Goal: Information Seeking & Learning: Learn about a topic

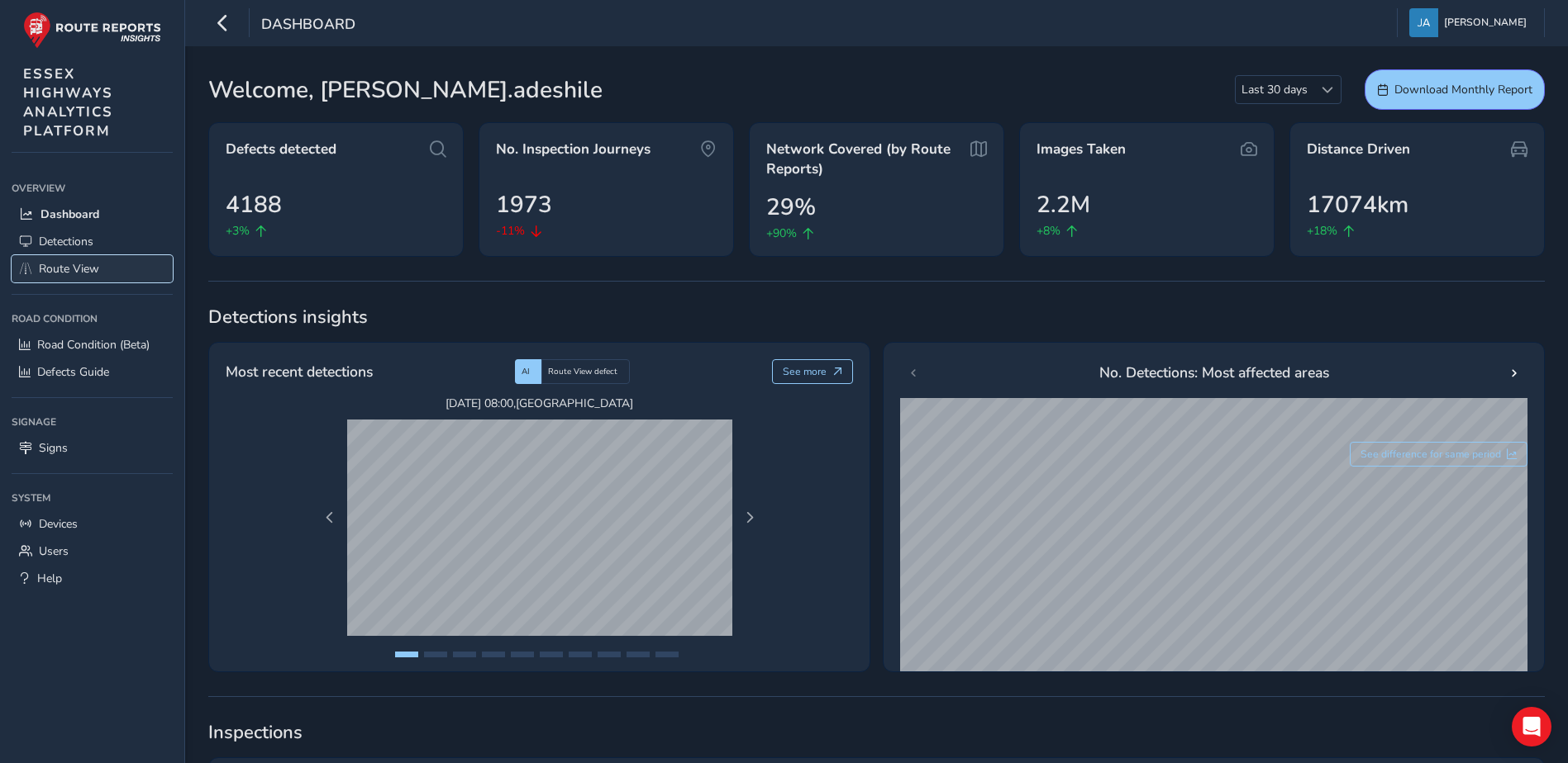
click at [72, 260] on link "Route View" at bounding box center [92, 269] width 161 height 28
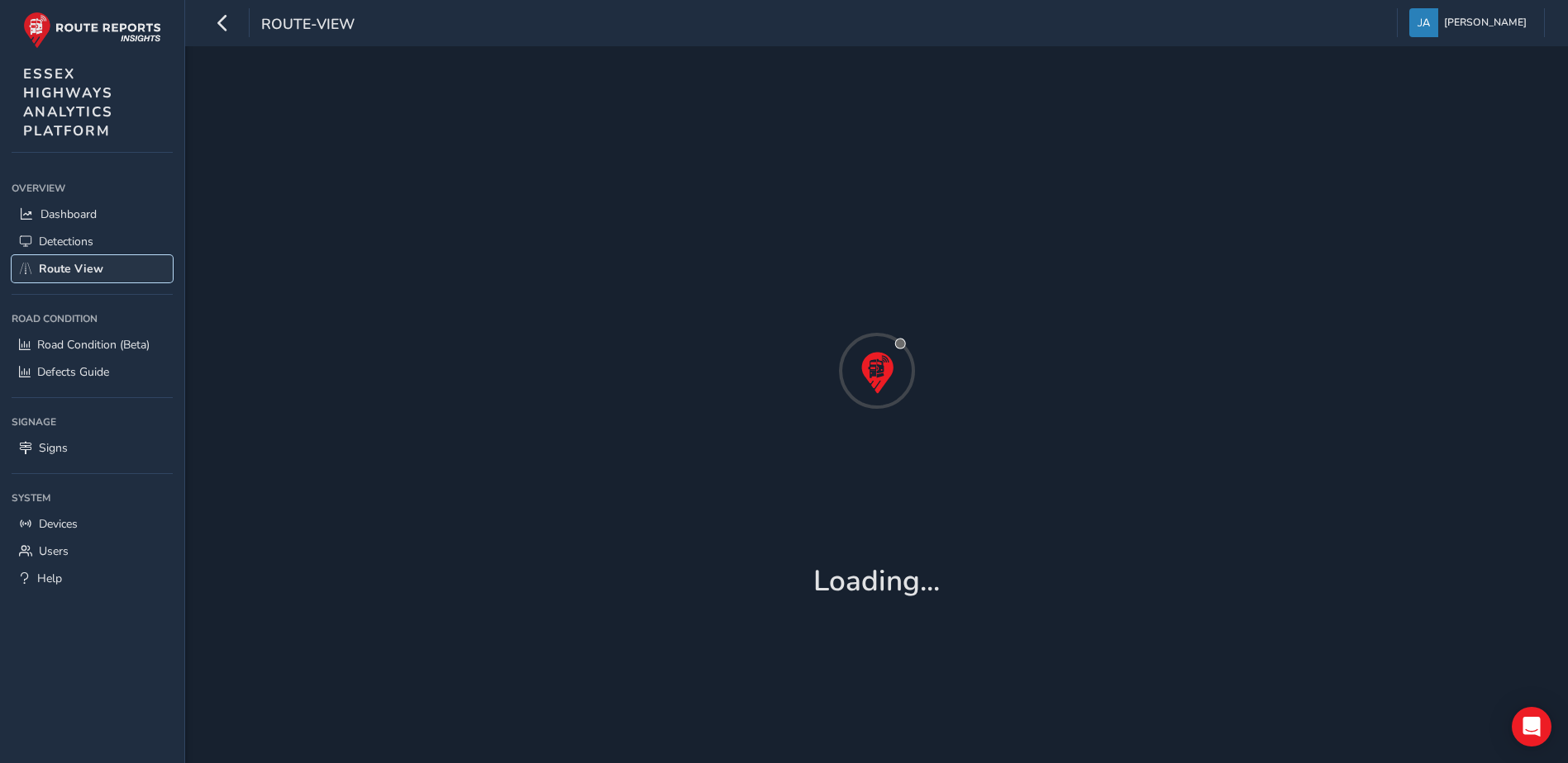
click at [72, 260] on link "Route View" at bounding box center [92, 269] width 161 height 28
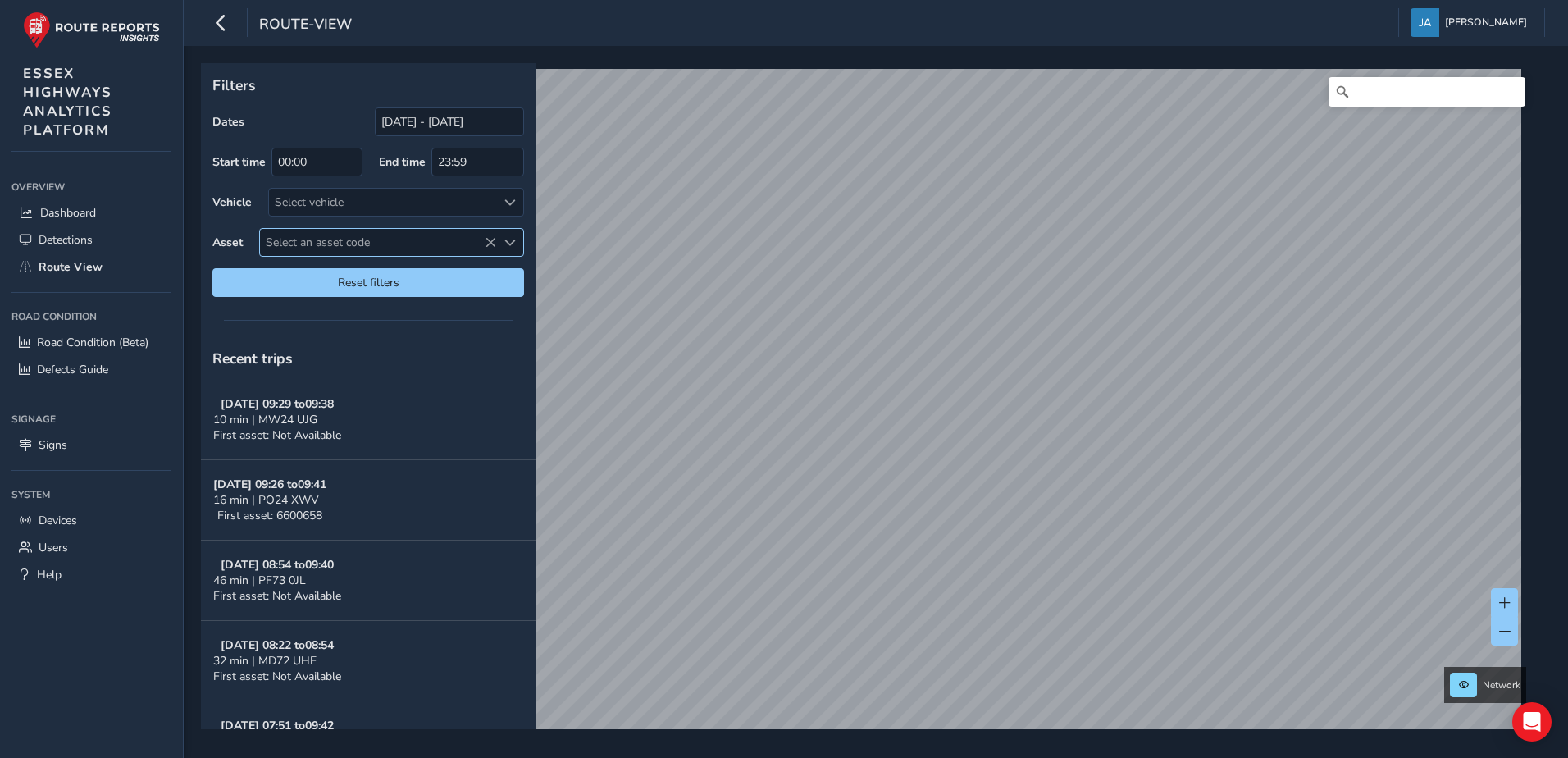
click at [360, 240] on span "Select an asset code" at bounding box center [378, 242] width 236 height 27
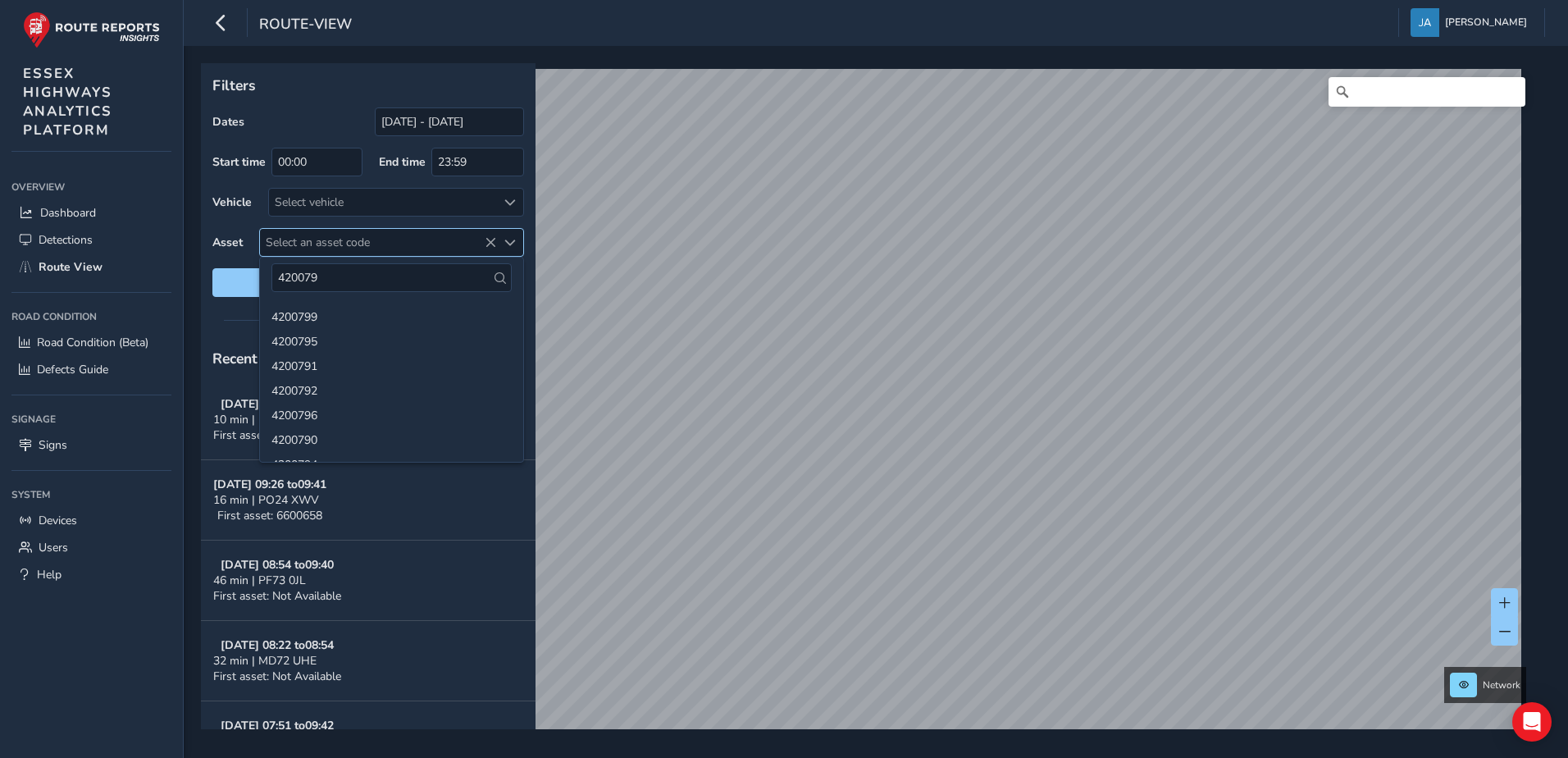
type input "4200799"
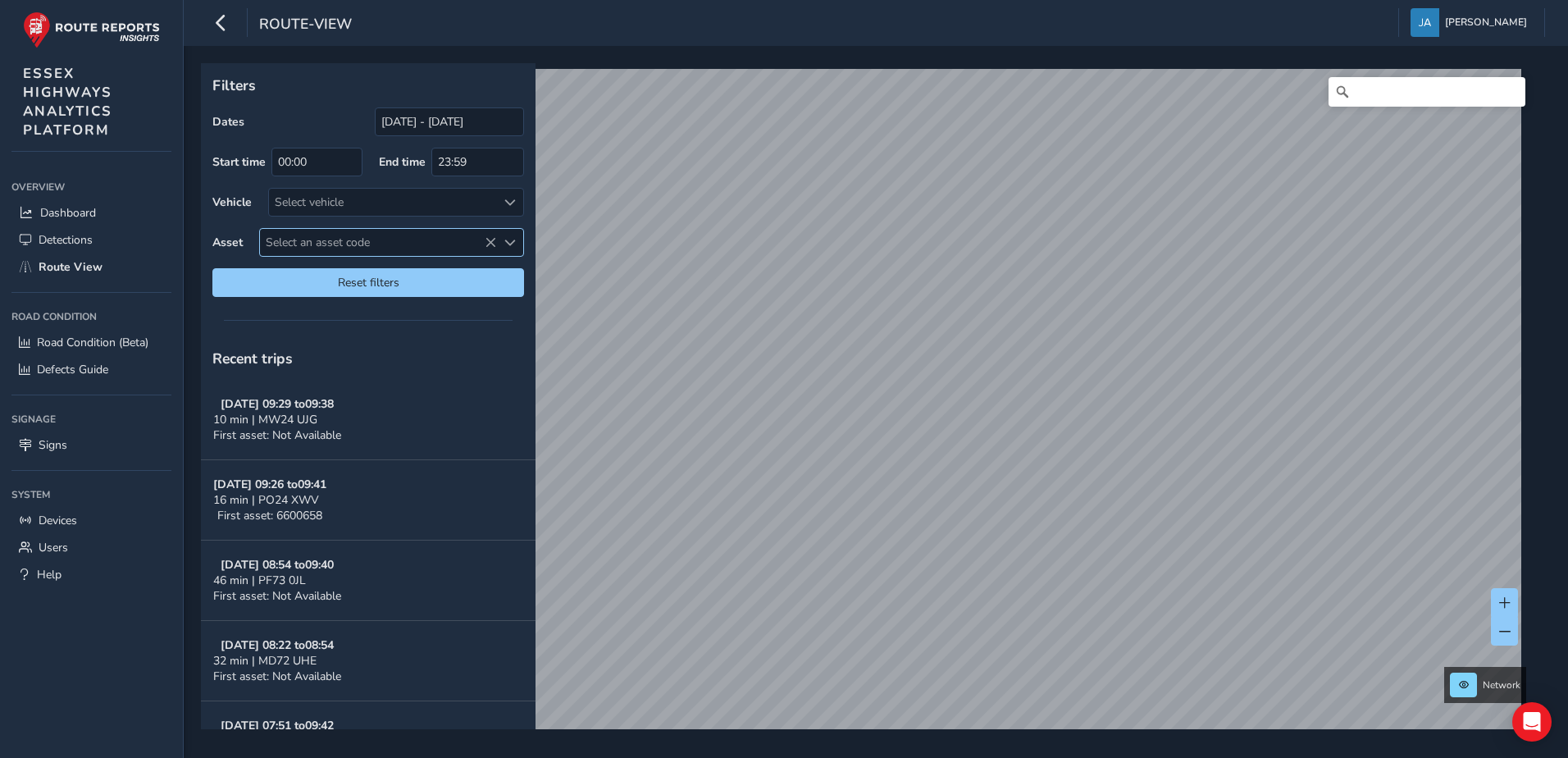
click at [360, 240] on span "Select an asset code" at bounding box center [378, 242] width 236 height 27
click at [343, 239] on span "Select an asset code" at bounding box center [378, 242] width 236 height 27
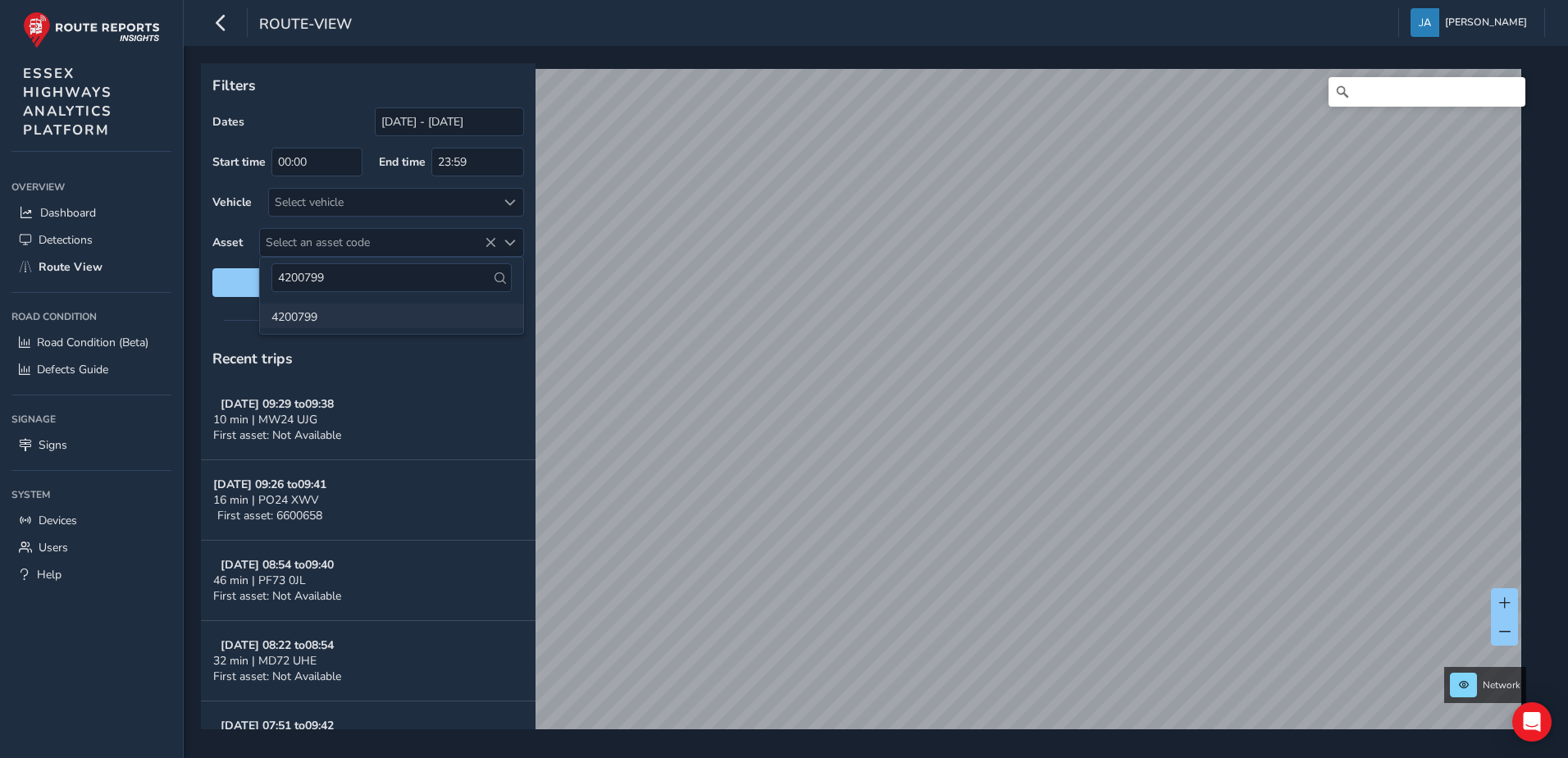
click at [331, 315] on li "4200799" at bounding box center [392, 315] width 263 height 25
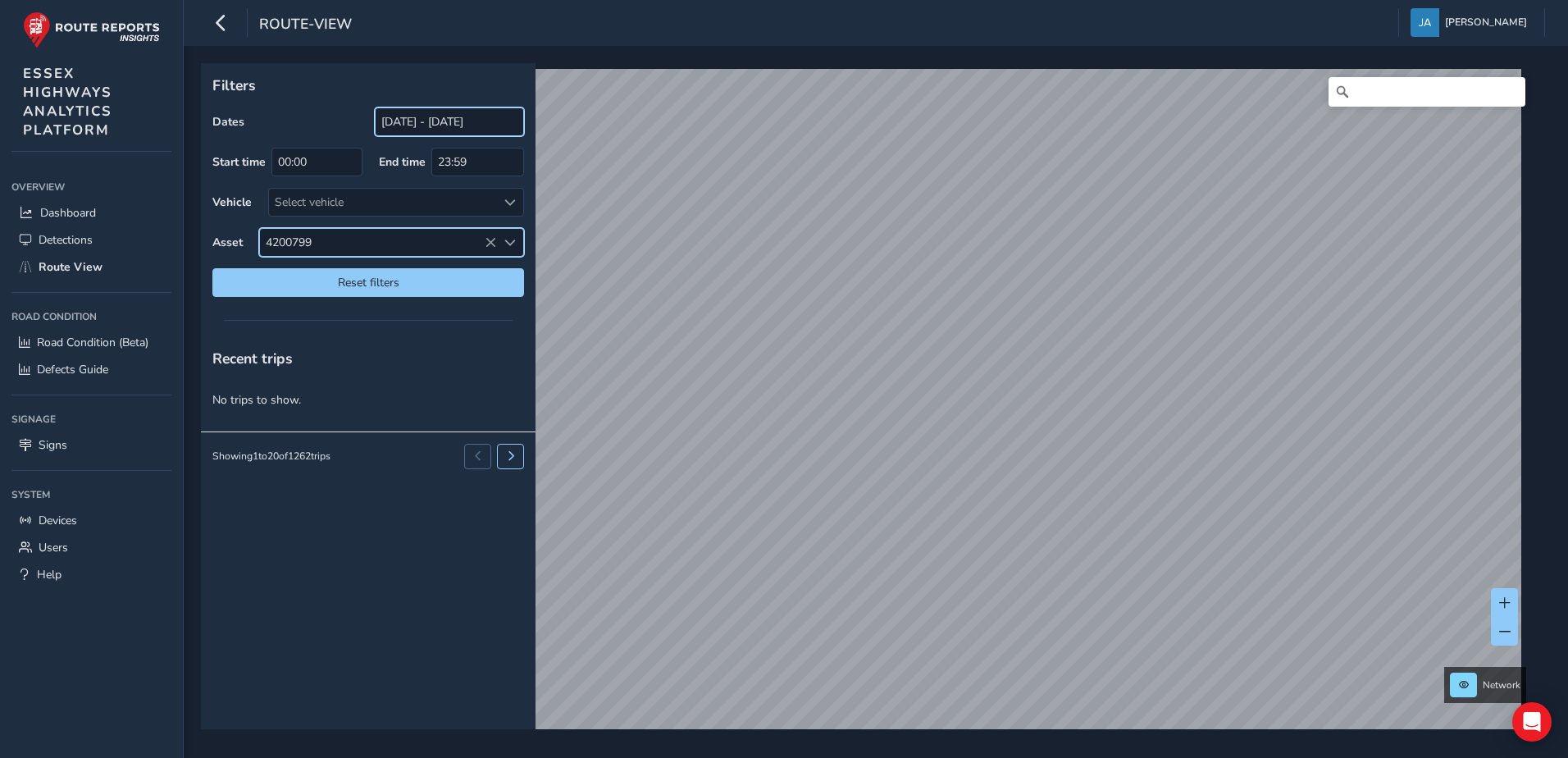
click at [462, 125] on input "[DATE] - [DATE]" at bounding box center [449, 122] width 149 height 28
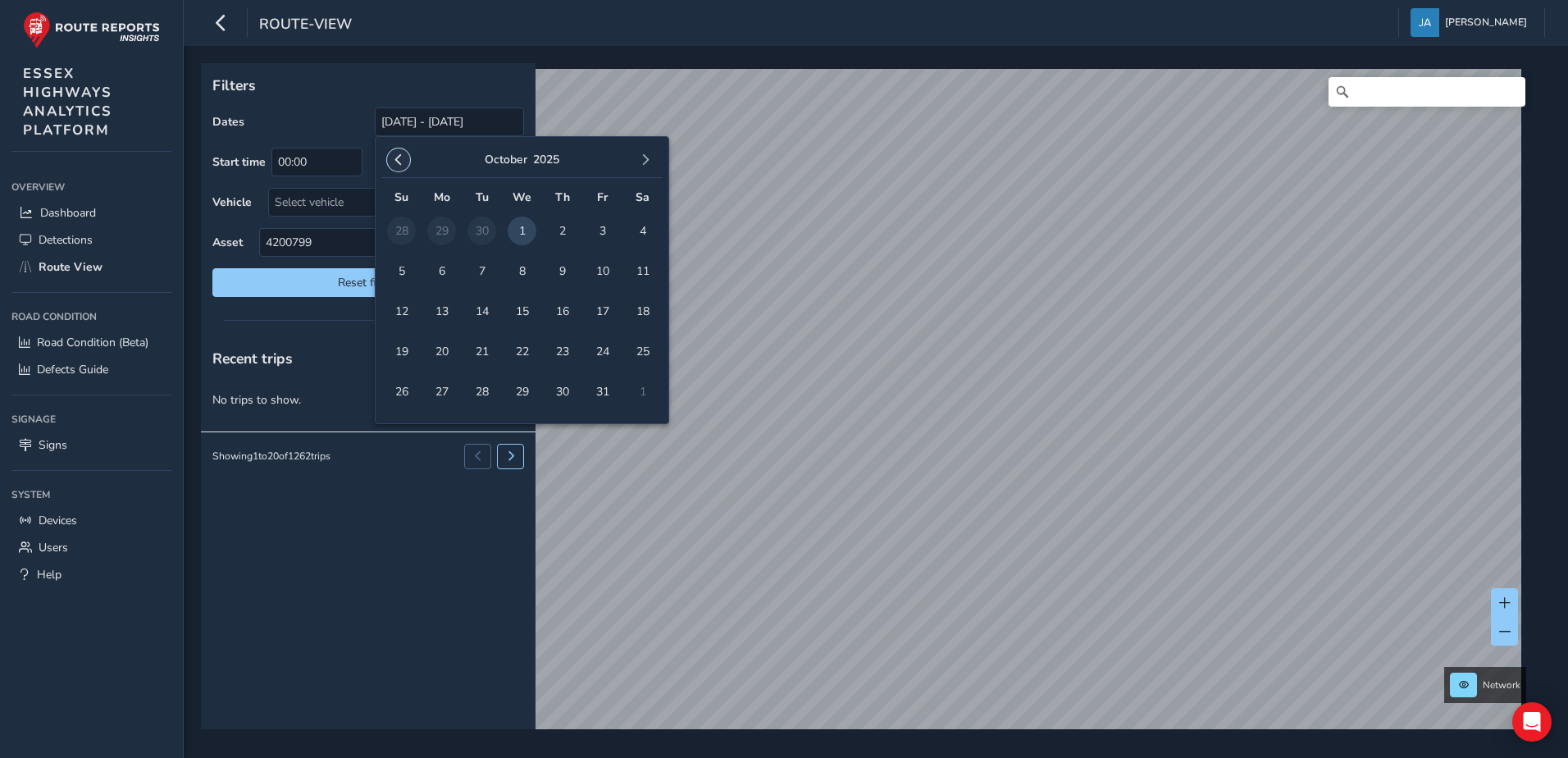
click at [399, 149] on button "button" at bounding box center [398, 159] width 23 height 23
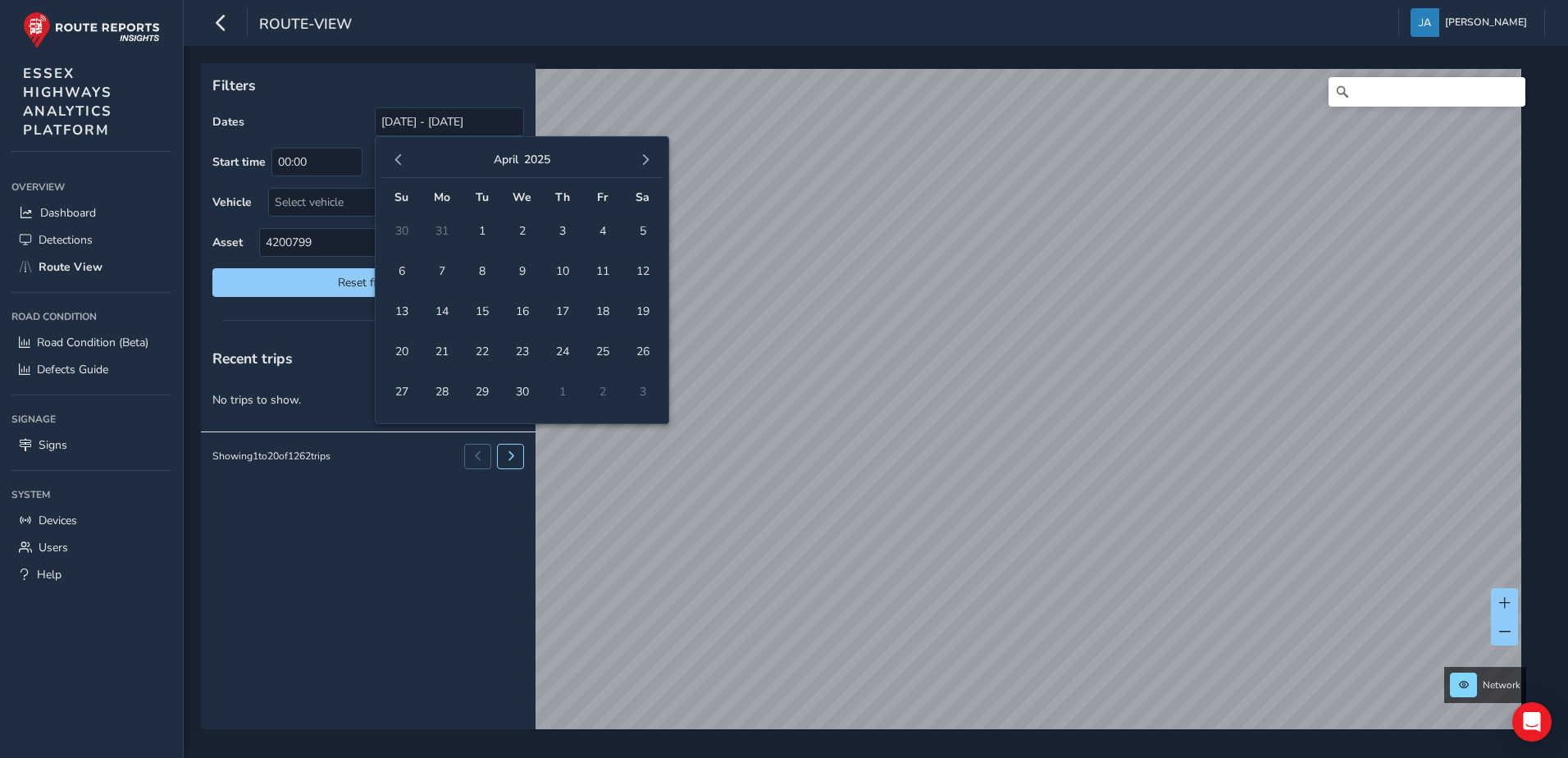
click at [399, 149] on button "button" at bounding box center [398, 159] width 23 height 23
click at [640, 231] on span "1" at bounding box center [641, 230] width 28 height 28
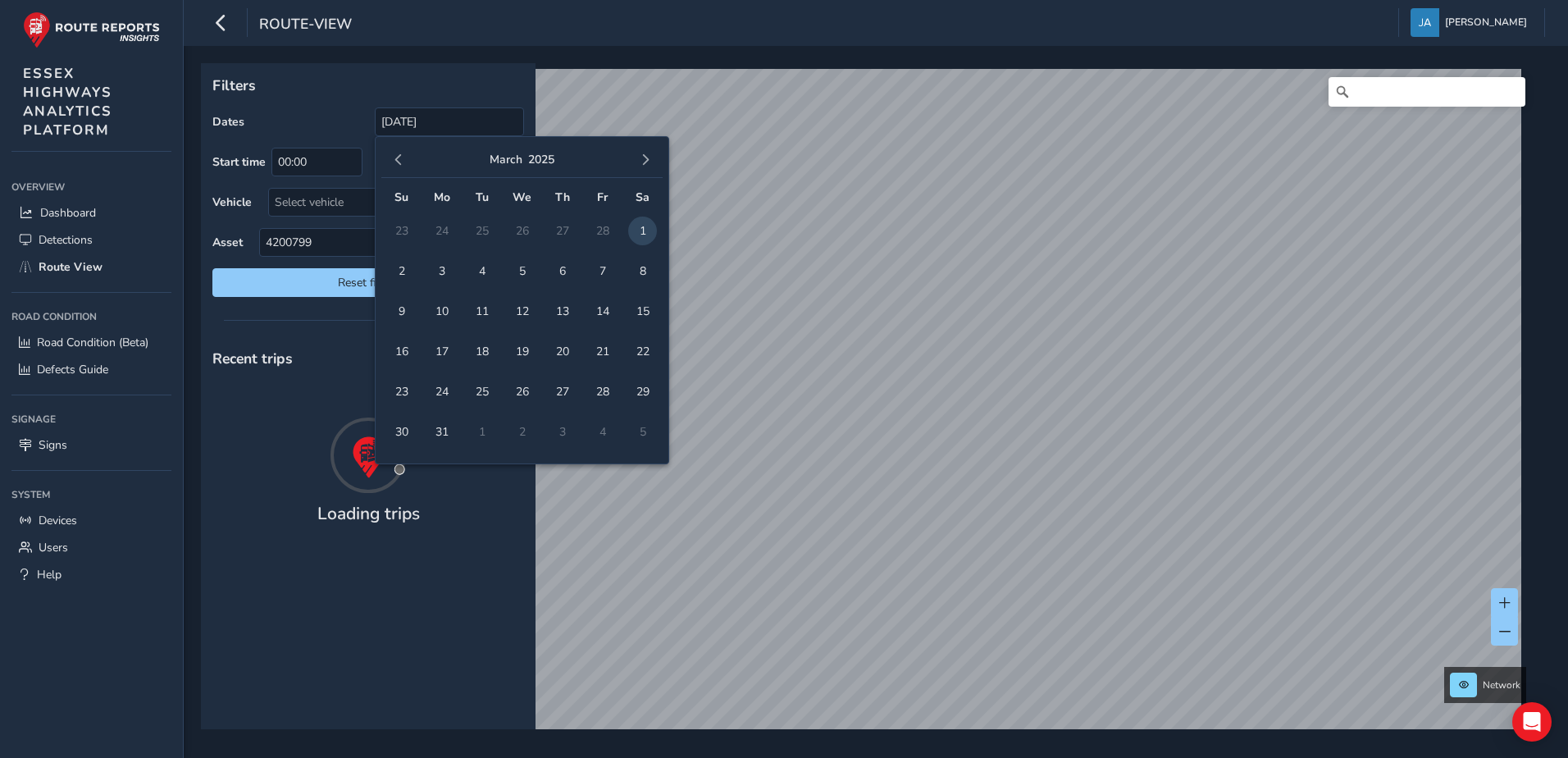
click at [460, 75] on p "Filters" at bounding box center [367, 85] width 312 height 21
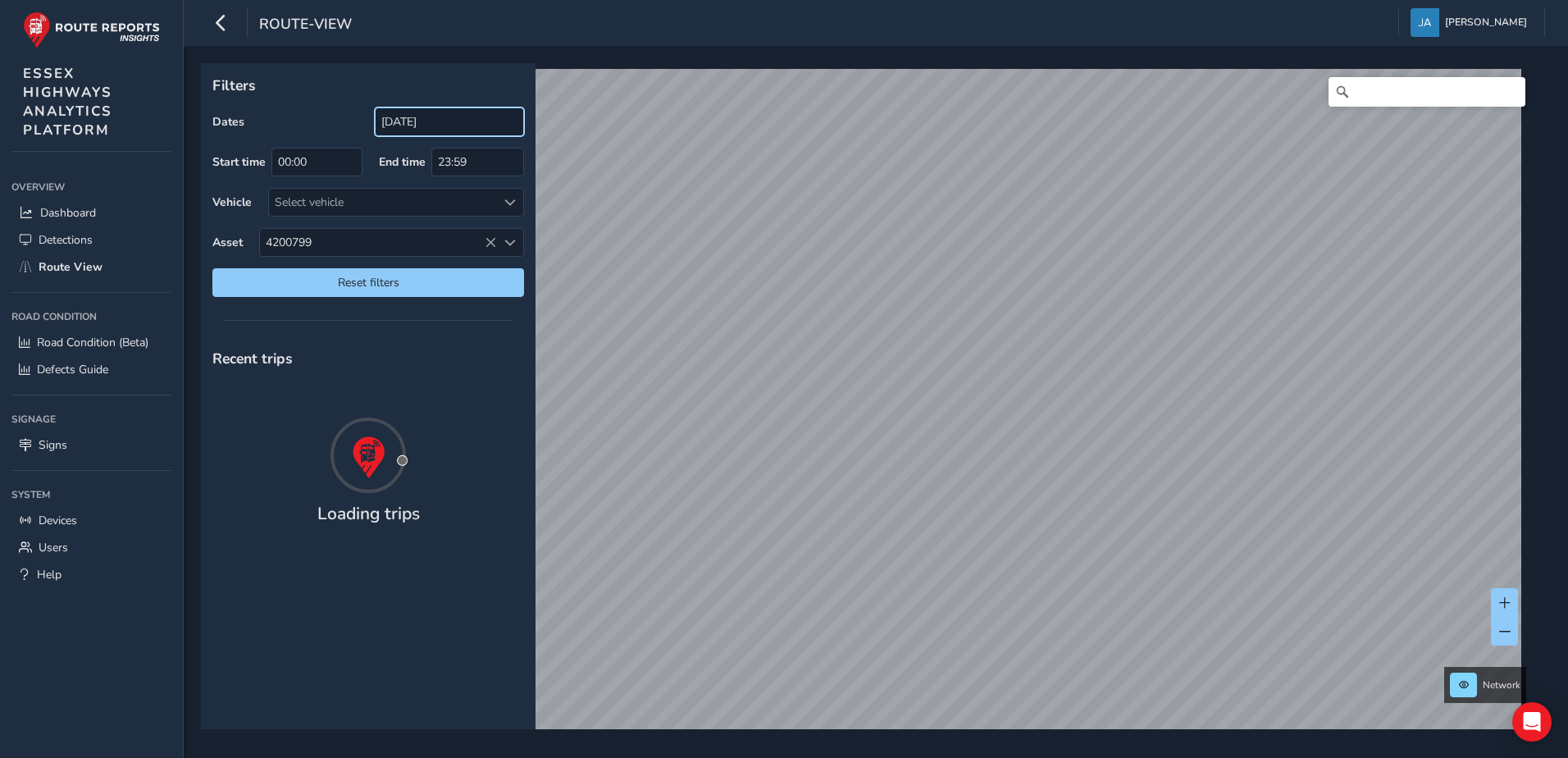
click at [471, 126] on input "01/03/2025" at bounding box center [449, 122] width 149 height 28
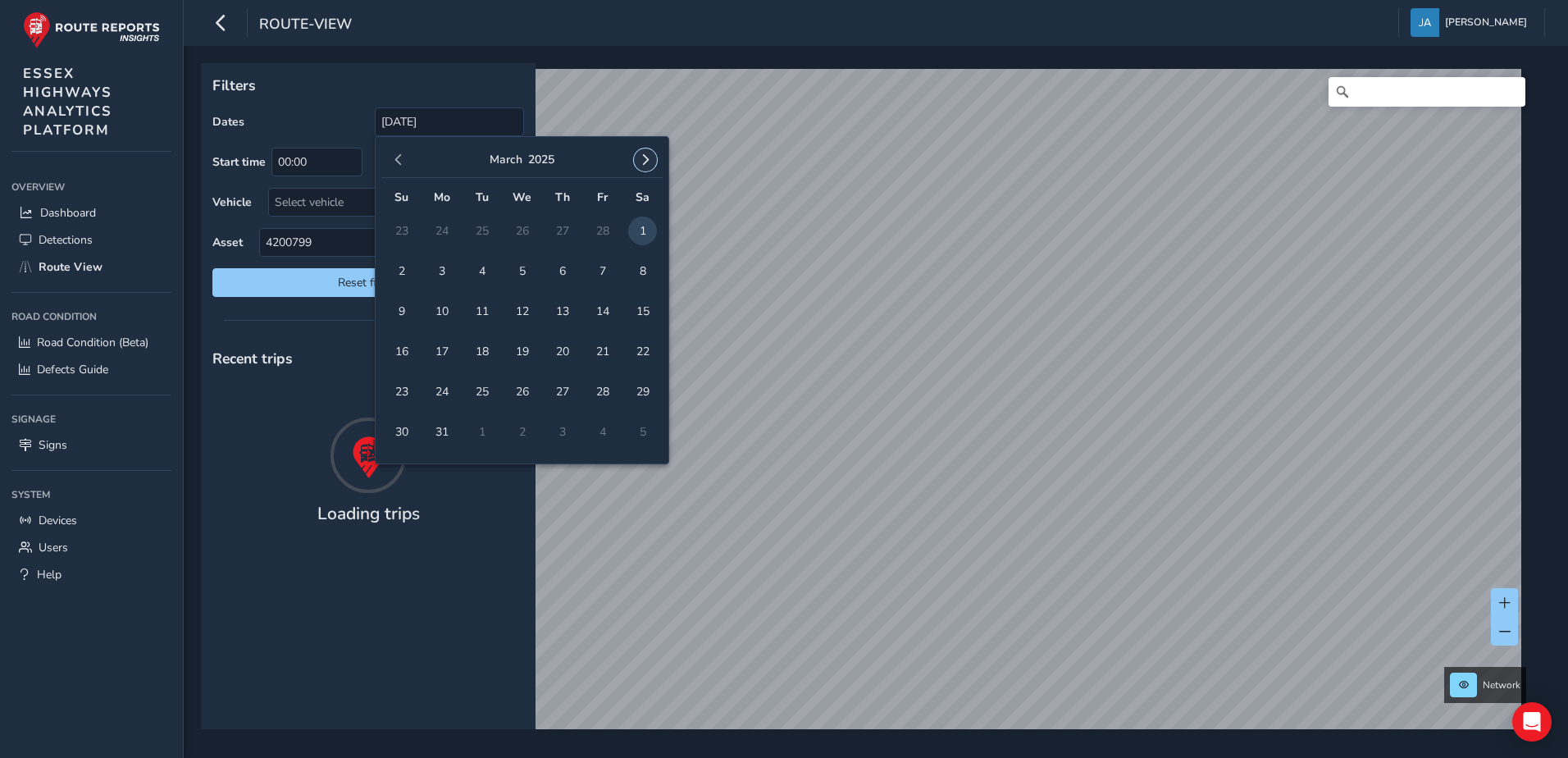
click at [645, 162] on span "button" at bounding box center [645, 160] width 12 height 12
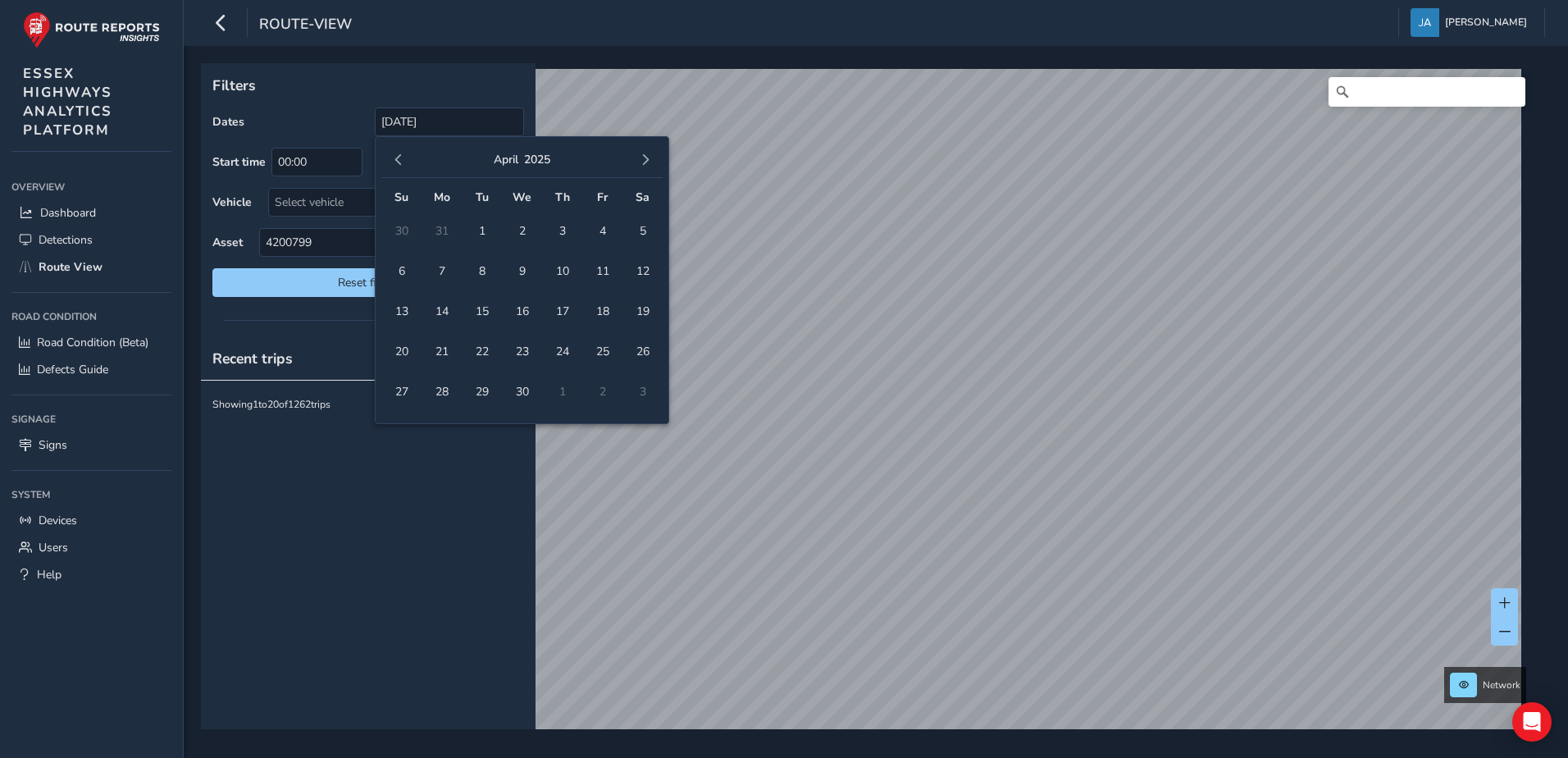
click at [645, 162] on span "button" at bounding box center [645, 160] width 12 height 12
click at [642, 164] on span "button" at bounding box center [645, 160] width 12 height 12
click at [637, 167] on button "button" at bounding box center [645, 159] width 23 height 23
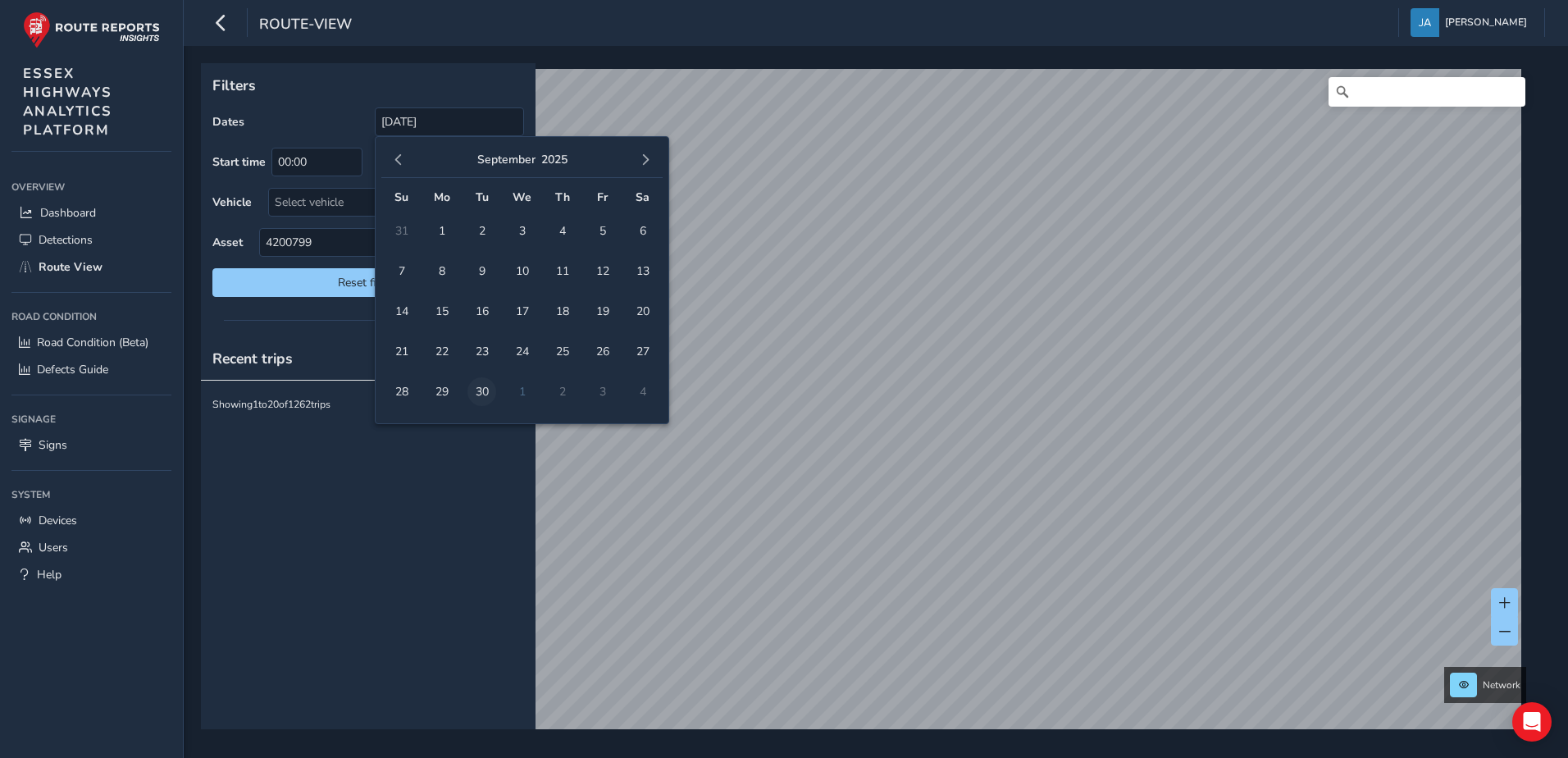
click at [472, 384] on span "30" at bounding box center [482, 391] width 28 height 28
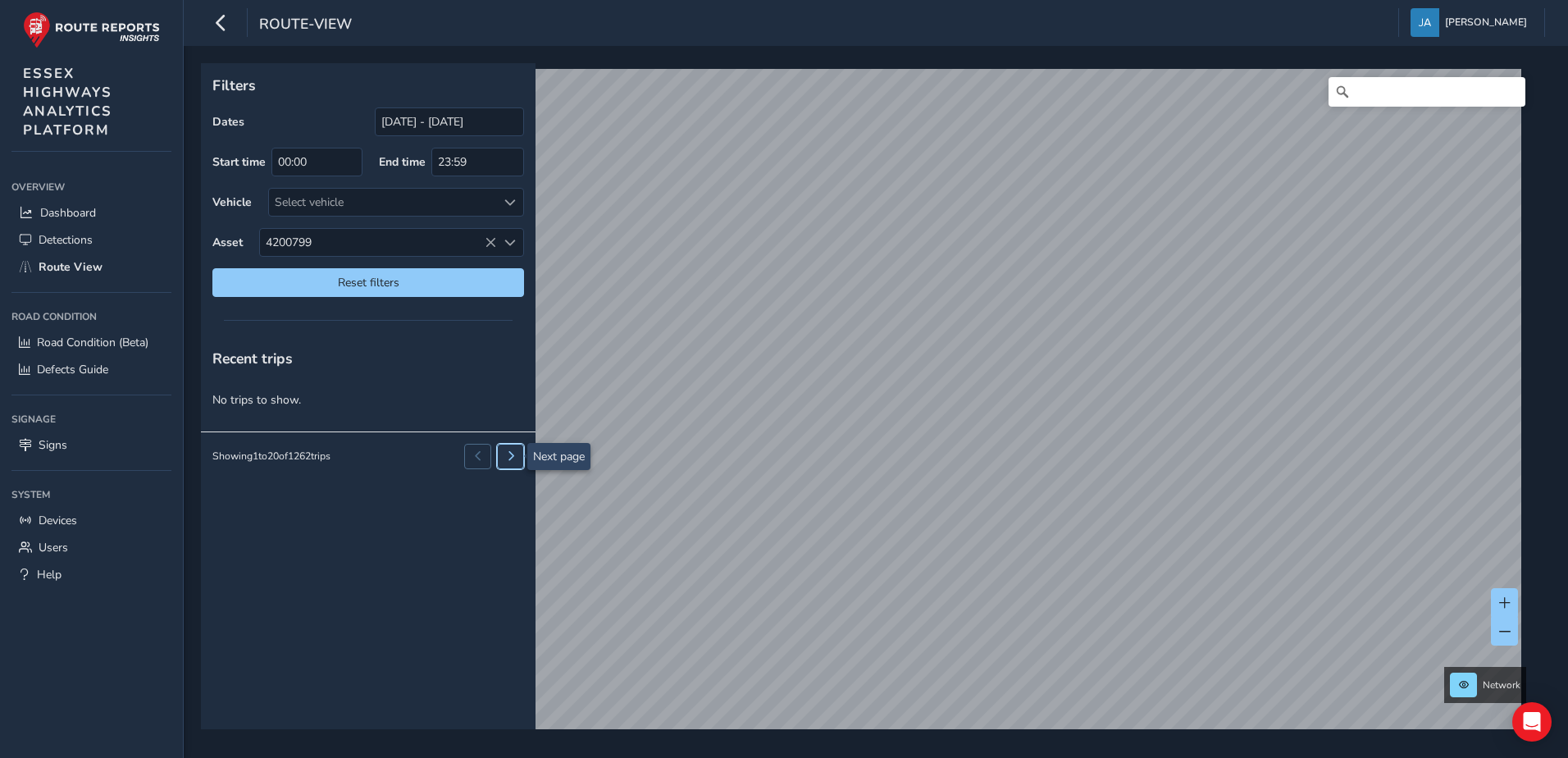
click at [513, 455] on span at bounding box center [511, 456] width 10 height 10
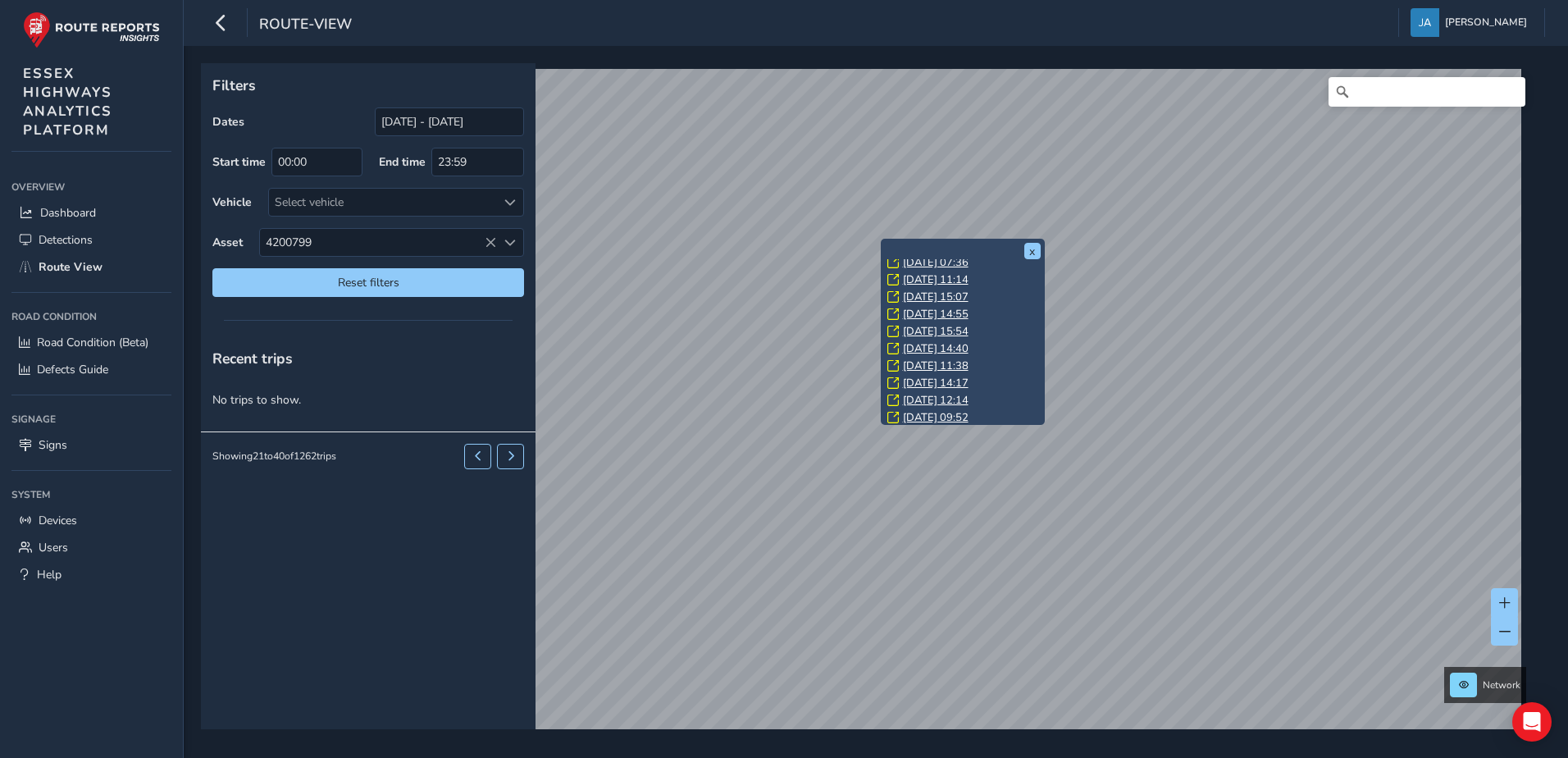
scroll to position [68, 0]
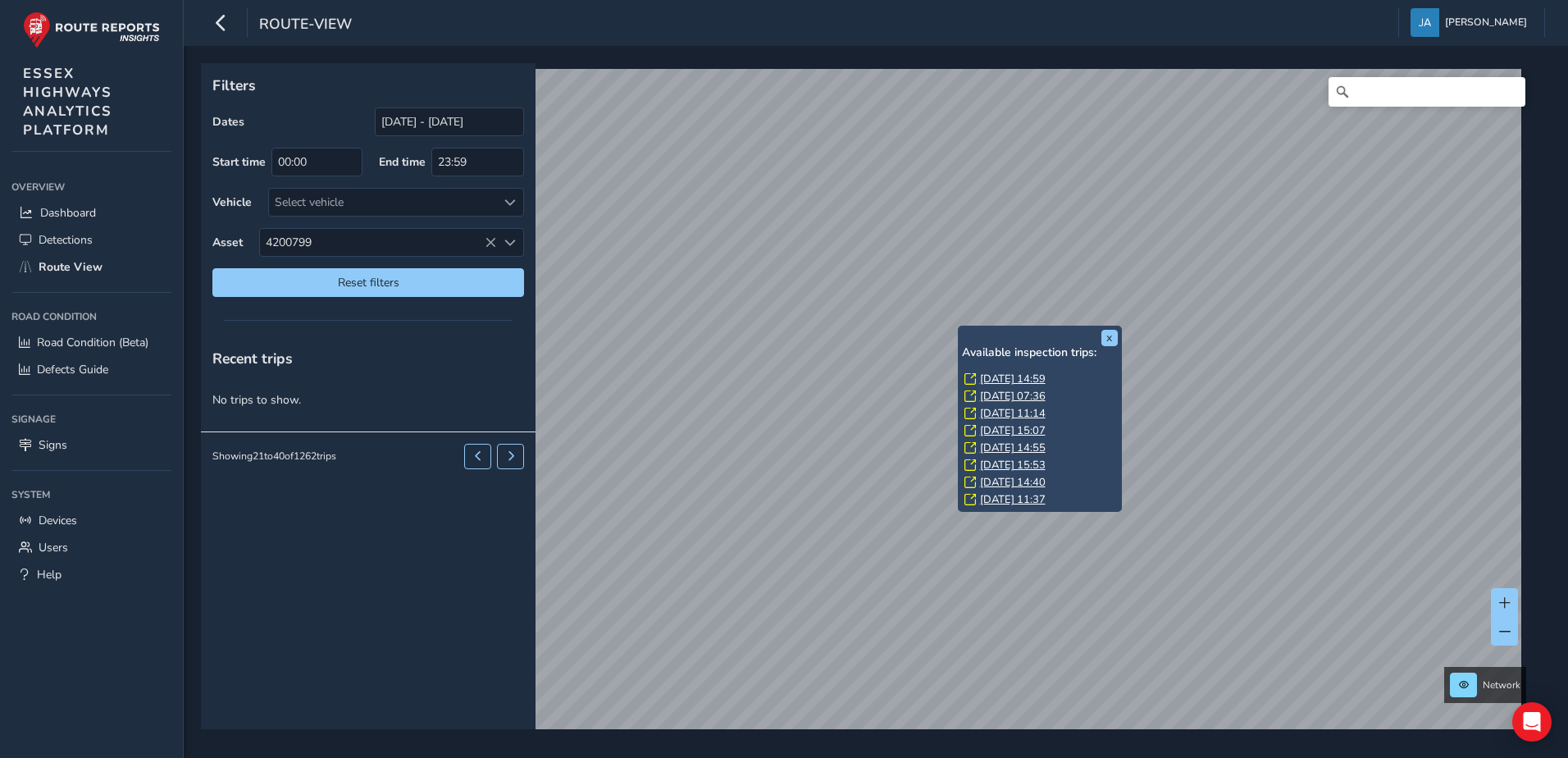
scroll to position [68, 0]
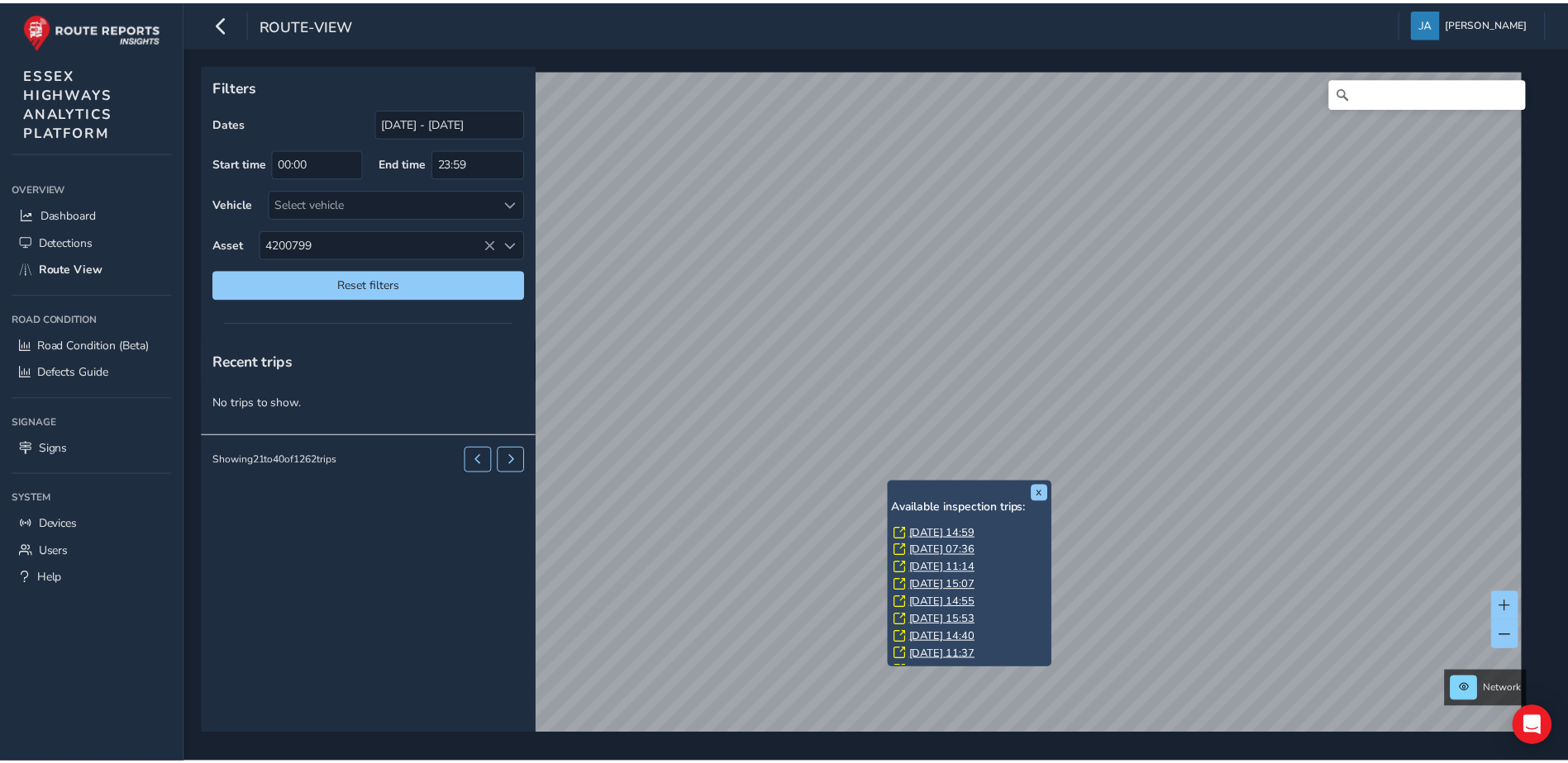
scroll to position [68, 0]
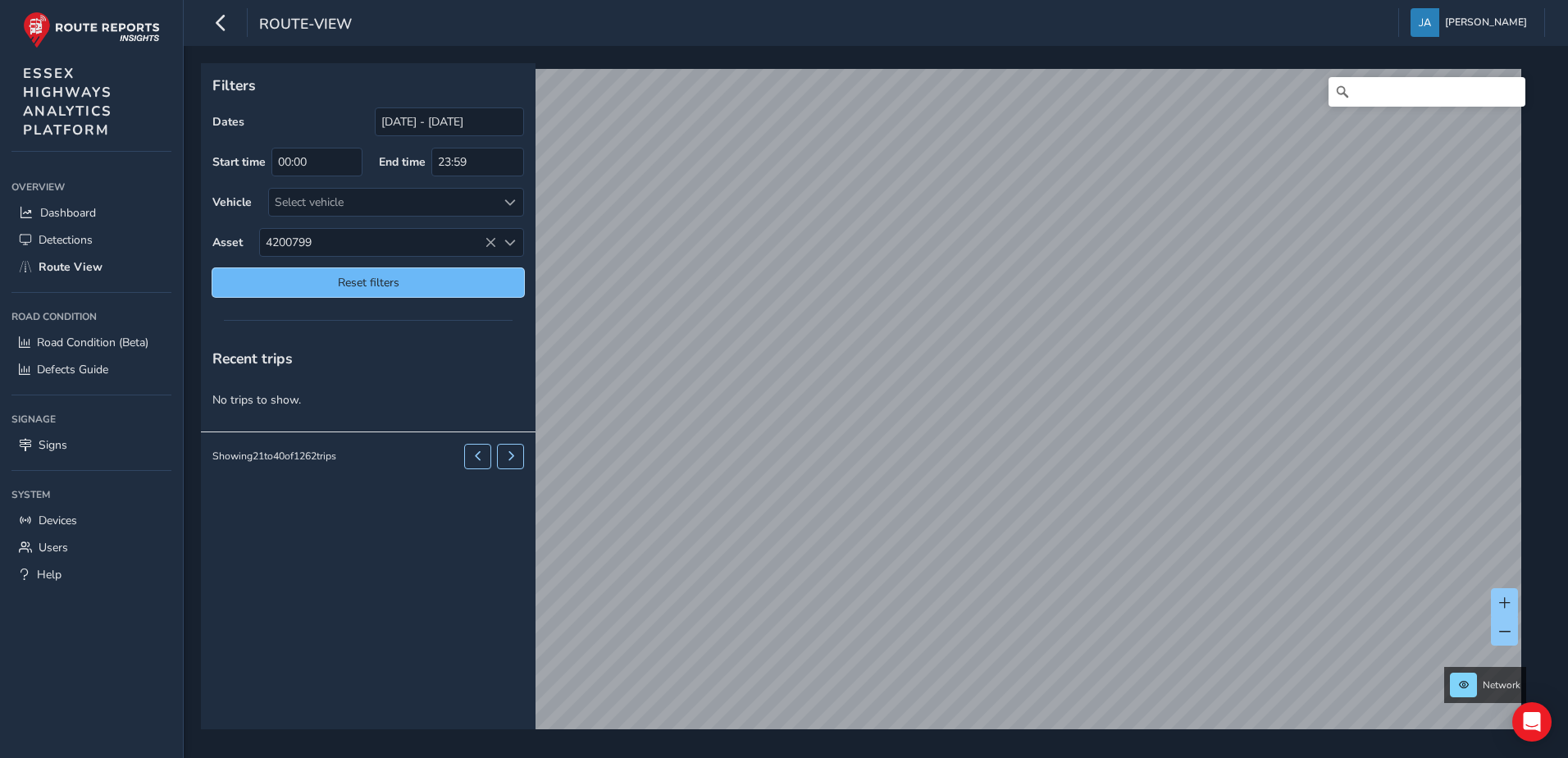
click at [414, 281] on span "Reset filters" at bounding box center [368, 283] width 287 height 16
type input "[DATE] - [DATE]"
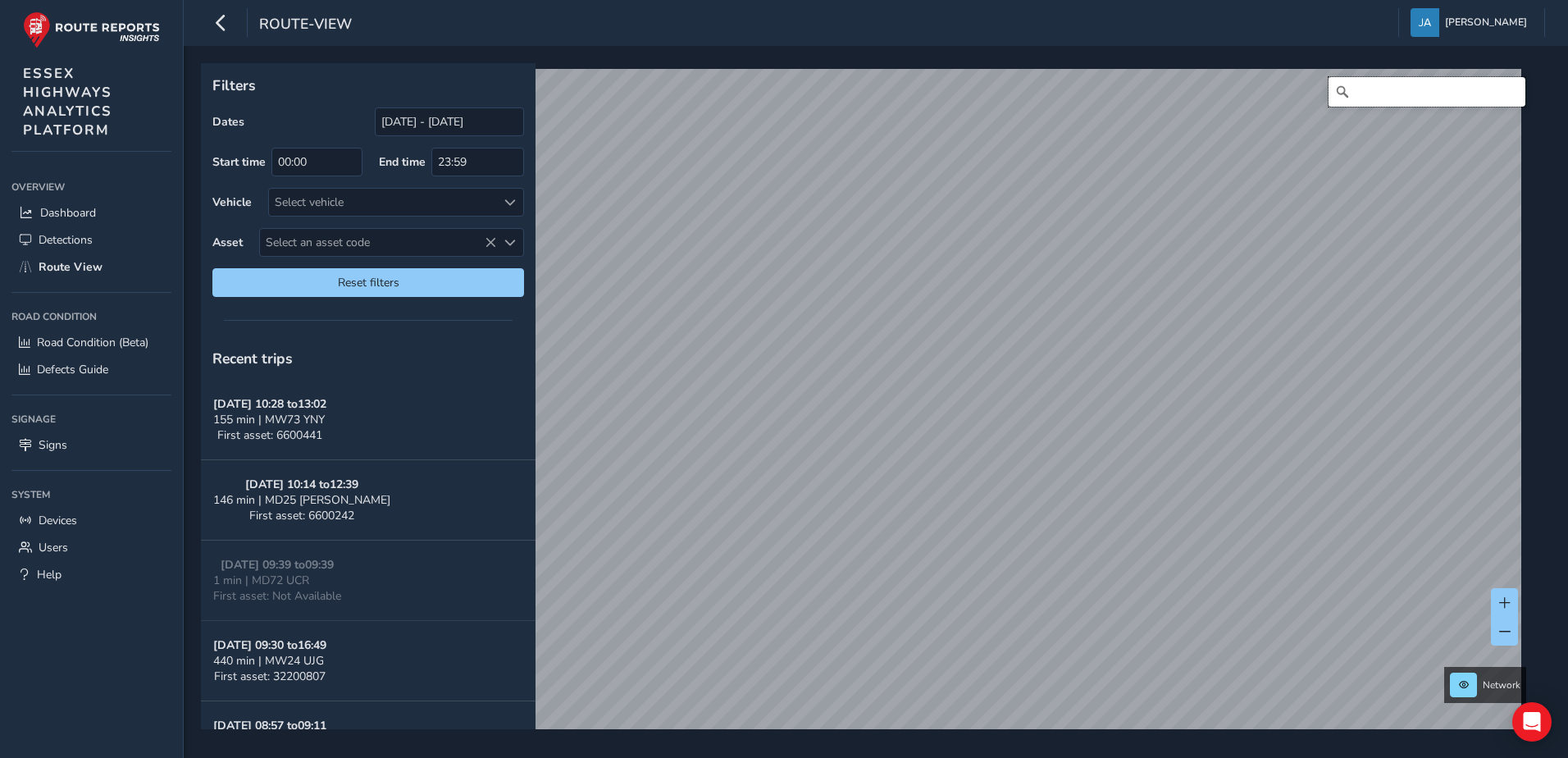
click at [1346, 94] on input "Search" at bounding box center [1426, 91] width 196 height 29
type input "3893155"
click at [49, 375] on span "Defects Guide" at bounding box center [72, 369] width 71 height 16
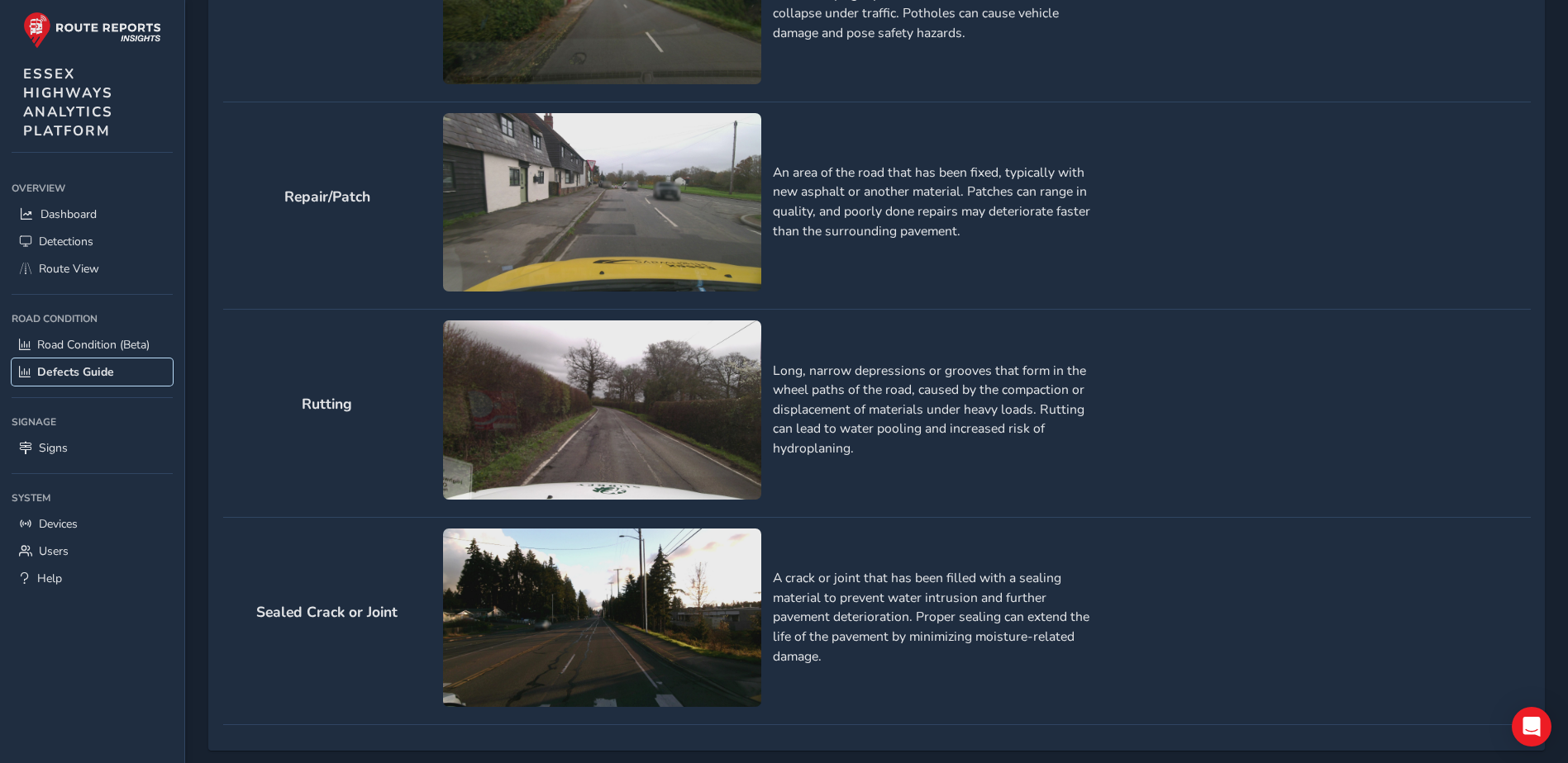
scroll to position [1751, 0]
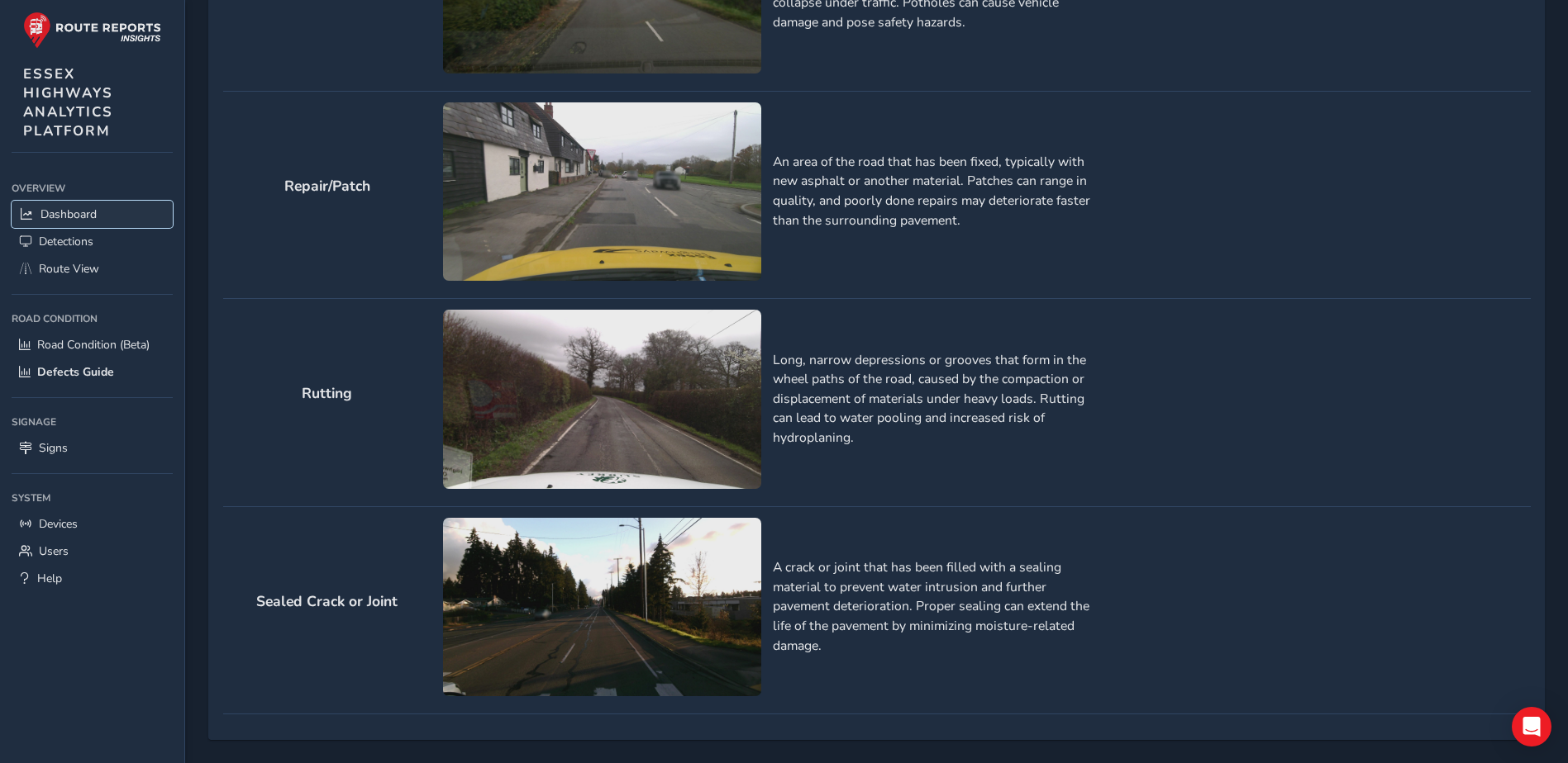
click at [53, 212] on span "Dashboard" at bounding box center [68, 214] width 56 height 16
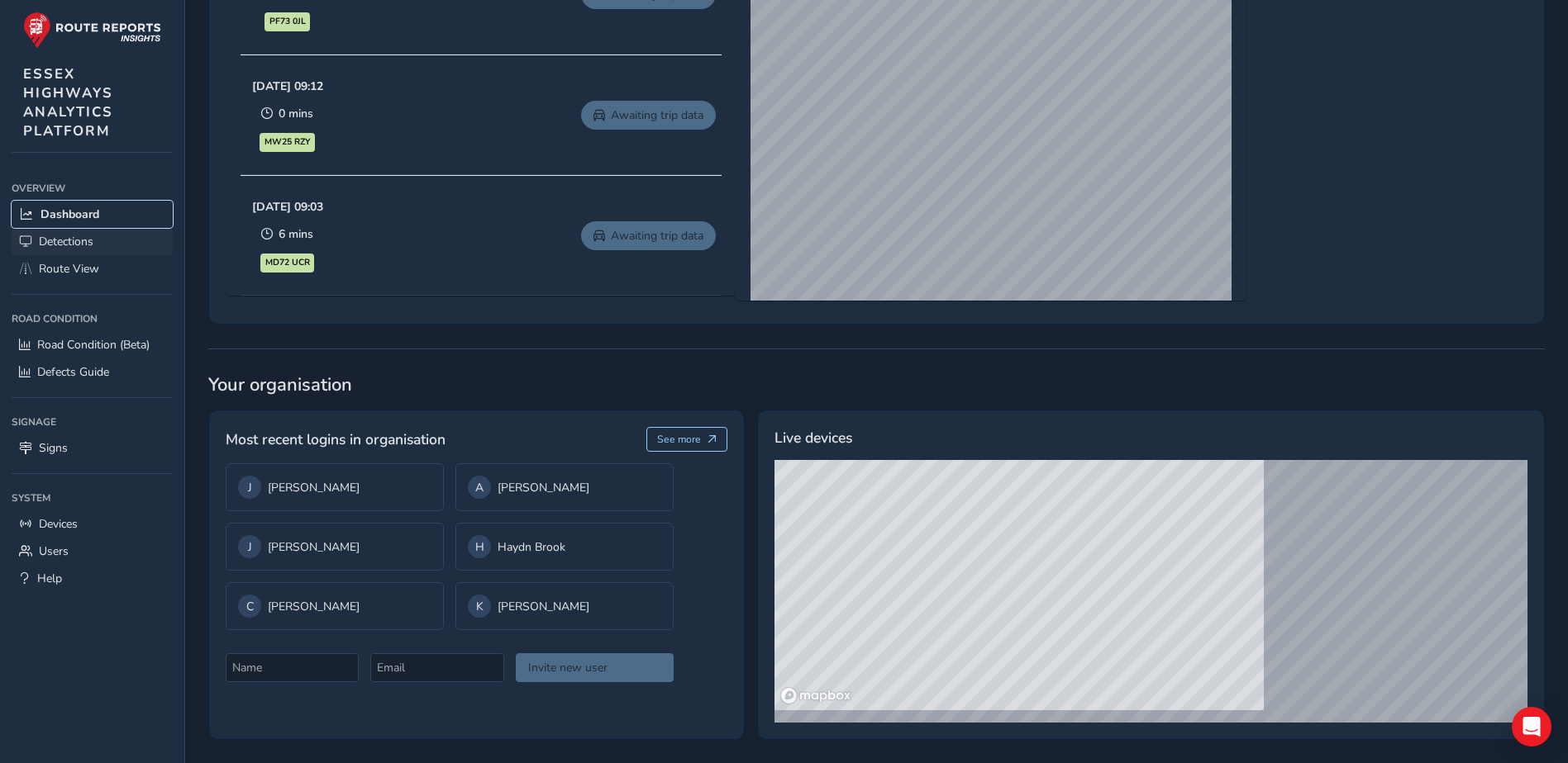
scroll to position [995, 0]
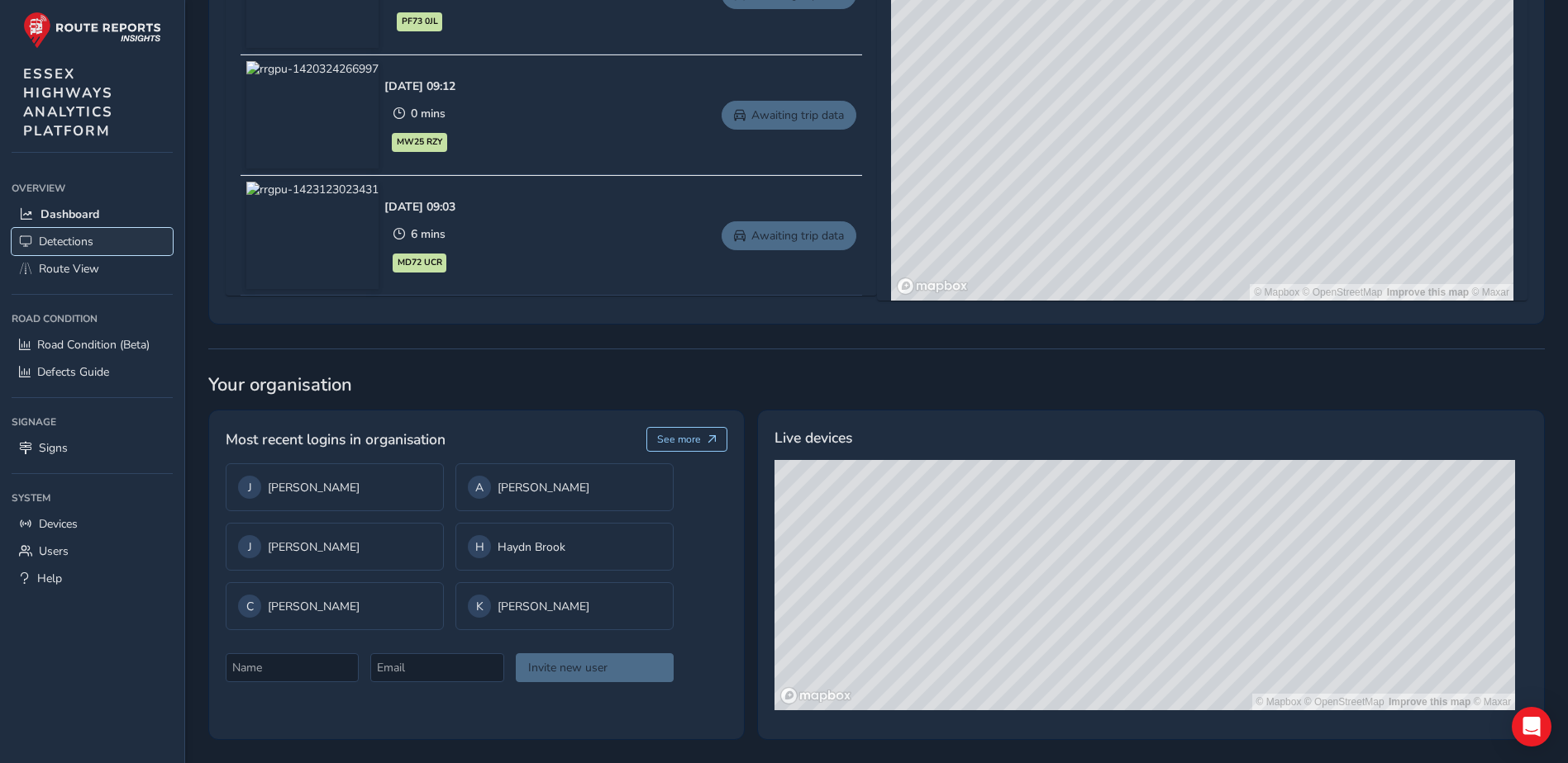
click at [64, 237] on span "Detections" at bounding box center [65, 241] width 54 height 16
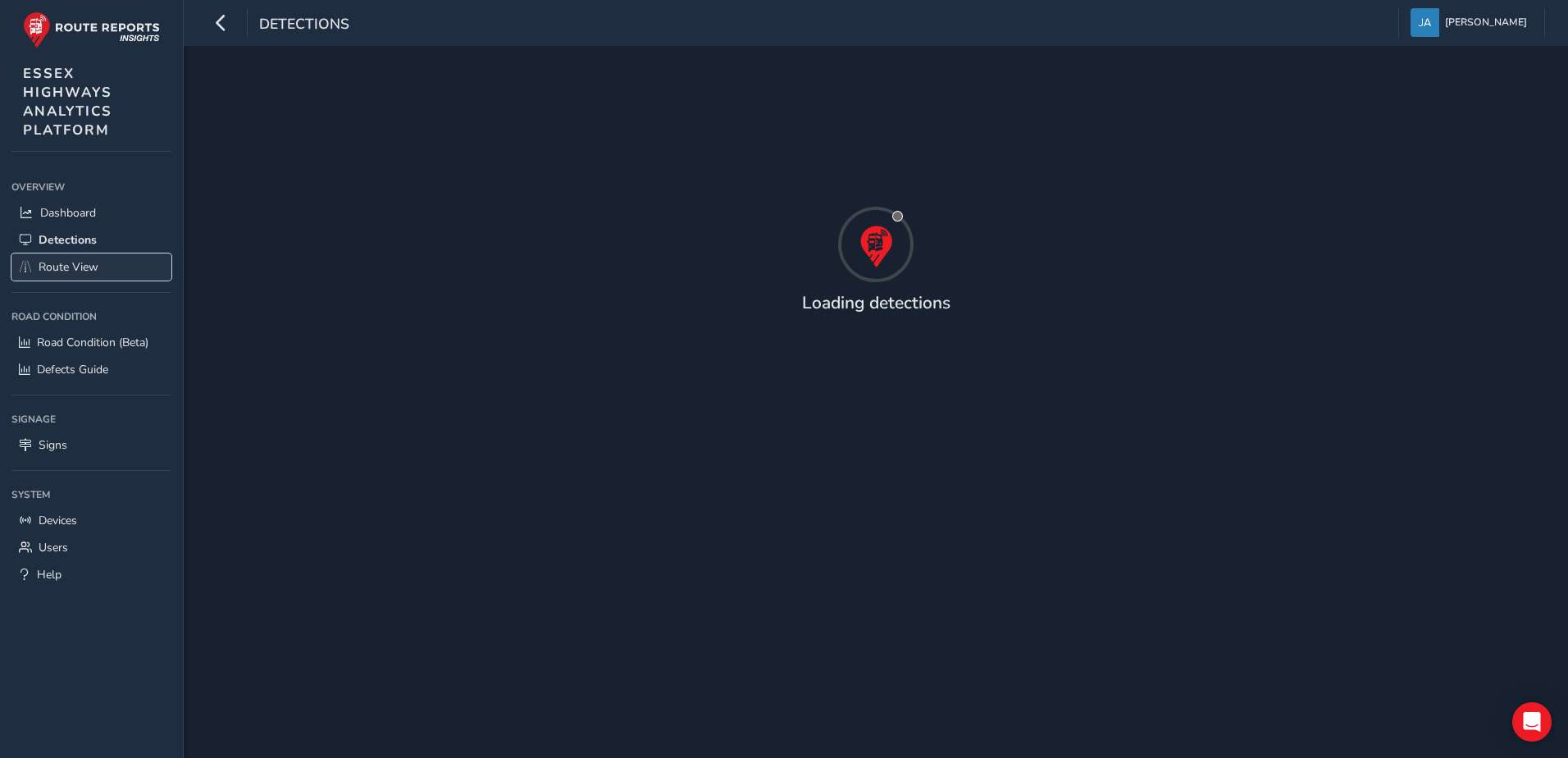
click at [73, 272] on span "Route View" at bounding box center [69, 267] width 60 height 16
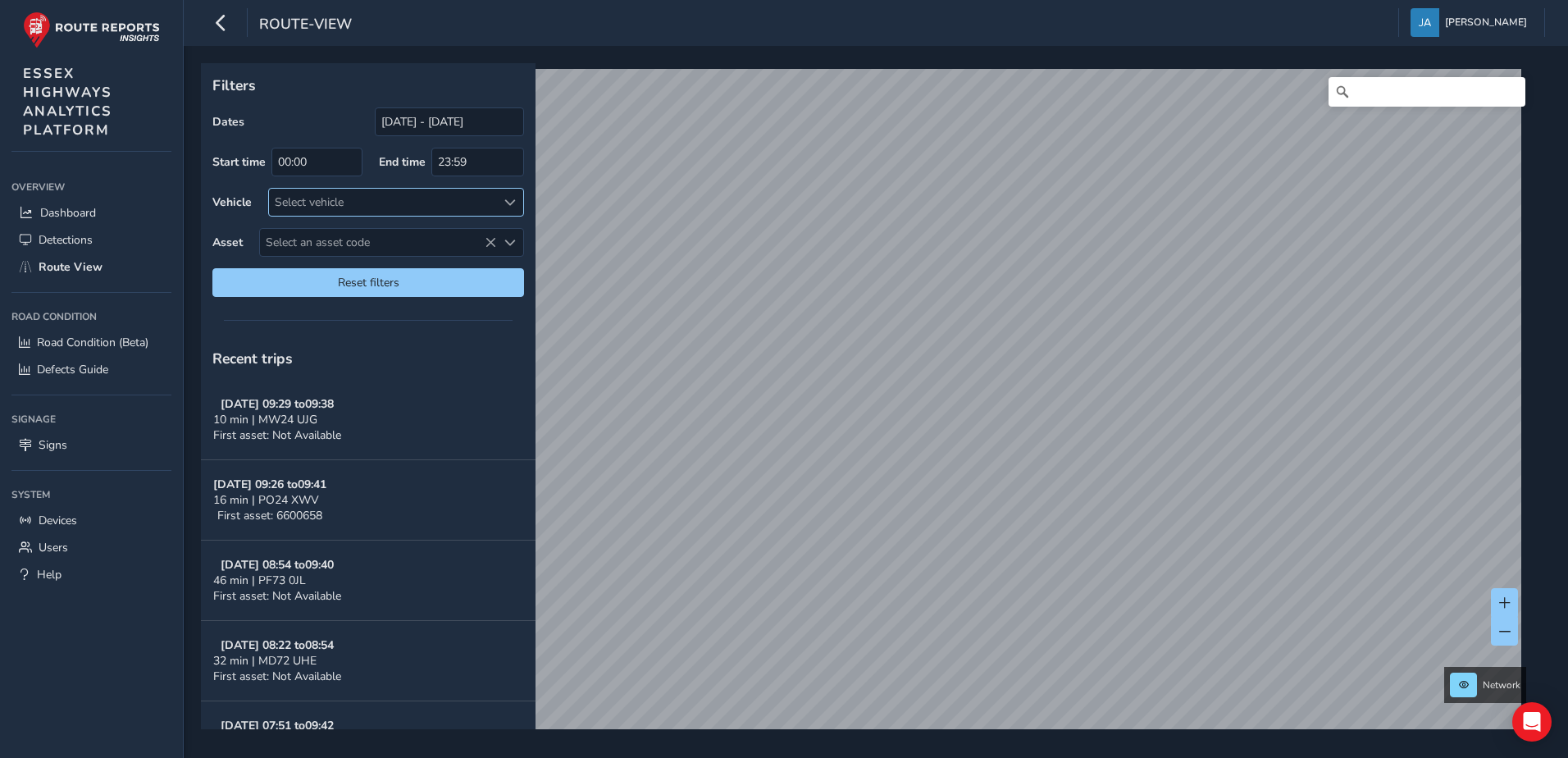
click at [412, 203] on div "Select vehicle" at bounding box center [382, 202] width 228 height 27
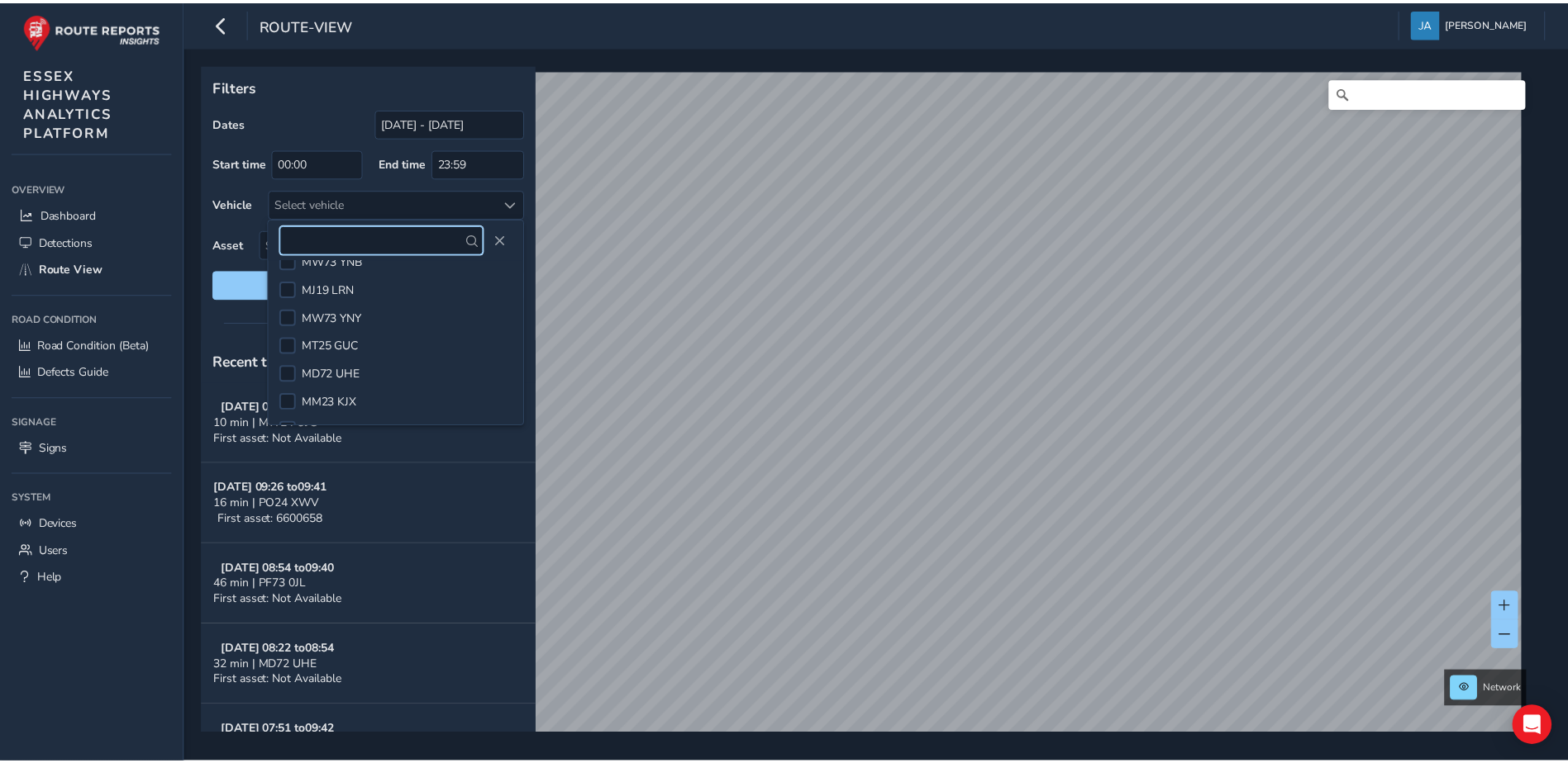
scroll to position [773, 0]
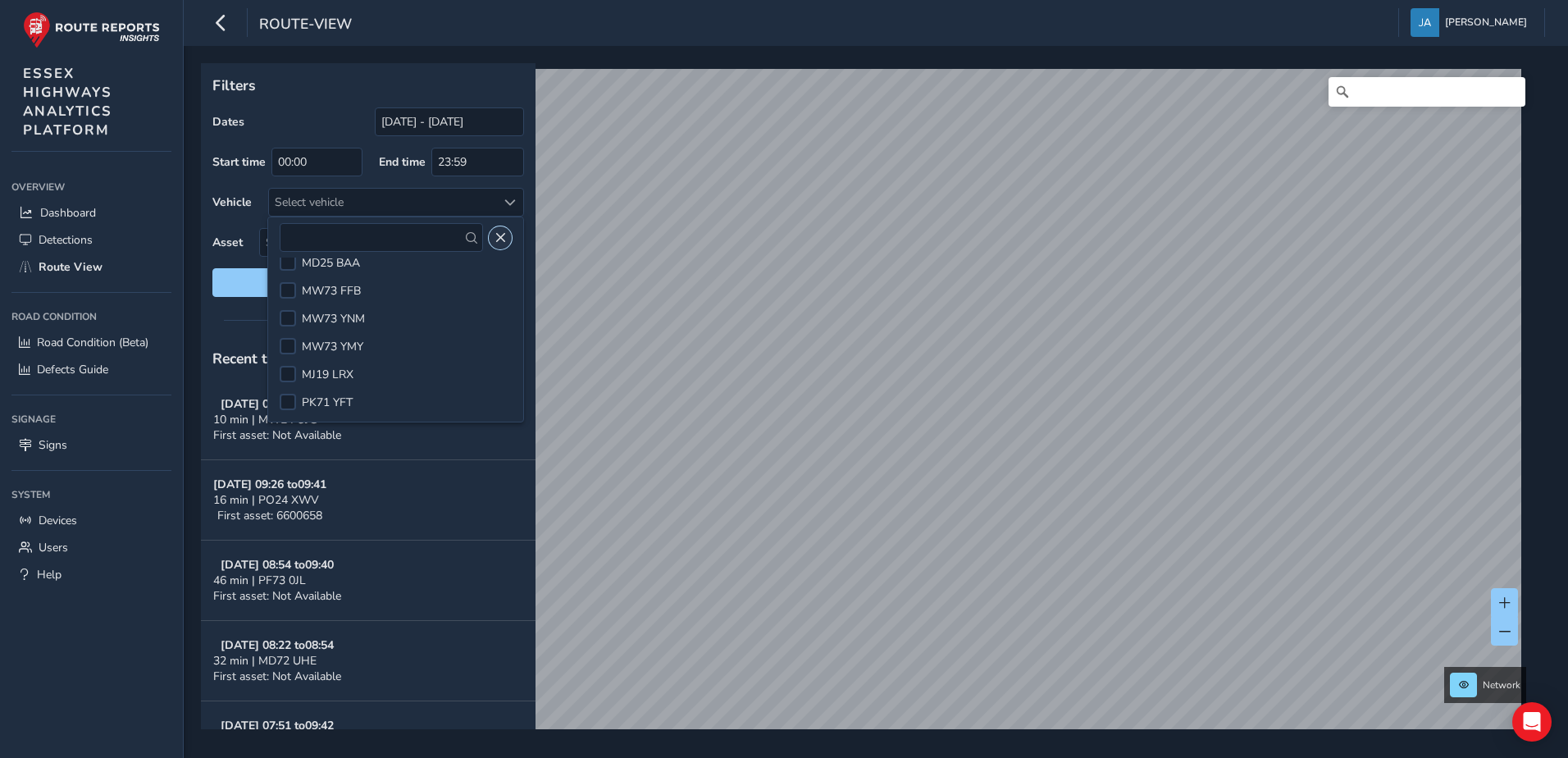
click at [504, 240] on span "Close" at bounding box center [500, 238] width 12 height 12
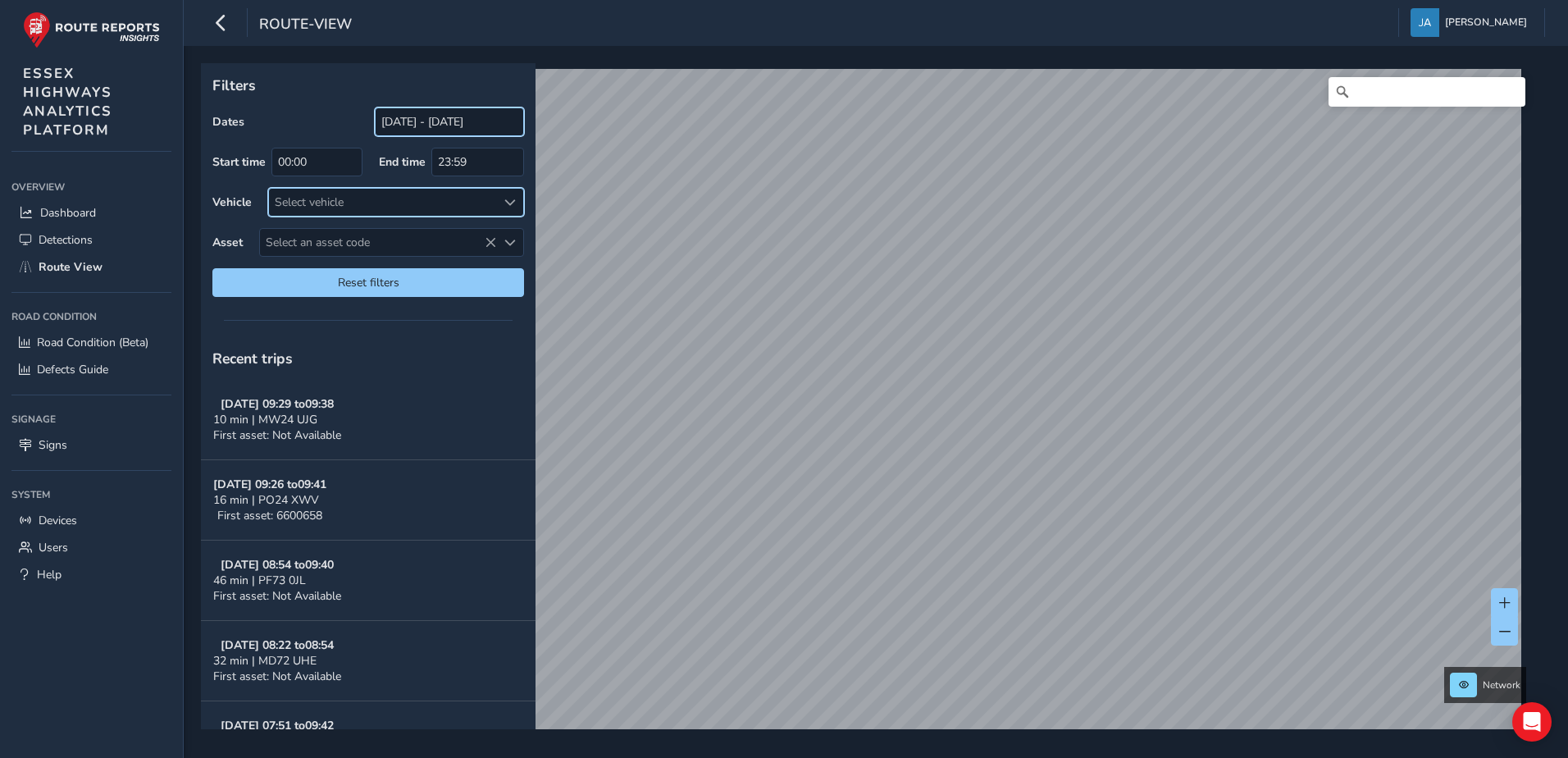
click at [448, 121] on input "[DATE] - [DATE]" at bounding box center [449, 122] width 149 height 28
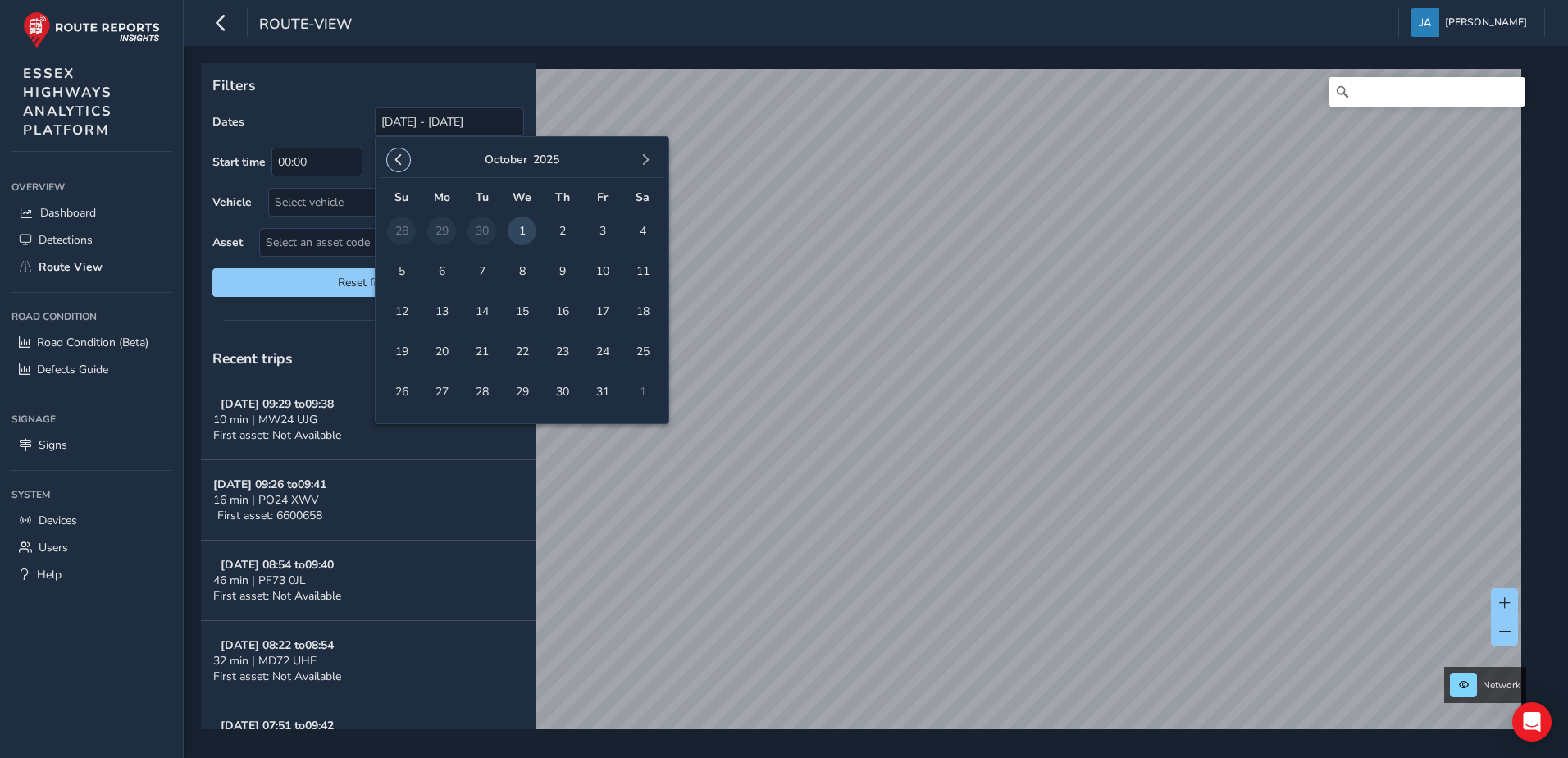
drag, startPoint x: 448, startPoint y: 121, endPoint x: 409, endPoint y: 163, distance: 57.3
click at [409, 163] on button "button" at bounding box center [398, 159] width 23 height 23
click at [406, 159] on button "button" at bounding box center [398, 159] width 23 height 23
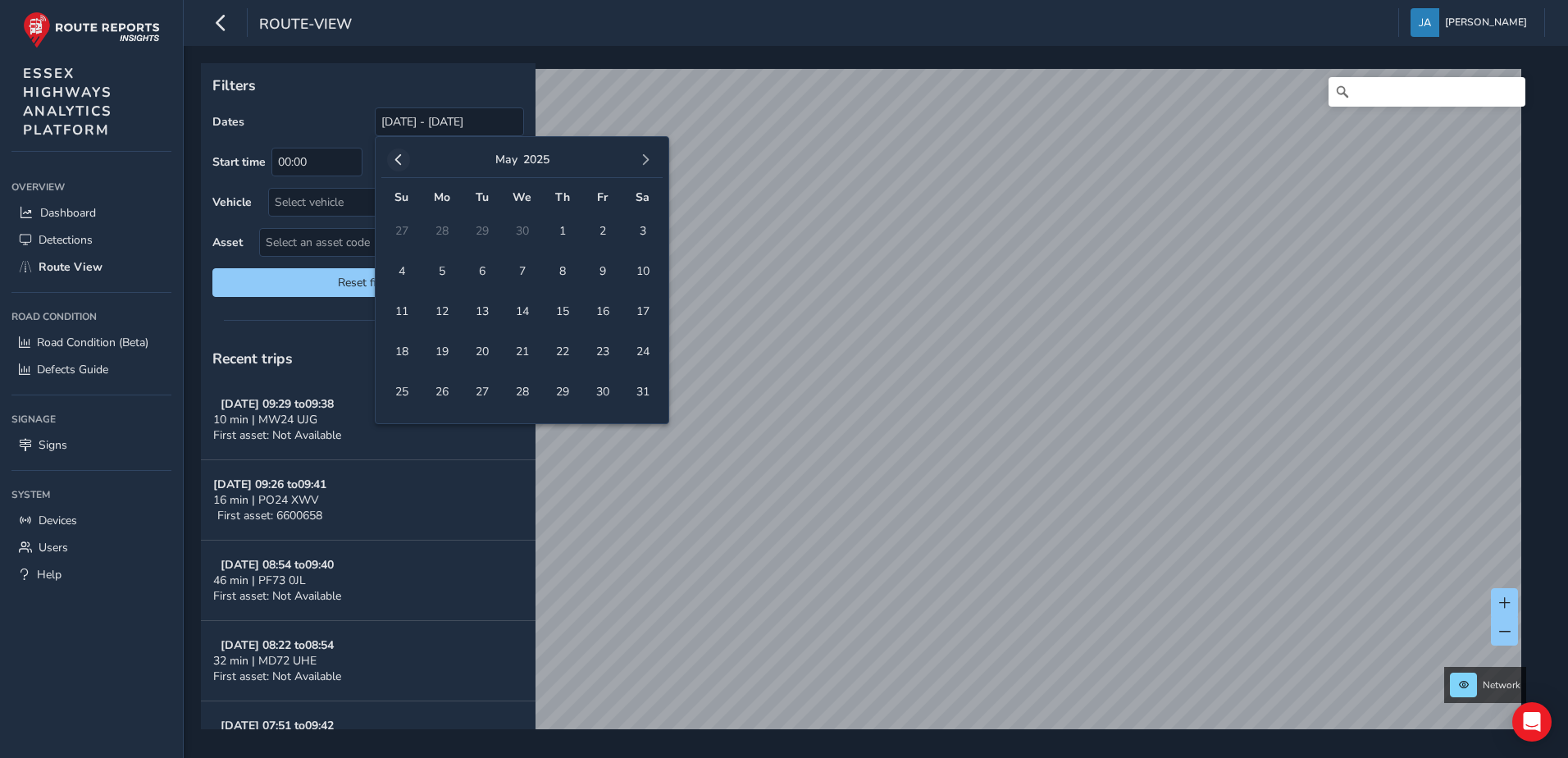
click at [406, 159] on button "button" at bounding box center [398, 159] width 23 height 23
click at [485, 232] on span "1" at bounding box center [482, 230] width 28 height 28
type input "[DATE]"
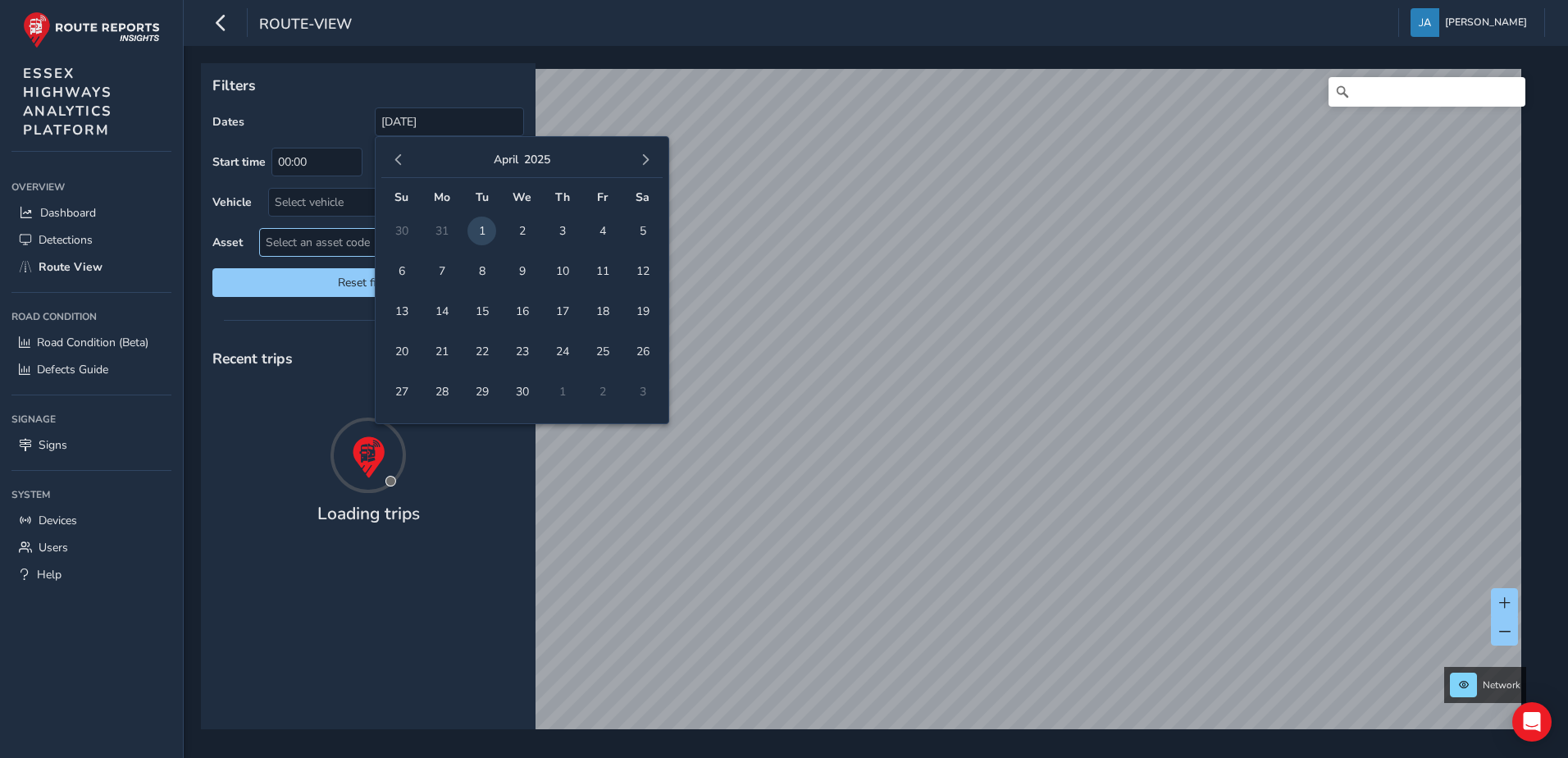
click at [302, 239] on span "Select an asset code" at bounding box center [378, 242] width 236 height 27
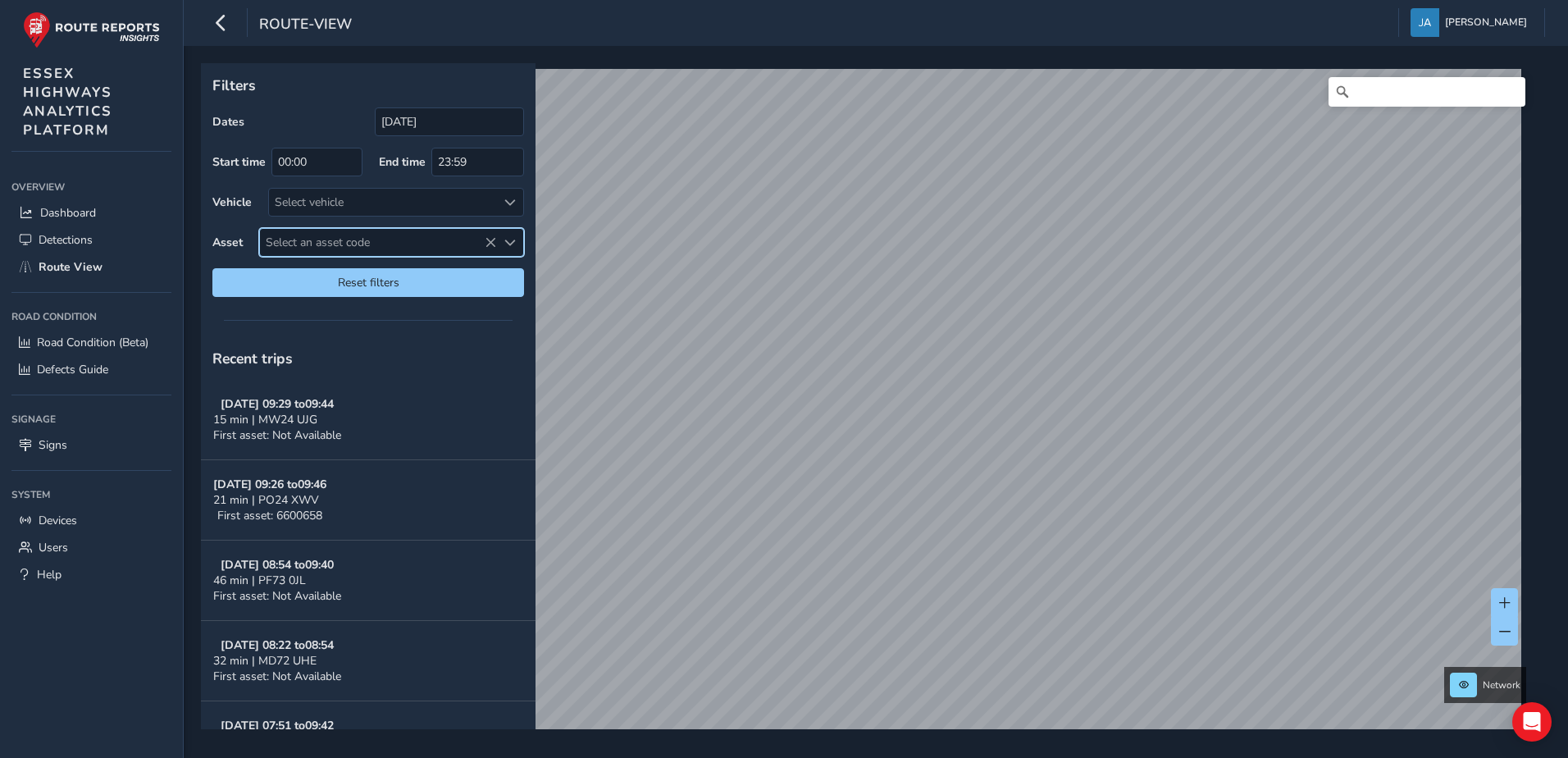
click at [316, 240] on span "Select an asset code" at bounding box center [378, 242] width 236 height 27
click at [318, 238] on span "Select an asset code" at bounding box center [378, 242] width 236 height 27
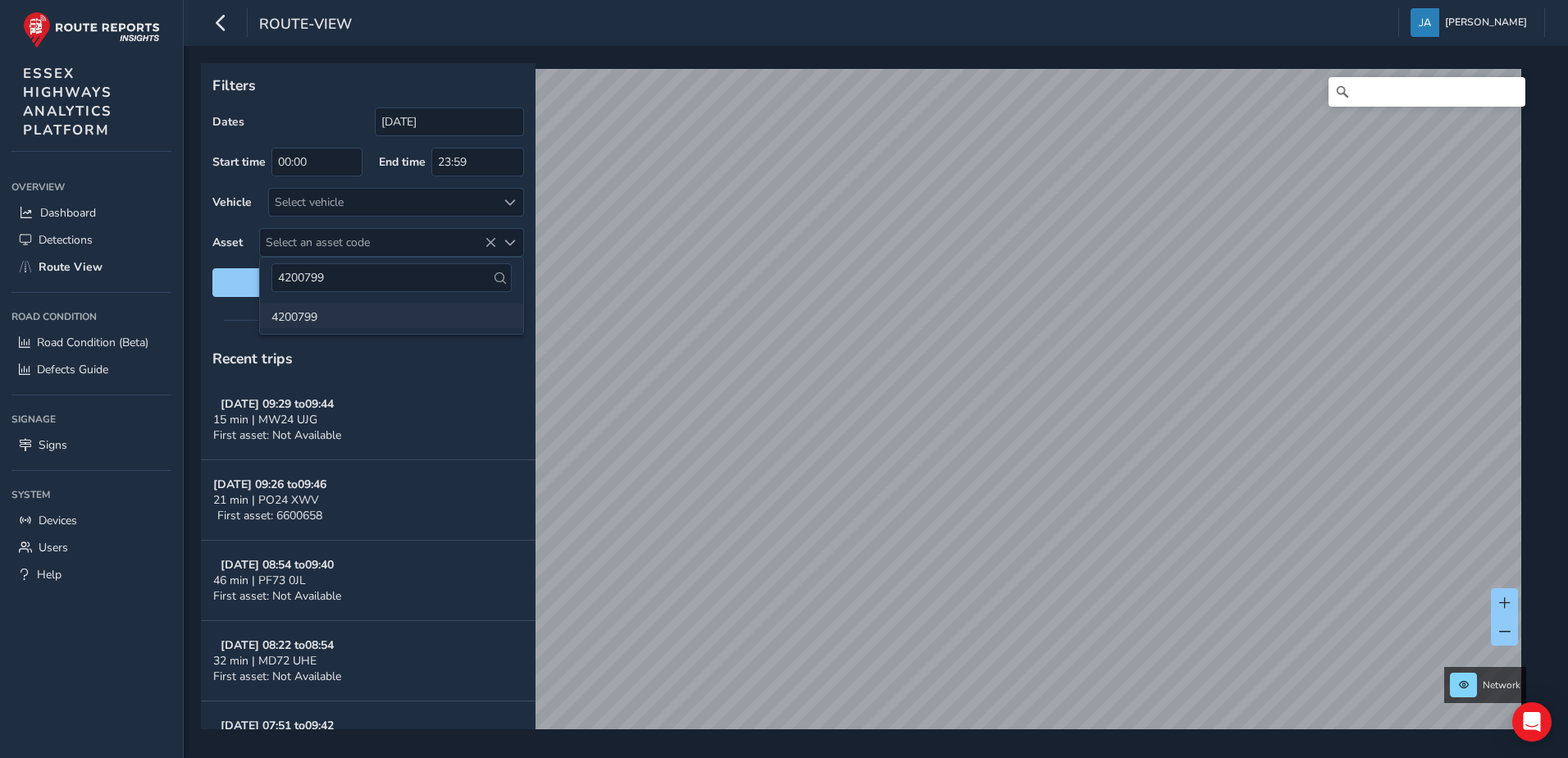
type input "4200799"
click at [296, 317] on li "4200799" at bounding box center [392, 315] width 263 height 25
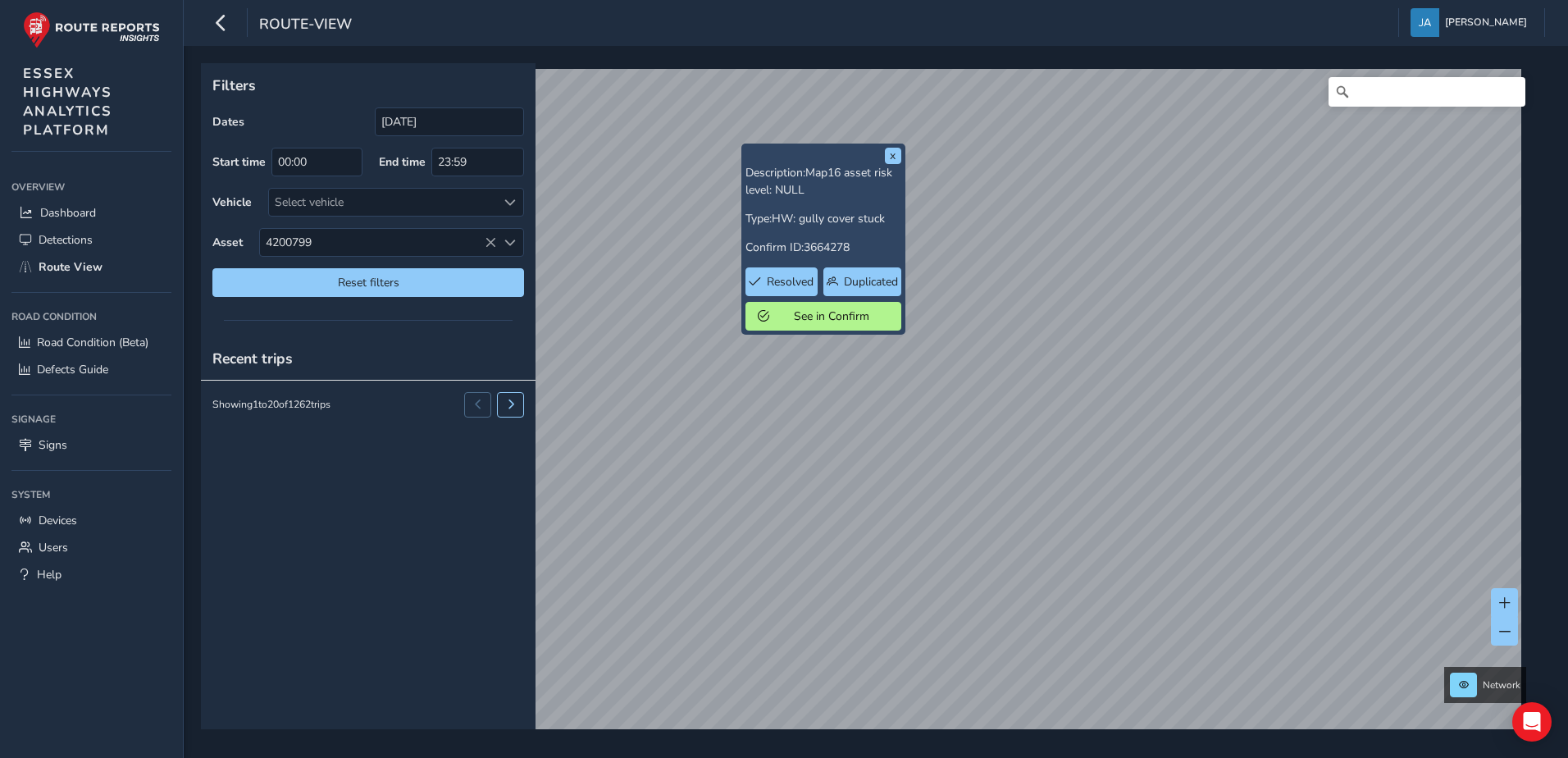
click at [758, 744] on div "x Description: Map16 asset risk level: NULL Type: HW: gully cover stuck Confirm…" at bounding box center [875, 401] width 1384 height 712
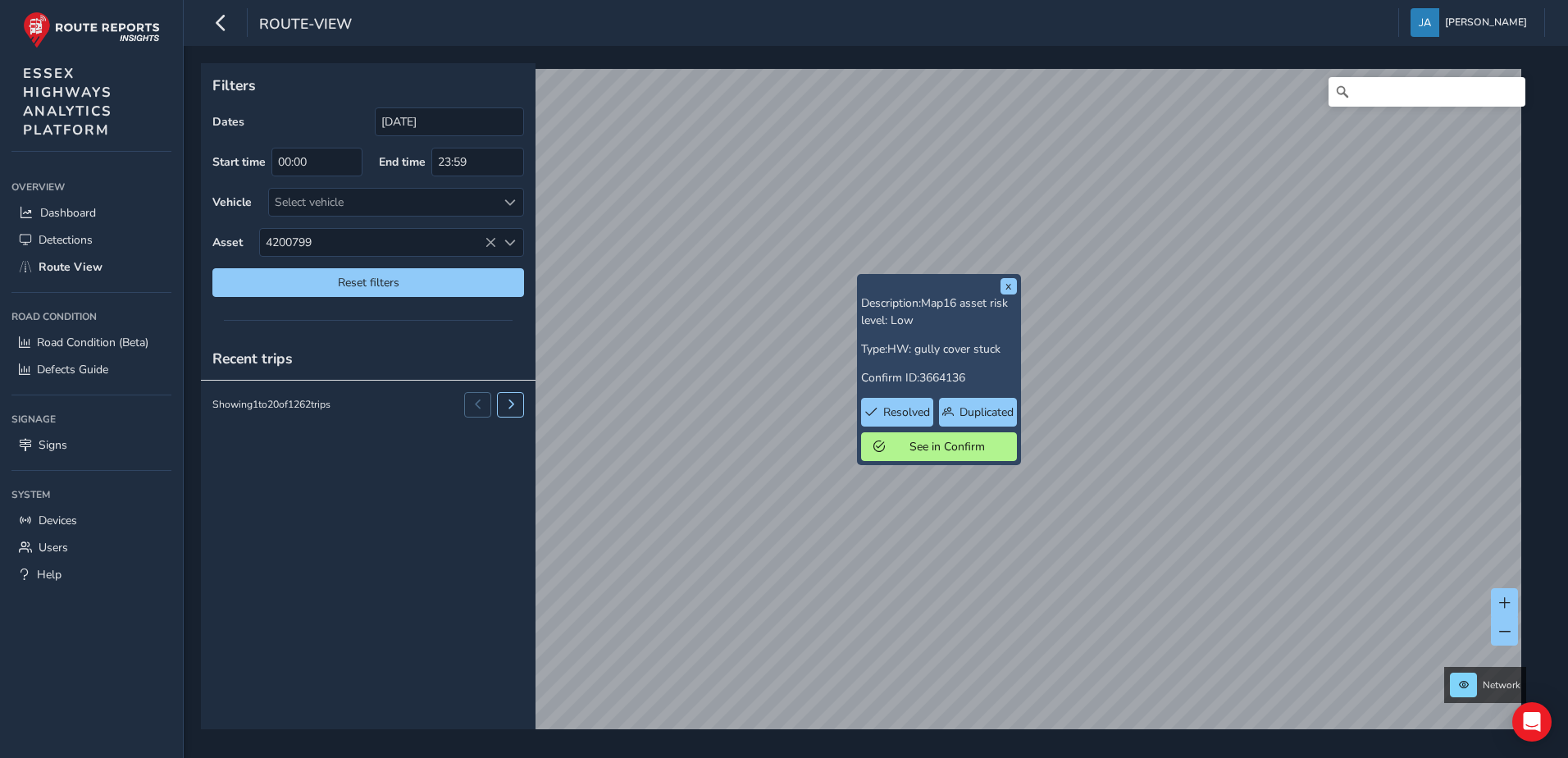
click at [760, 757] on html "route-view James Adeshile Colour Scheme: Dark Dim Light Logout x Description: M…" at bounding box center [784, 379] width 1568 height 758
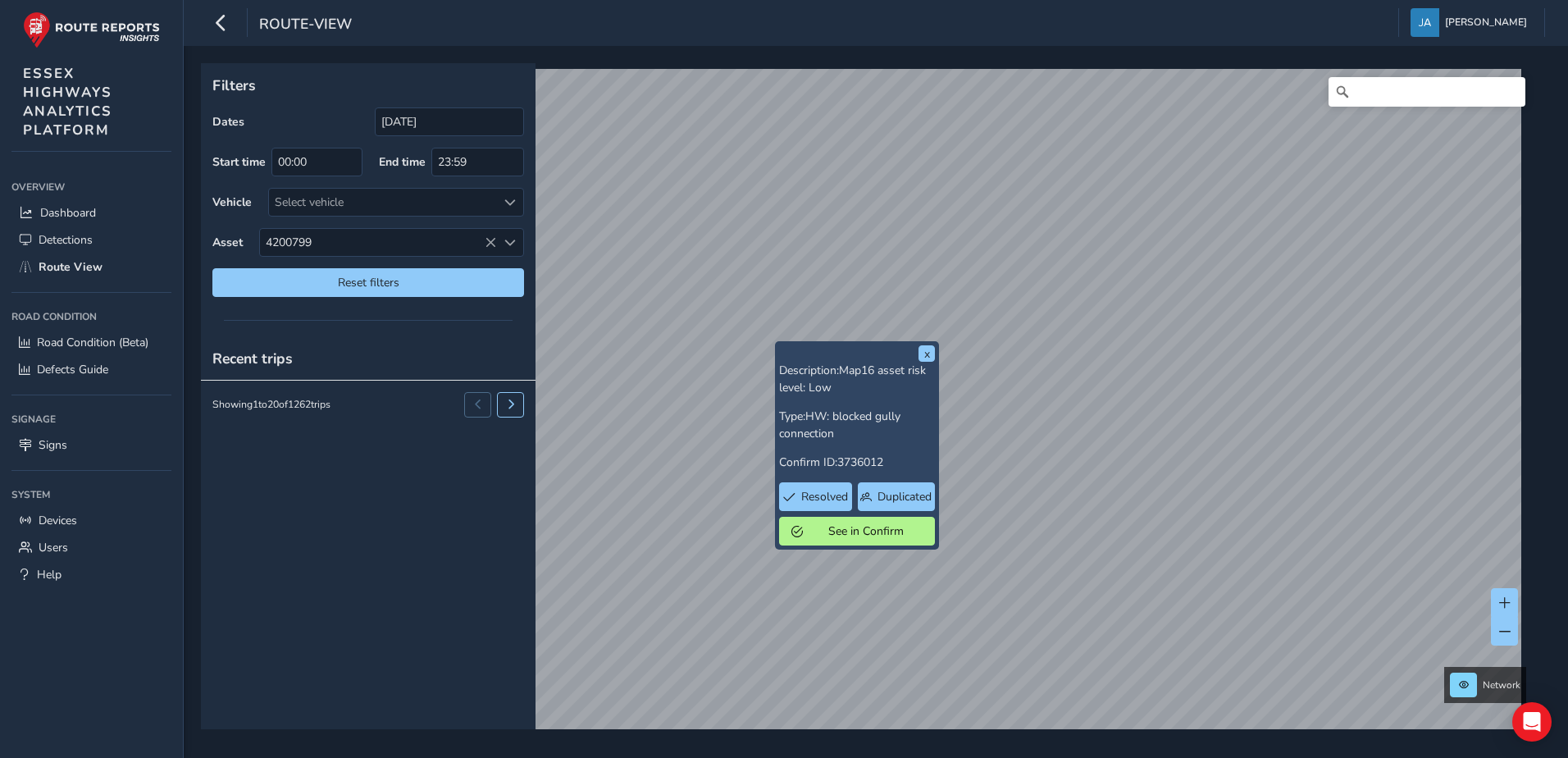
click at [714, 757] on html "route-view James Adeshile Colour Scheme: Dark Dim Light Logout x Description: M…" at bounding box center [784, 379] width 1568 height 758
click at [759, 757] on html "route-view James Adeshile Colour Scheme: Dark Dim Light Logout x Description: M…" at bounding box center [784, 379] width 1568 height 758
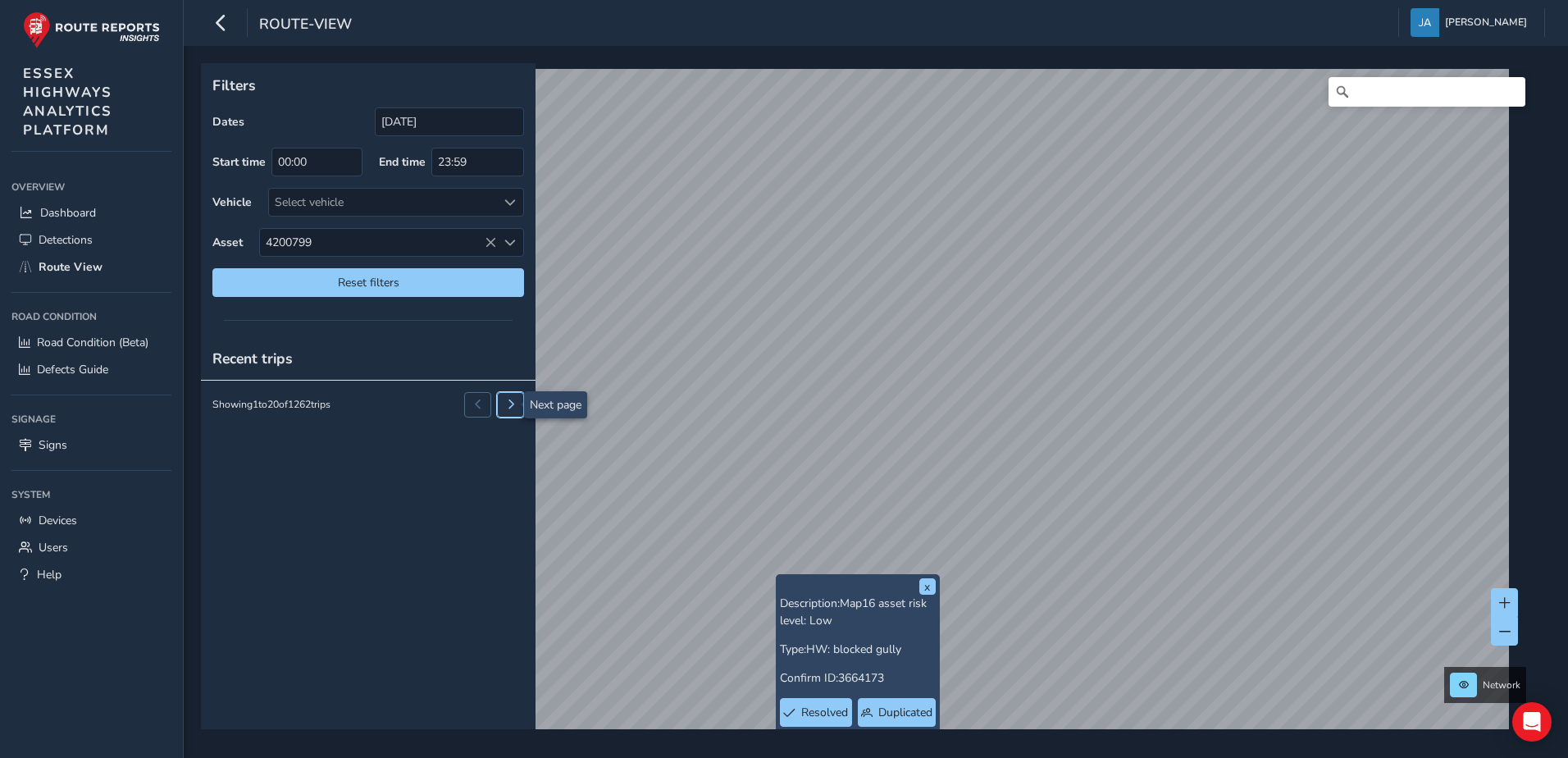
click at [497, 405] on button at bounding box center [511, 404] width 27 height 25
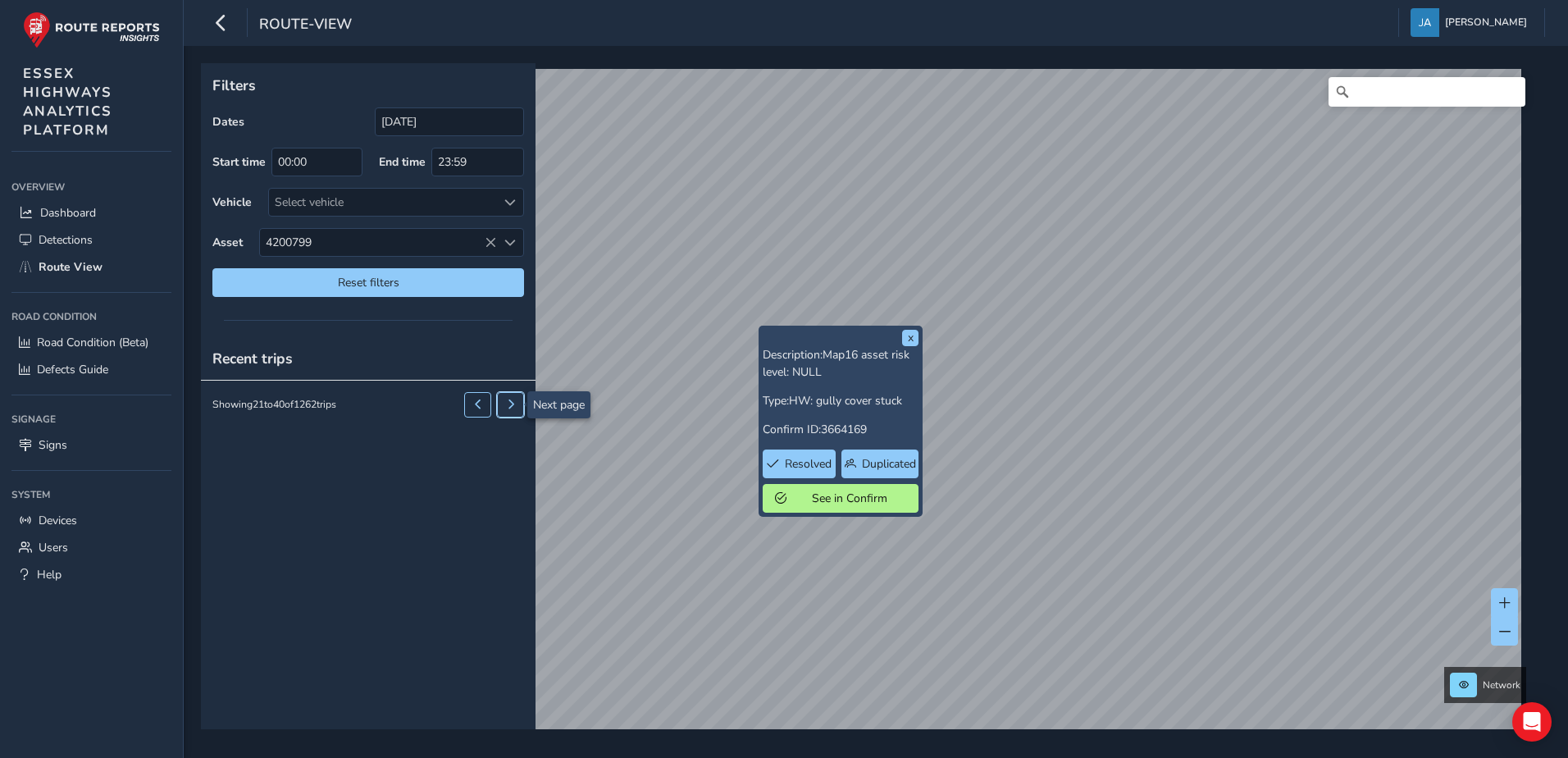
click at [500, 404] on button at bounding box center [511, 404] width 27 height 25
click at [500, 404] on div "Recent trips Loading trips" at bounding box center [368, 533] width 334 height 392
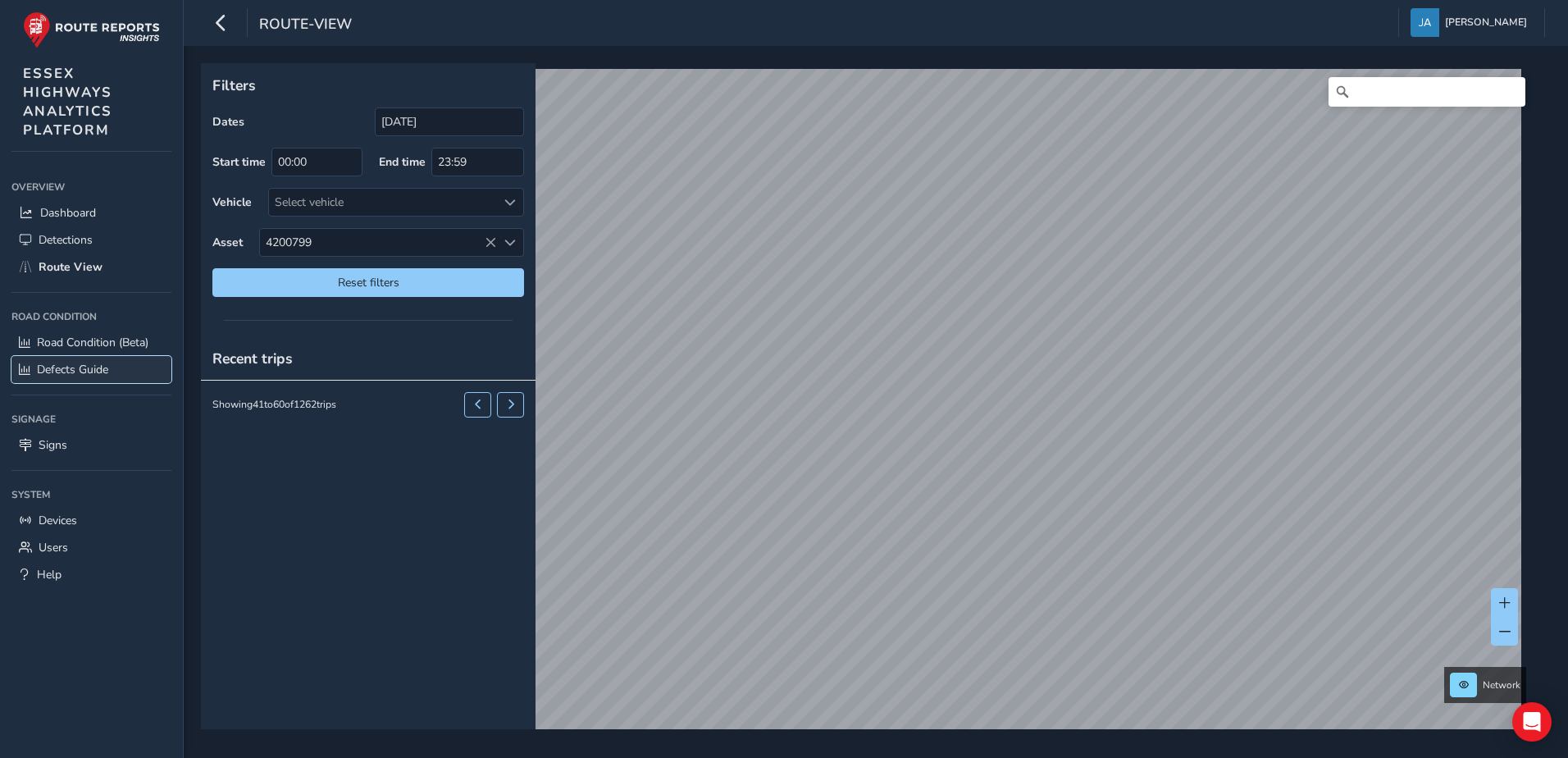
click at [83, 367] on span "Defects Guide" at bounding box center [72, 369] width 71 height 16
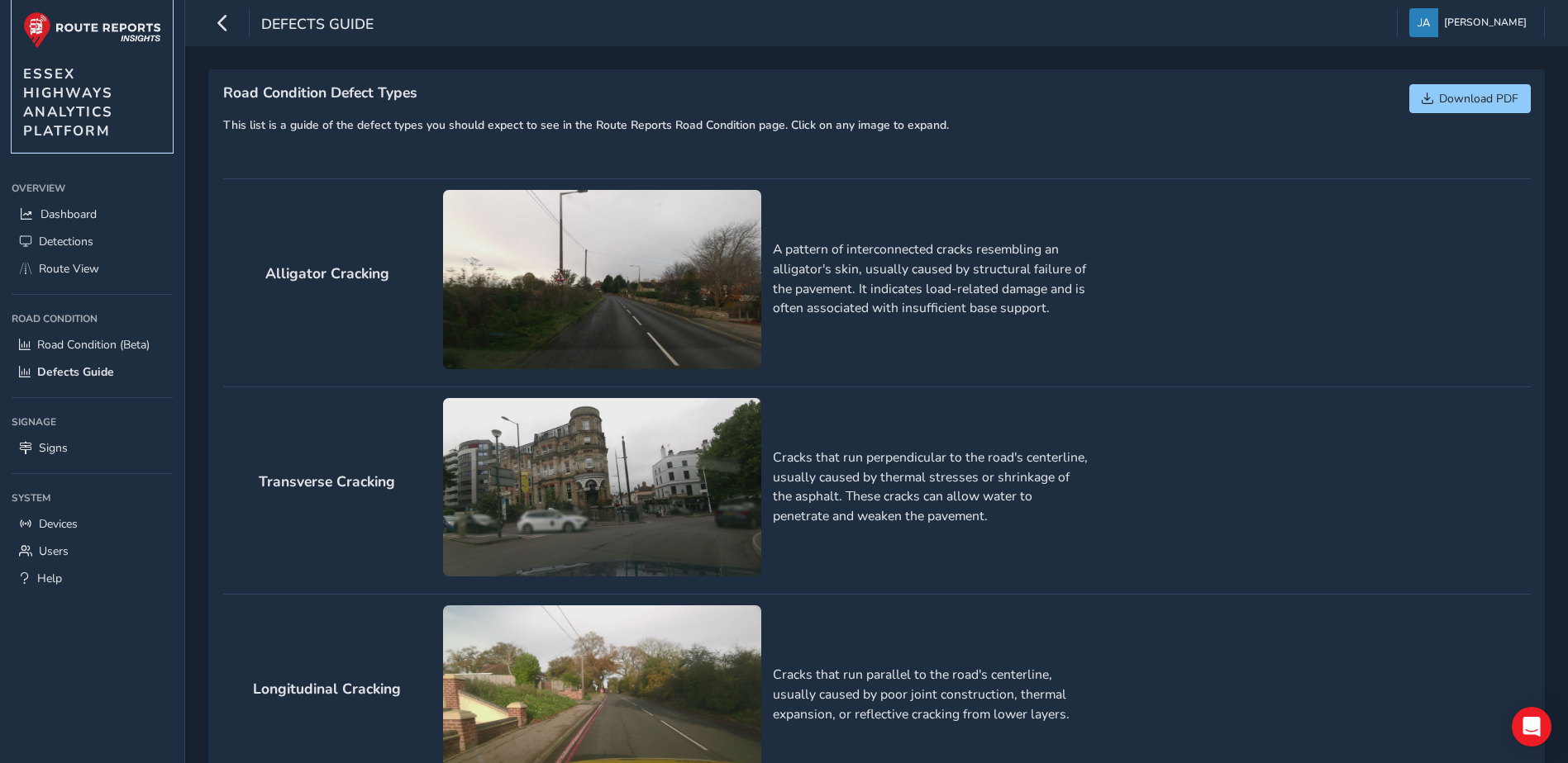
click at [52, 109] on span "ESSEX HIGHWAYS ANALYTICS PLATFORM" at bounding box center [68, 102] width 90 height 76
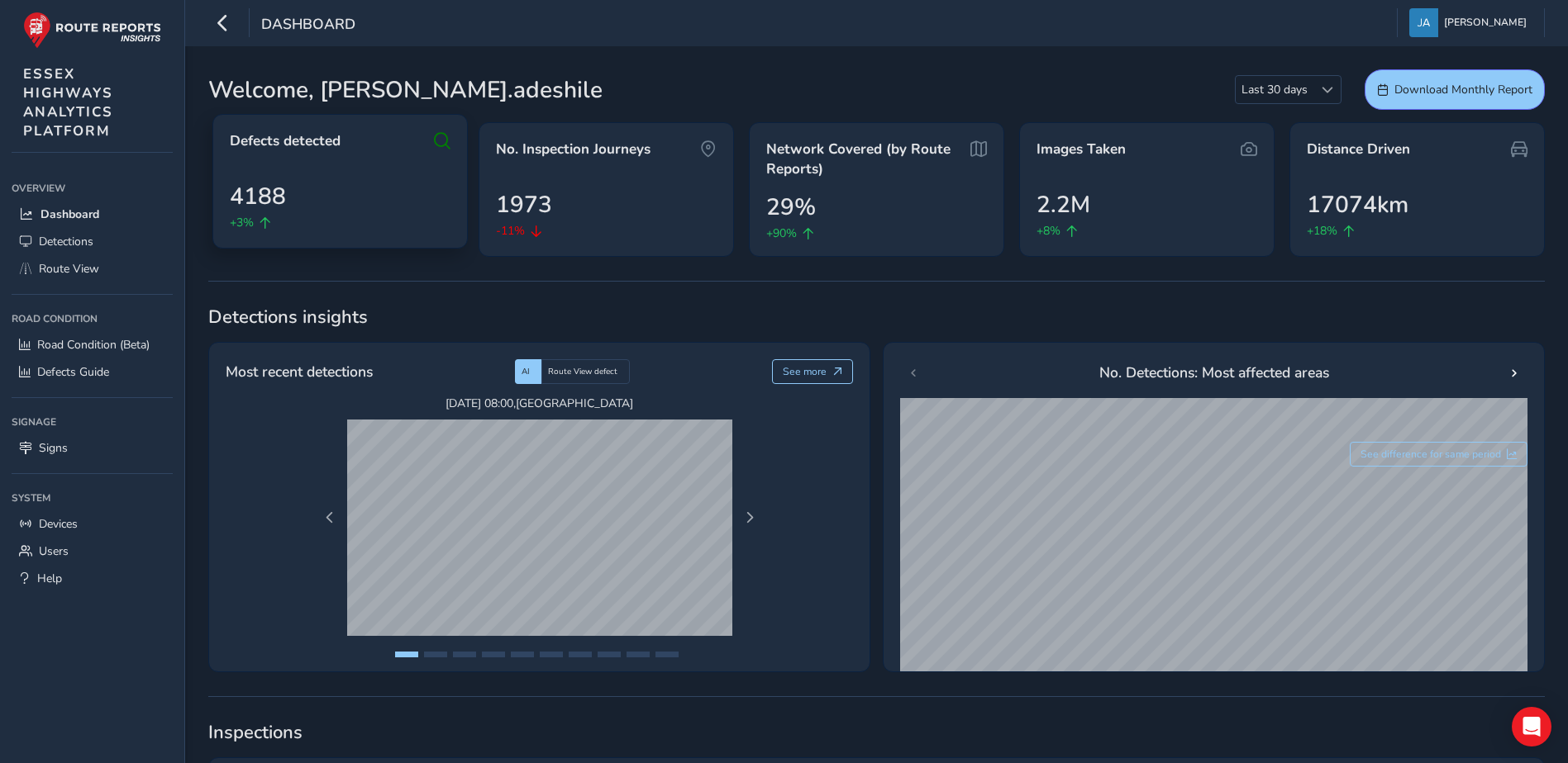
click at [436, 139] on icon at bounding box center [442, 142] width 17 height 20
click at [443, 144] on icon at bounding box center [442, 142] width 17 height 20
click at [238, 151] on div "Defects detected 4188 +3%" at bounding box center [340, 181] width 255 height 134
click at [445, 141] on icon at bounding box center [442, 142] width 17 height 20
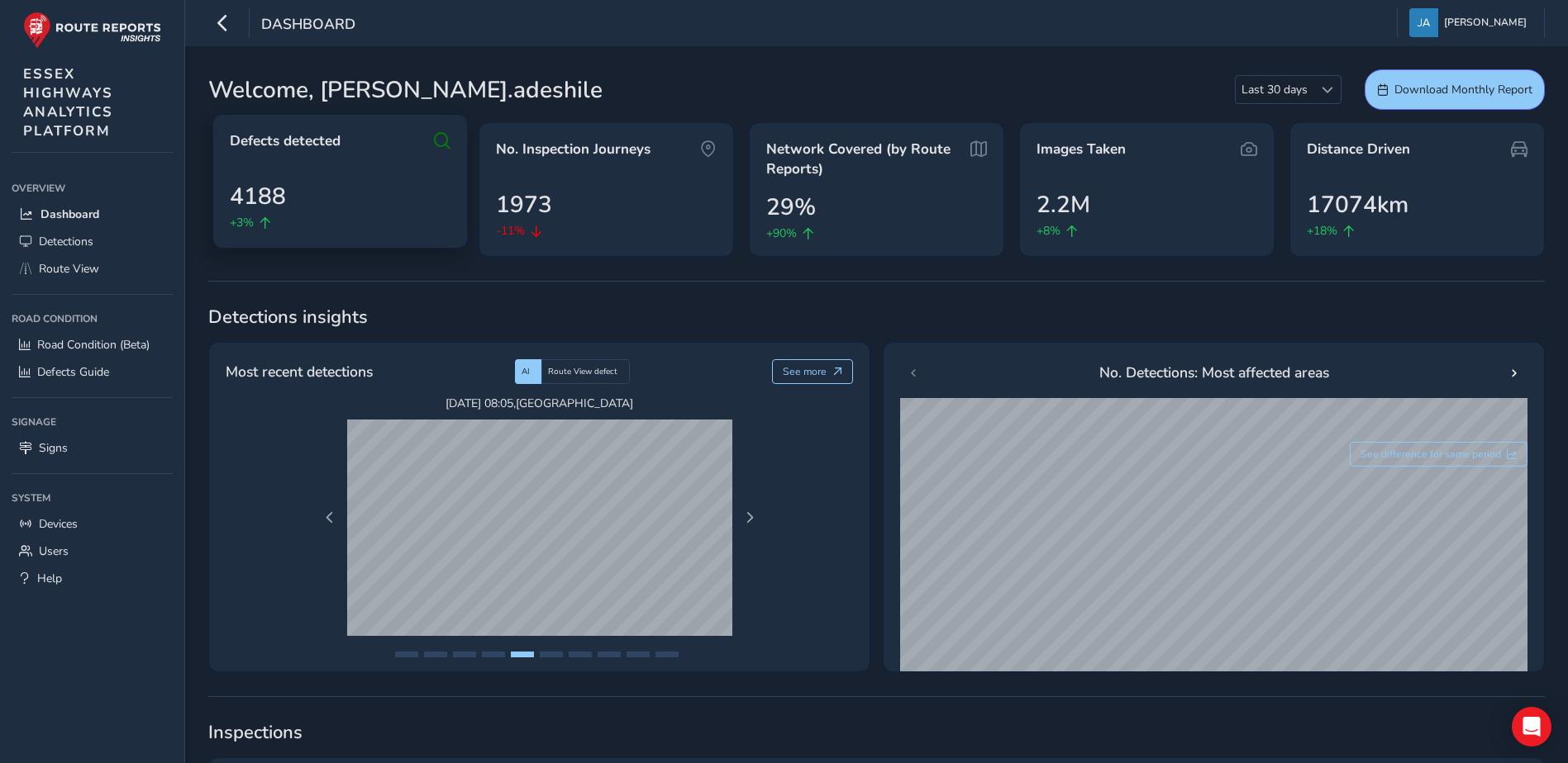
click at [445, 141] on icon at bounding box center [442, 142] width 17 height 20
click at [1435, 21] on img "button" at bounding box center [1423, 22] width 29 height 29
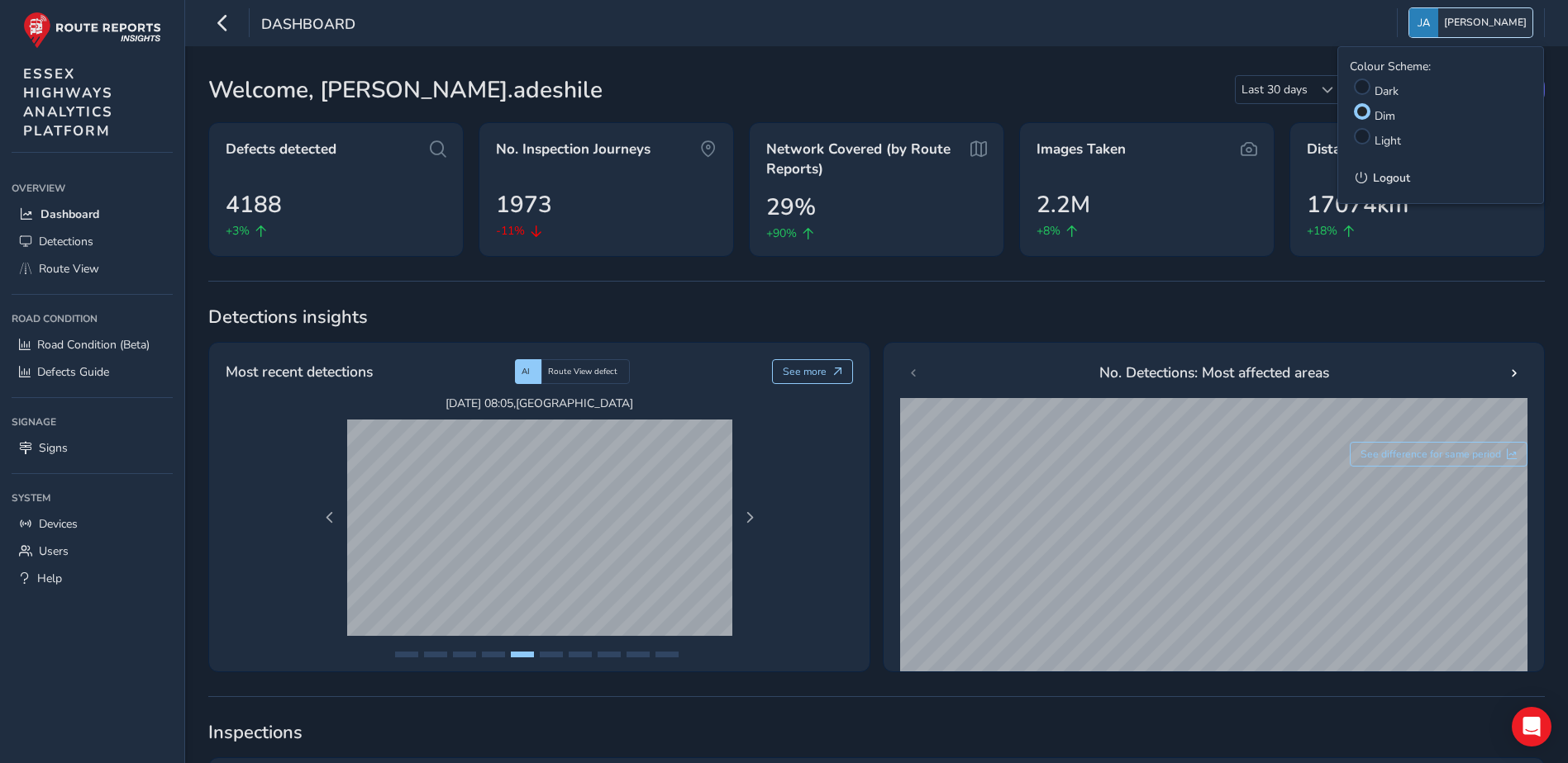
click at [1434, 23] on img "button" at bounding box center [1423, 22] width 29 height 29
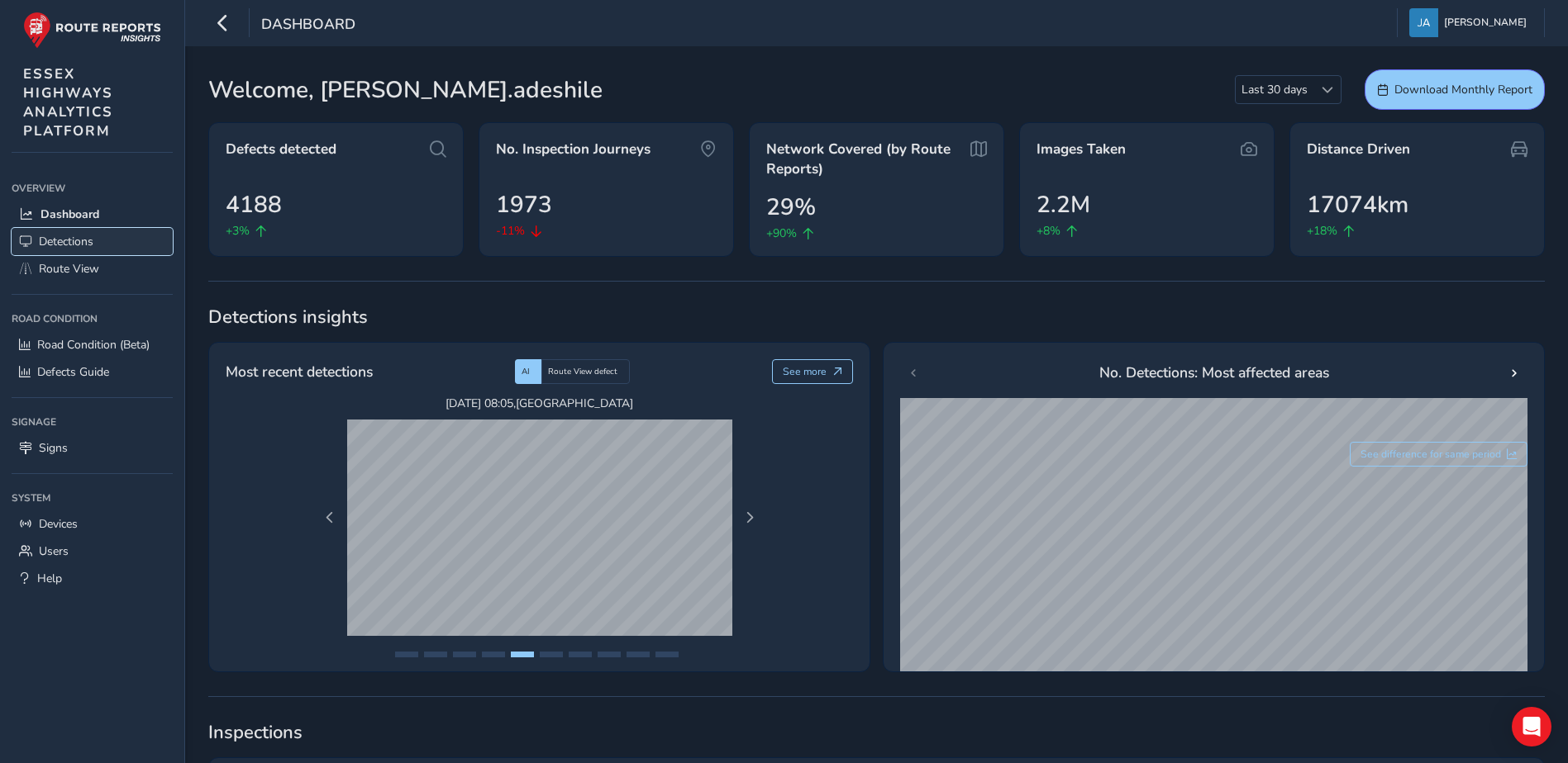
click at [88, 239] on span "Detections" at bounding box center [65, 241] width 54 height 16
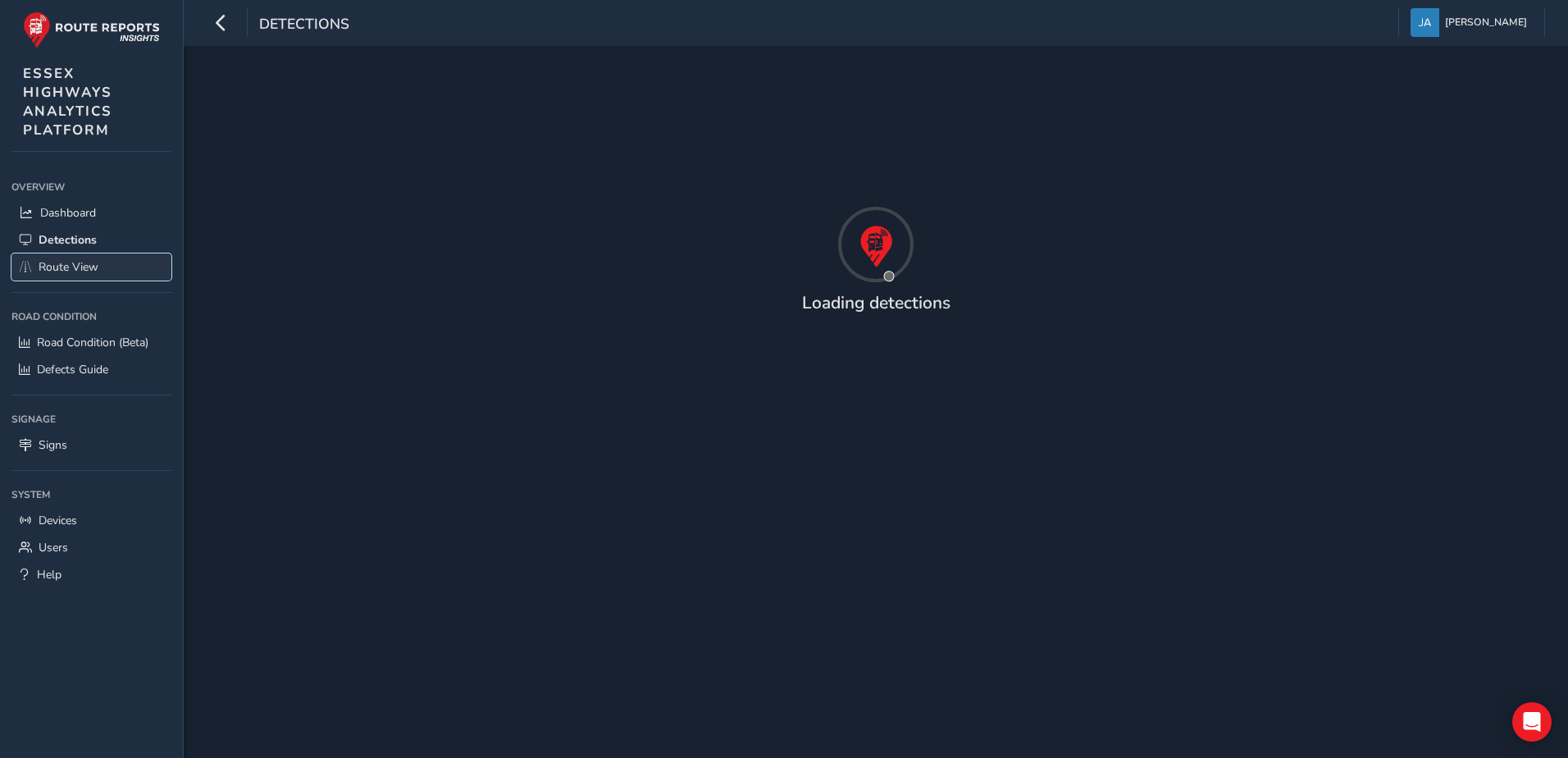
click at [47, 267] on span "Route View" at bounding box center [69, 267] width 60 height 16
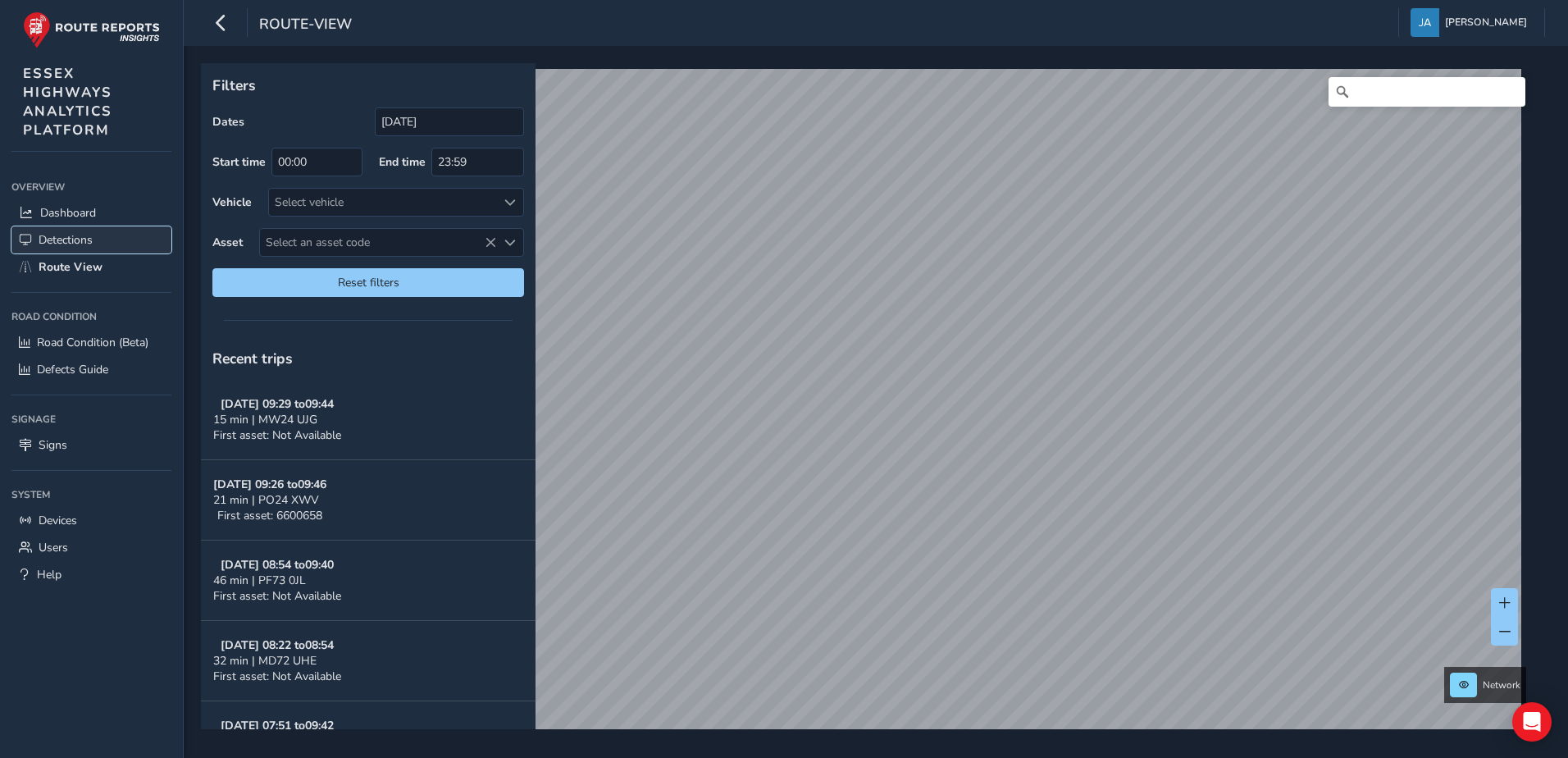
click at [68, 244] on span "Detections" at bounding box center [65, 240] width 54 height 16
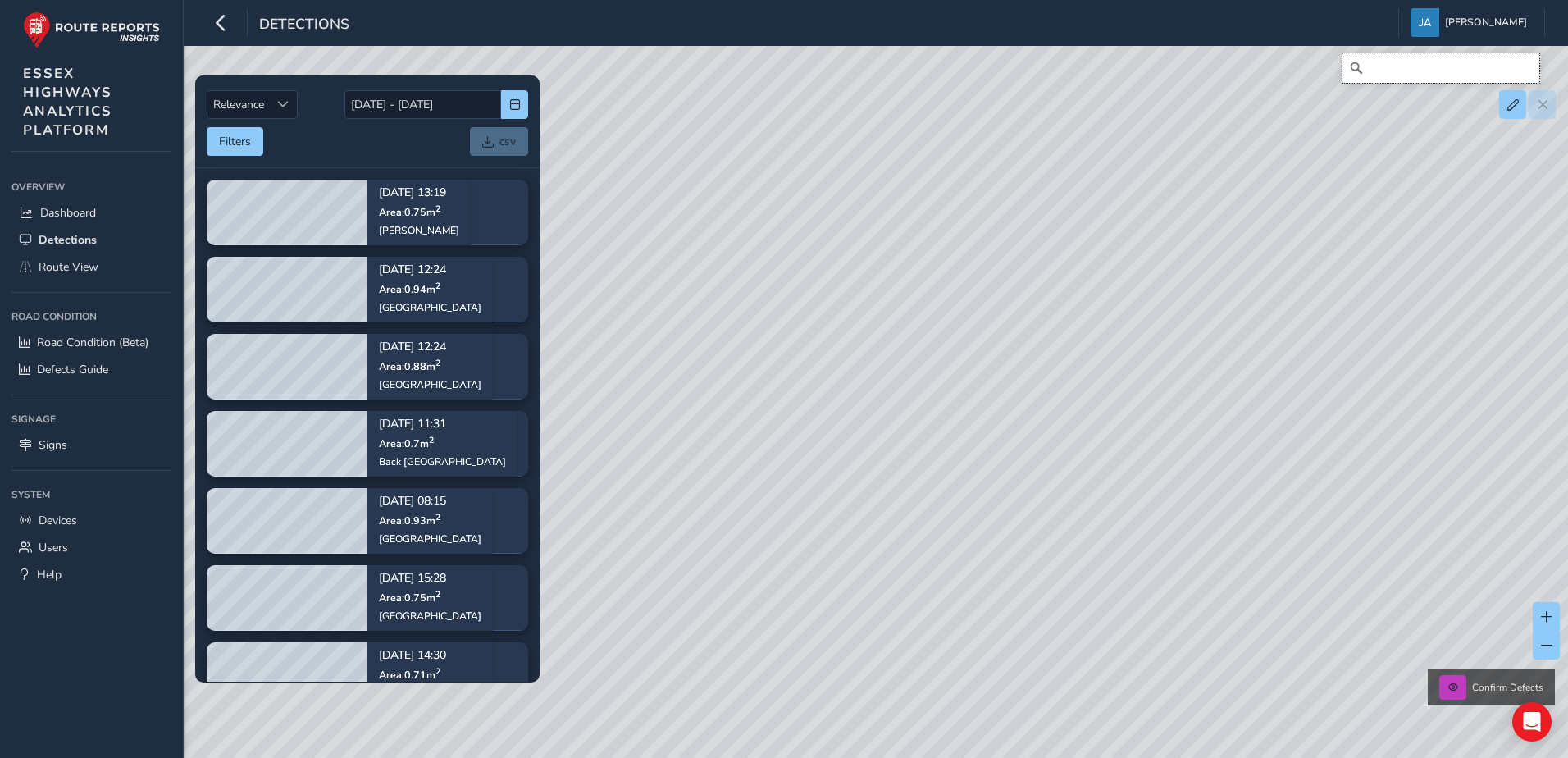
click at [1403, 60] on input "Search" at bounding box center [1440, 68] width 196 height 29
type input "3893155"
click at [1460, 701] on div "Confirm Defects" at bounding box center [1491, 687] width 127 height 36
click at [1463, 689] on button at bounding box center [1453, 688] width 27 height 25
click at [1462, 78] on input "3893155" at bounding box center [1440, 68] width 196 height 29
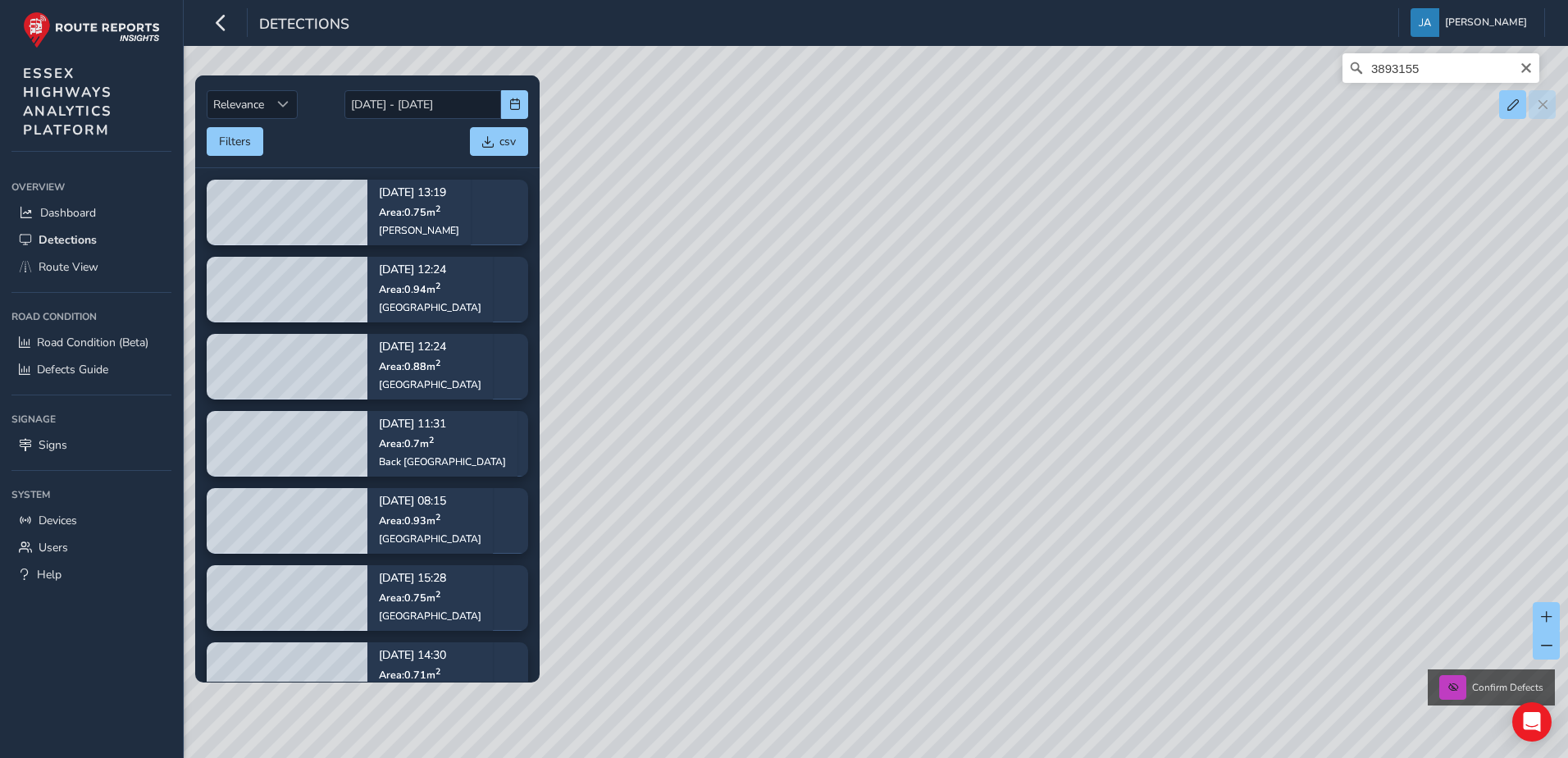
click at [1529, 73] on icon "Clear" at bounding box center [1526, 68] width 13 height 13
click at [1529, 73] on input "Search" at bounding box center [1440, 68] width 196 height 29
click at [709, 511] on div "No results found Confirm Defects" at bounding box center [784, 379] width 1568 height 758
drag, startPoint x: 709, startPoint y: 511, endPoint x: 988, endPoint y: 220, distance: 403.1
click at [895, 304] on div "No results found Confirm Defects" at bounding box center [784, 379] width 1568 height 758
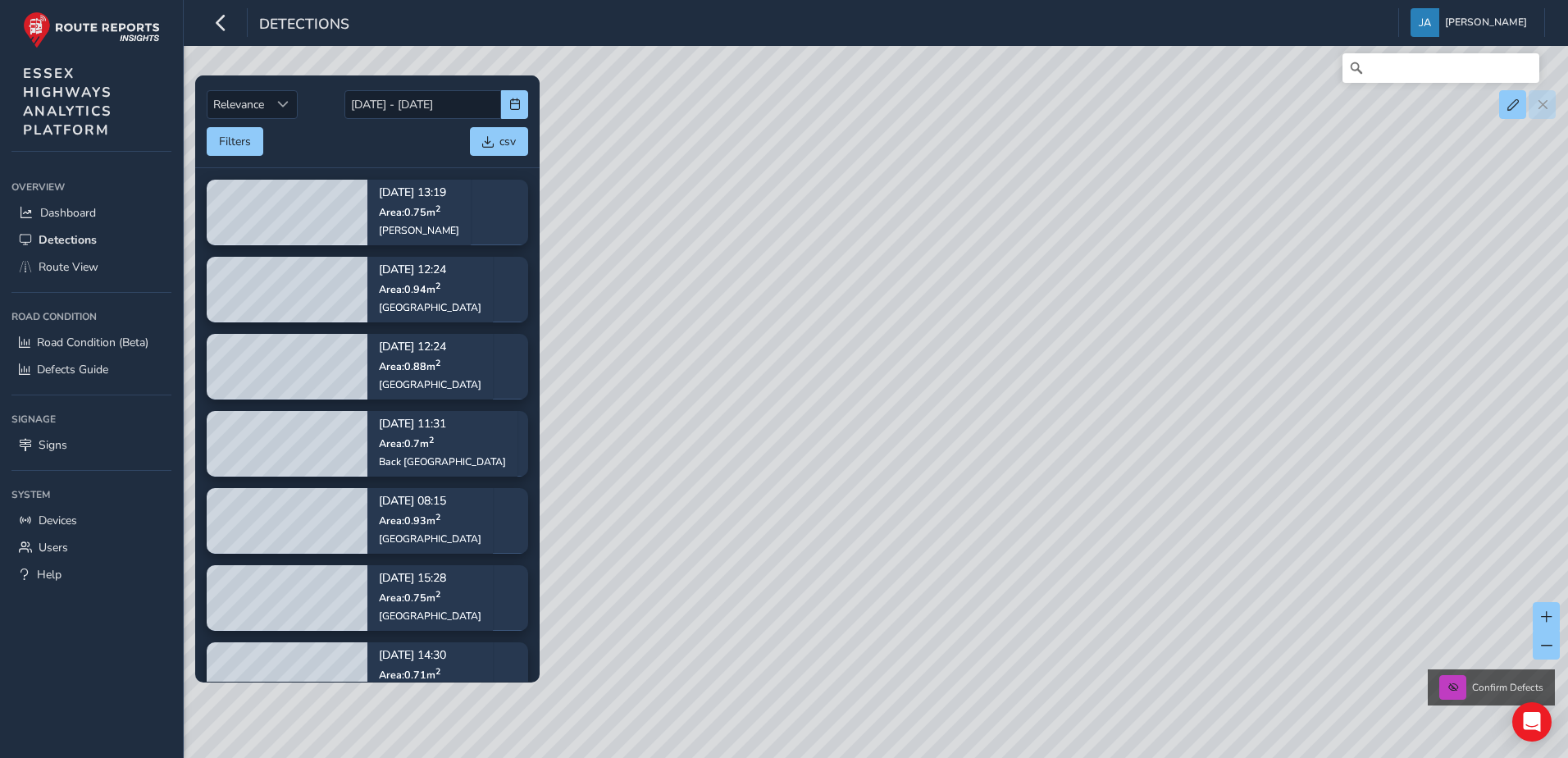
click at [895, 304] on div "No results found Confirm Defects" at bounding box center [784, 379] width 1568 height 758
click at [988, 220] on div "No results found Confirm Defects" at bounding box center [784, 379] width 1568 height 758
click at [988, 219] on div "No results found Confirm Defects" at bounding box center [784, 379] width 1568 height 758
drag, startPoint x: 988, startPoint y: 219, endPoint x: 1334, endPoint y: 173, distance: 349.0
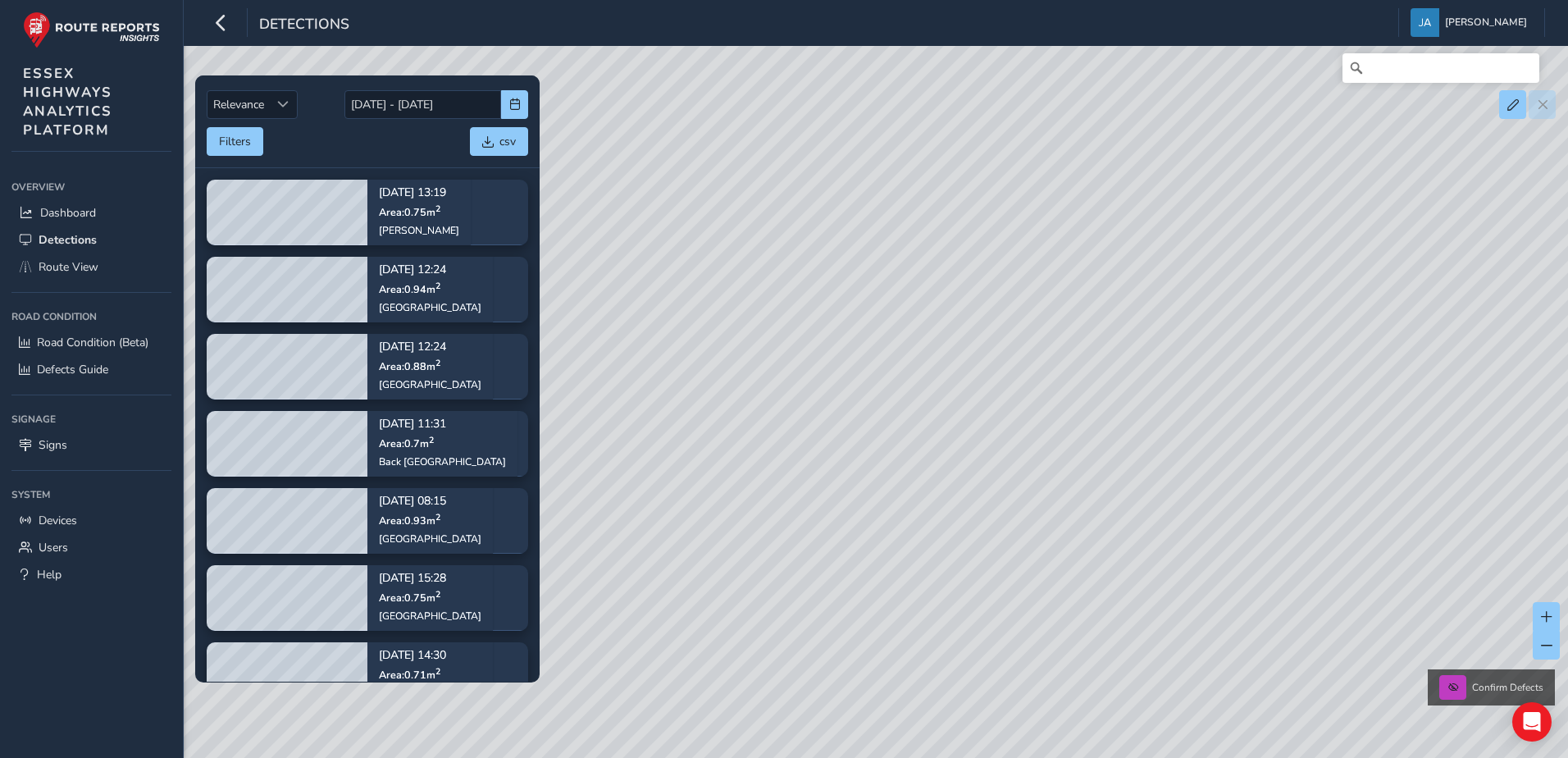
click at [1059, 251] on div "No results found Confirm Defects" at bounding box center [784, 379] width 1568 height 758
click at [1430, 80] on input "Search" at bounding box center [1440, 68] width 196 height 29
click at [1437, 69] on input "Search" at bounding box center [1440, 68] width 196 height 29
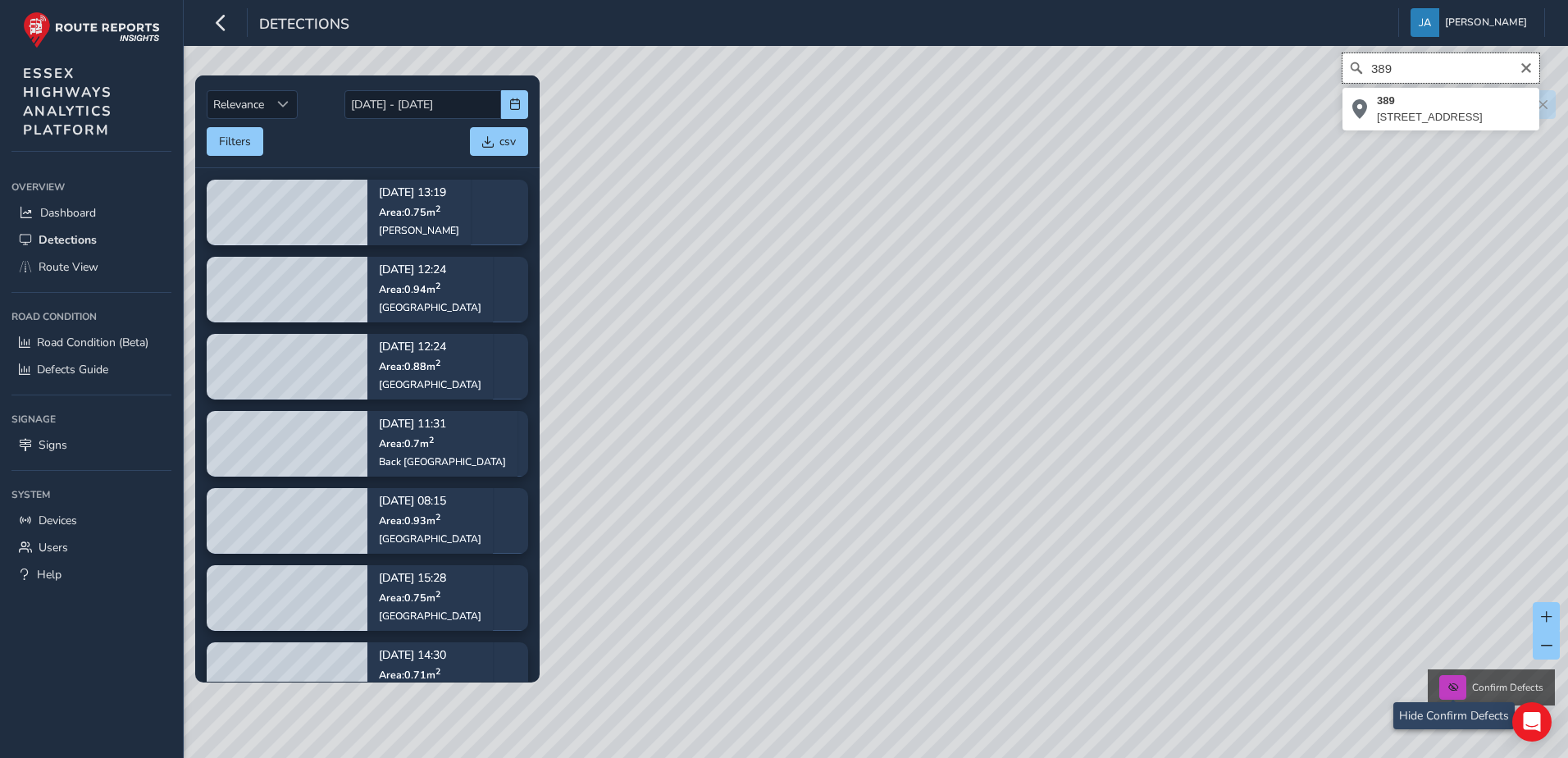
type input "389"
click at [1453, 695] on button at bounding box center [1453, 688] width 27 height 25
click at [1410, 76] on input "389" at bounding box center [1440, 68] width 196 height 29
type input "4"
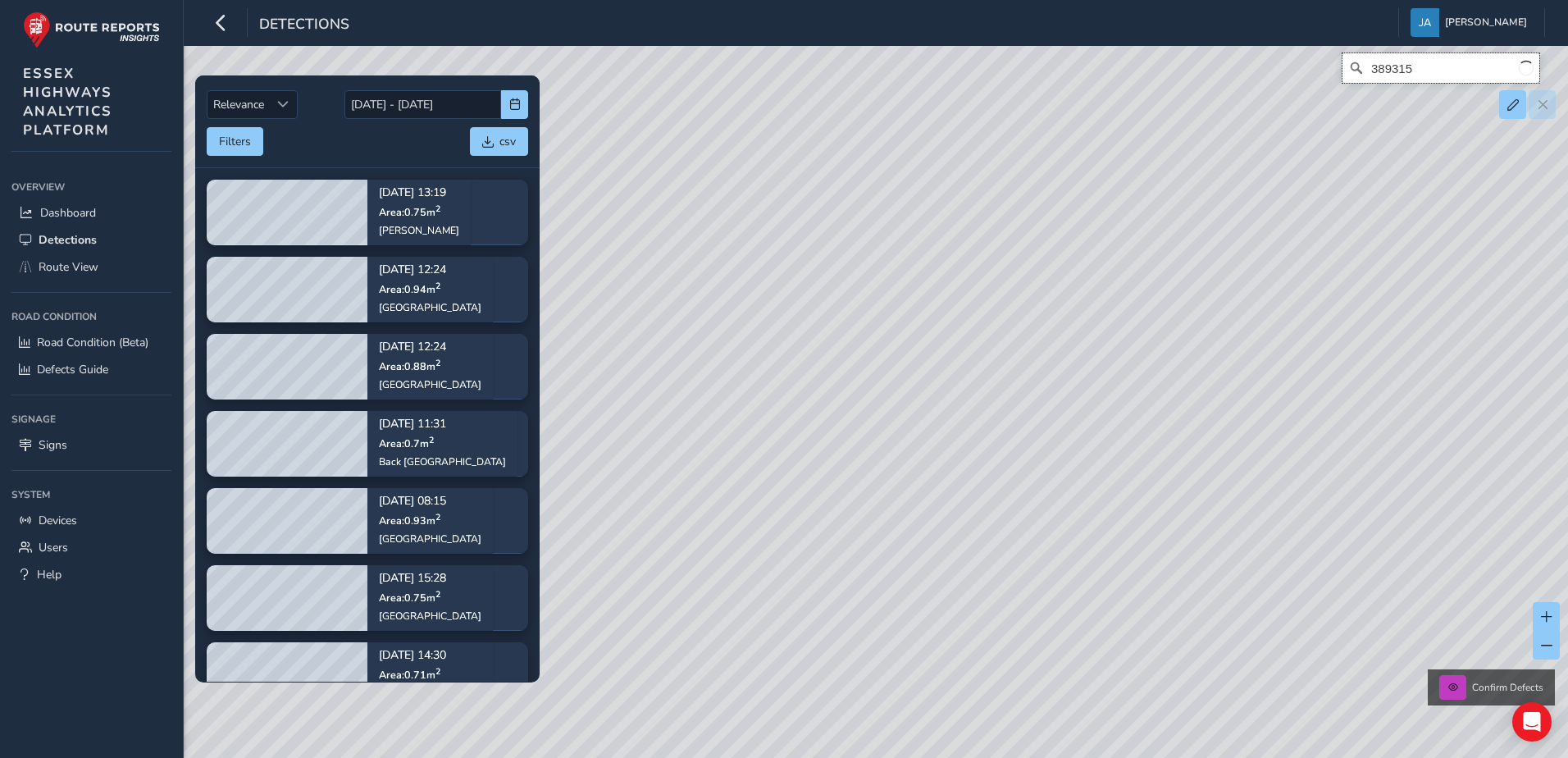
type input "3893152"
click at [84, 17] on img at bounding box center [91, 30] width 137 height 37
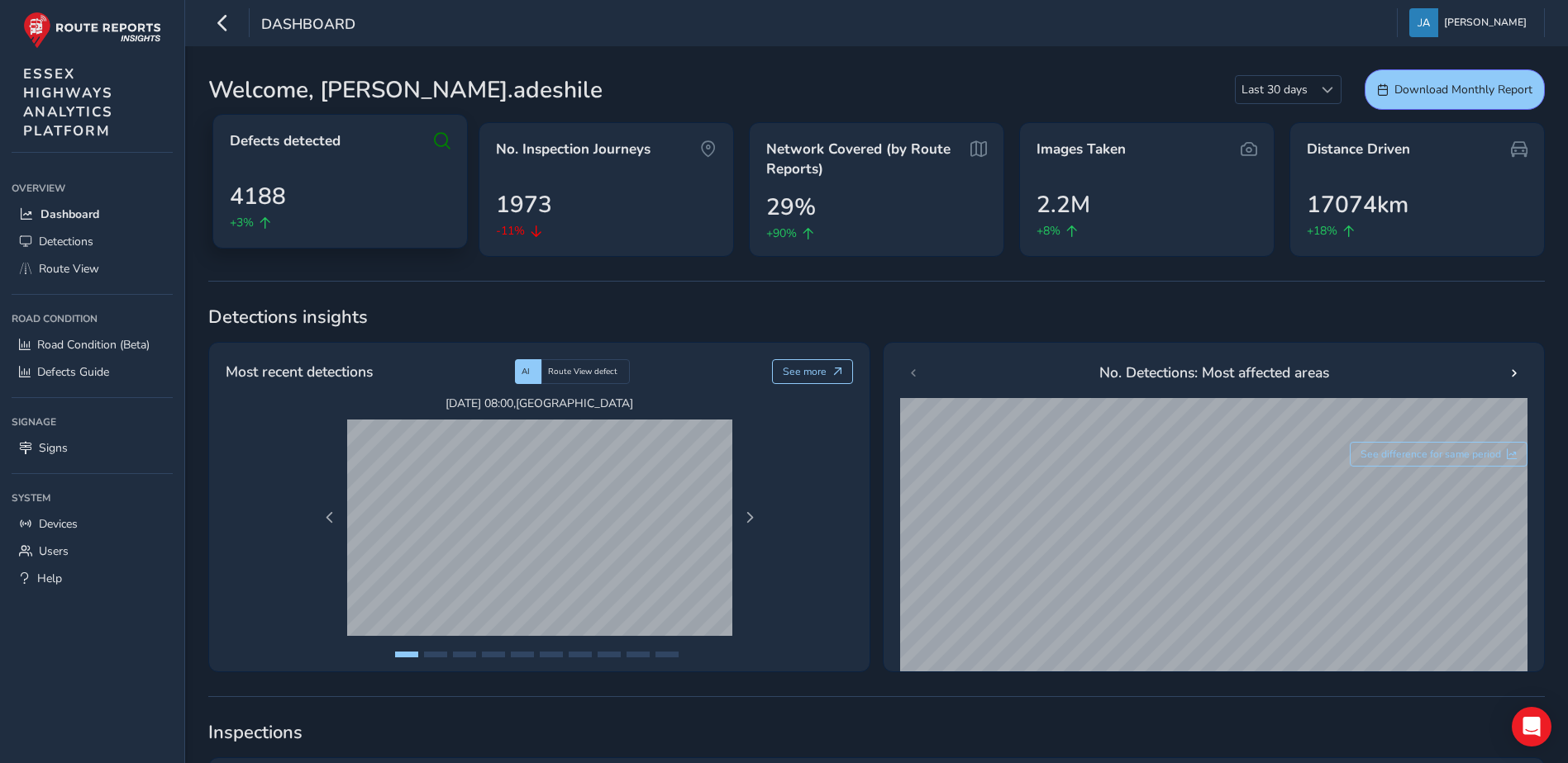
click at [344, 179] on div "4188 +3%" at bounding box center [341, 205] width 221 height 52
click at [443, 137] on icon at bounding box center [442, 142] width 17 height 20
click at [245, 139] on span "Defects detected" at bounding box center [285, 142] width 110 height 20
click at [265, 149] on span "Defects detected" at bounding box center [285, 142] width 110 height 20
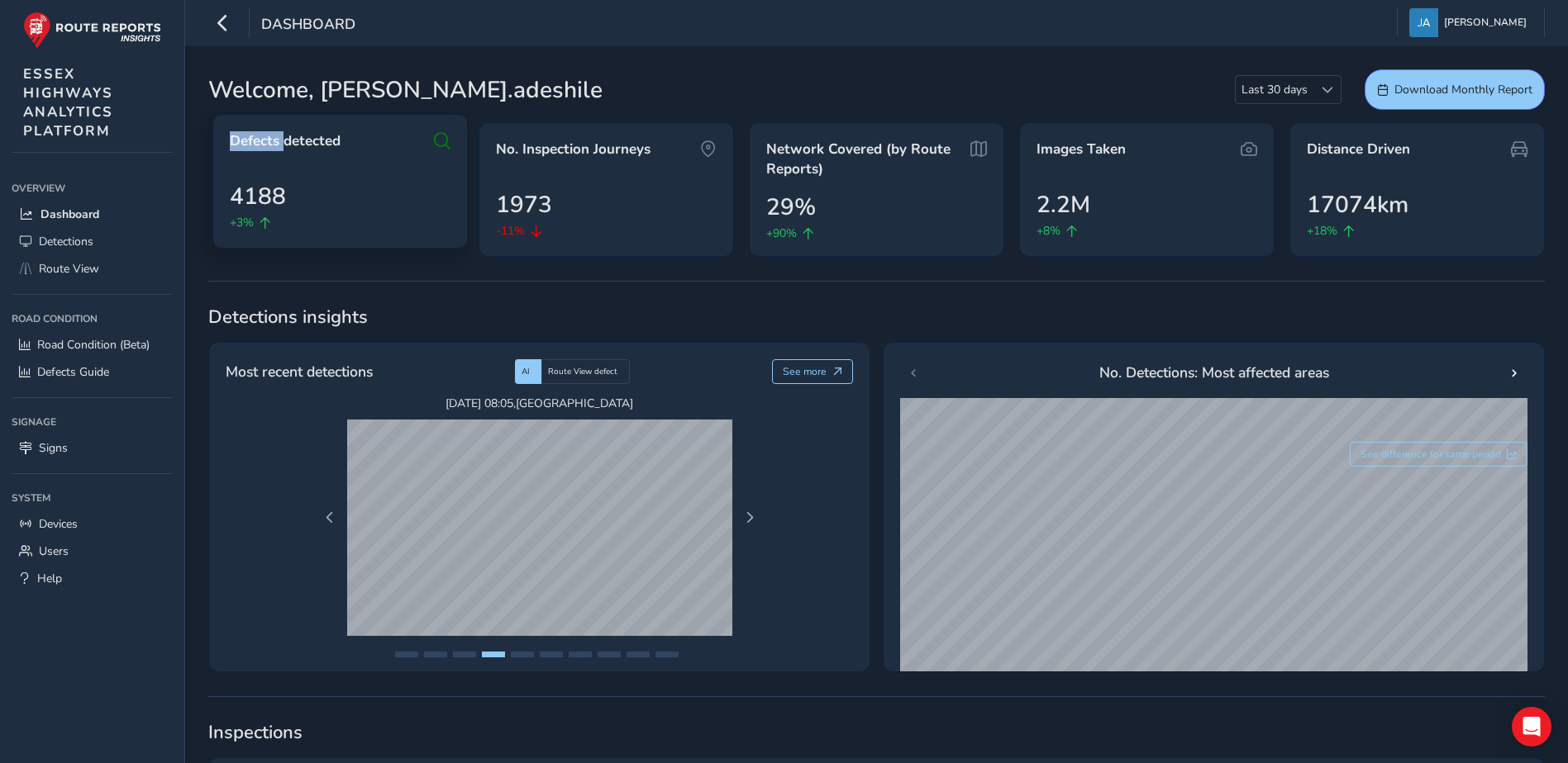
click at [265, 149] on span "Defects detected" at bounding box center [285, 142] width 110 height 20
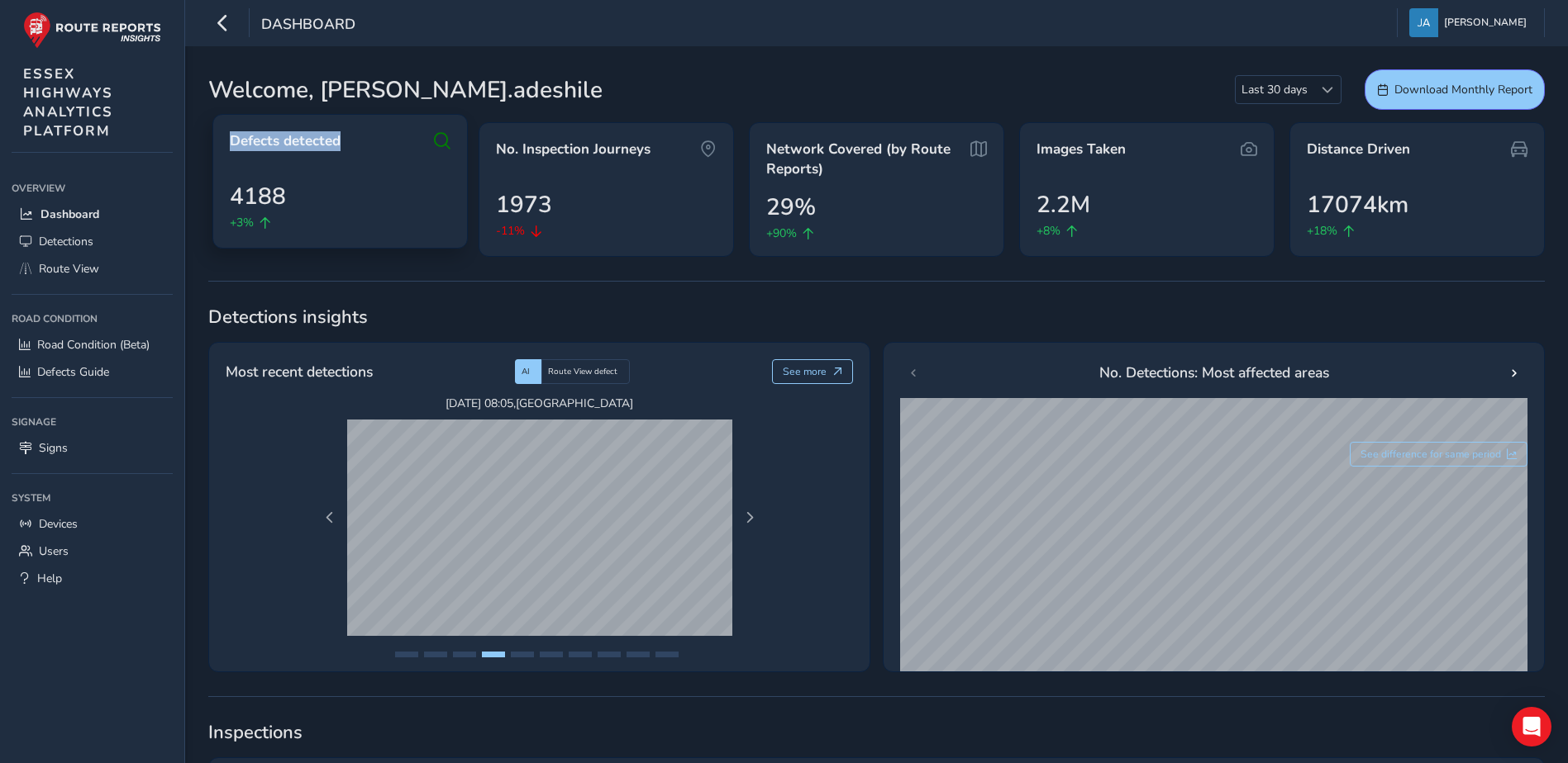
click at [265, 149] on span "Defects detected" at bounding box center [285, 142] width 110 height 20
drag, startPoint x: 265, startPoint y: 149, endPoint x: 235, endPoint y: 29, distance: 123.7
click at [235, 29] on button "button" at bounding box center [222, 22] width 29 height 29
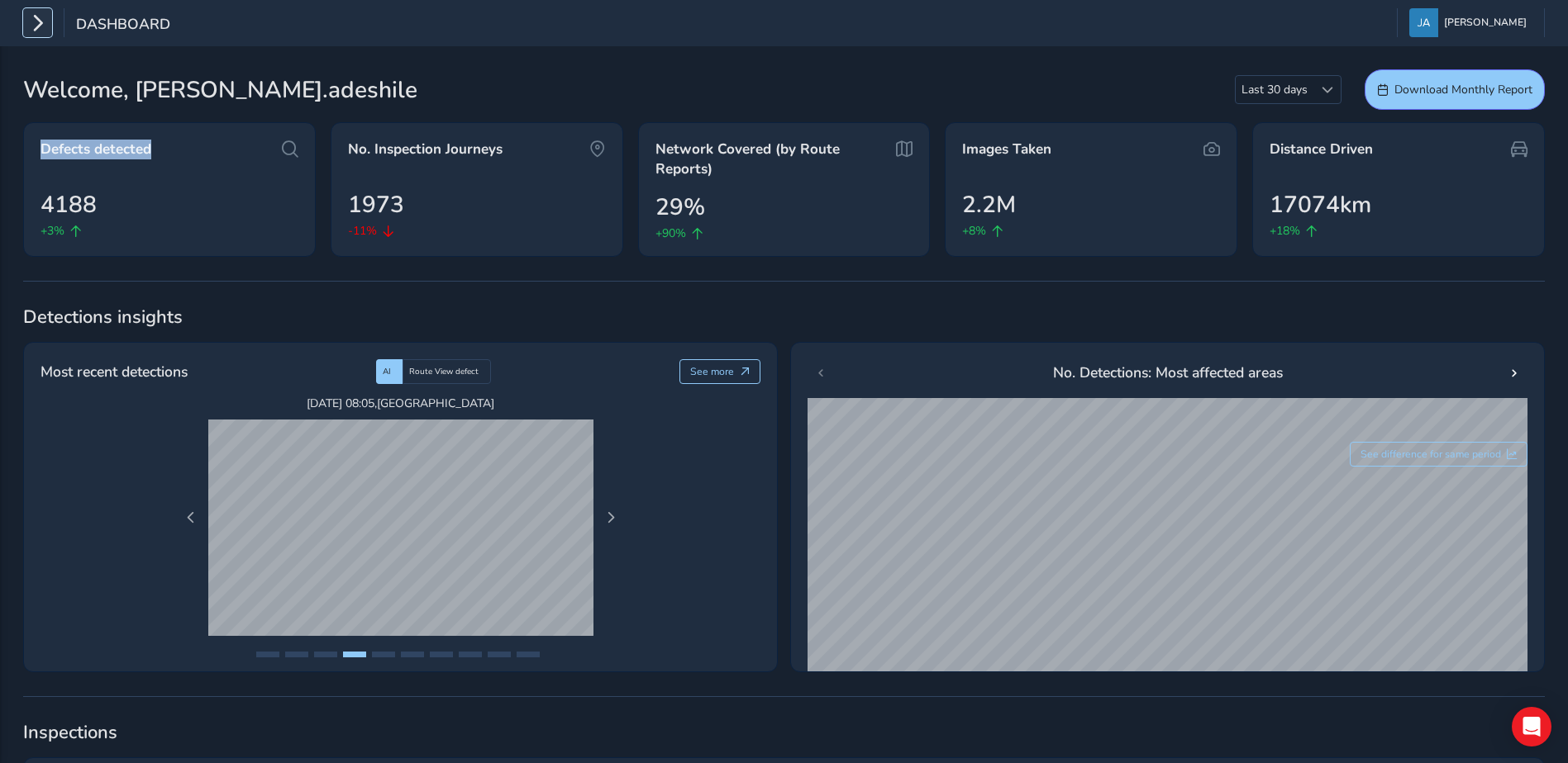
click at [35, 18] on icon "button" at bounding box center [37, 22] width 17 height 29
drag, startPoint x: 35, startPoint y: 18, endPoint x: 19, endPoint y: 28, distance: 18.9
click at [17, 29] on div "Dashboard James Adeshile Colour Scheme: Dark Dim Light Logout" at bounding box center [784, 23] width 1568 height 46
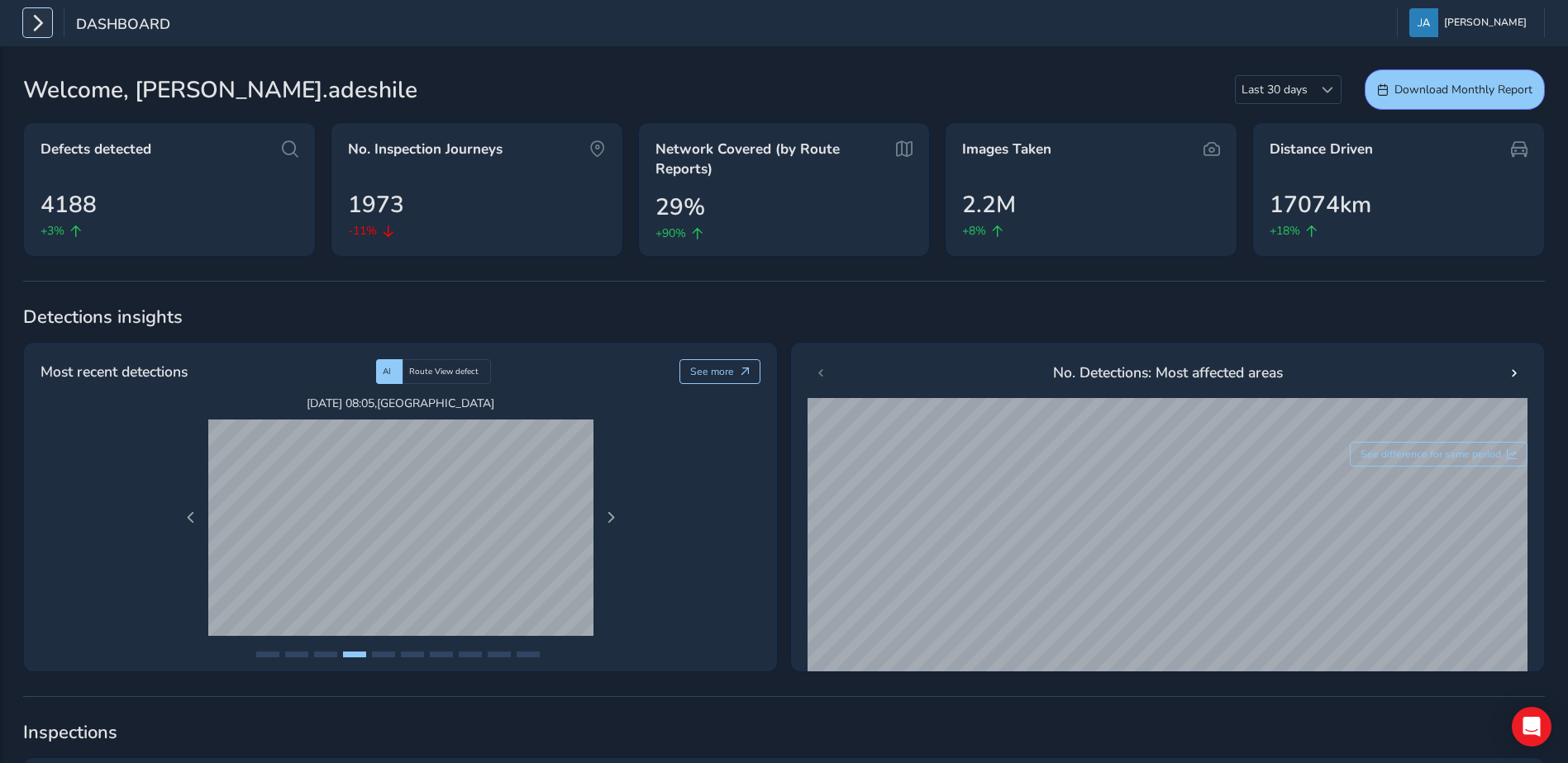
click at [30, 27] on icon "button" at bounding box center [37, 22] width 17 height 29
click at [34, 30] on icon "button" at bounding box center [37, 22] width 17 height 29
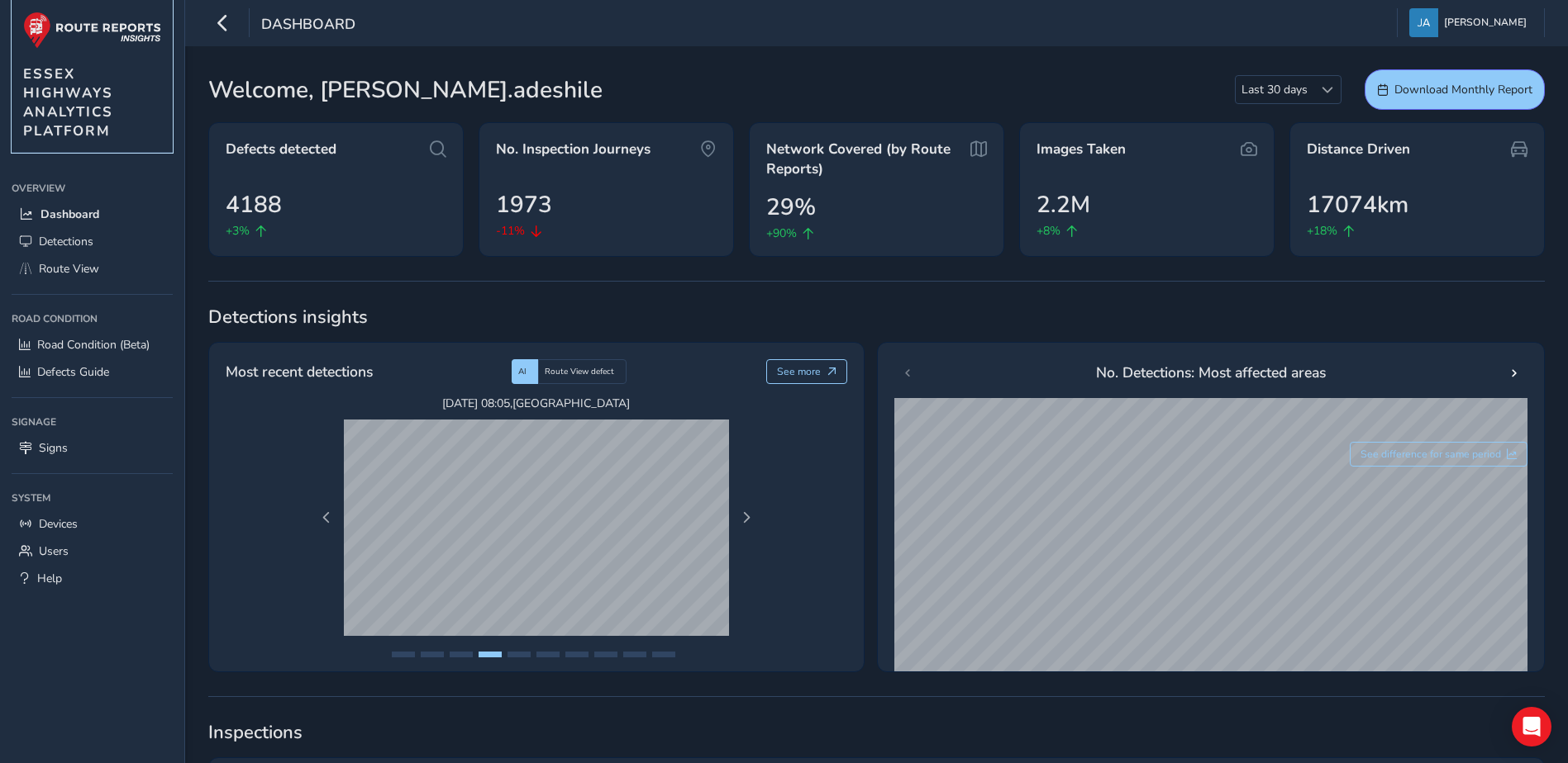
click at [83, 121] on span "ESSEX HIGHWAYS ANALYTICS PLATFORM" at bounding box center [68, 102] width 90 height 76
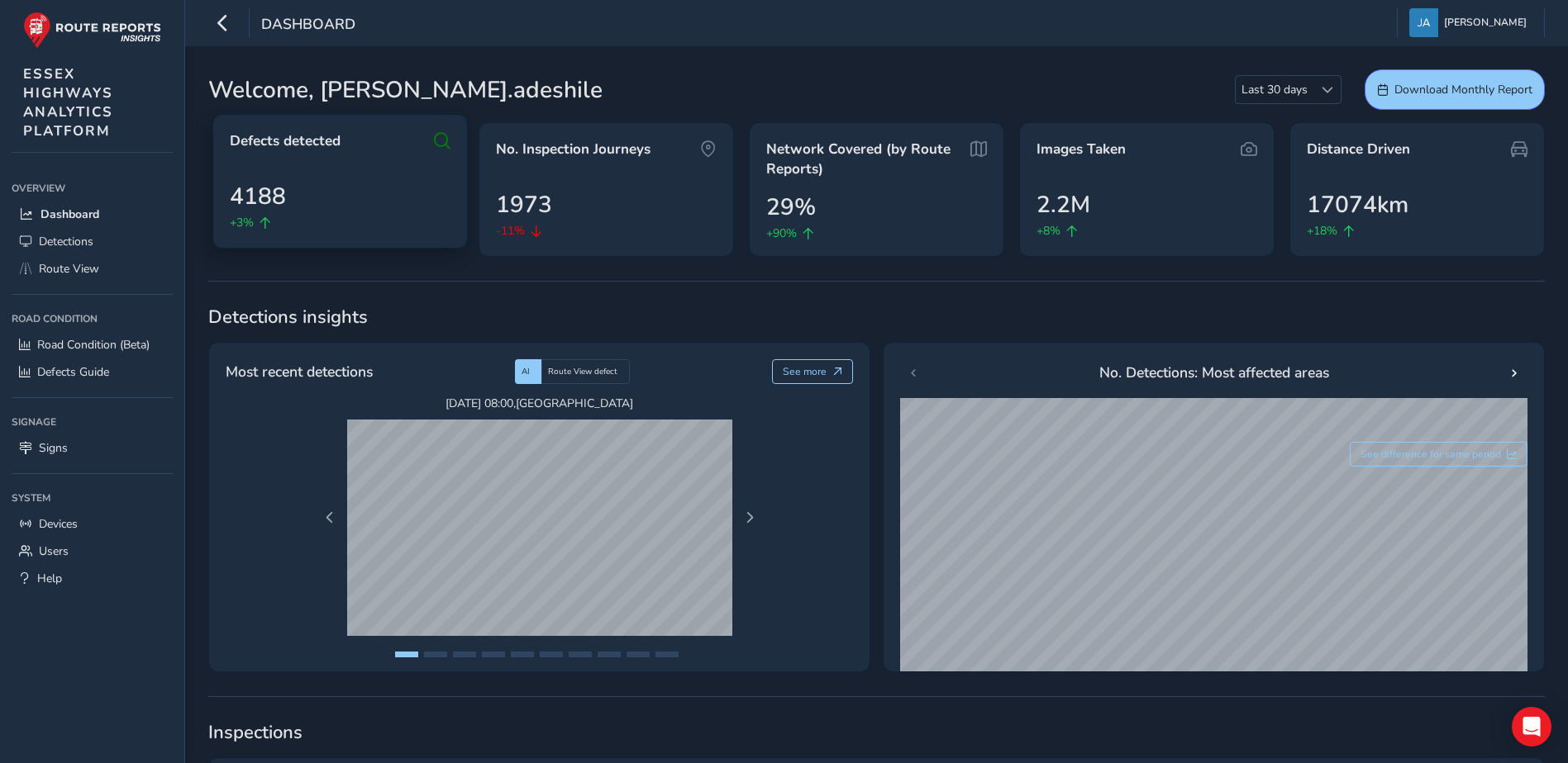
click at [437, 142] on icon at bounding box center [442, 142] width 17 height 20
click at [437, 143] on icon at bounding box center [442, 142] width 17 height 20
click at [842, 369] on button "See more" at bounding box center [812, 371] width 82 height 25
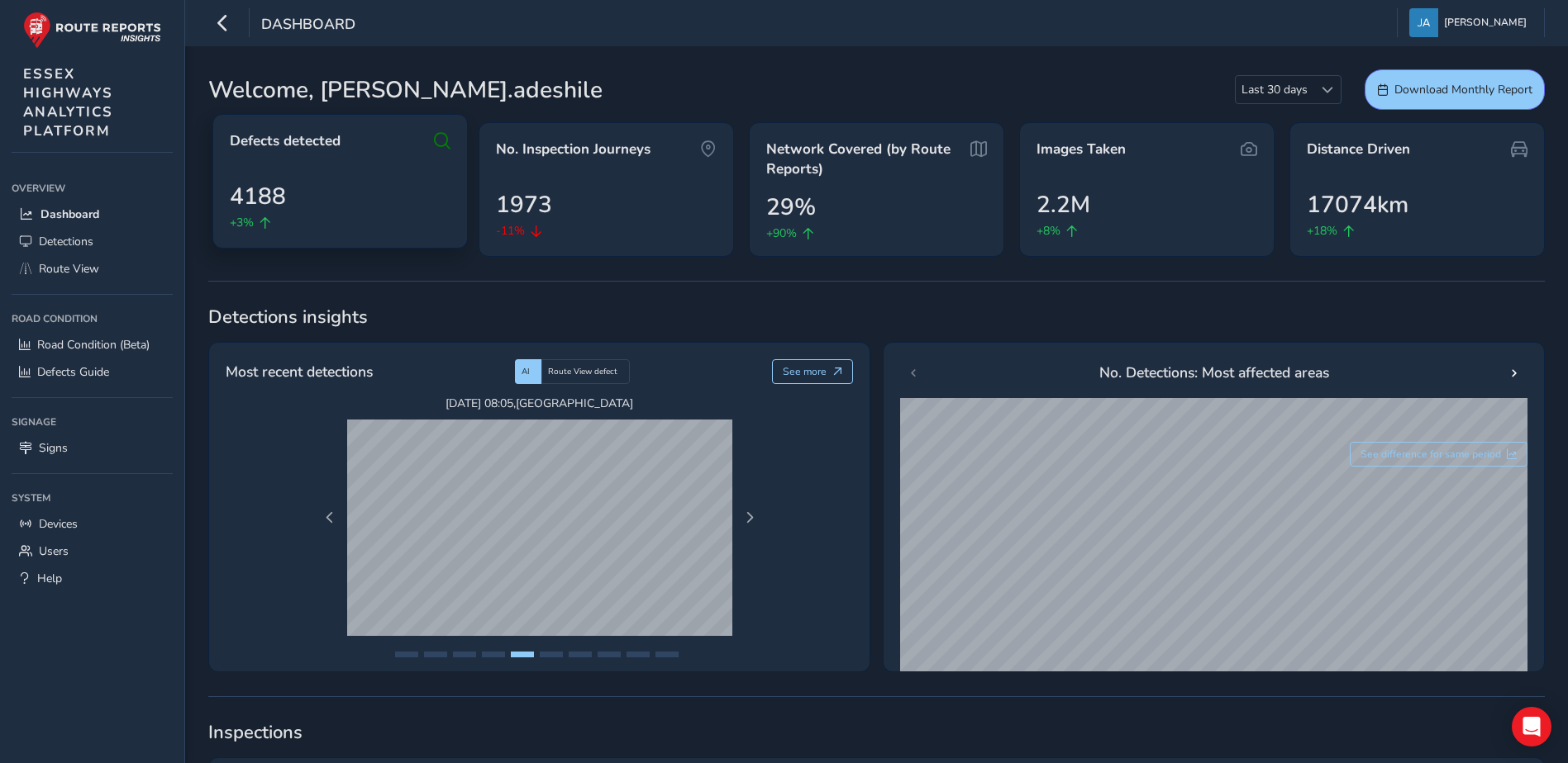
click at [439, 143] on icon at bounding box center [442, 142] width 17 height 20
drag, startPoint x: 287, startPoint y: 188, endPoint x: 254, endPoint y: 173, distance: 36.2
click at [254, 173] on div "Defects detected 4188 +3%" at bounding box center [340, 181] width 255 height 134
drag, startPoint x: 291, startPoint y: 188, endPoint x: 305, endPoint y: 171, distance: 22.0
click at [297, 183] on div "4188 +3%" at bounding box center [341, 205] width 221 height 52
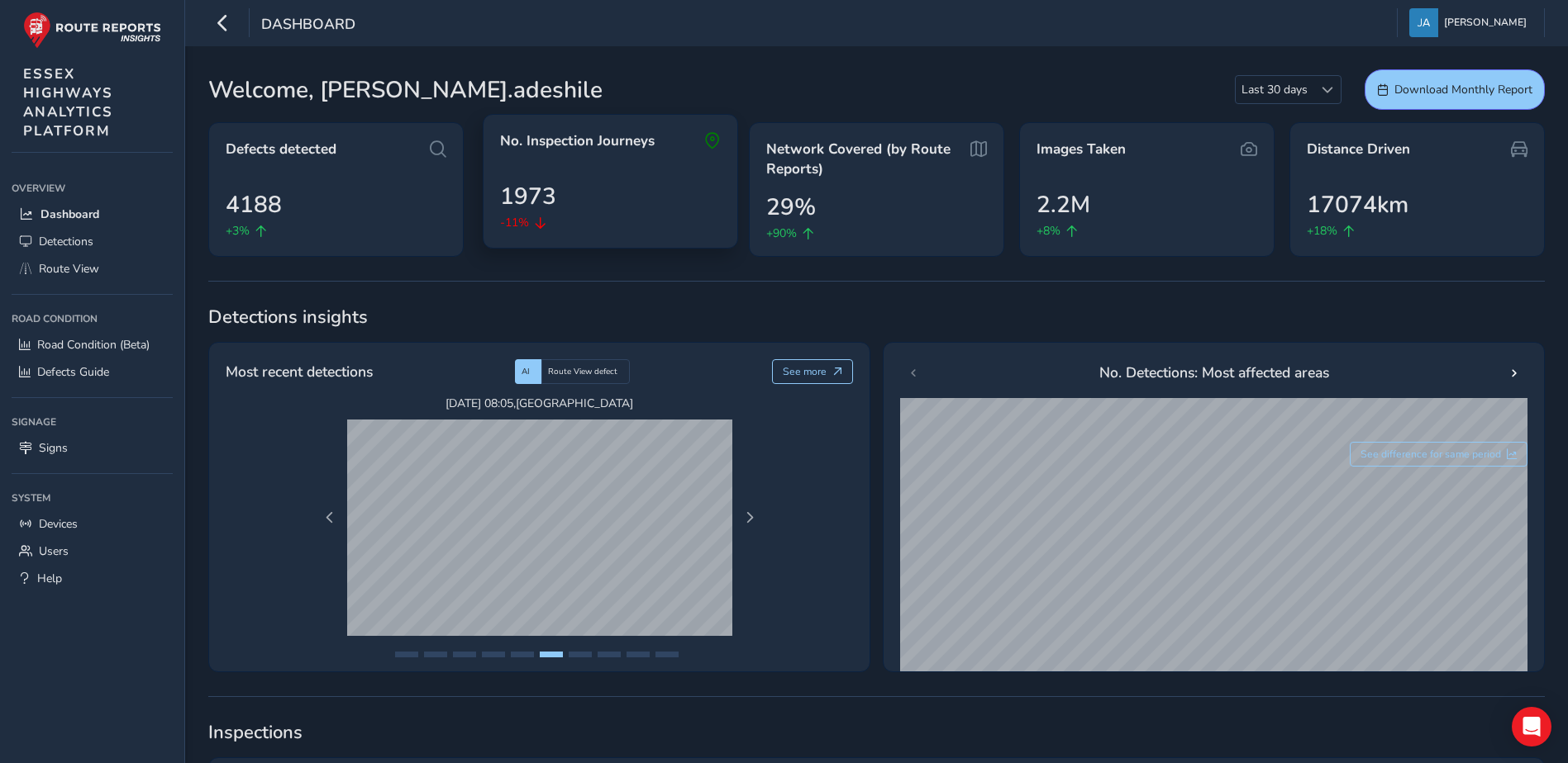
click at [568, 169] on div "No. Inspection Journeys 1973 -11%" at bounding box center [610, 181] width 255 height 134
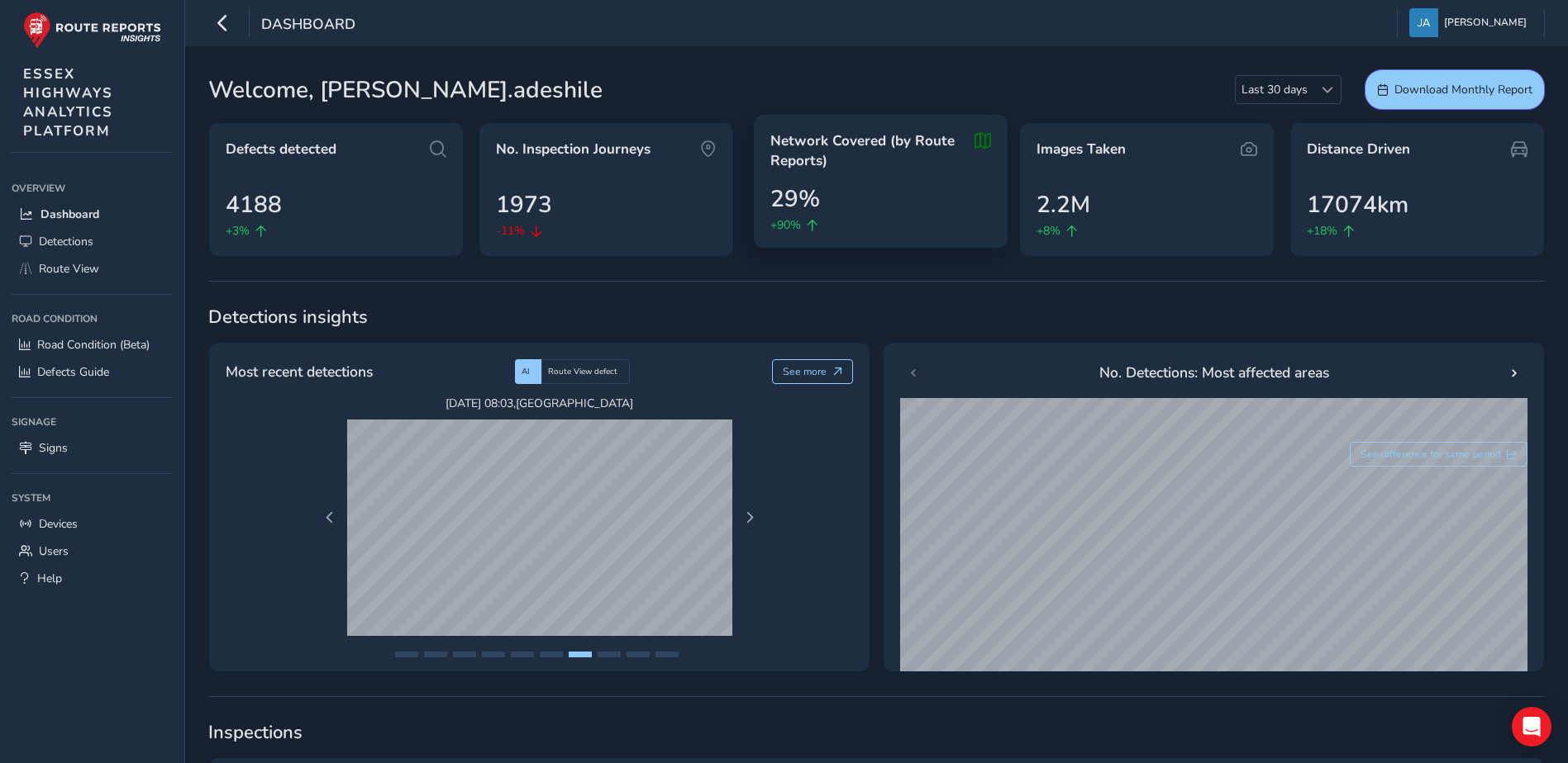
click at [903, 198] on div "29% +90%" at bounding box center [880, 207] width 221 height 52
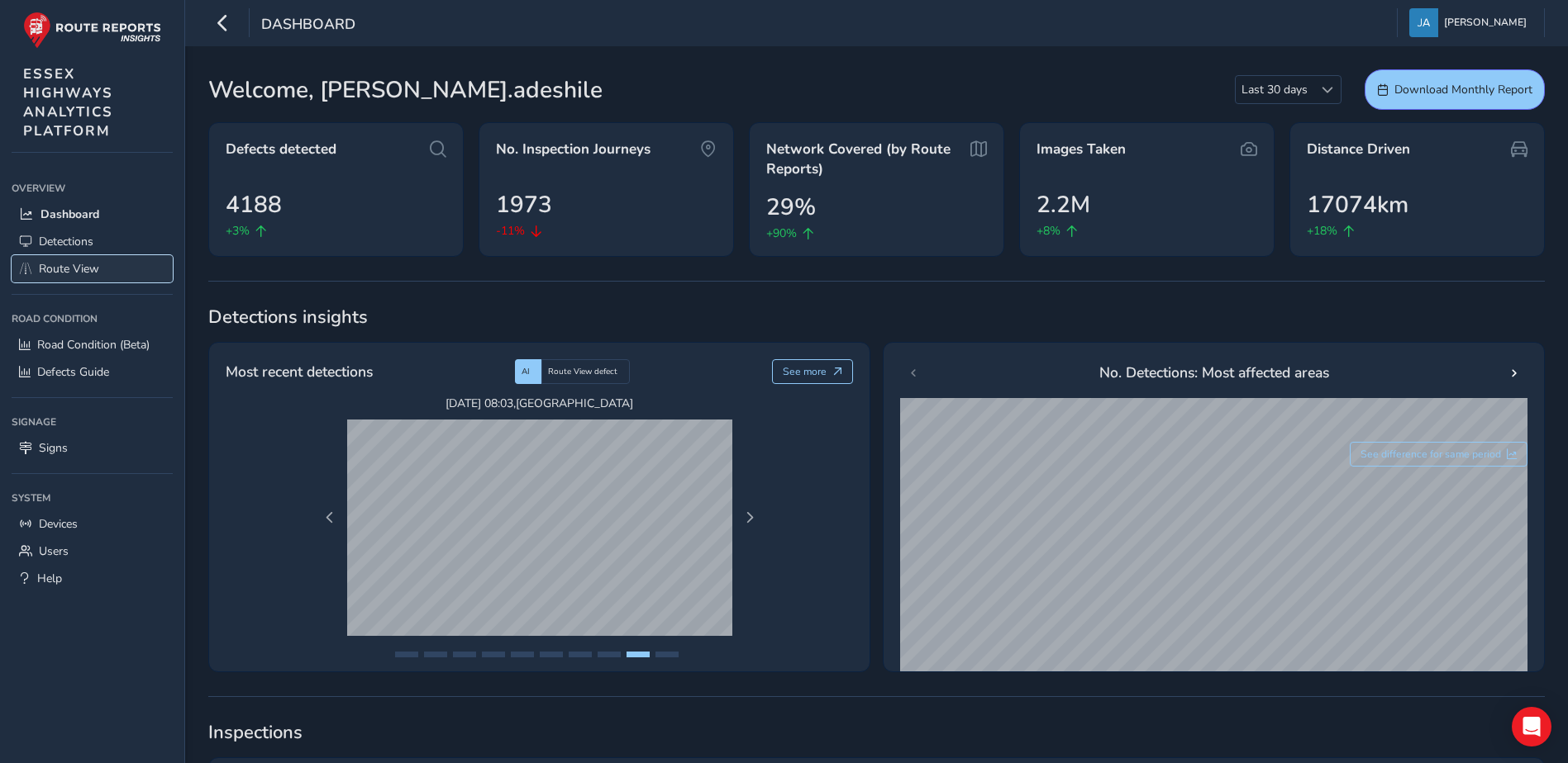
click at [61, 268] on span "Route View" at bounding box center [69, 269] width 61 height 16
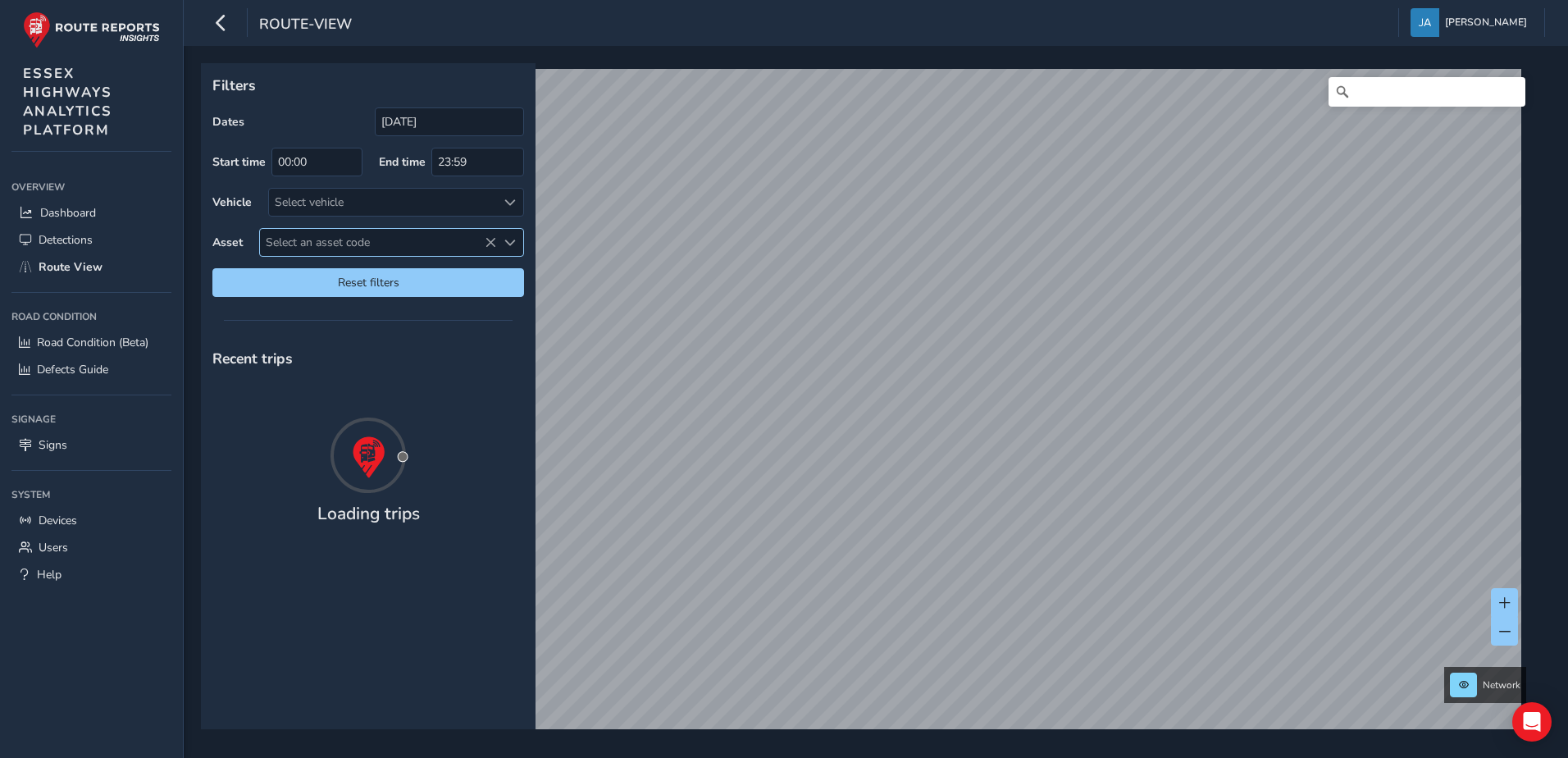
click at [408, 236] on span "Select an asset code" at bounding box center [378, 242] width 236 height 27
click at [406, 242] on span "Select an asset code" at bounding box center [378, 242] width 236 height 27
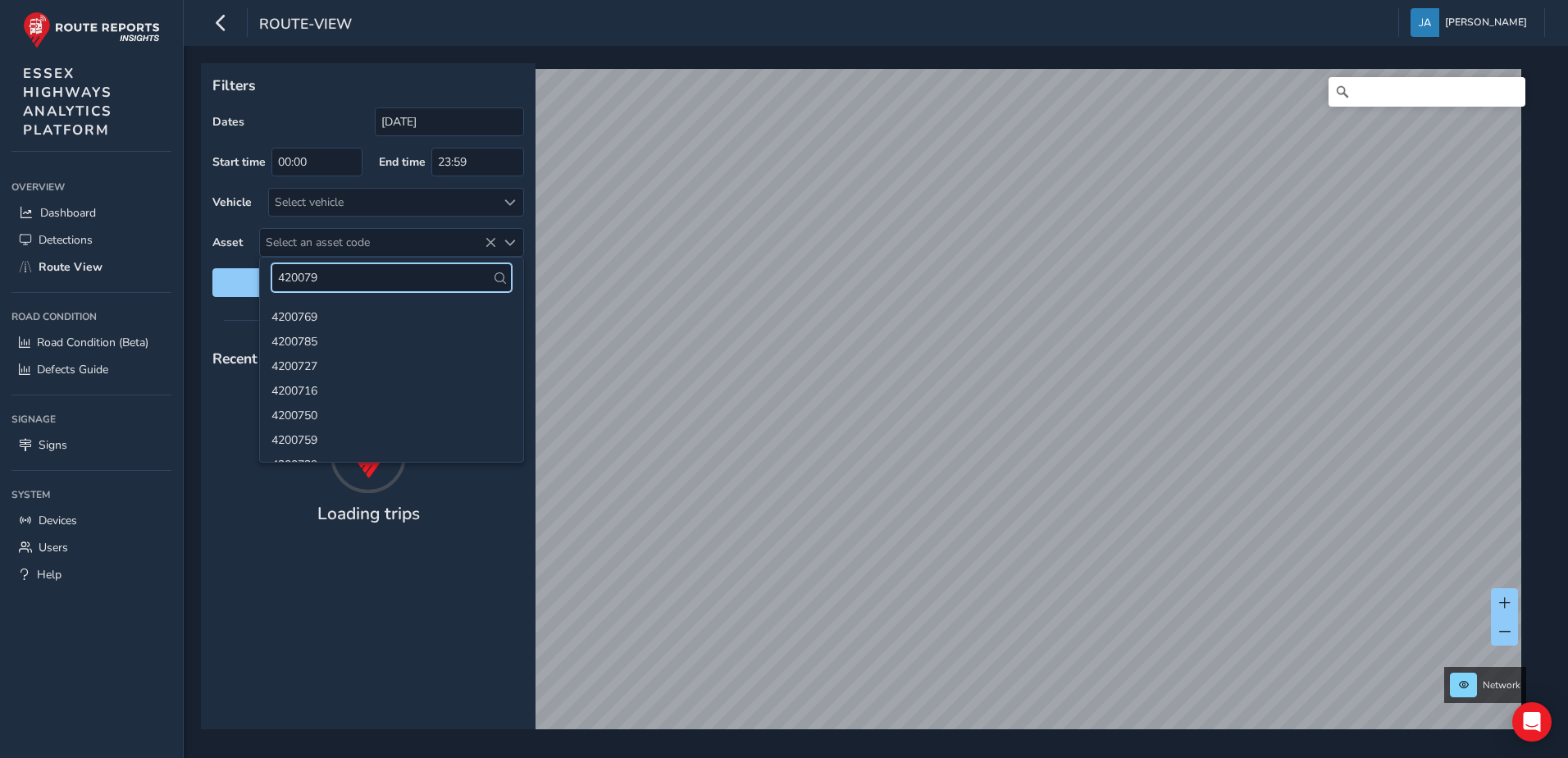
type input "4200799"
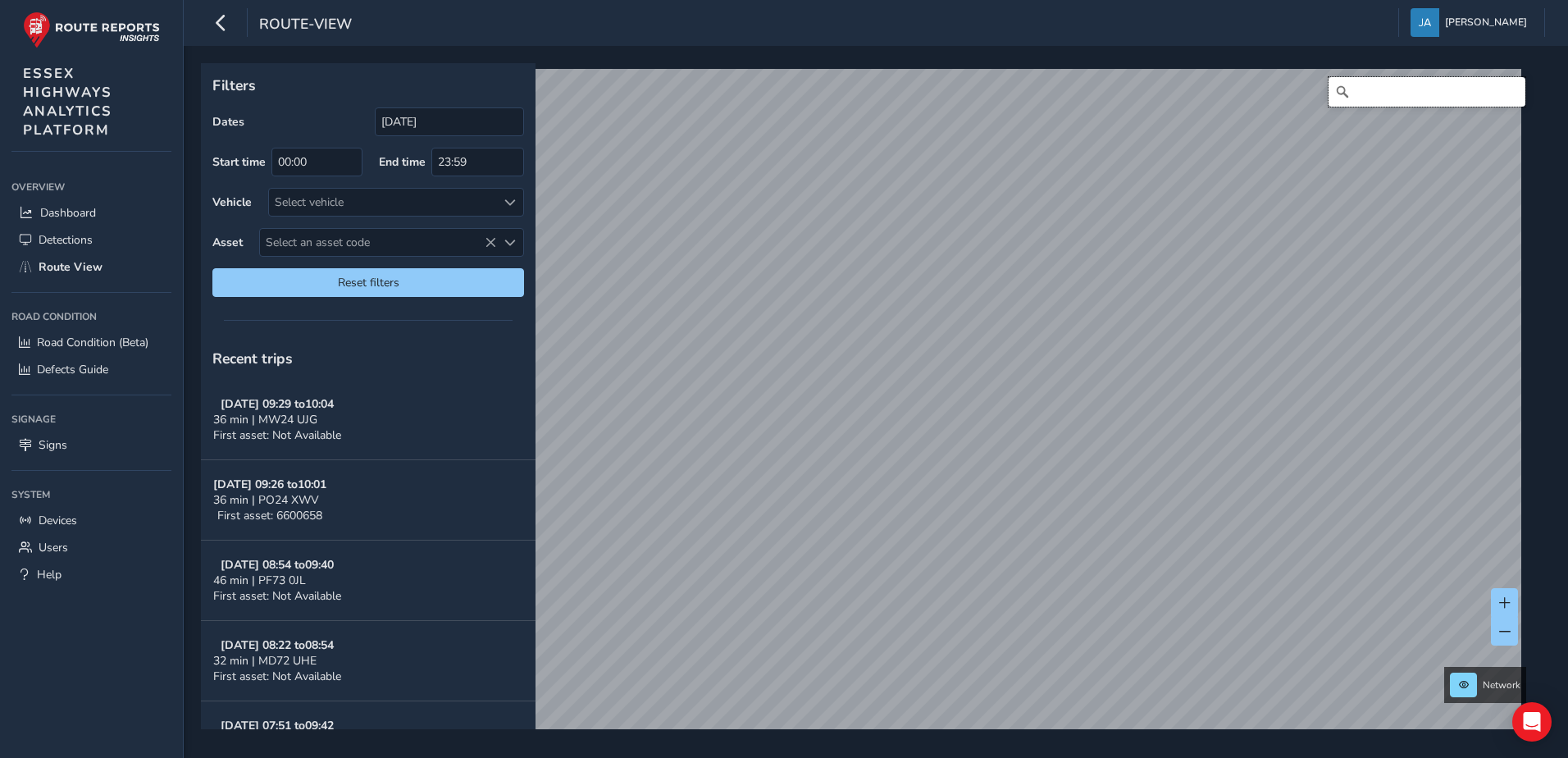
click at [1385, 87] on input "Search" at bounding box center [1426, 91] width 196 height 29
click at [1436, 97] on input "[GEOGRAPHIC_DATA]" at bounding box center [1426, 91] width 196 height 29
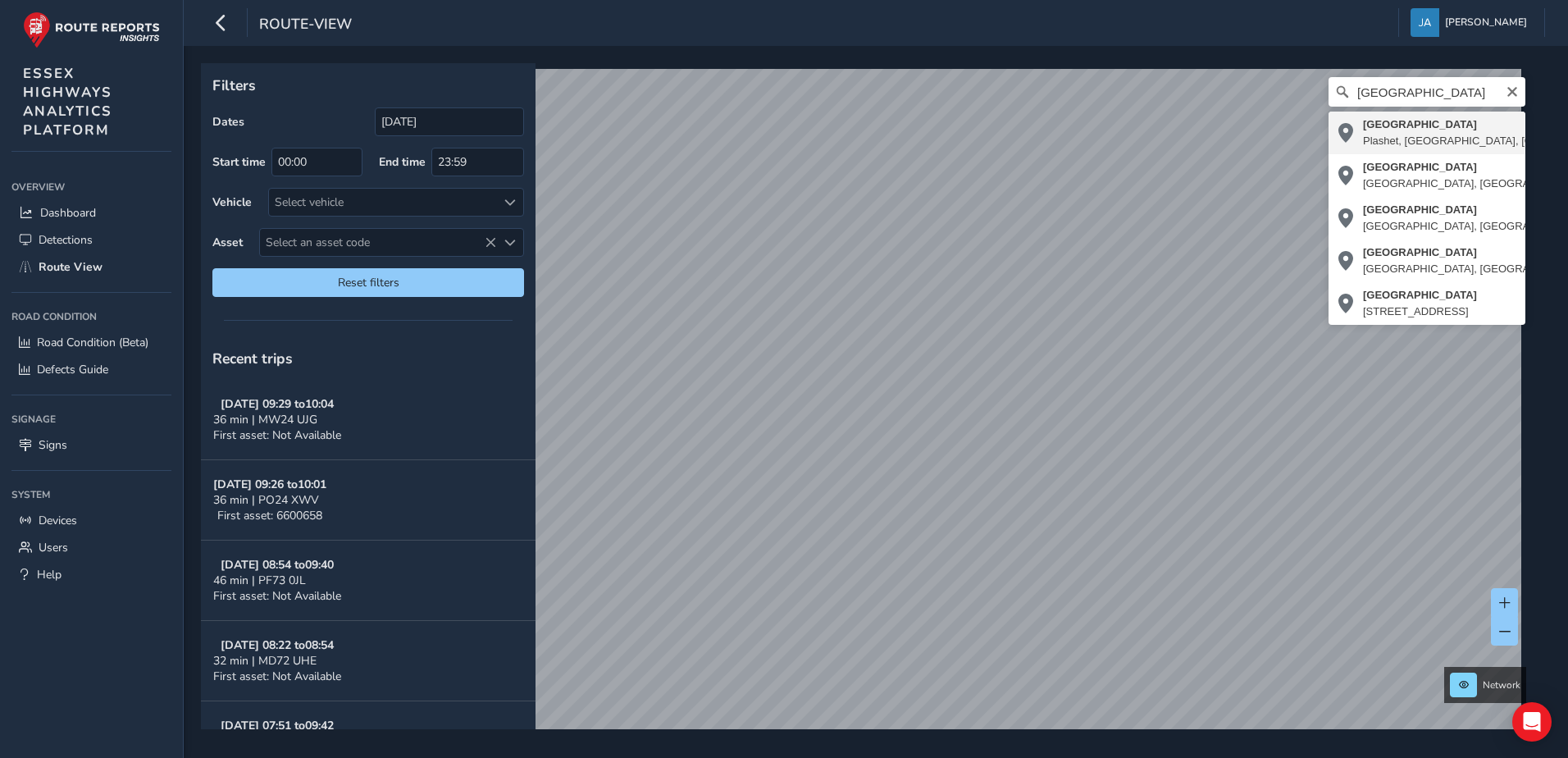
type input "Tilbury Road, Plashet, London Borough of Newham, London, Greater London, Englan…"
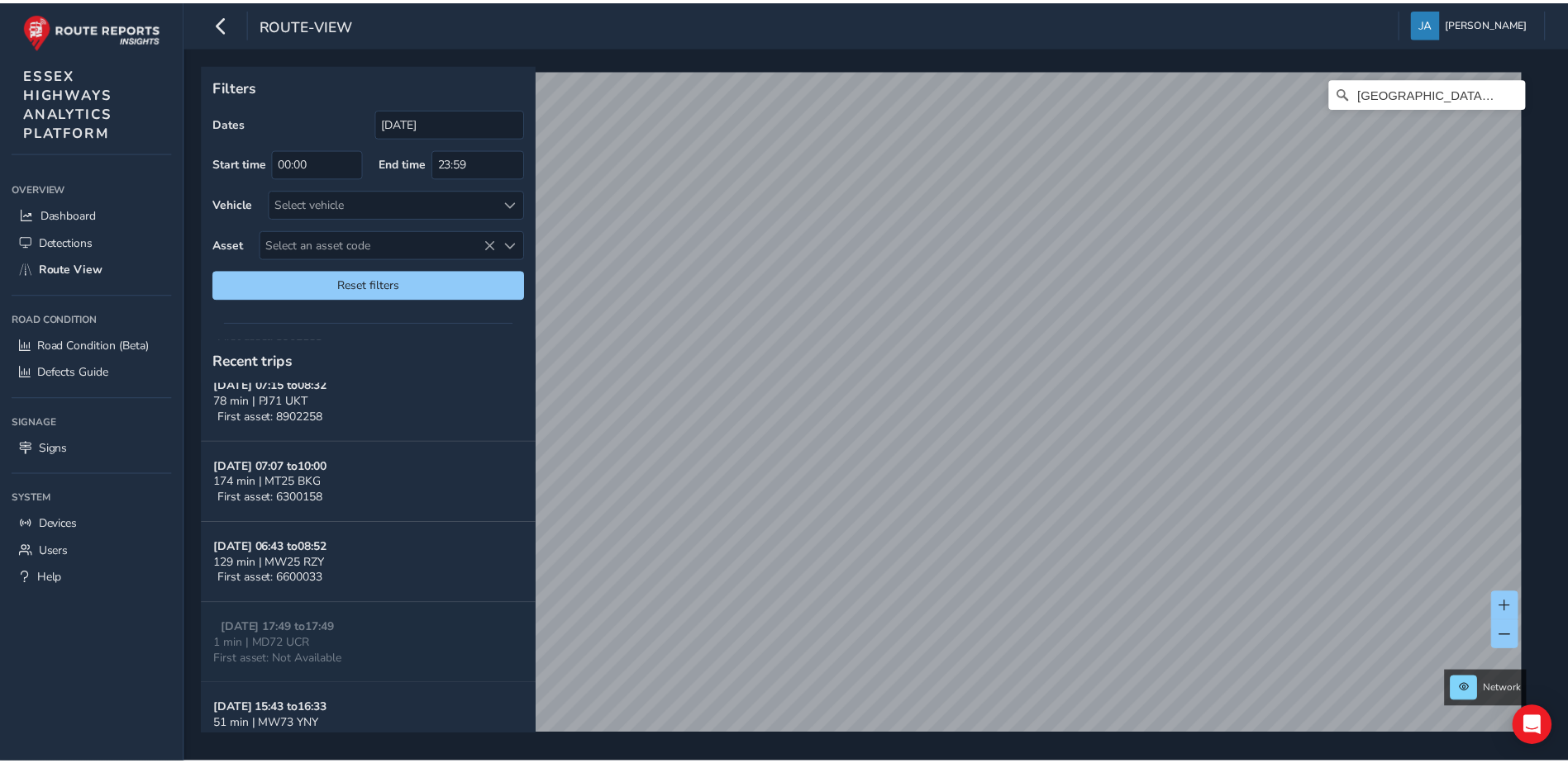
scroll to position [656, 0]
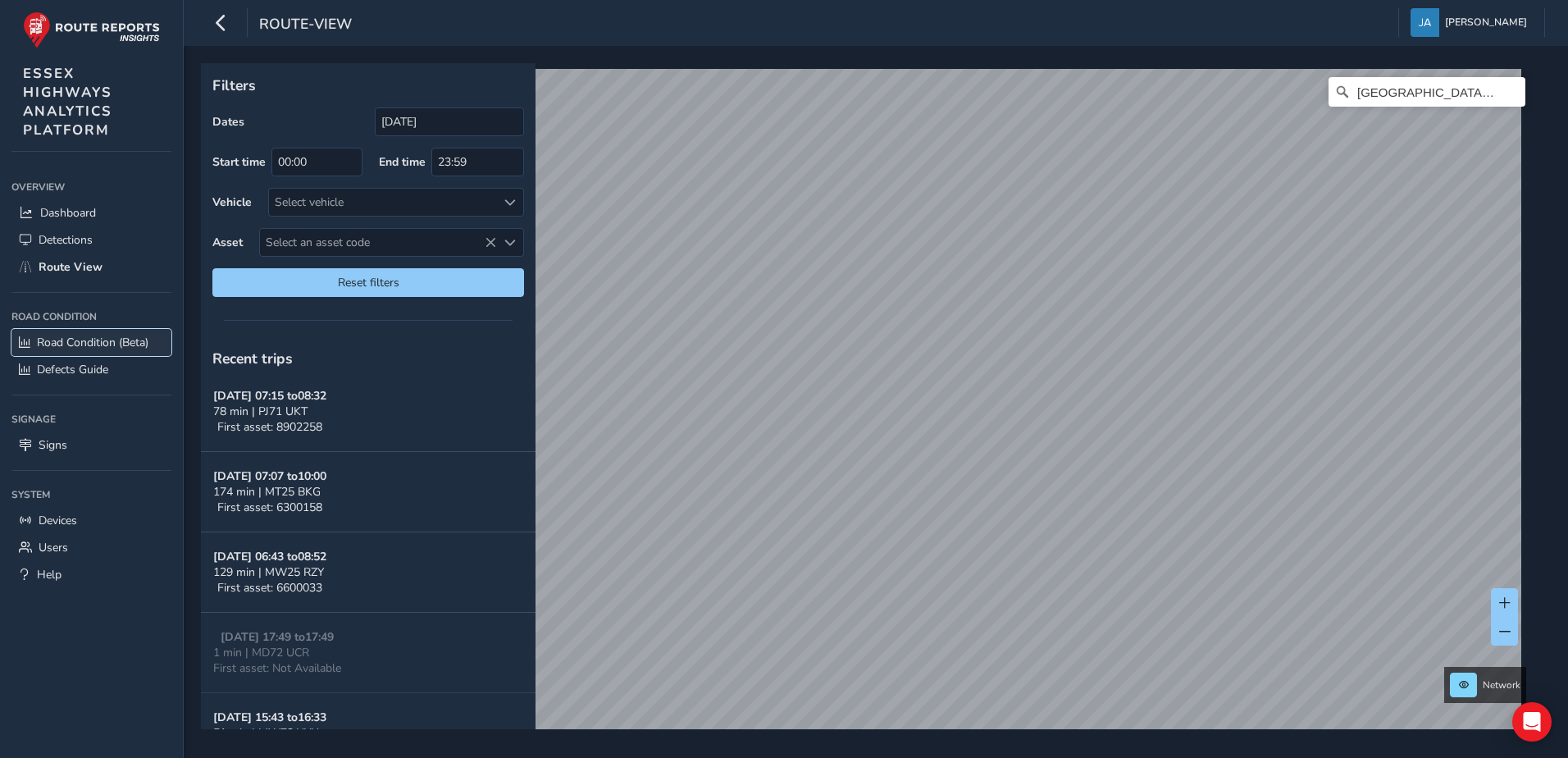
click at [108, 340] on span "Road Condition (Beta)" at bounding box center [92, 342] width 111 height 16
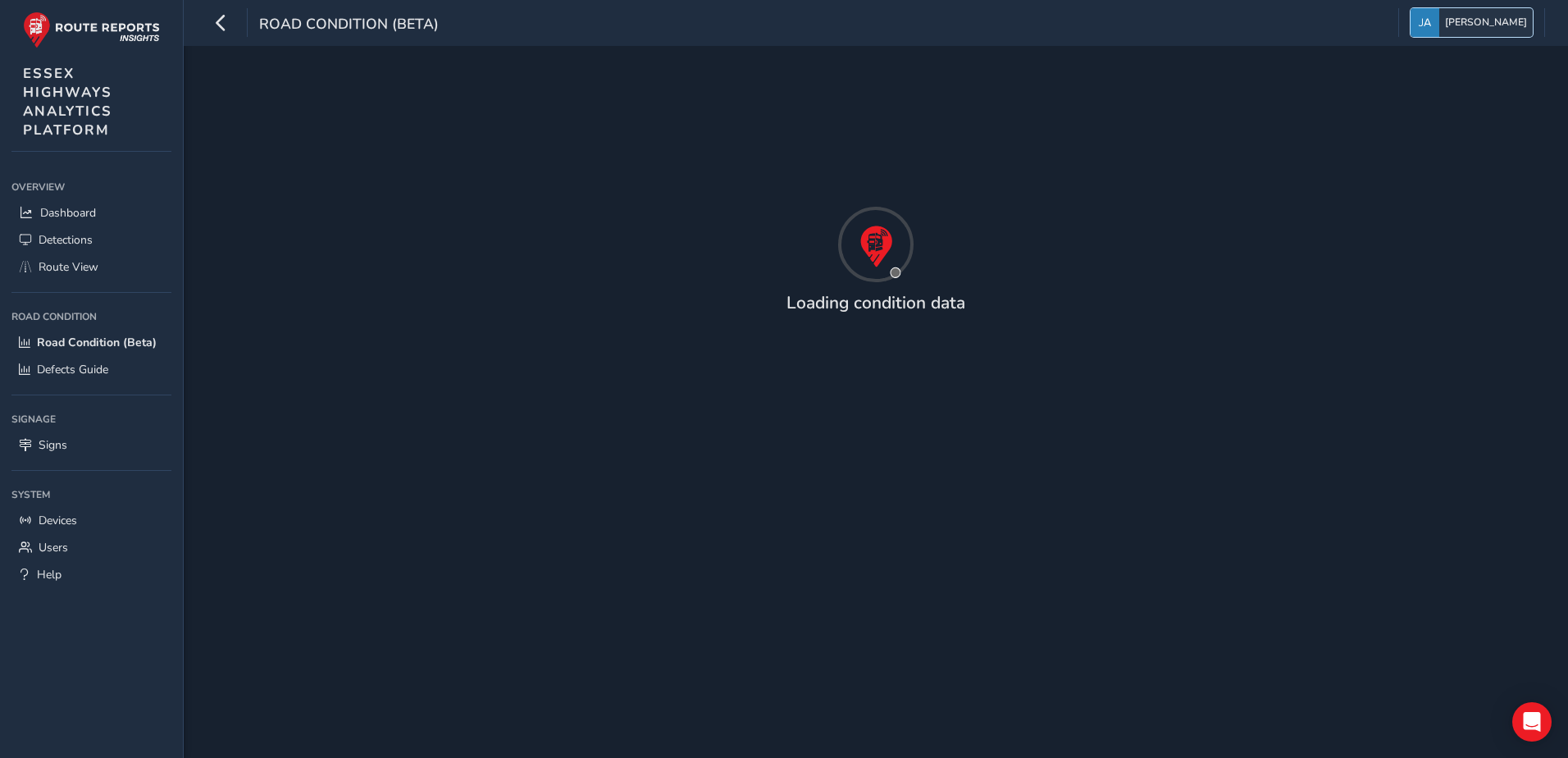
click at [1502, 27] on span "[PERSON_NAME]" at bounding box center [1486, 22] width 82 height 28
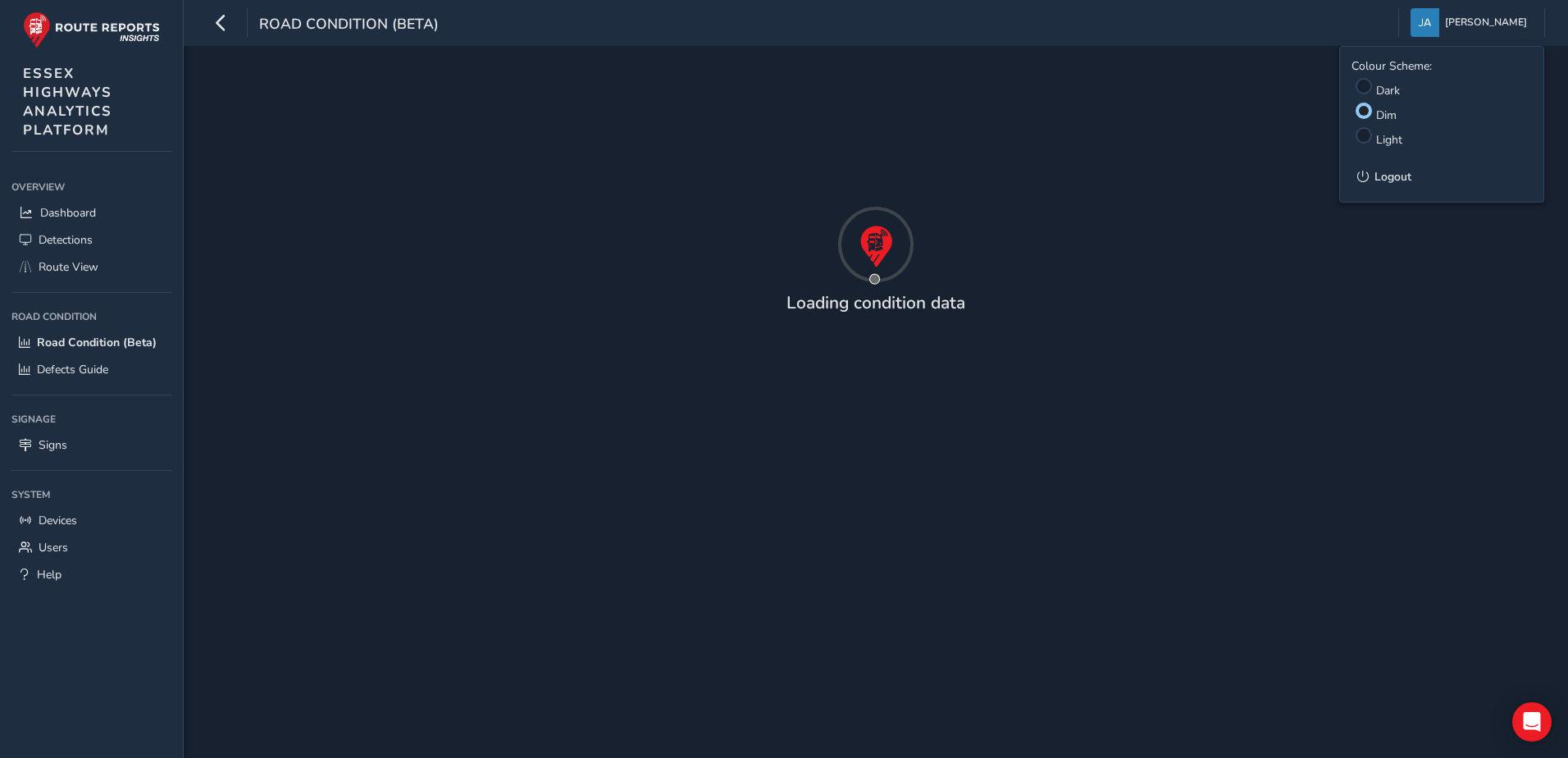
click at [1354, 134] on li "Light" at bounding box center [1441, 135] width 180 height 25
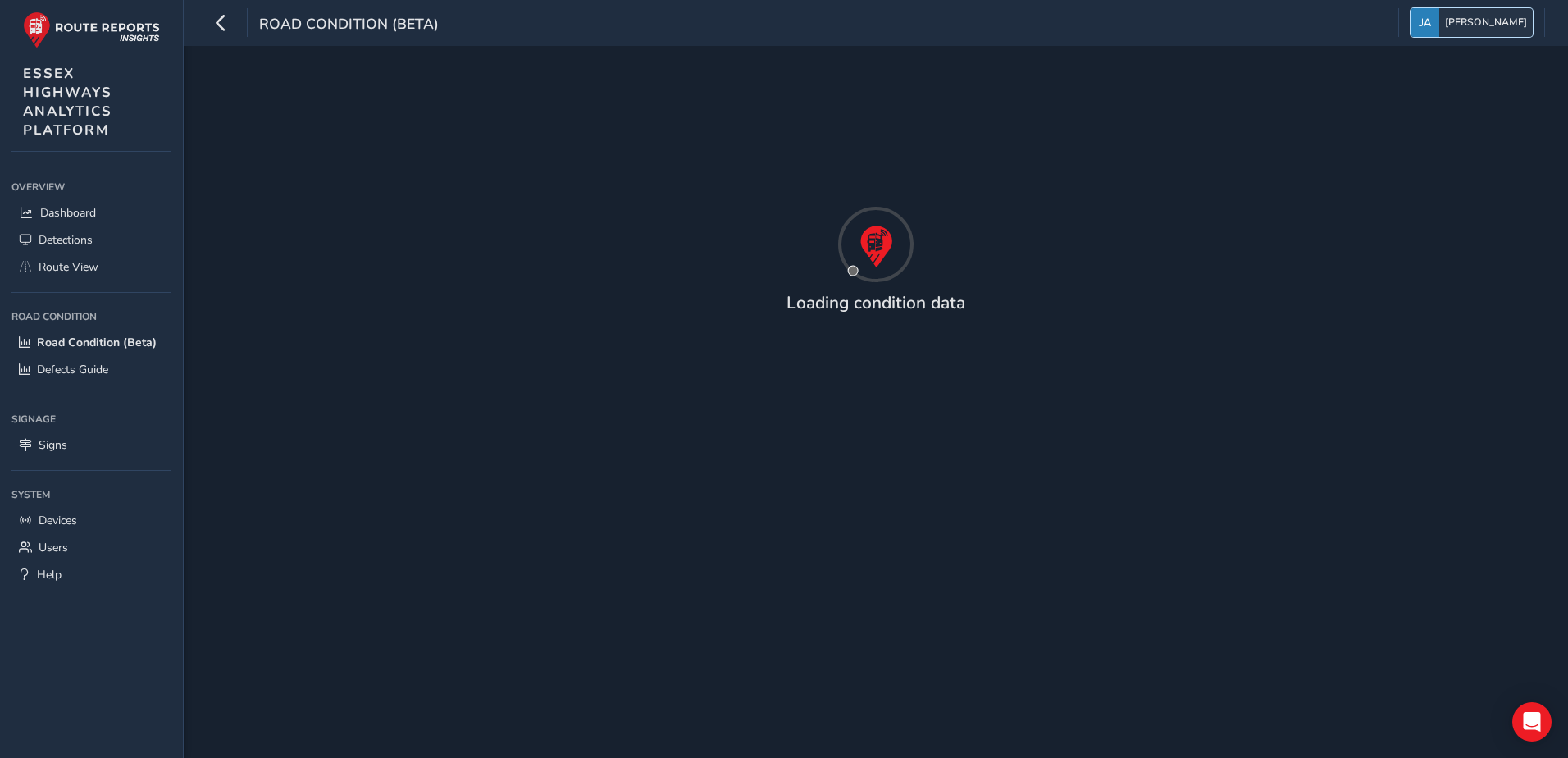
click at [1439, 27] on img "button" at bounding box center [1425, 22] width 28 height 28
click at [1439, 22] on img "button" at bounding box center [1425, 22] width 28 height 28
click at [1439, 23] on img "button" at bounding box center [1425, 22] width 28 height 28
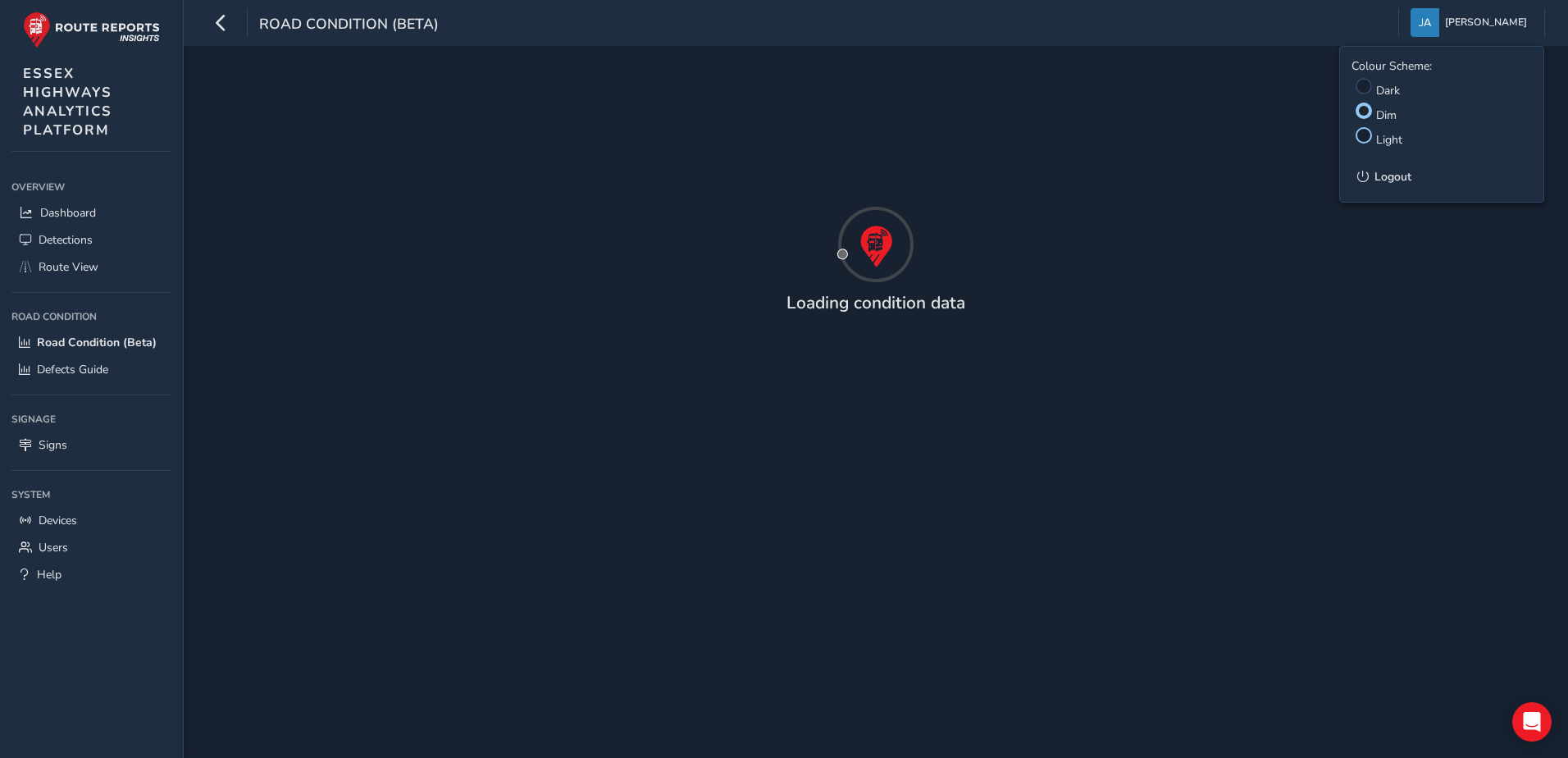
click at [1368, 135] on div at bounding box center [1364, 135] width 16 height 16
click at [1368, 135] on div "Loading condition data" at bounding box center [875, 401] width 1384 height 712
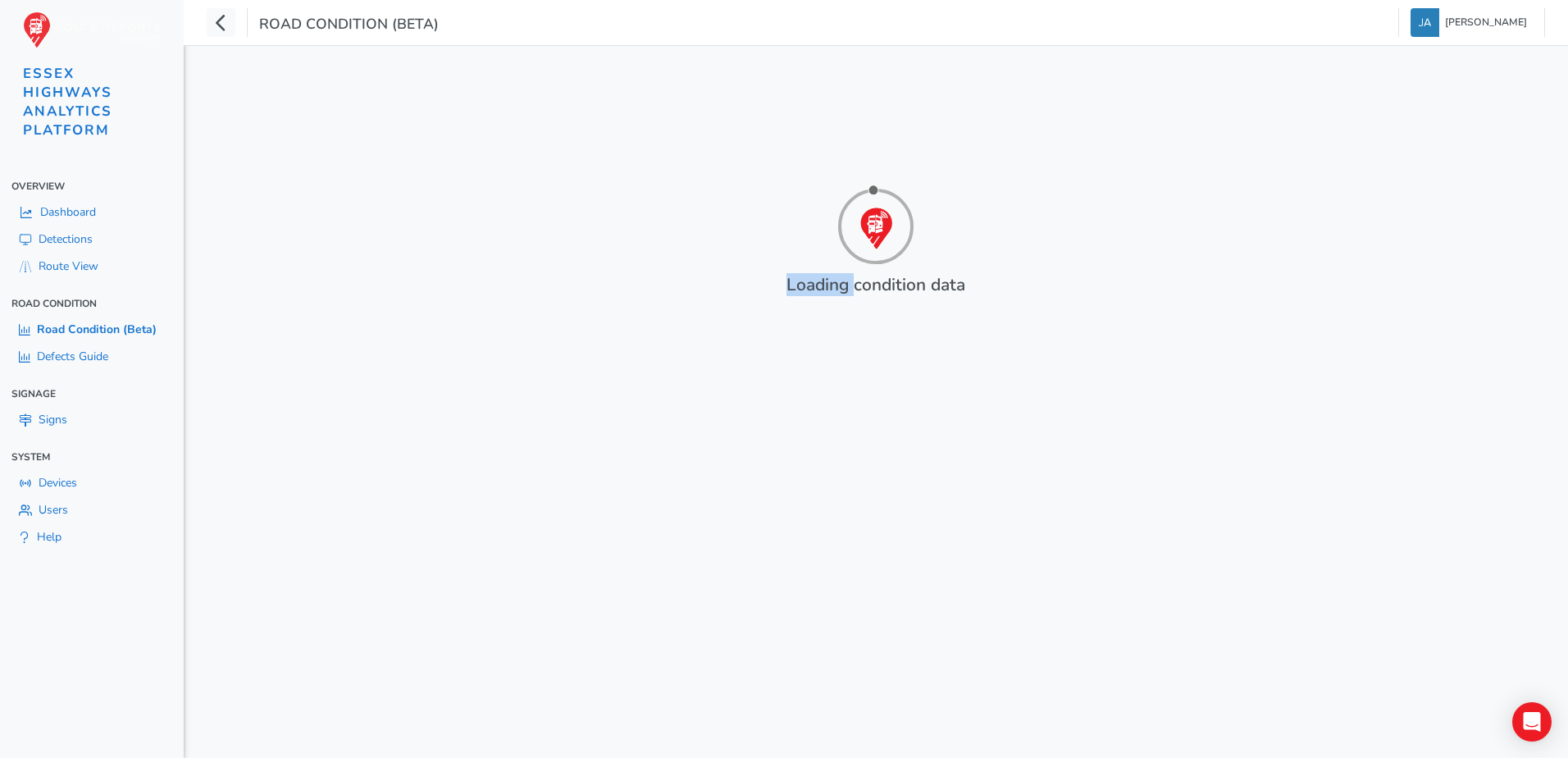
click at [612, 272] on div "Loading condition data" at bounding box center [875, 401] width 1384 height 712
click at [237, 26] on div "Road Condition (Beta)" at bounding box center [323, 22] width 232 height 28
click at [220, 20] on icon "button" at bounding box center [220, 22] width 17 height 28
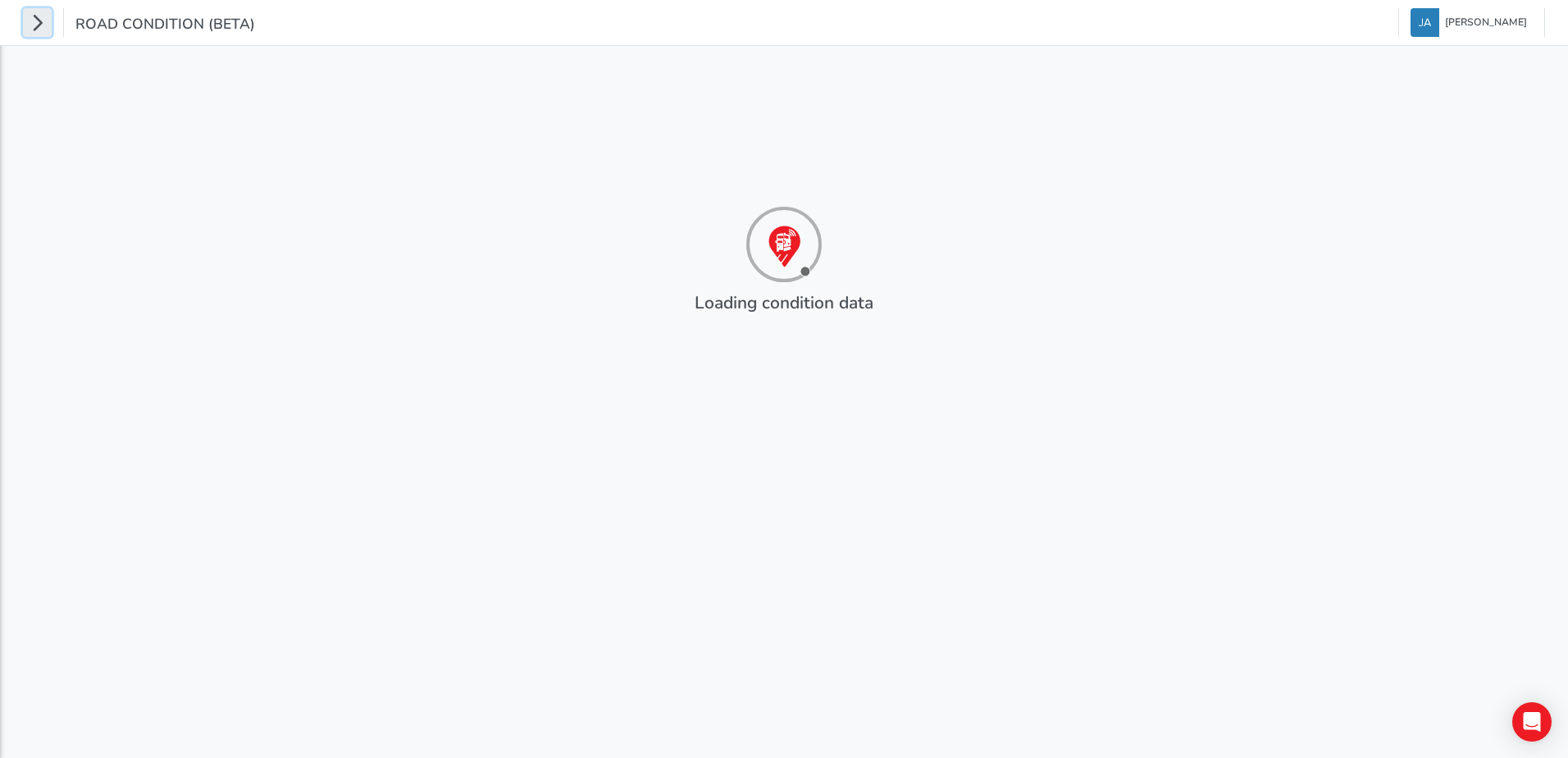
click at [28, 32] on button "button" at bounding box center [37, 22] width 28 height 28
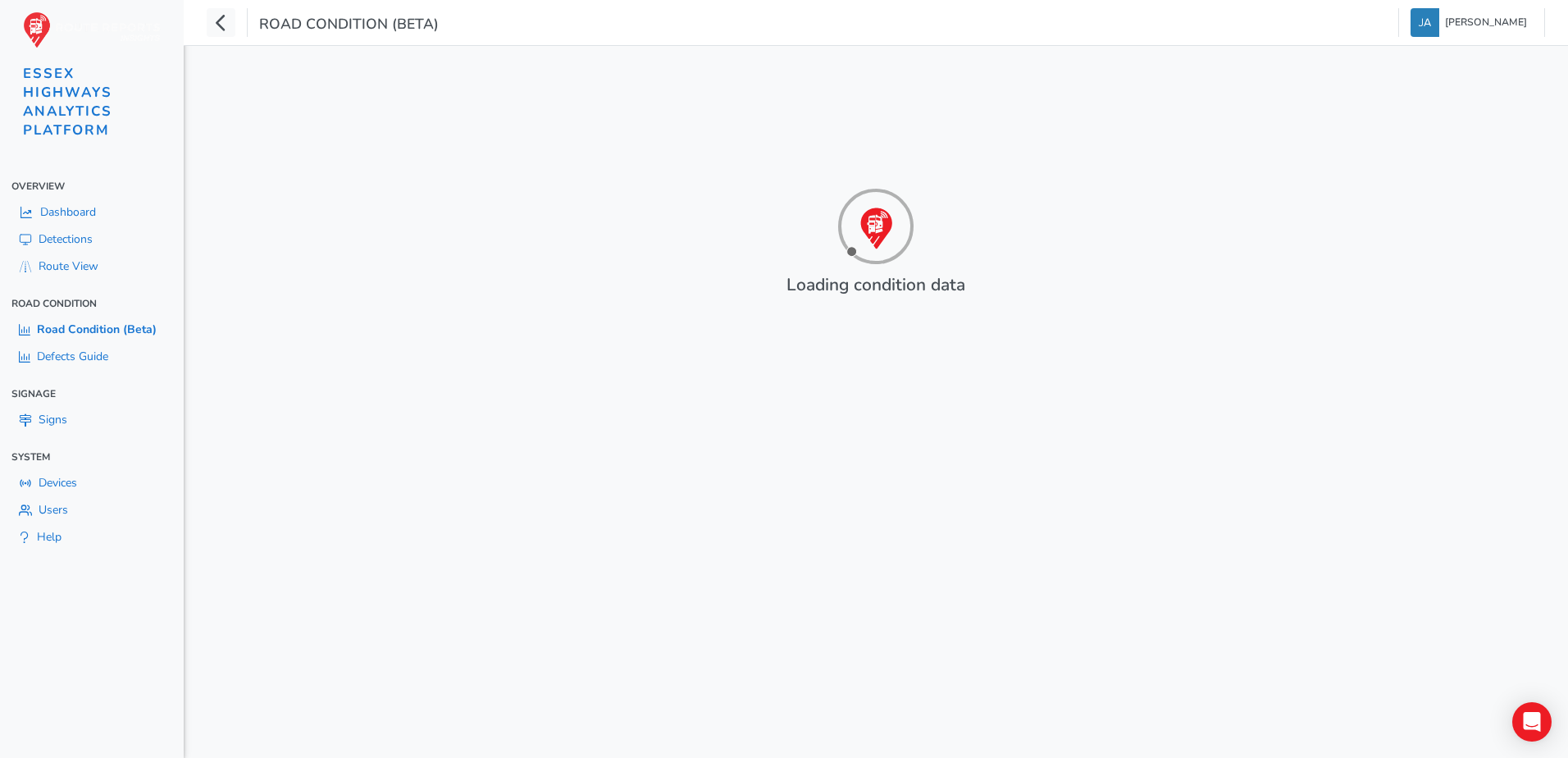
click at [48, 235] on span "Detections" at bounding box center [65, 239] width 54 height 16
click at [54, 214] on span "Dashboard" at bounding box center [68, 211] width 56 height 16
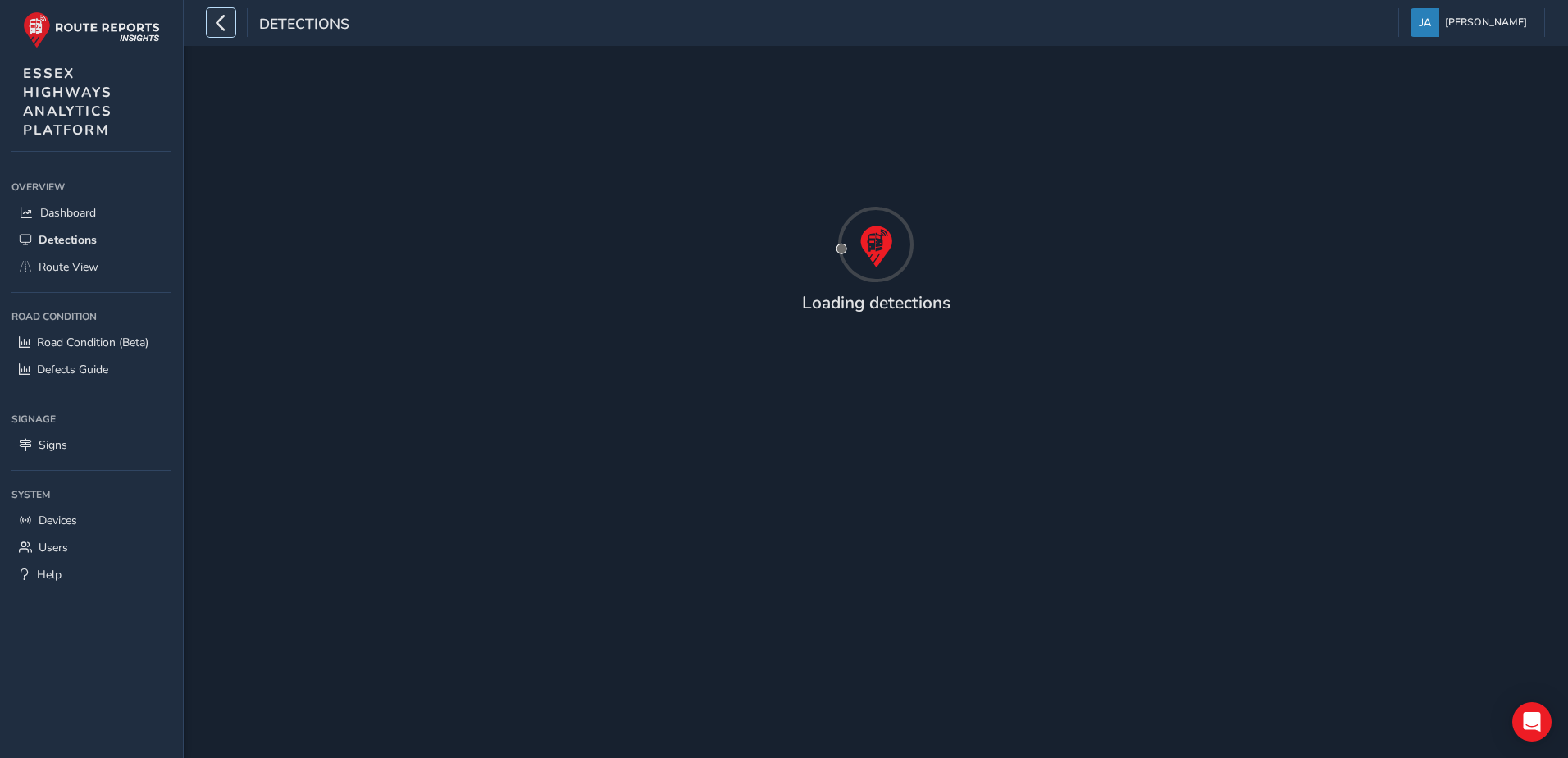
click at [223, 19] on icon "button" at bounding box center [220, 22] width 17 height 28
click at [223, 19] on div "Detections" at bounding box center [278, 22] width 143 height 28
click at [260, 19] on span "Detections" at bounding box center [304, 25] width 90 height 23
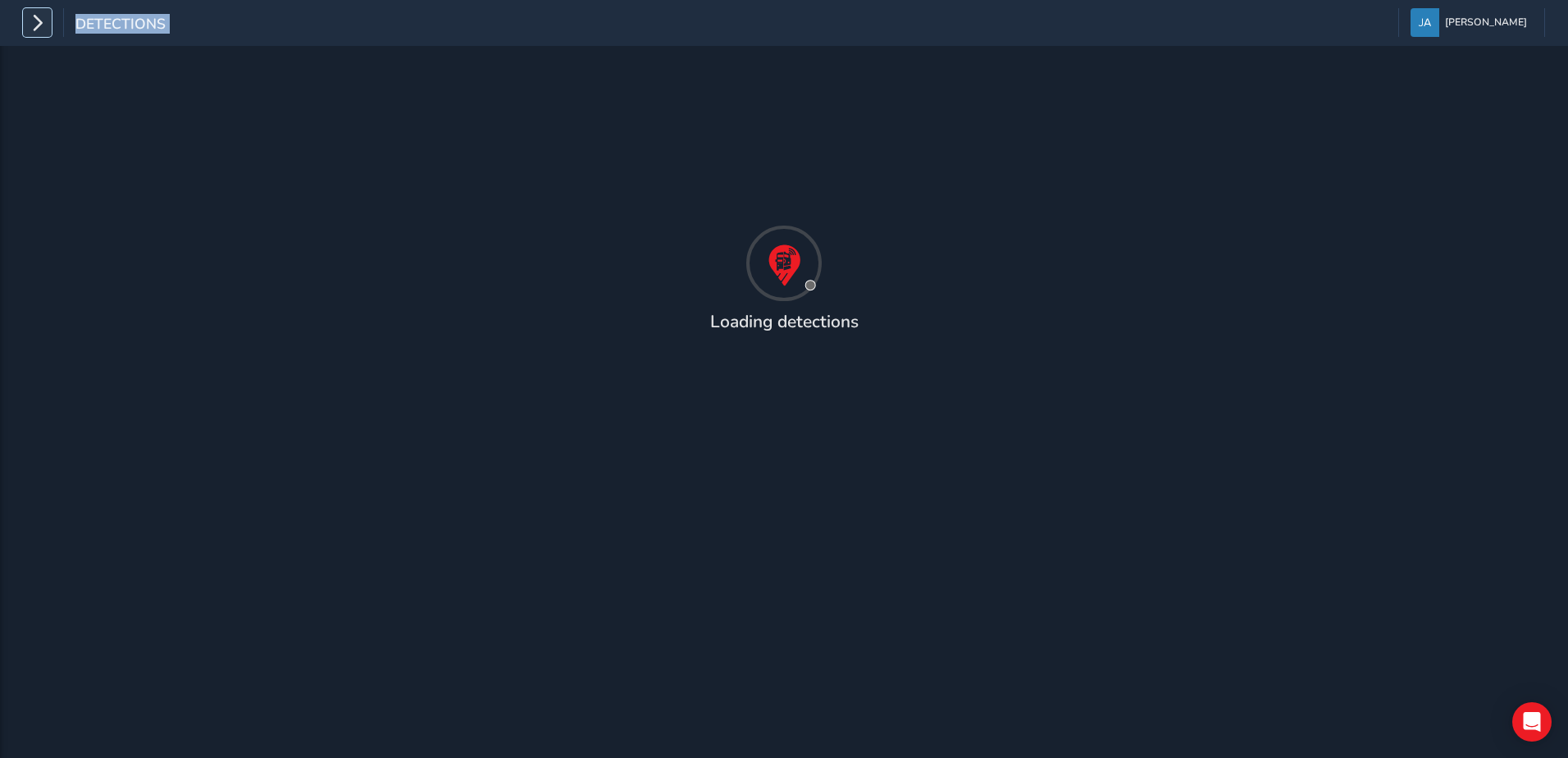
click at [50, 24] on button "button" at bounding box center [37, 22] width 28 height 28
drag, startPoint x: 50, startPoint y: 24, endPoint x: 38, endPoint y: 26, distance: 12.2
click at [38, 26] on icon "button" at bounding box center [37, 22] width 17 height 28
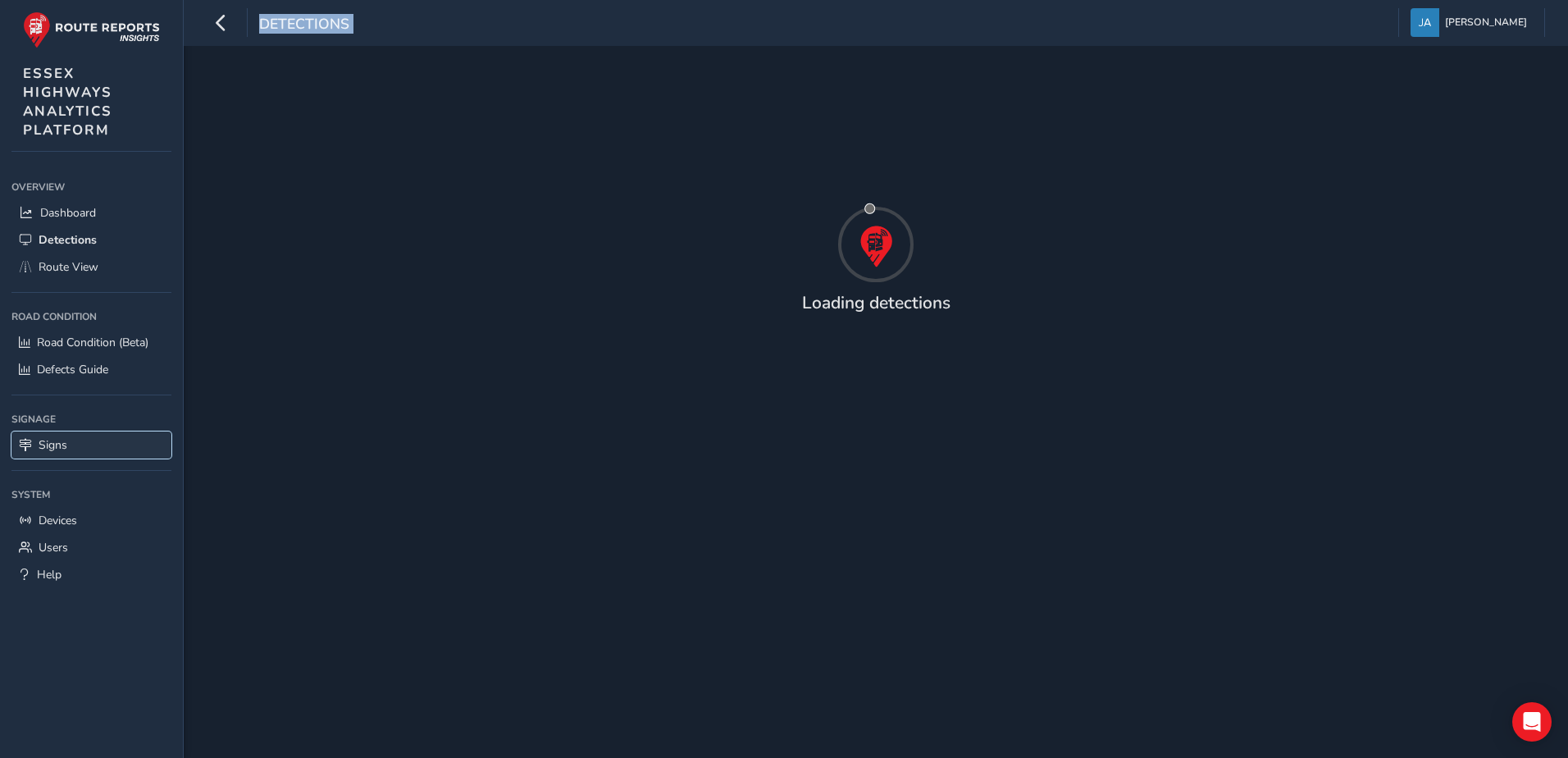
click at [55, 455] on link "Signs" at bounding box center [91, 445] width 160 height 27
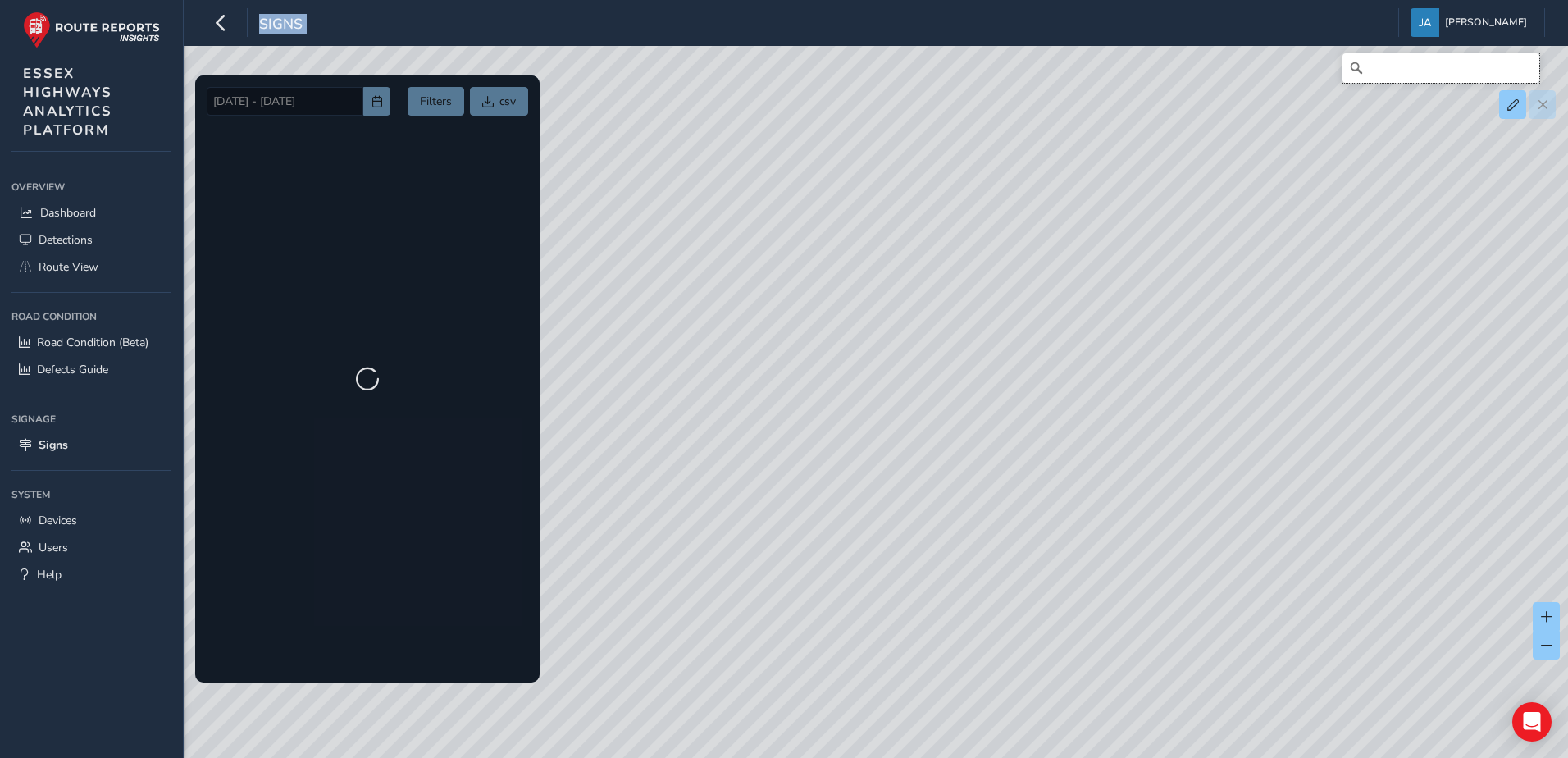
click at [1396, 76] on input "Search" at bounding box center [1440, 68] width 196 height 29
type input "3"
click at [83, 236] on span "Detections" at bounding box center [65, 240] width 54 height 16
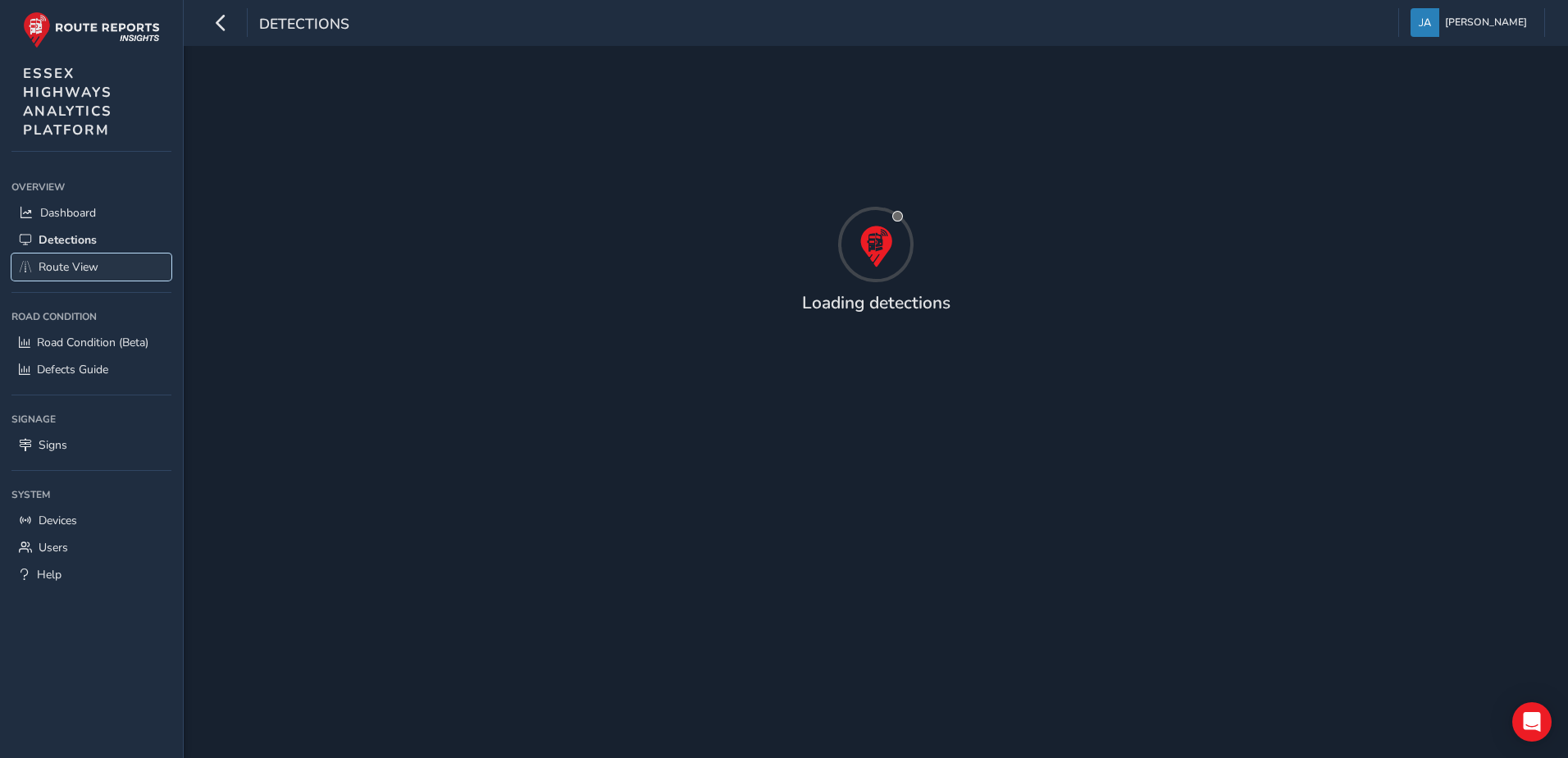
click at [75, 272] on span "Route View" at bounding box center [69, 267] width 60 height 16
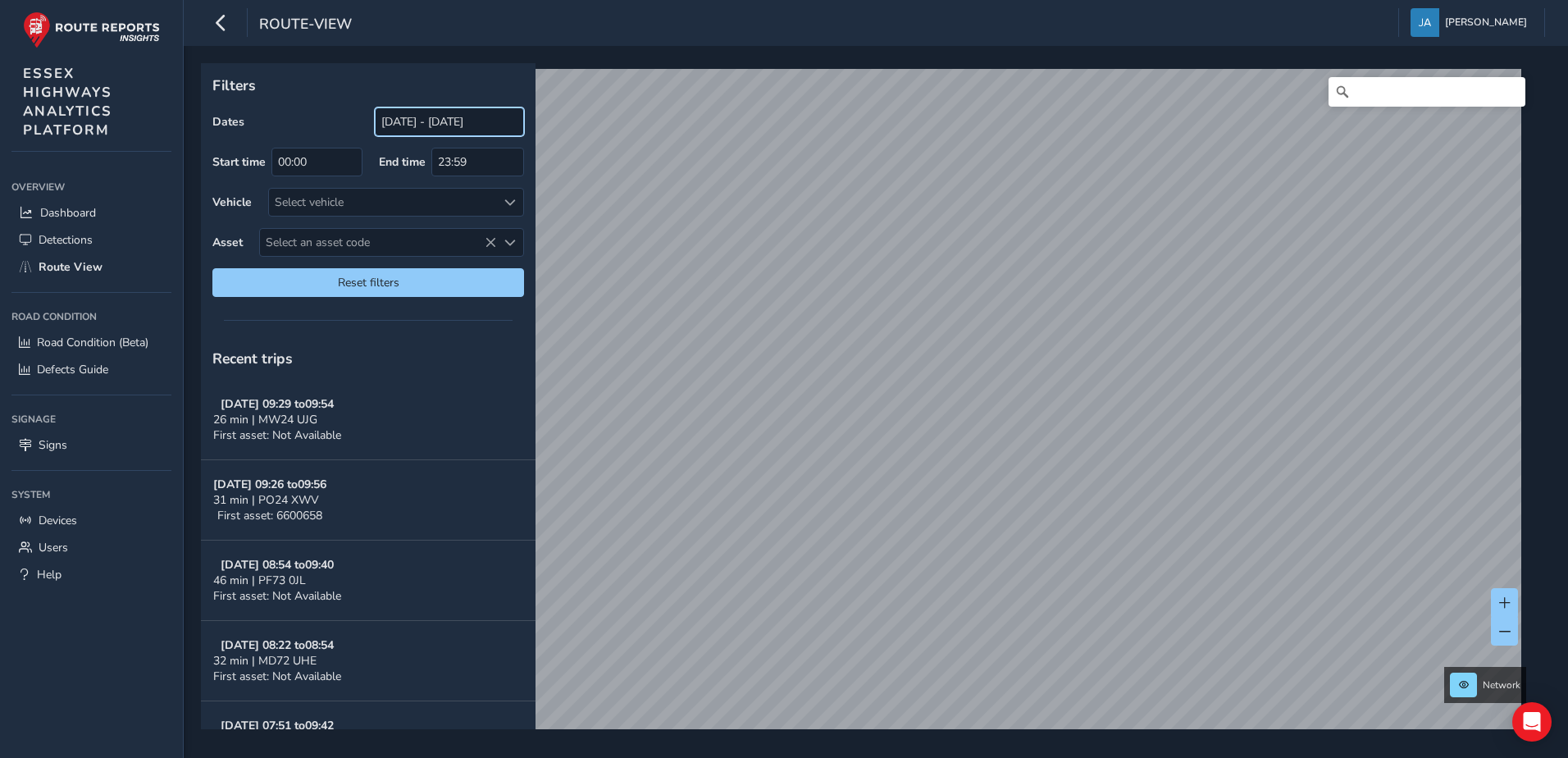
click at [406, 123] on input "[DATE] - [DATE]" at bounding box center [449, 122] width 149 height 28
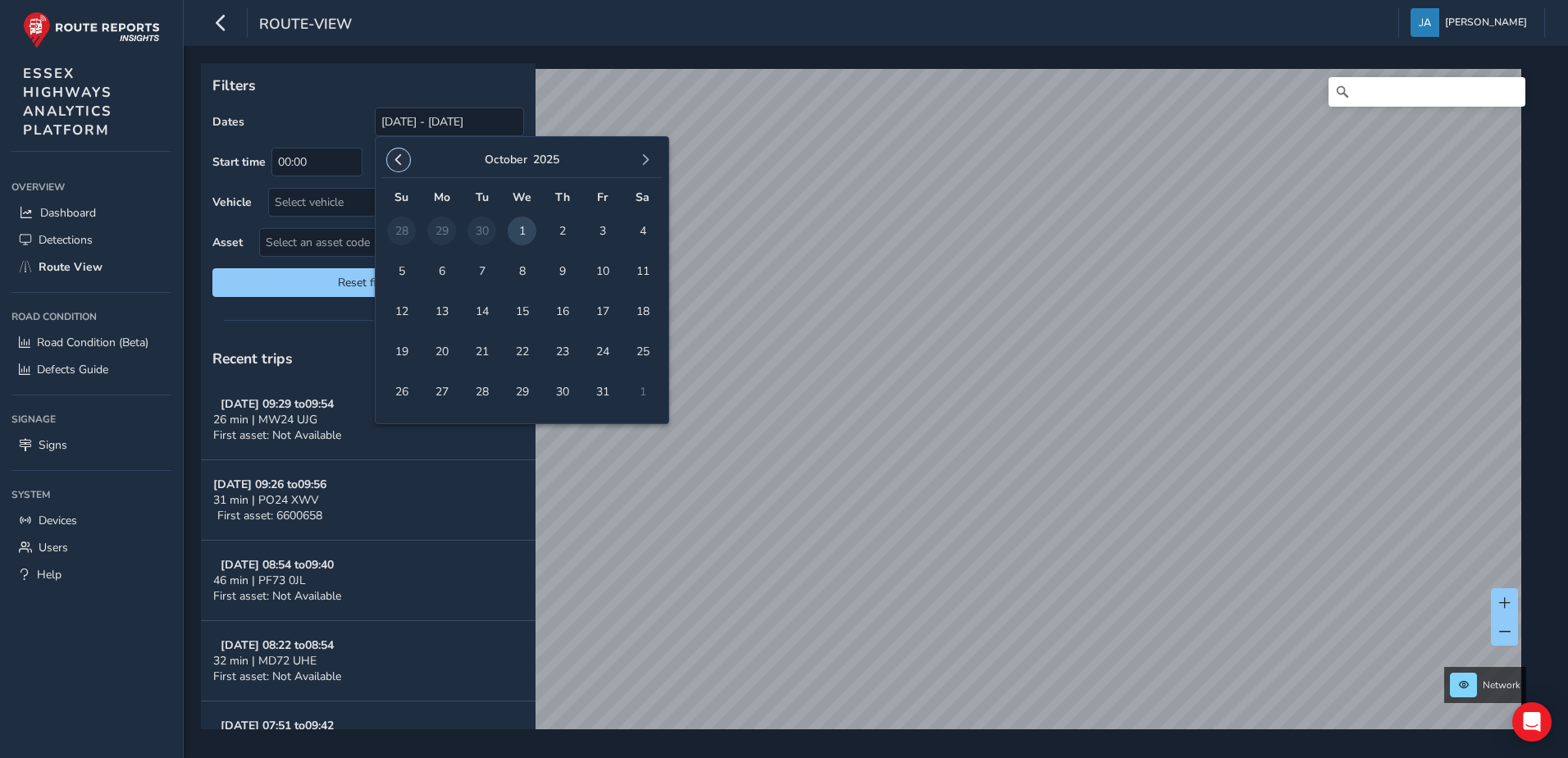
click at [408, 155] on button "button" at bounding box center [398, 159] width 23 height 23
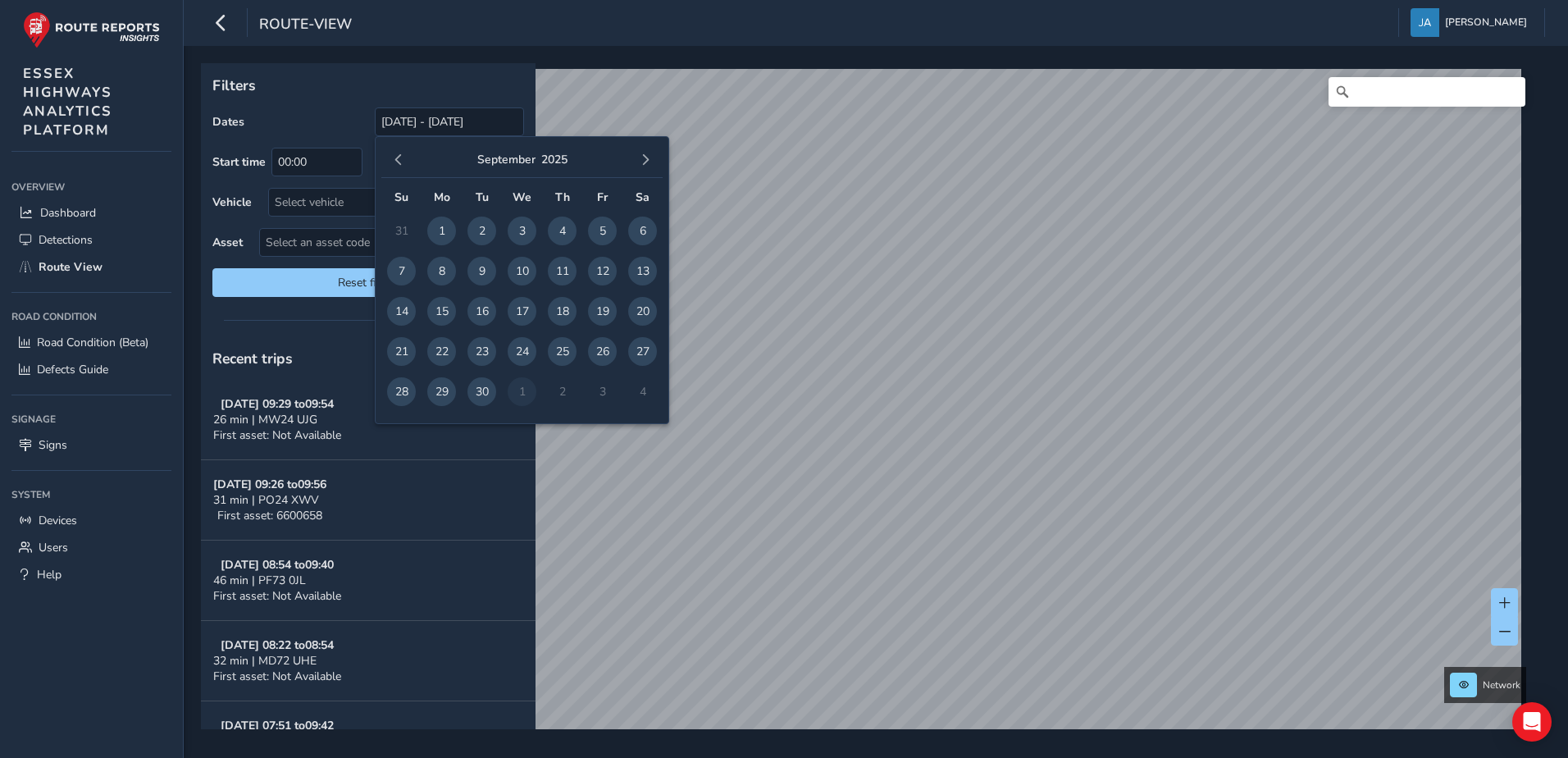
click at [408, 155] on button "button" at bounding box center [398, 159] width 23 height 23
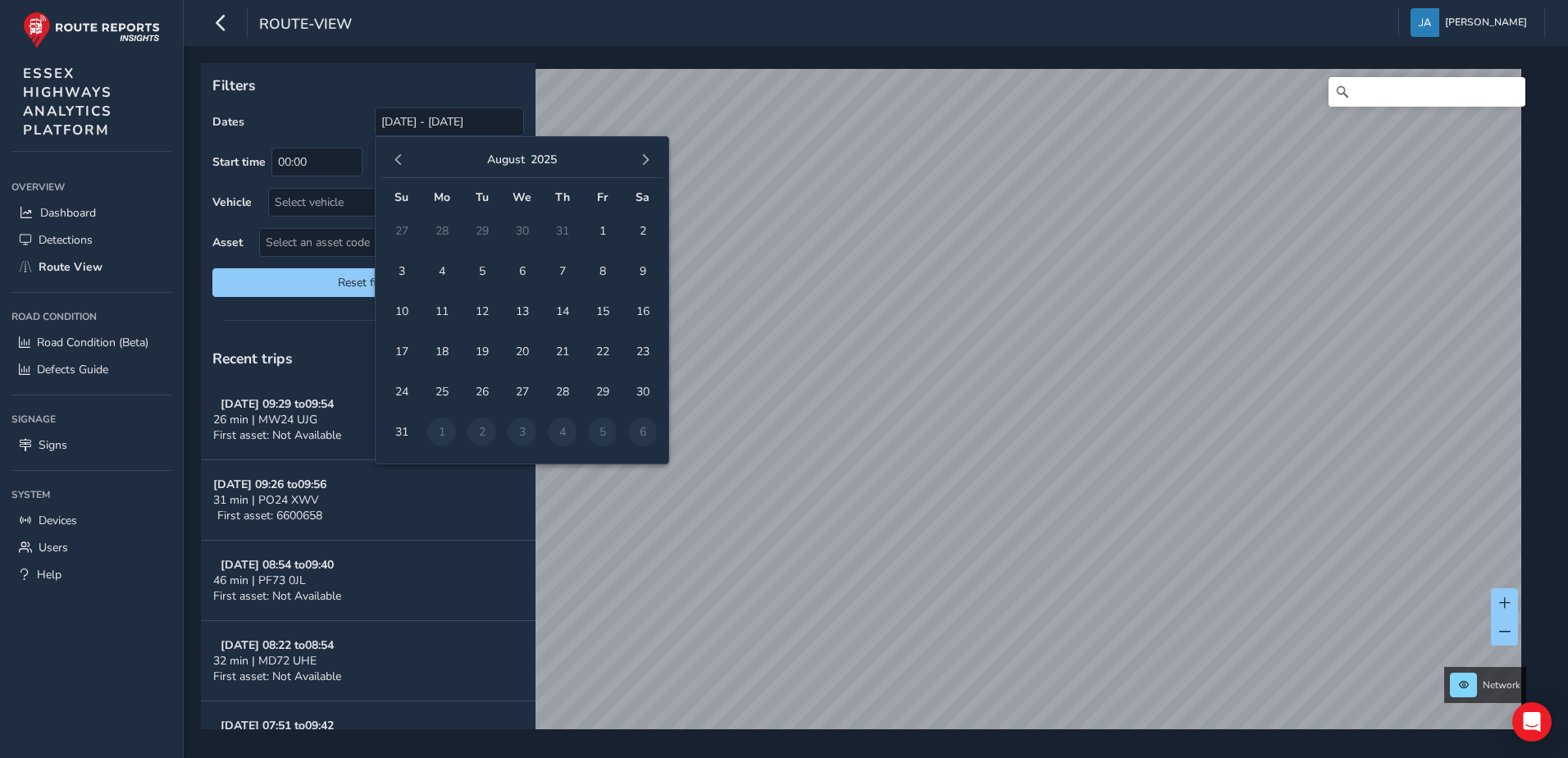
click at [408, 155] on button "button" at bounding box center [398, 159] width 23 height 23
click at [638, 164] on button "button" at bounding box center [645, 159] width 23 height 23
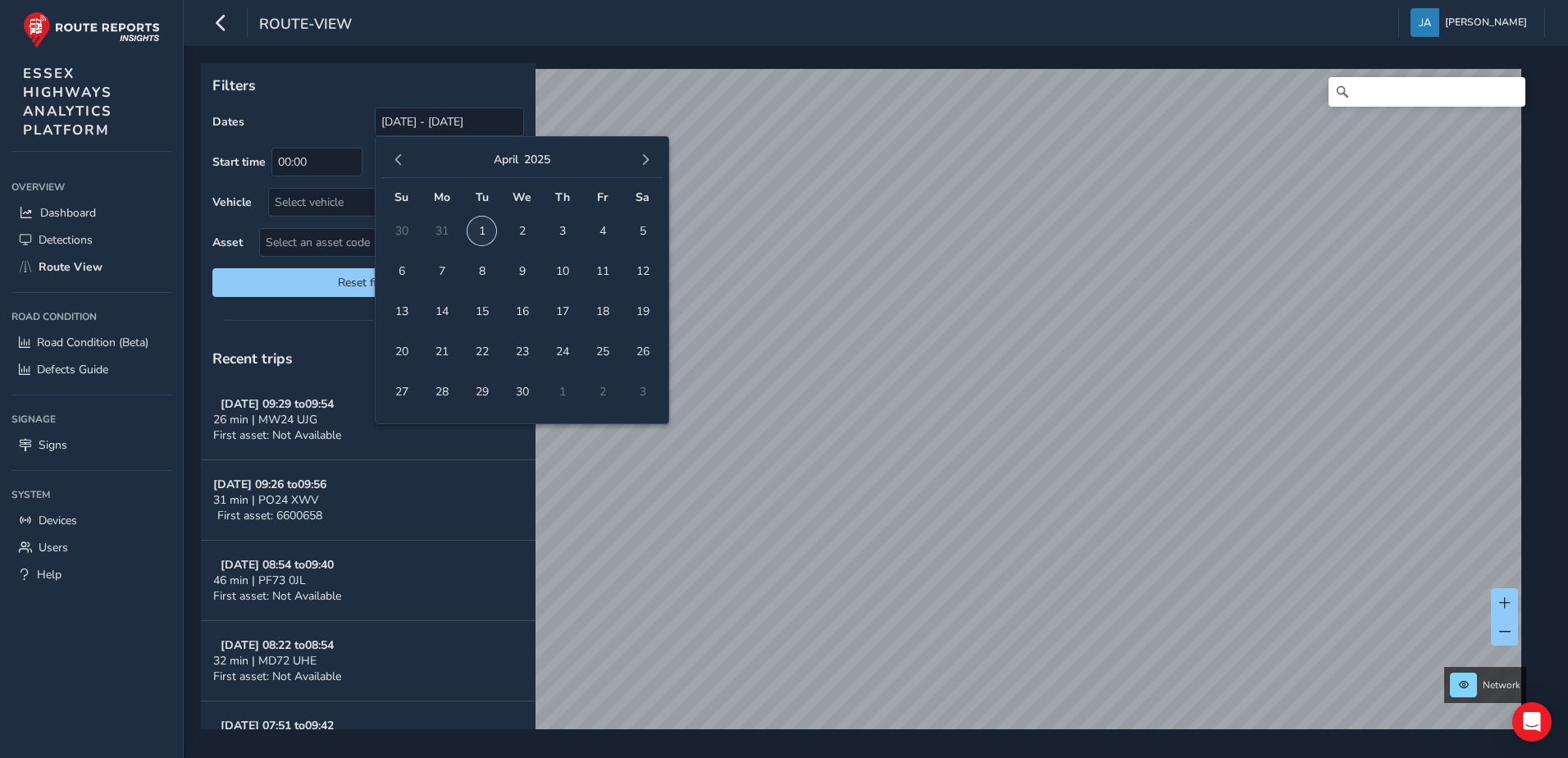
click at [484, 223] on span "1" at bounding box center [482, 230] width 28 height 28
click at [516, 396] on span "30" at bounding box center [522, 391] width 28 height 28
type input "[DATE]"
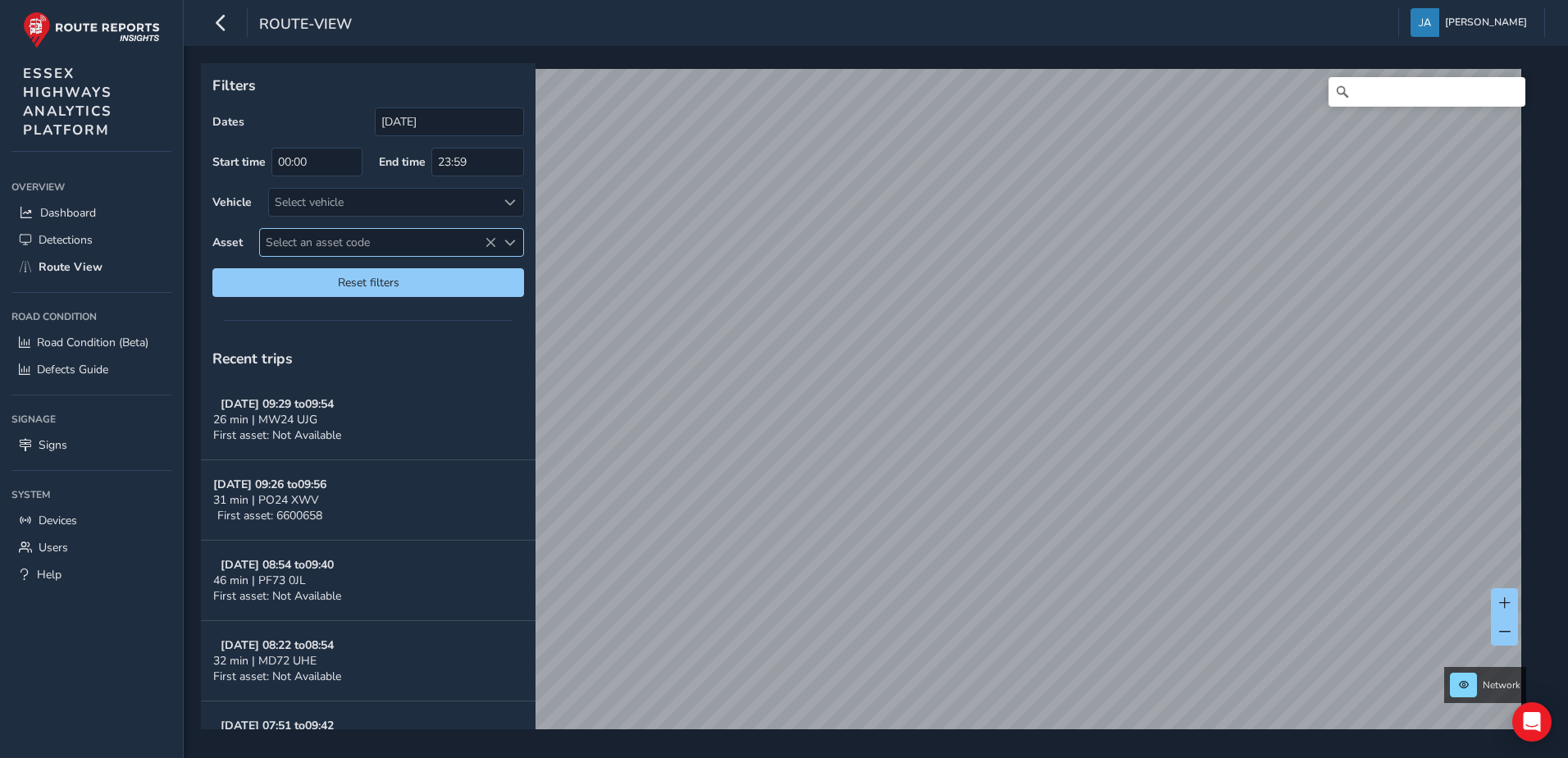
click at [337, 235] on span "Select an asset code" at bounding box center [378, 242] width 236 height 27
click at [336, 247] on span "Select an asset code" at bounding box center [378, 242] width 236 height 27
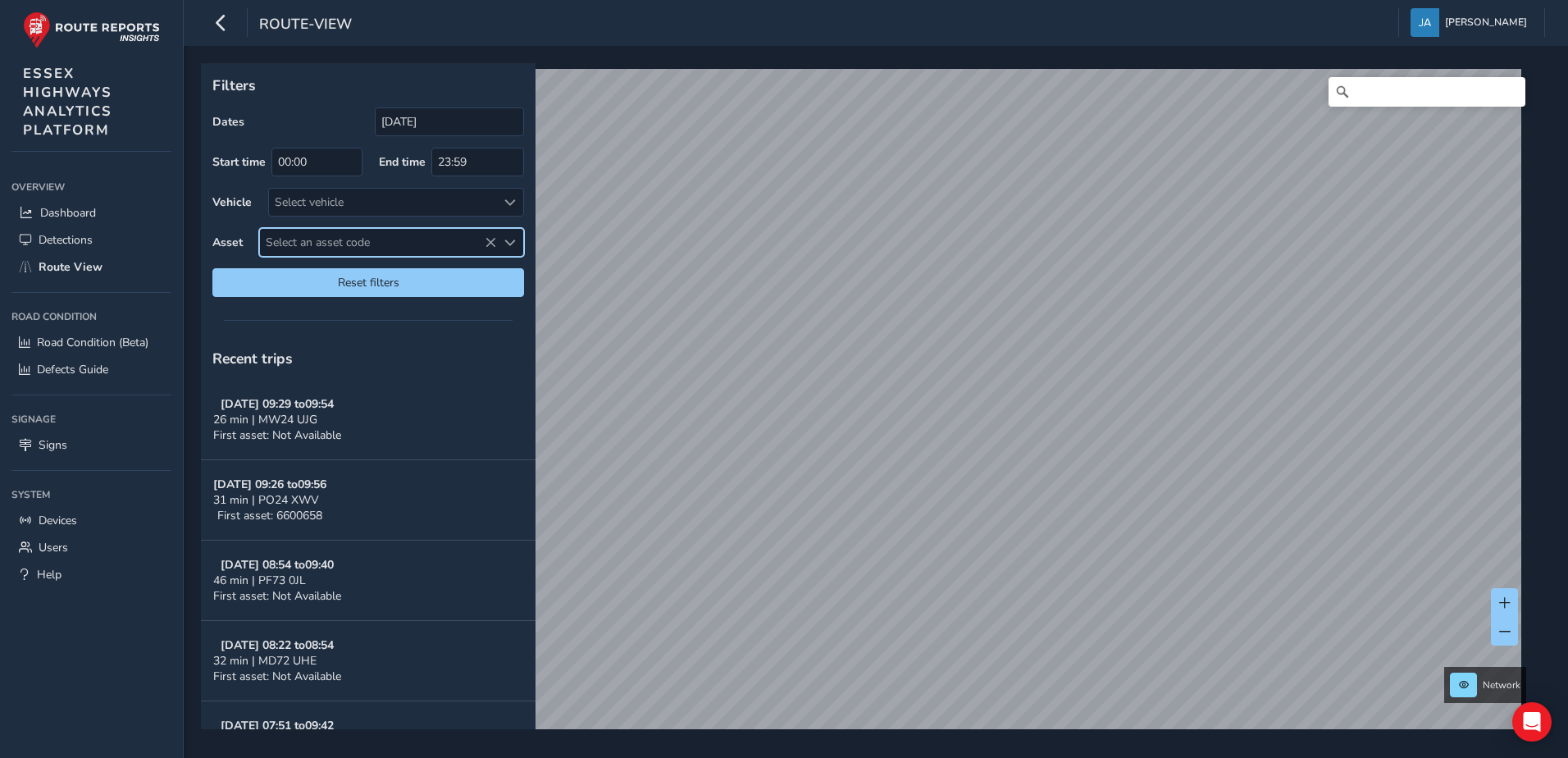
click at [336, 247] on span "Select an asset code" at bounding box center [378, 242] width 236 height 27
click at [336, 240] on span "Select an asset code" at bounding box center [378, 242] width 236 height 27
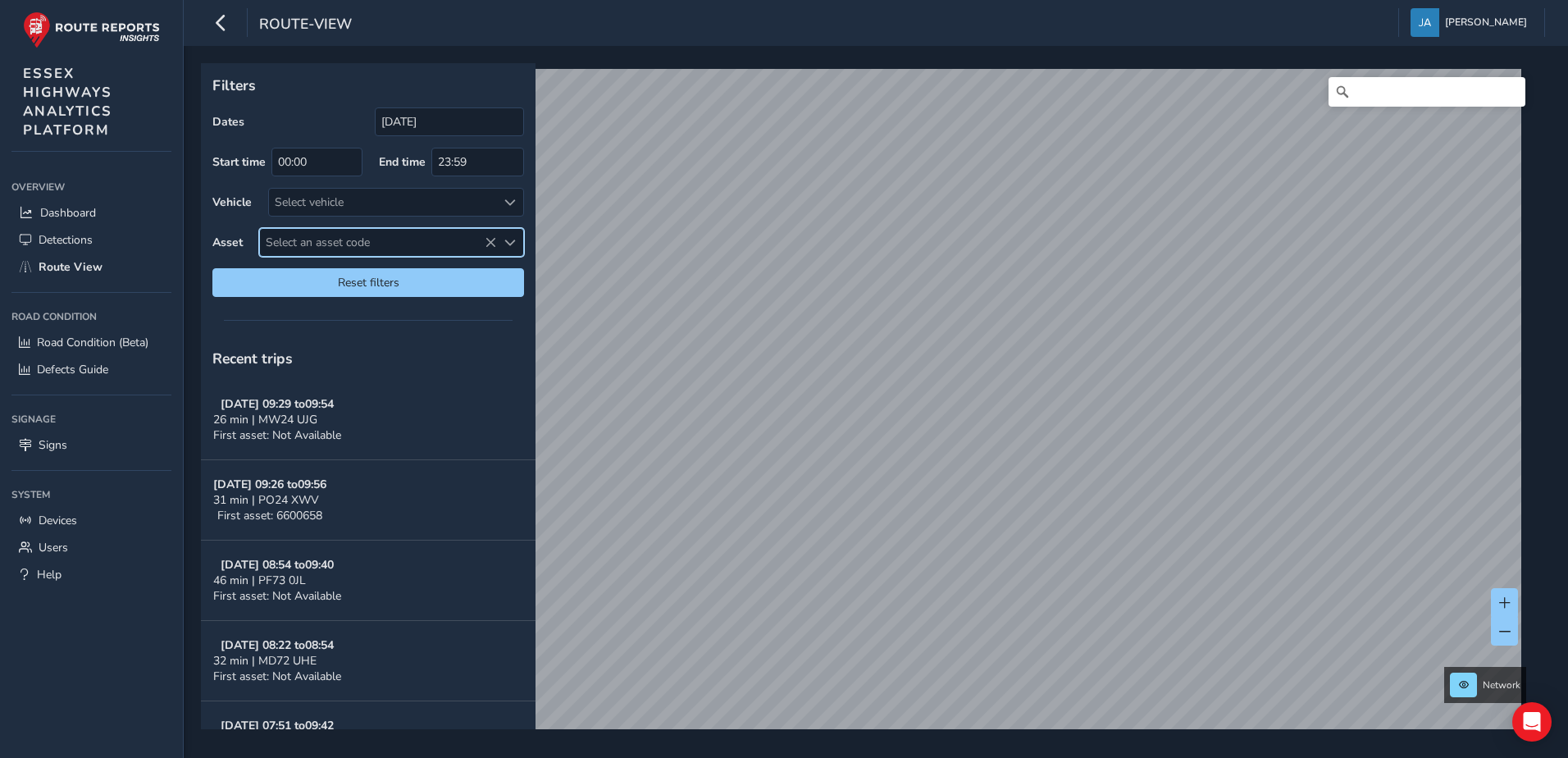
click at [336, 240] on span "Select an asset code" at bounding box center [378, 242] width 236 height 27
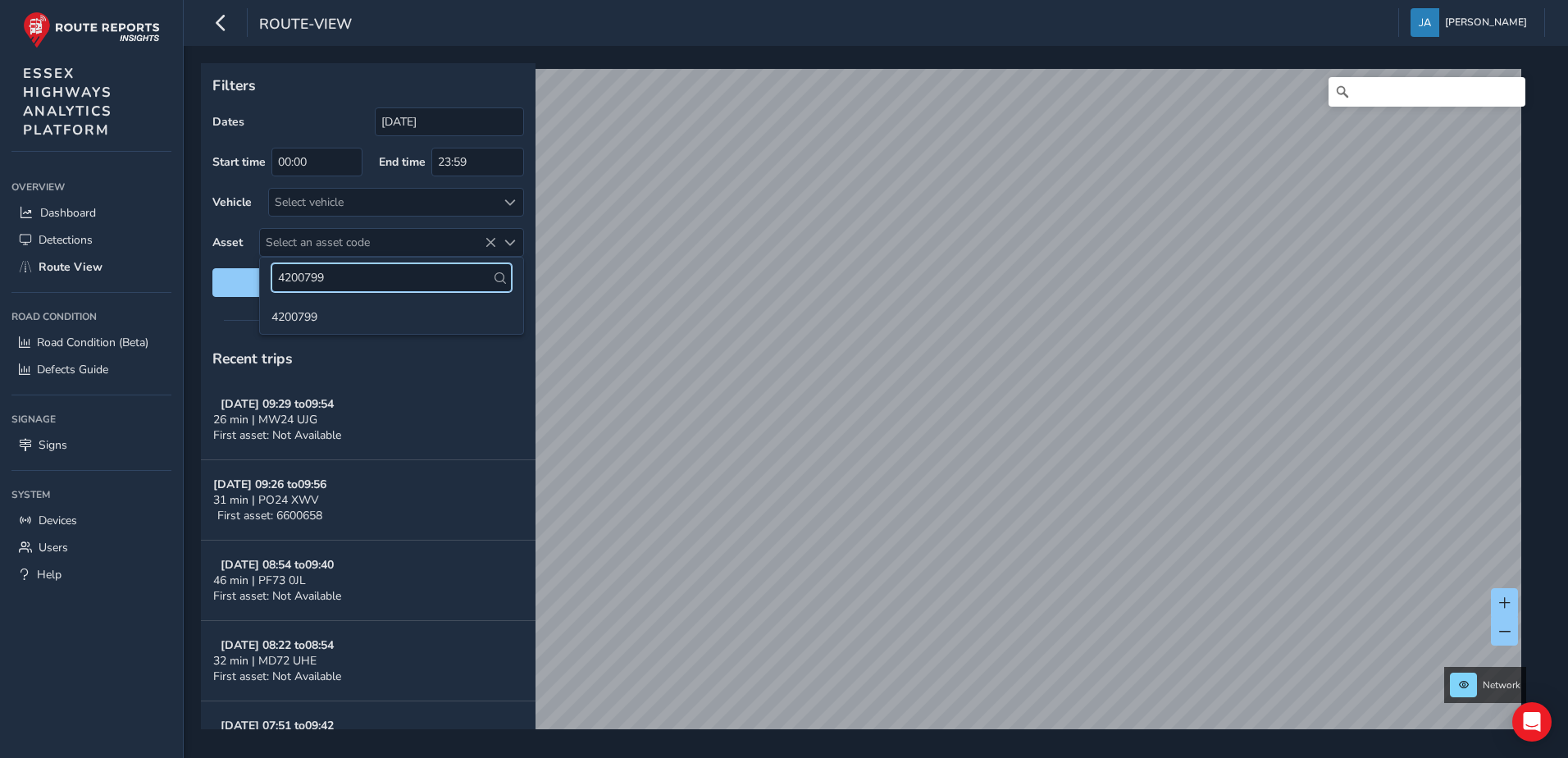
click at [508, 276] on input "4200799" at bounding box center [391, 277] width 240 height 28
type input "4200799"
click at [500, 282] on icon at bounding box center [500, 278] width 12 height 12
click at [293, 314] on li "4200799" at bounding box center [392, 315] width 263 height 25
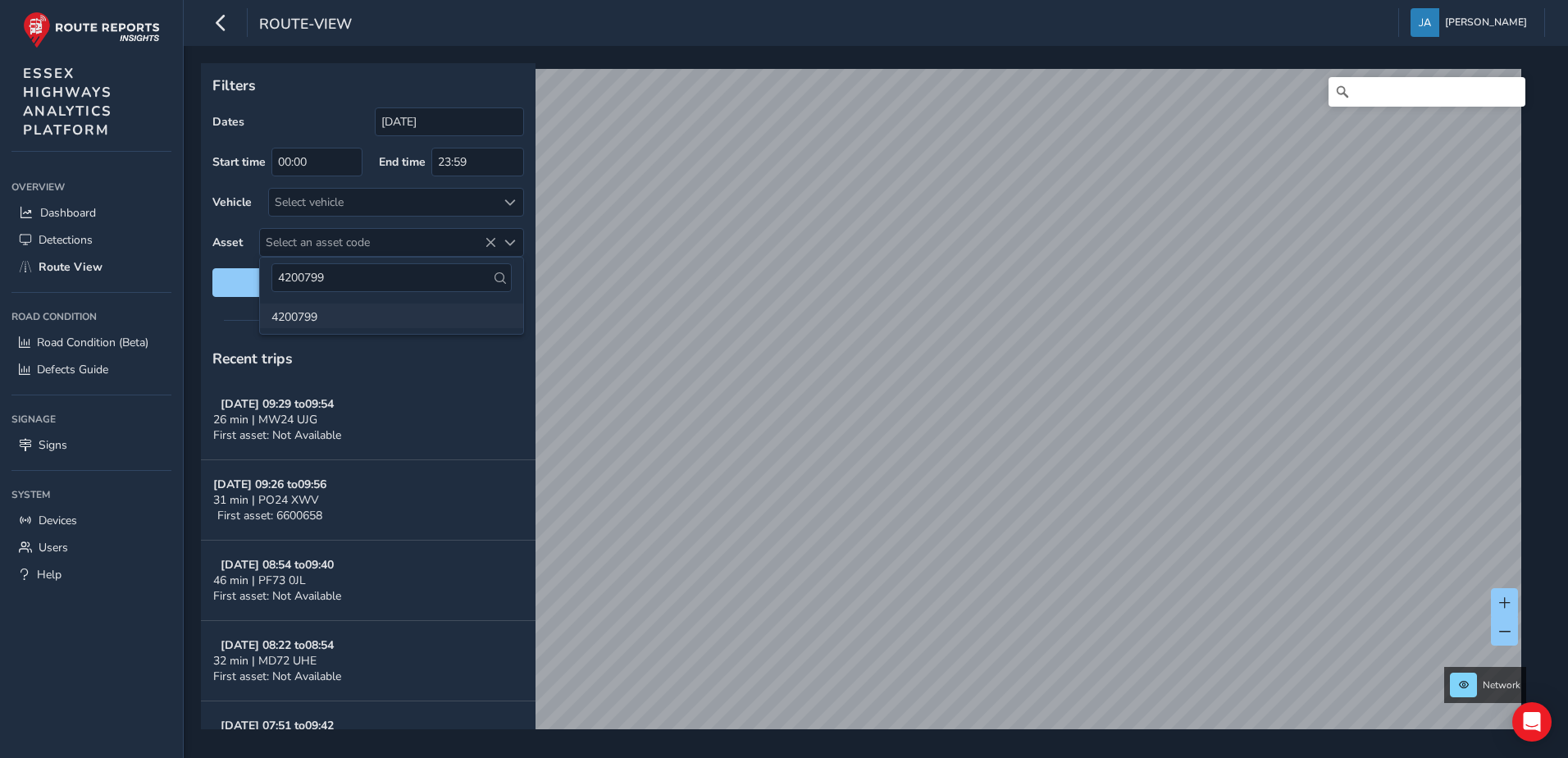
click at [293, 314] on li "4200799" at bounding box center [392, 315] width 263 height 25
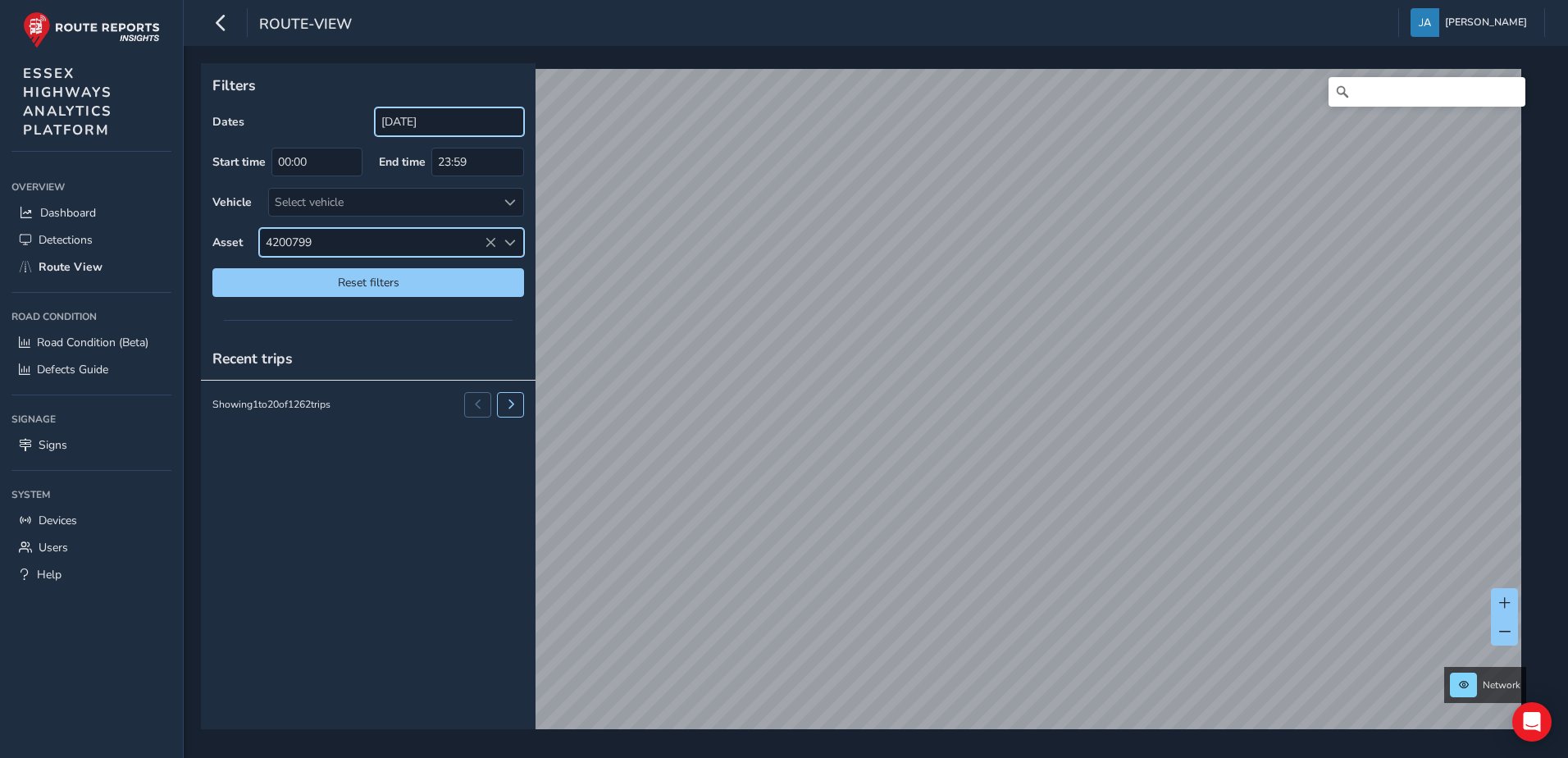
click at [449, 119] on input "[DATE]" at bounding box center [449, 122] width 149 height 28
click at [452, 119] on input "[DATE]" at bounding box center [449, 122] width 149 height 28
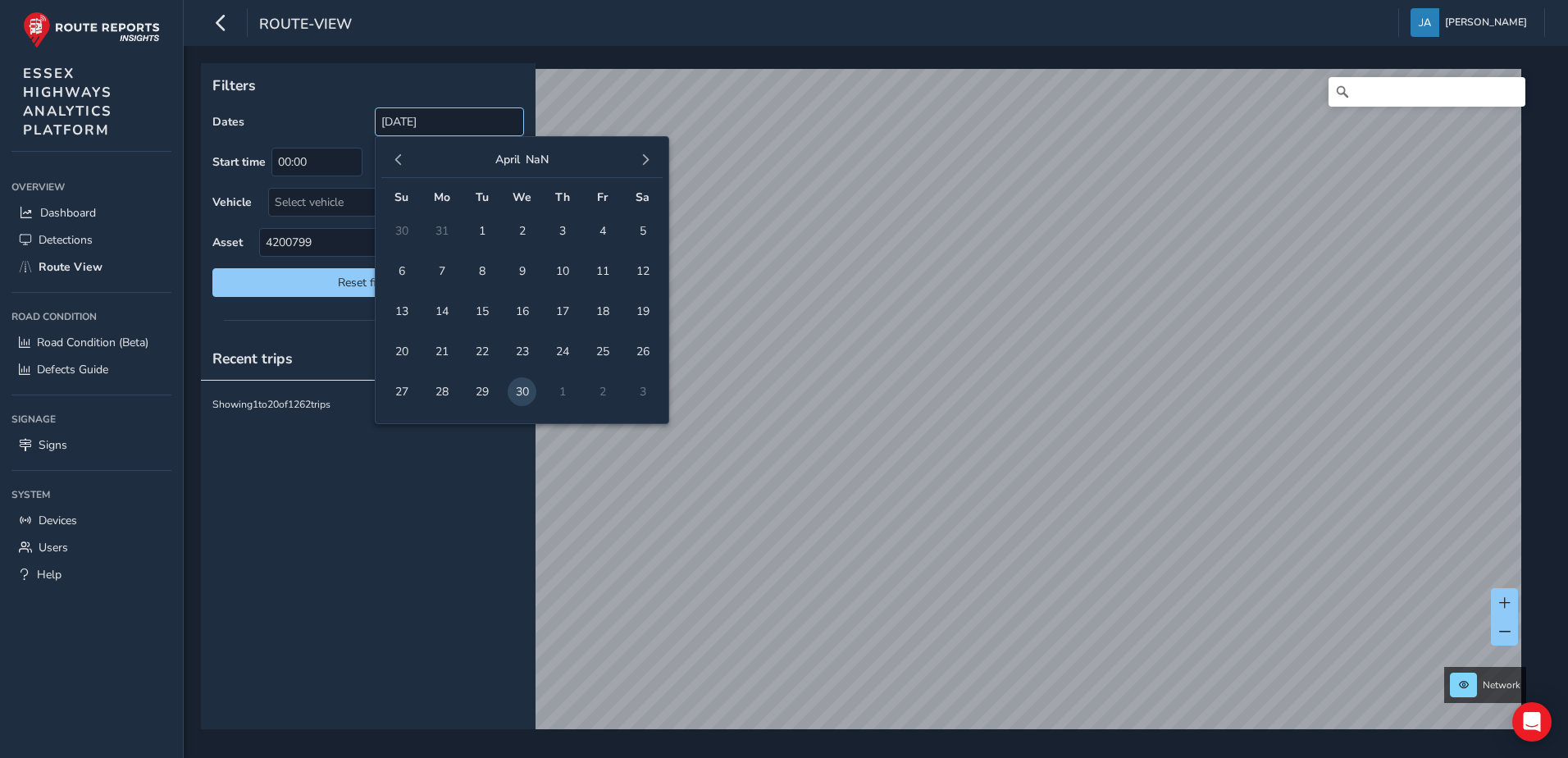
click at [486, 230] on span "1" at bounding box center [482, 230] width 28 height 28
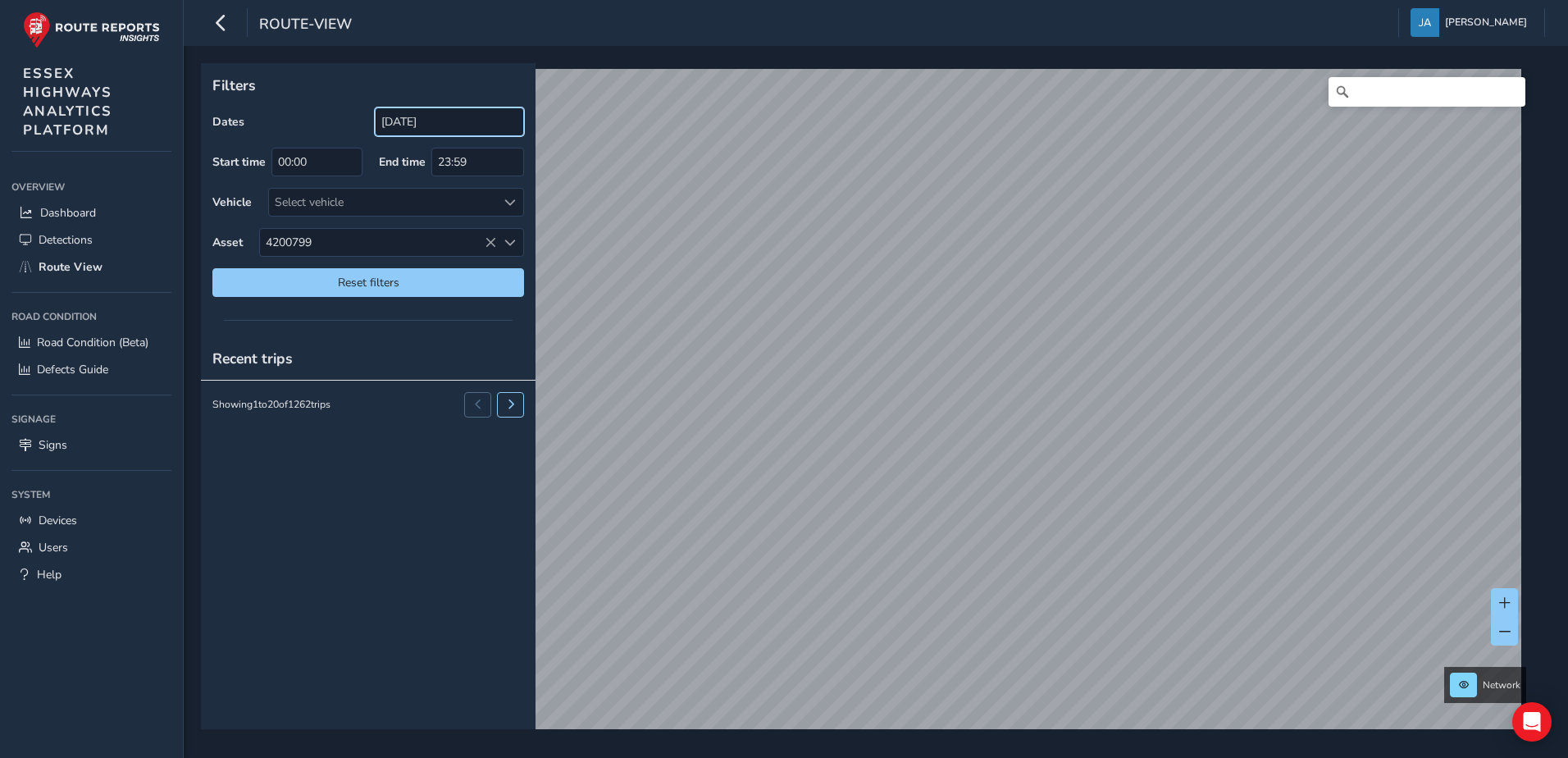
click at [464, 127] on input "[DATE]" at bounding box center [449, 122] width 149 height 28
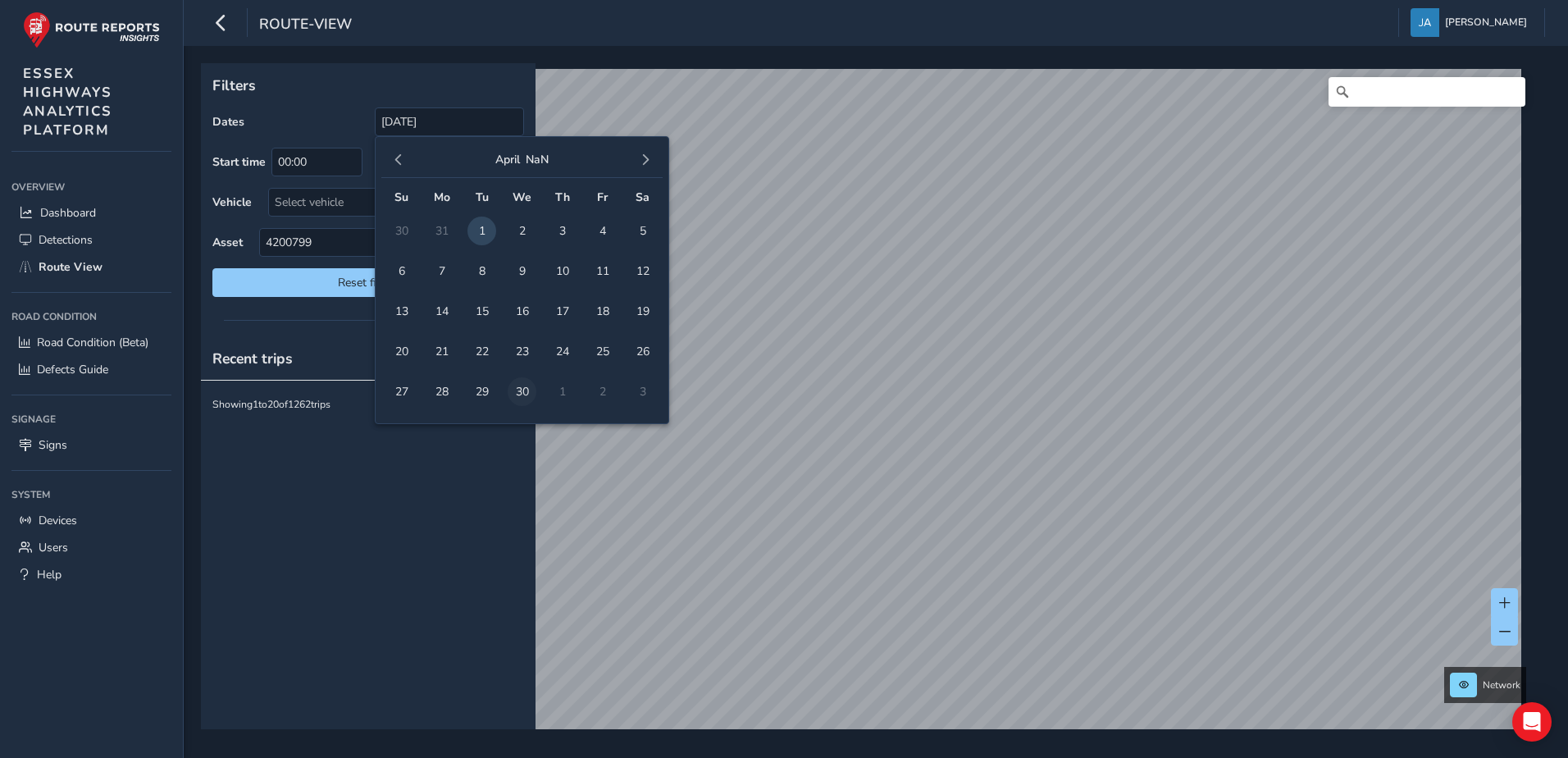
click at [532, 390] on span "30" at bounding box center [522, 391] width 28 height 28
type input "01/04/2025 - 30/04/2025"
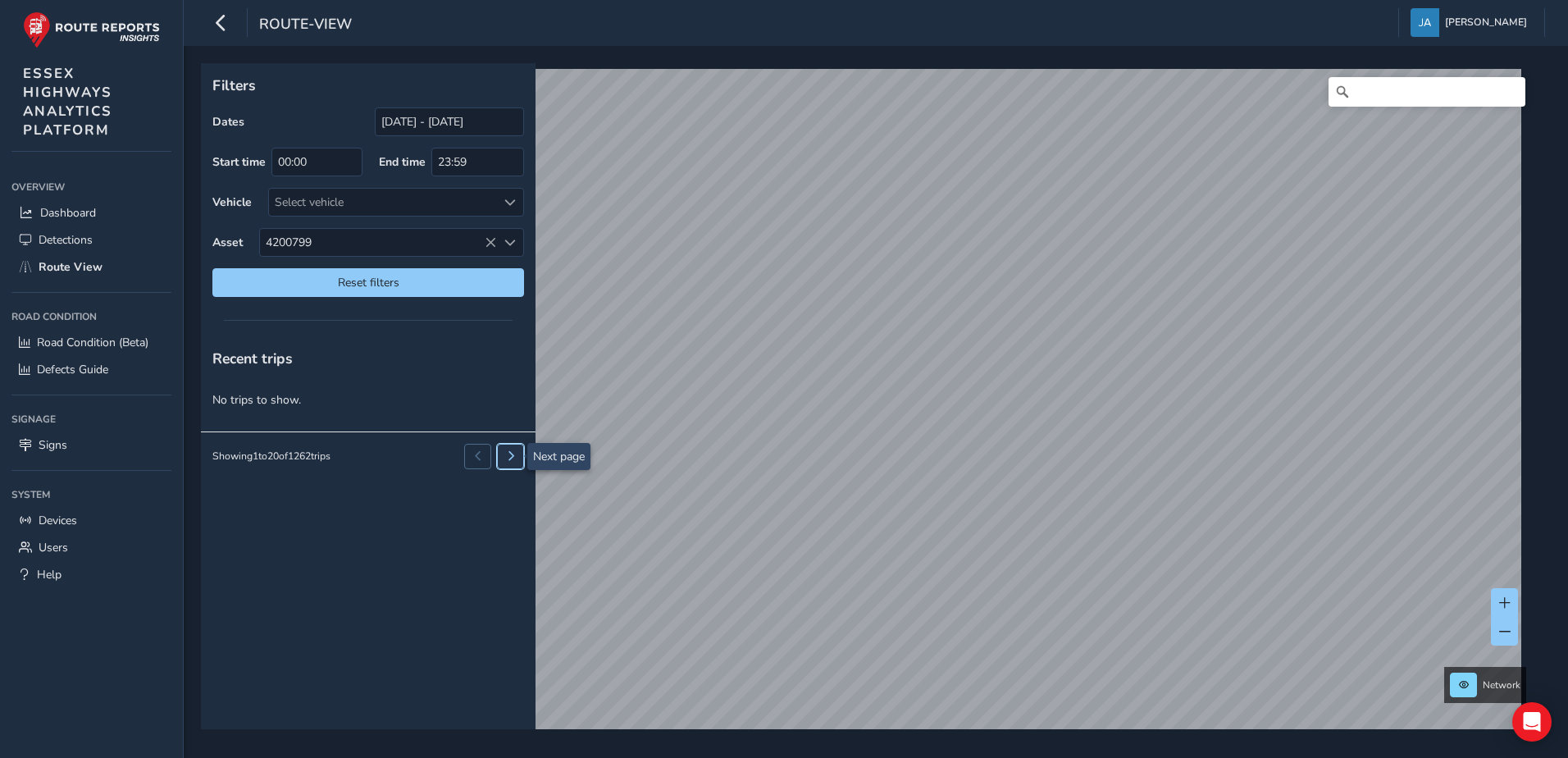
click at [515, 462] on button at bounding box center [511, 456] width 27 height 25
click at [44, 112] on span "ESSEX HIGHWAYS ANALYTICS PLATFORM" at bounding box center [68, 101] width 90 height 76
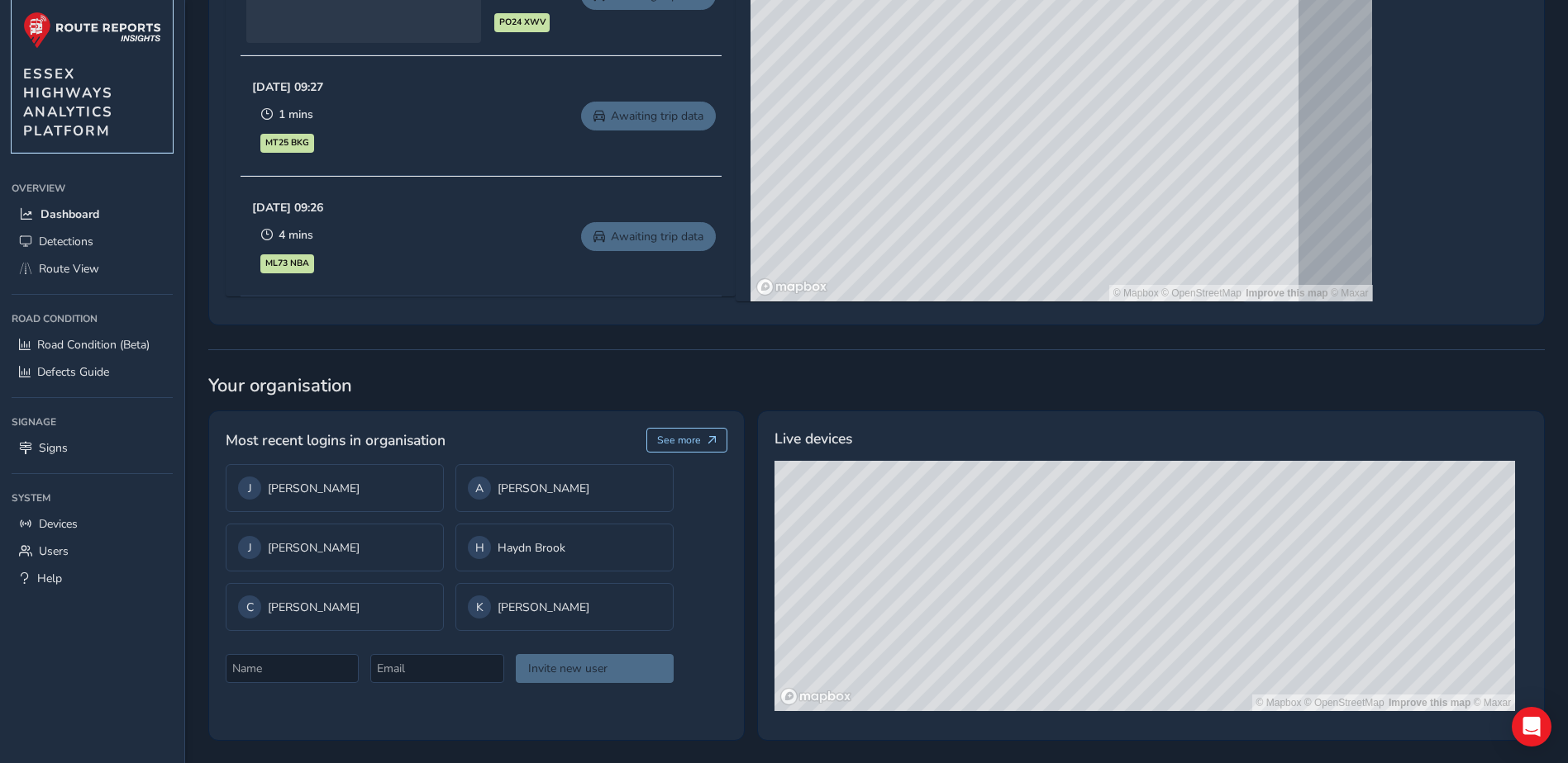
scroll to position [995, 0]
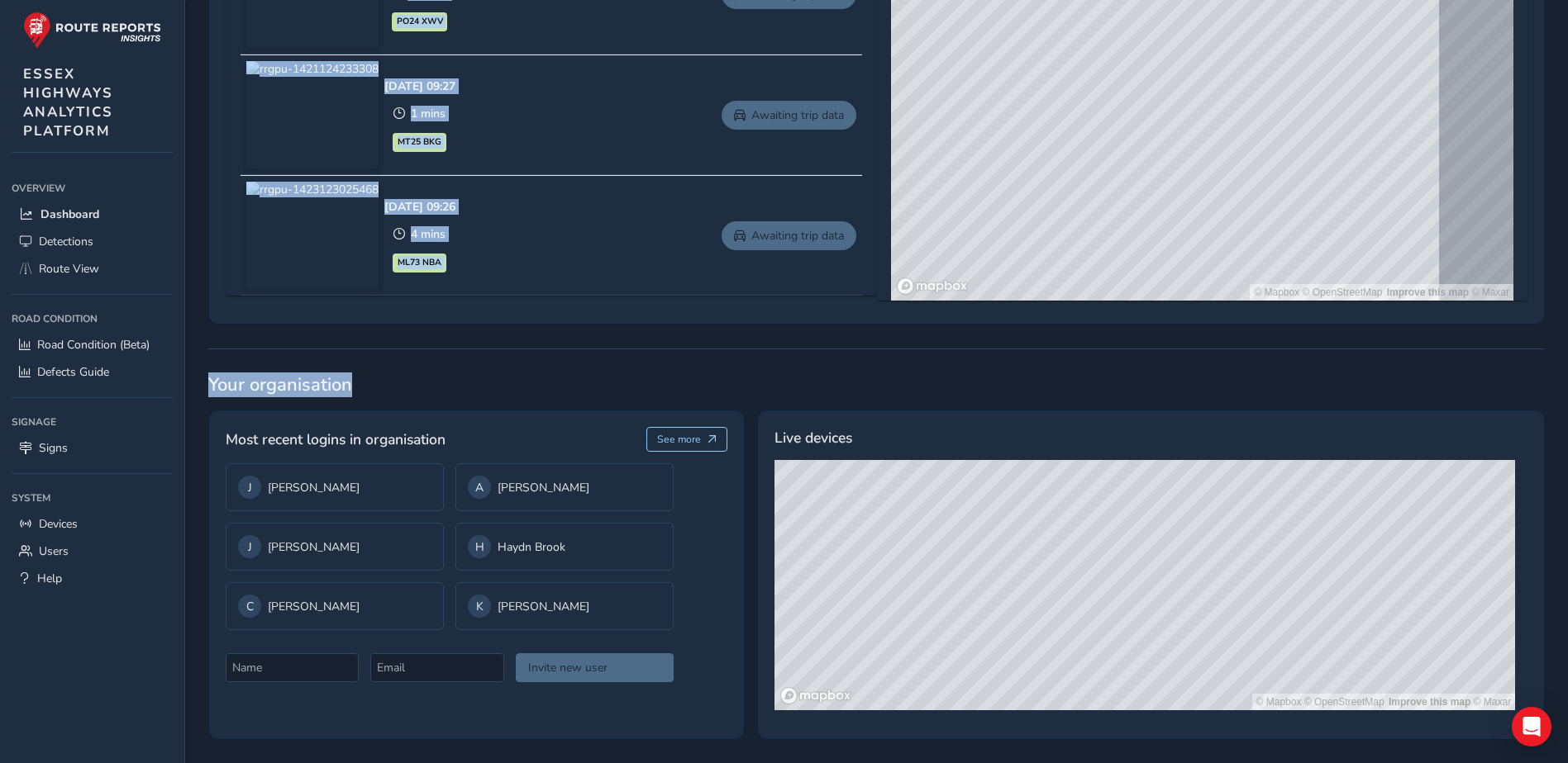
drag, startPoint x: 979, startPoint y: 381, endPoint x: 917, endPoint y: 518, distance: 150.4
click at [917, 518] on div "Detections insights Most recent detections AI Route View defect See more Oct 01…" at bounding box center [876, 26] width 1336 height 1430
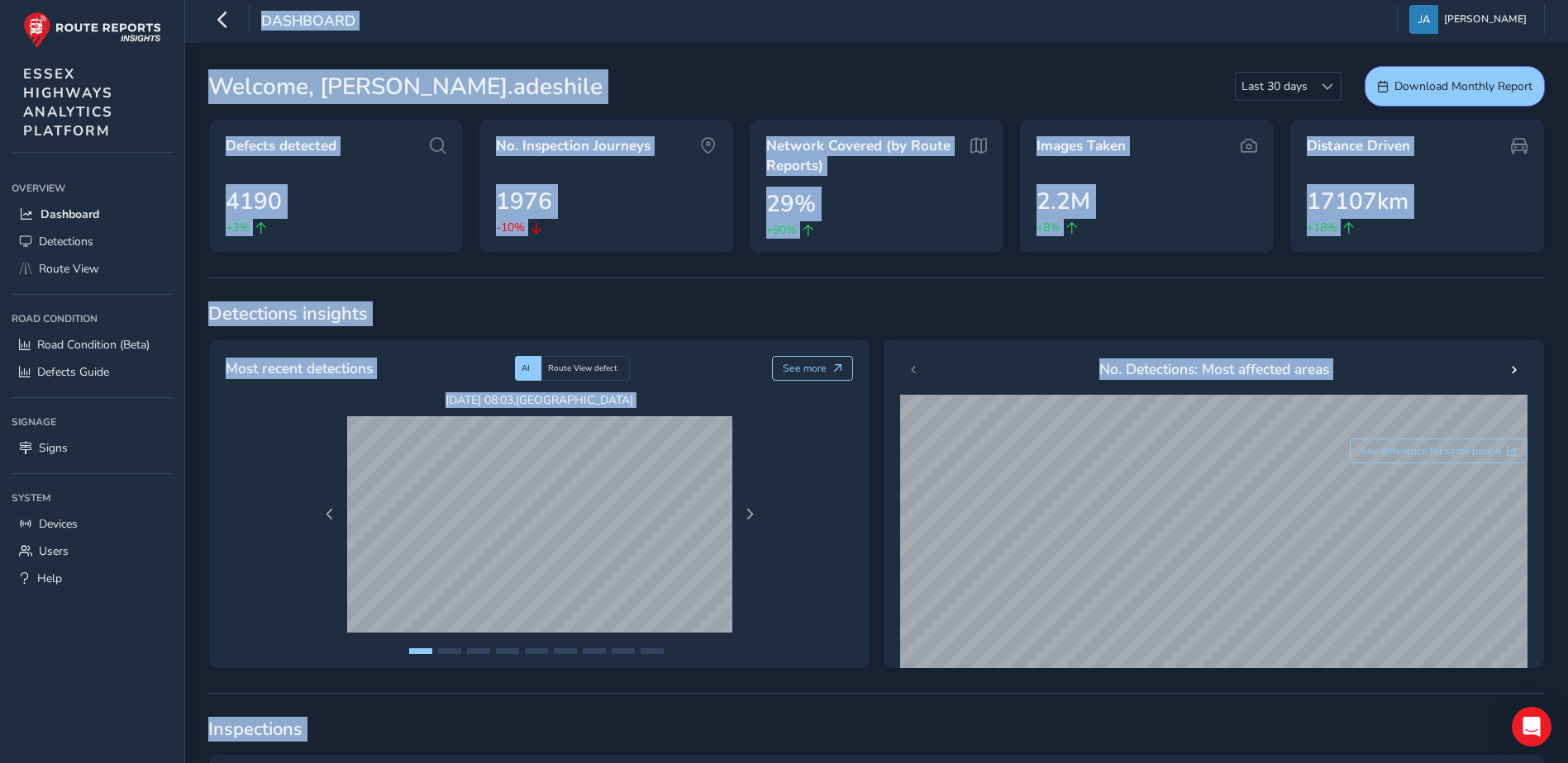
scroll to position [0, 0]
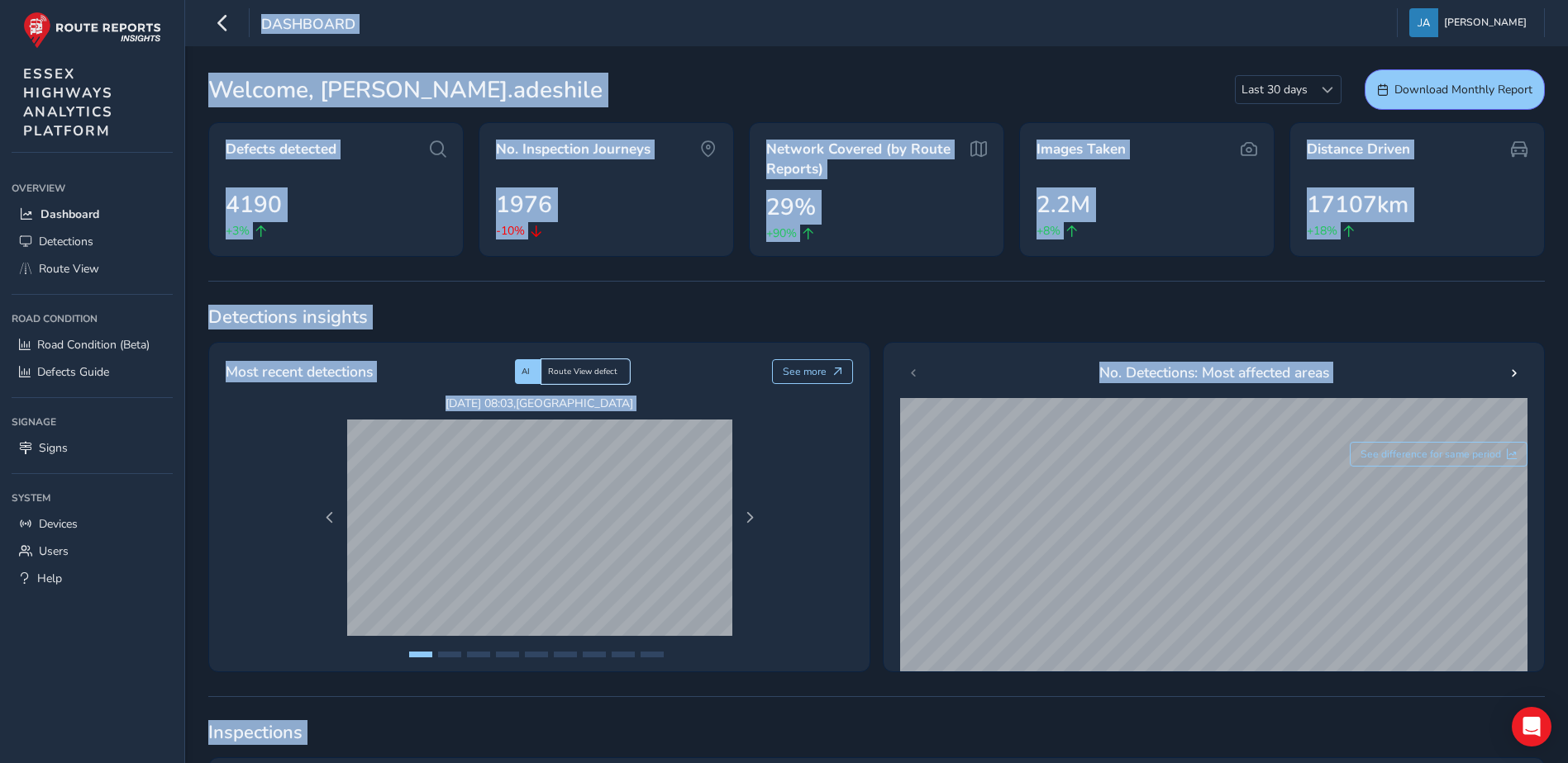
click at [628, 376] on div "Route View defect" at bounding box center [586, 371] width 88 height 25
click at [820, 364] on button "See more" at bounding box center [812, 371] width 82 height 25
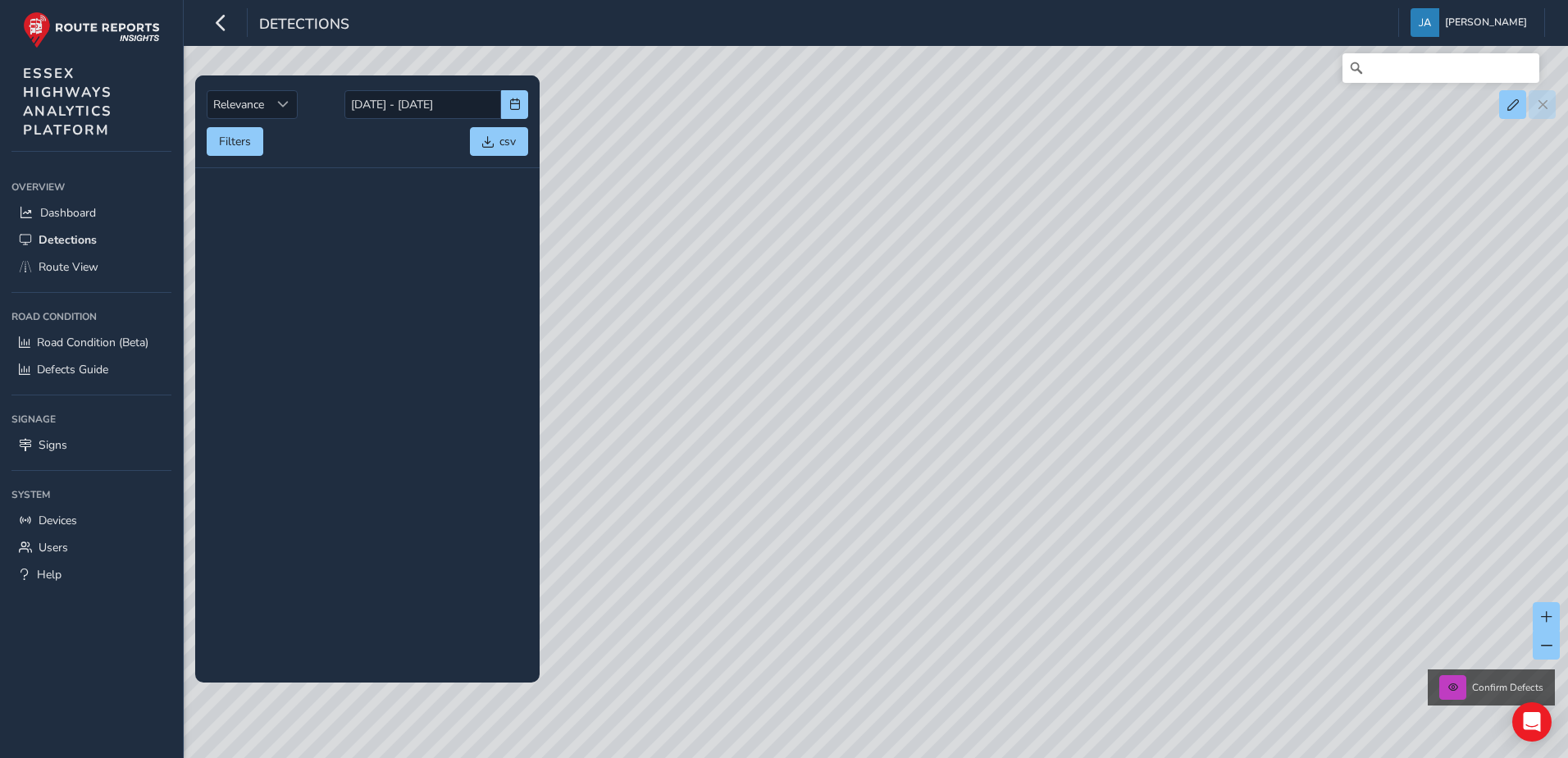
scroll to position [161047, 0]
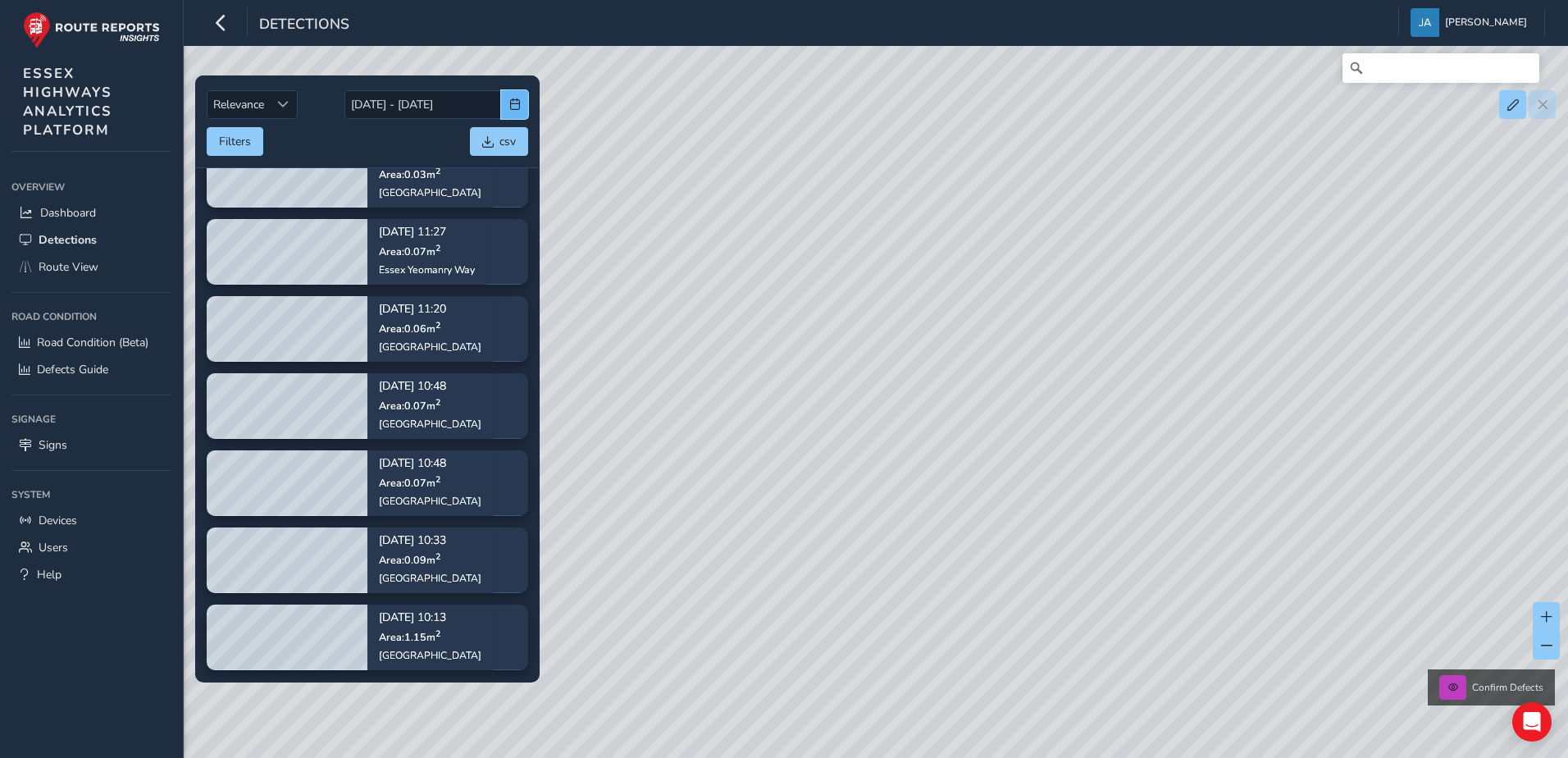
click at [505, 100] on button "button" at bounding box center [514, 104] width 27 height 28
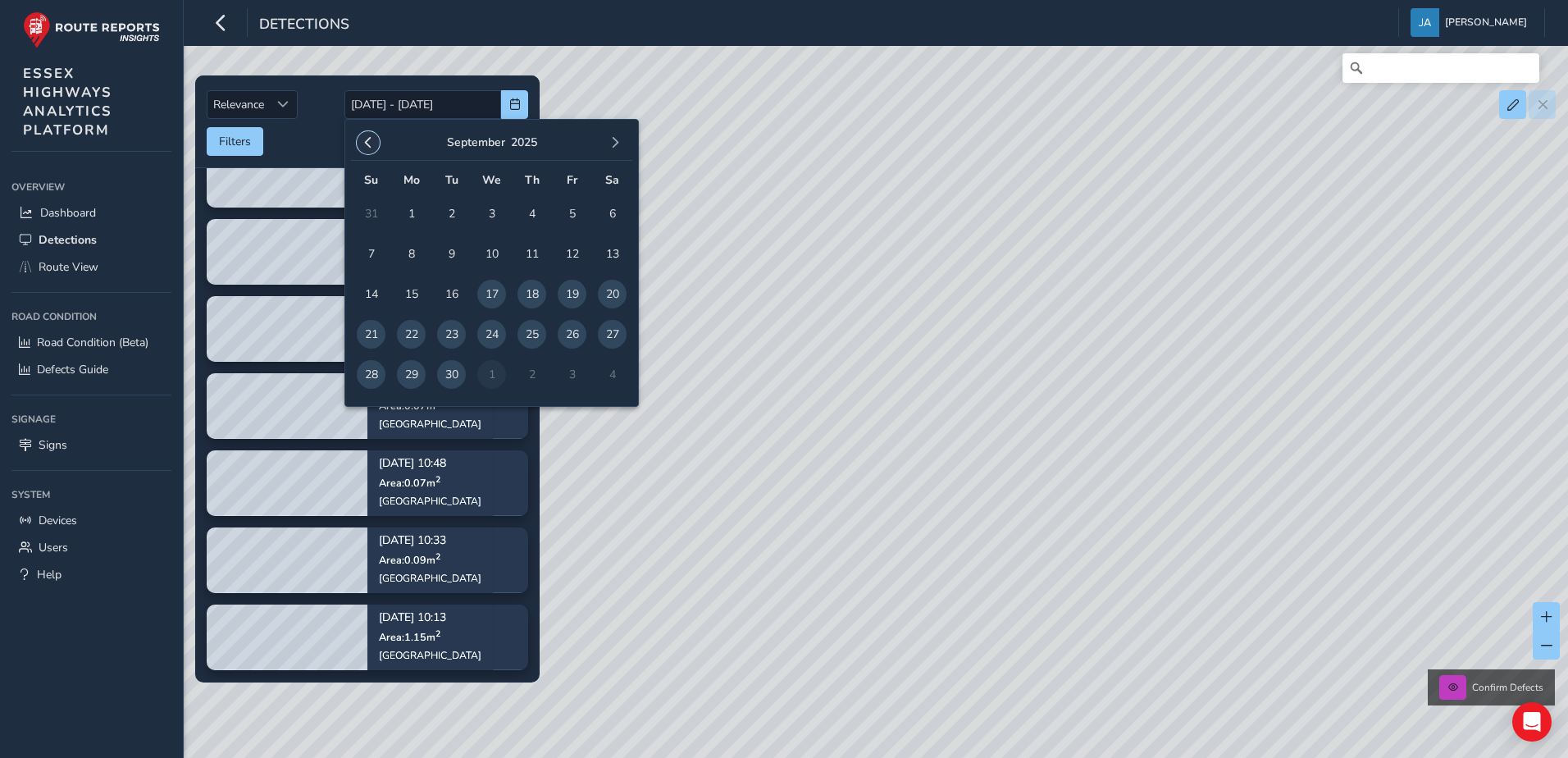
click at [372, 142] on span "button" at bounding box center [368, 143] width 12 height 12
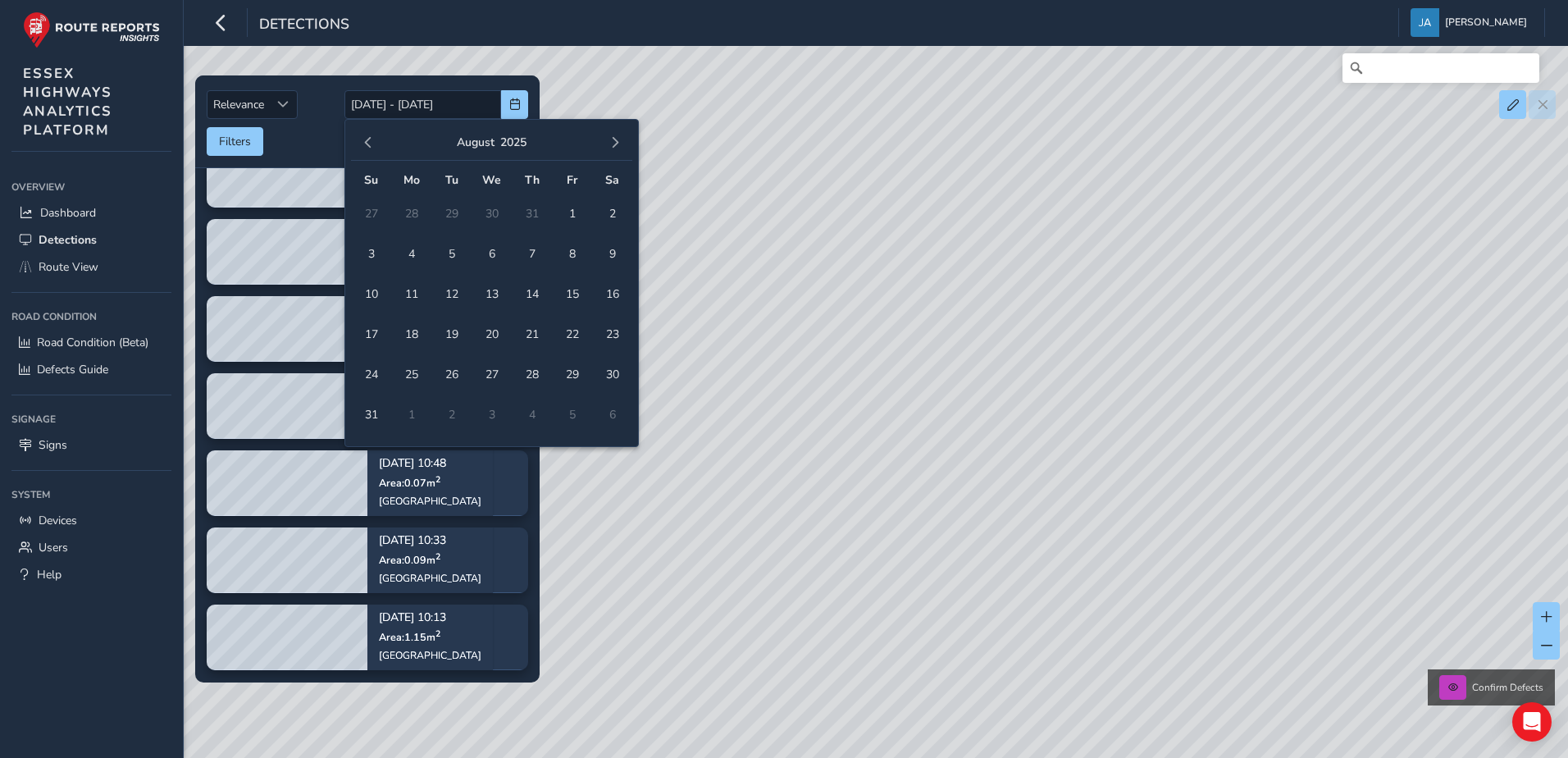
click at [372, 142] on span "button" at bounding box center [368, 143] width 12 height 12
click at [461, 206] on span "1" at bounding box center [450, 213] width 28 height 28
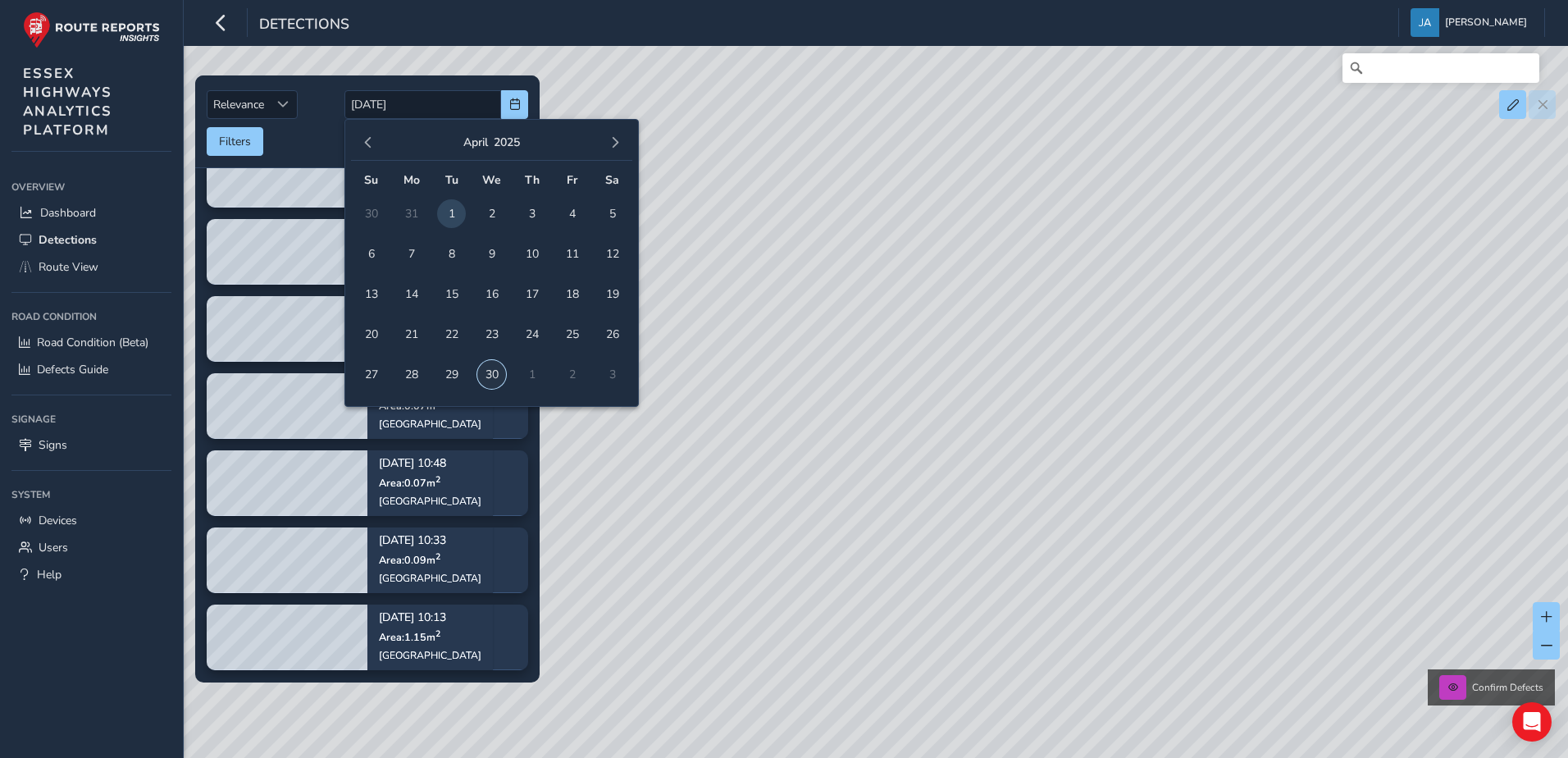
click at [490, 373] on span "30" at bounding box center [491, 374] width 28 height 28
type input "[DATE]"
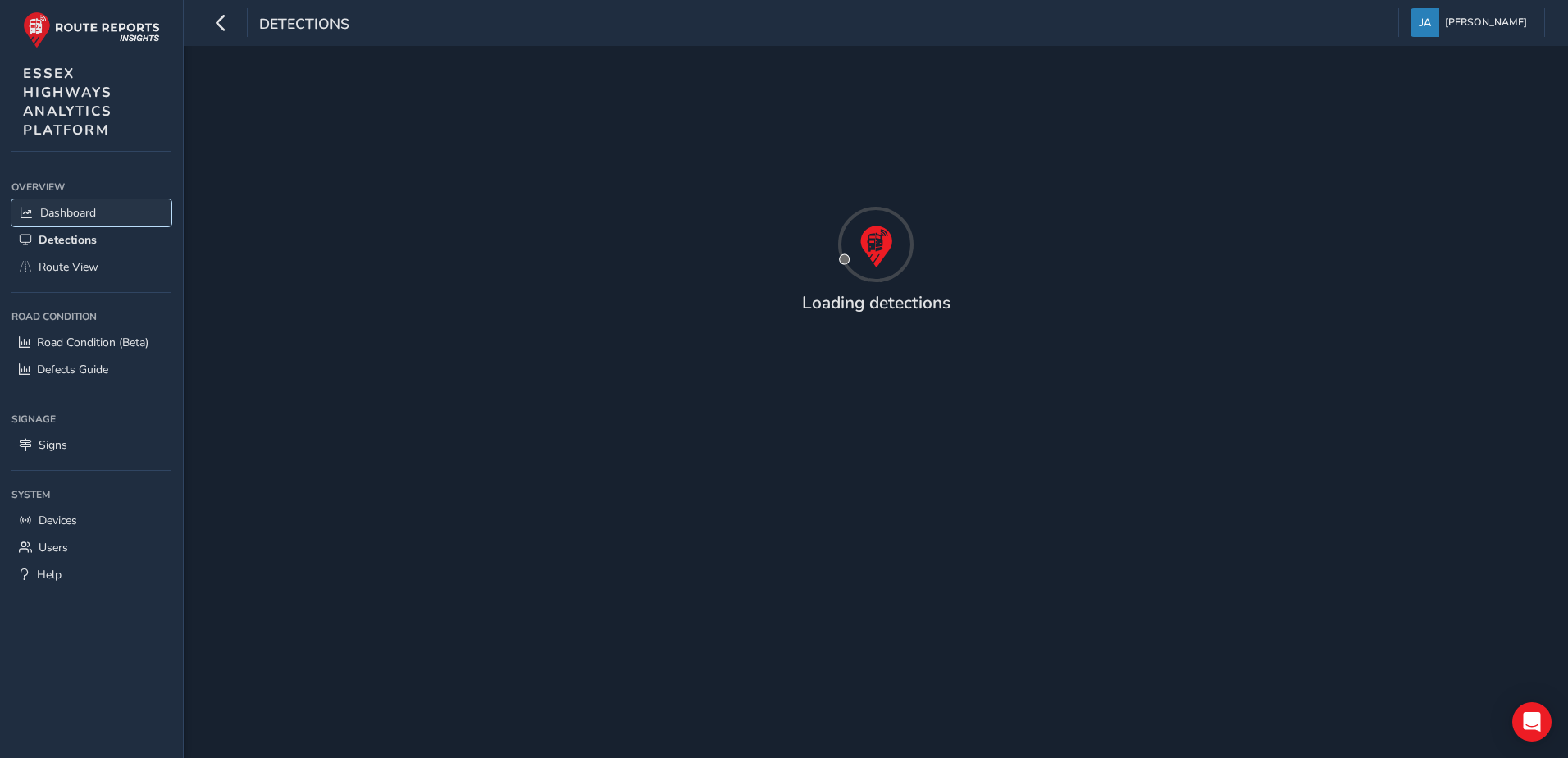
click at [59, 211] on span "Dashboard" at bounding box center [68, 212] width 56 height 16
click at [59, 211] on span "Dashboard" at bounding box center [69, 212] width 58 height 16
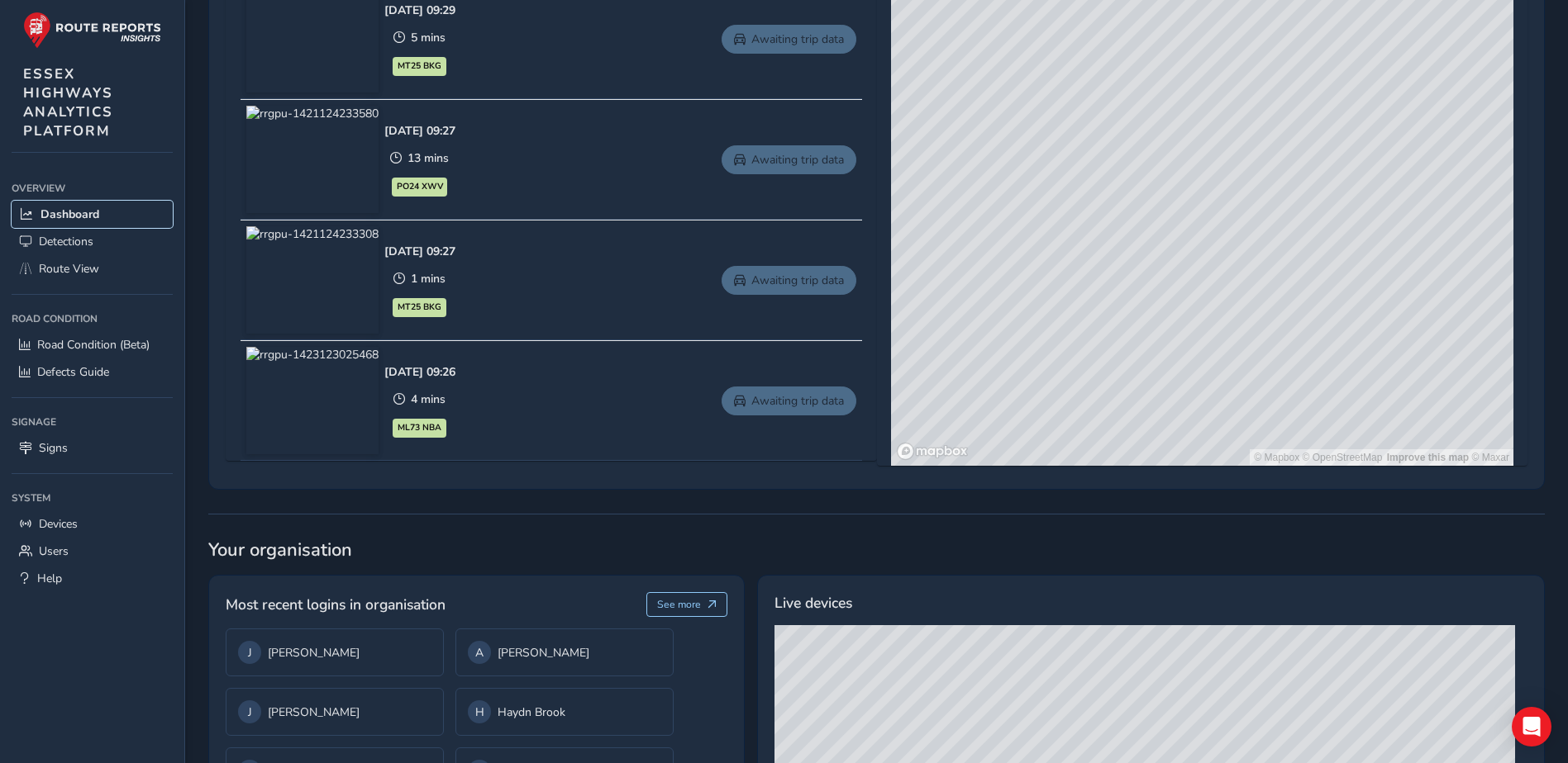
scroll to position [995, 0]
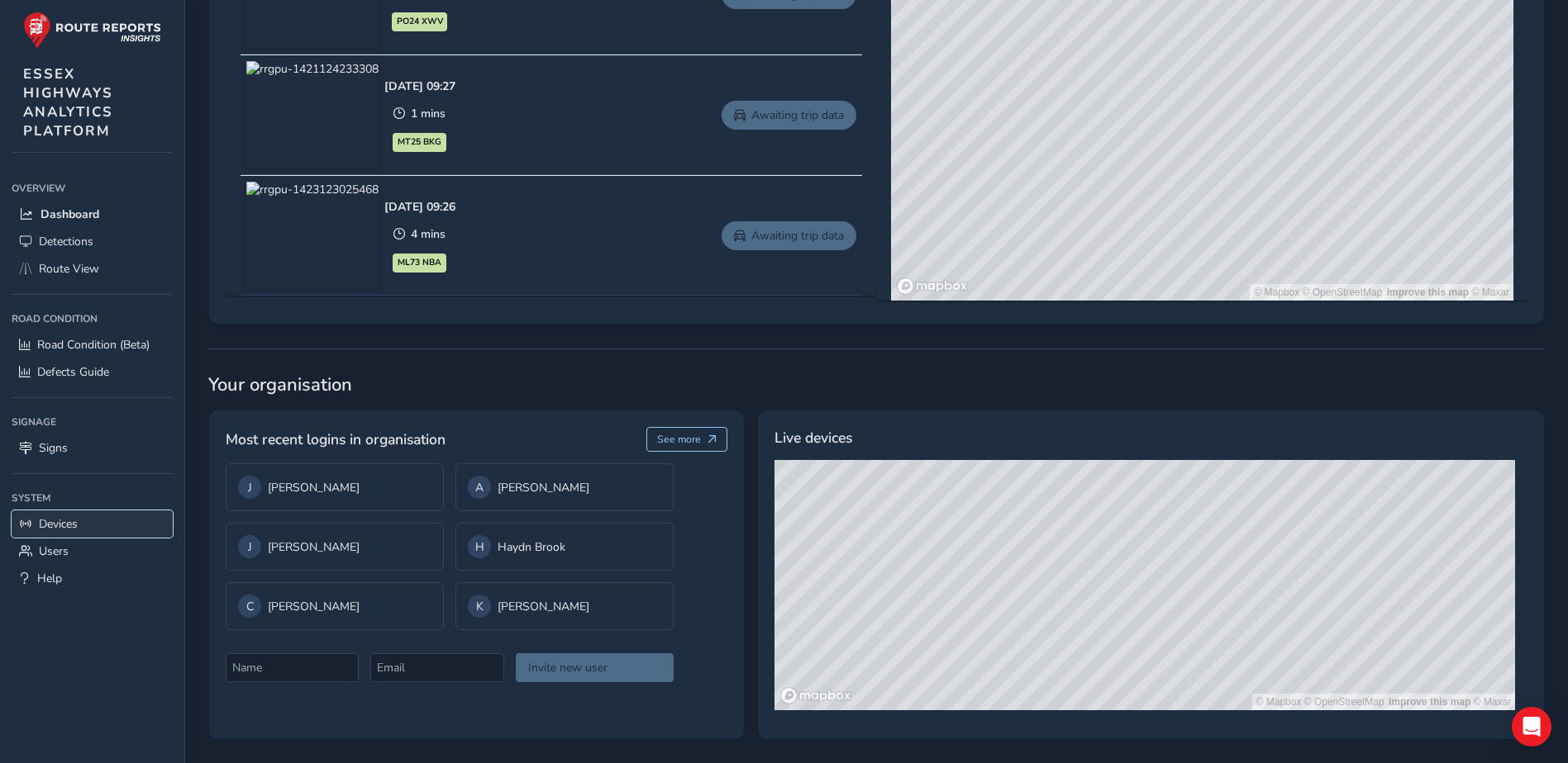
click at [85, 524] on link "Devices" at bounding box center [92, 525] width 161 height 28
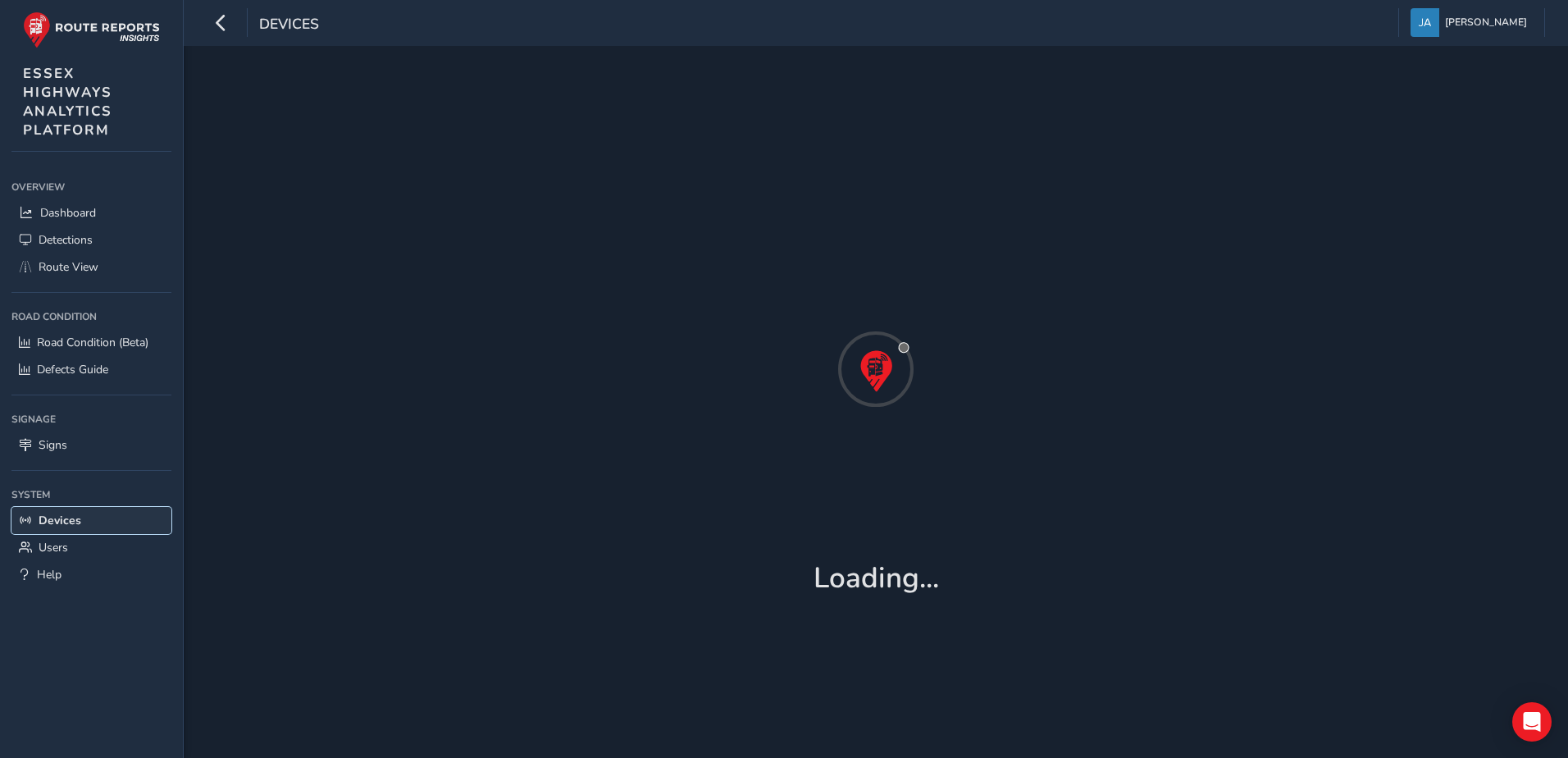
click at [84, 520] on link "Devices" at bounding box center [91, 521] width 160 height 27
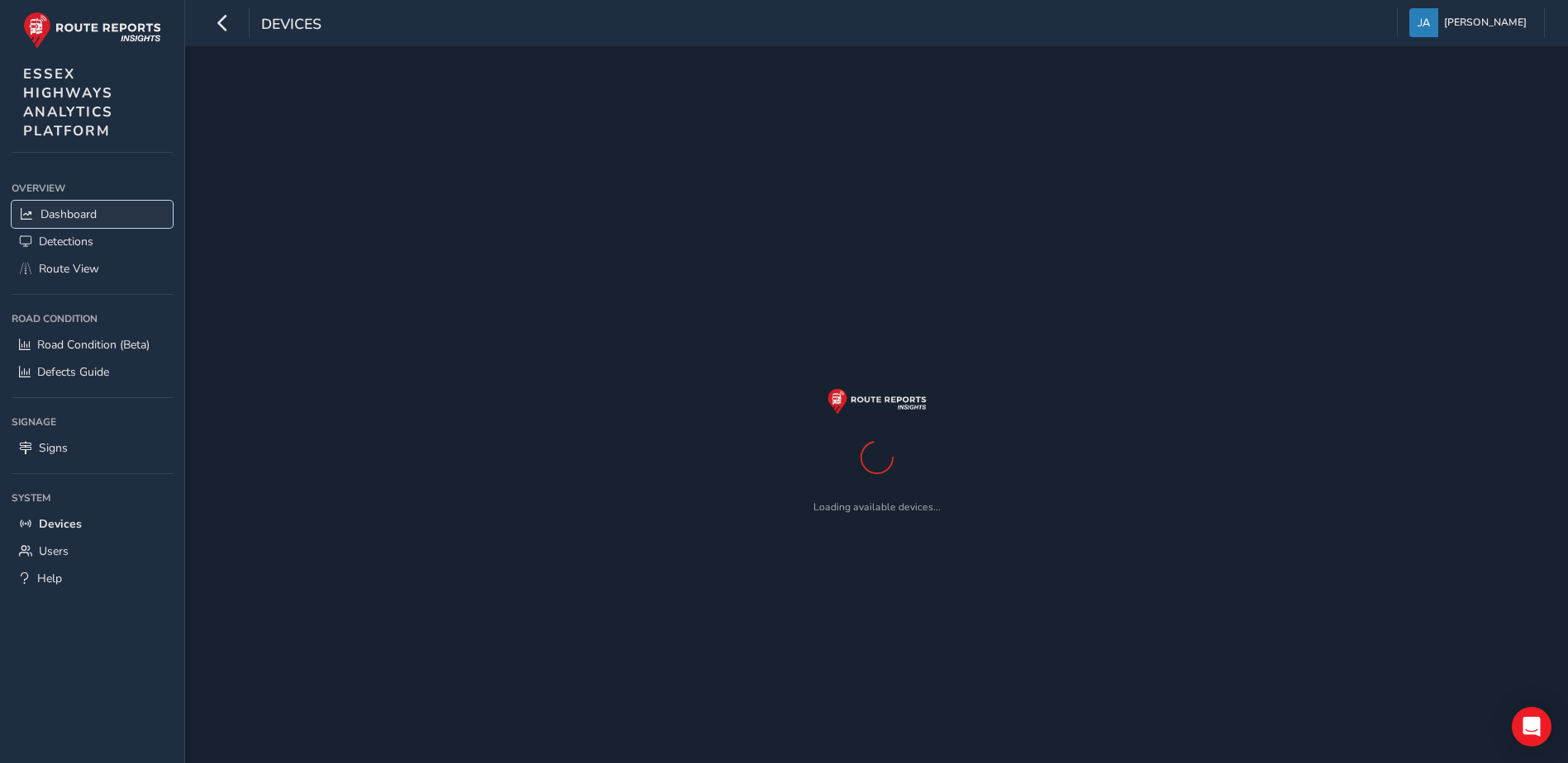
click at [38, 209] on link "Dashboard" at bounding box center [92, 214] width 161 height 28
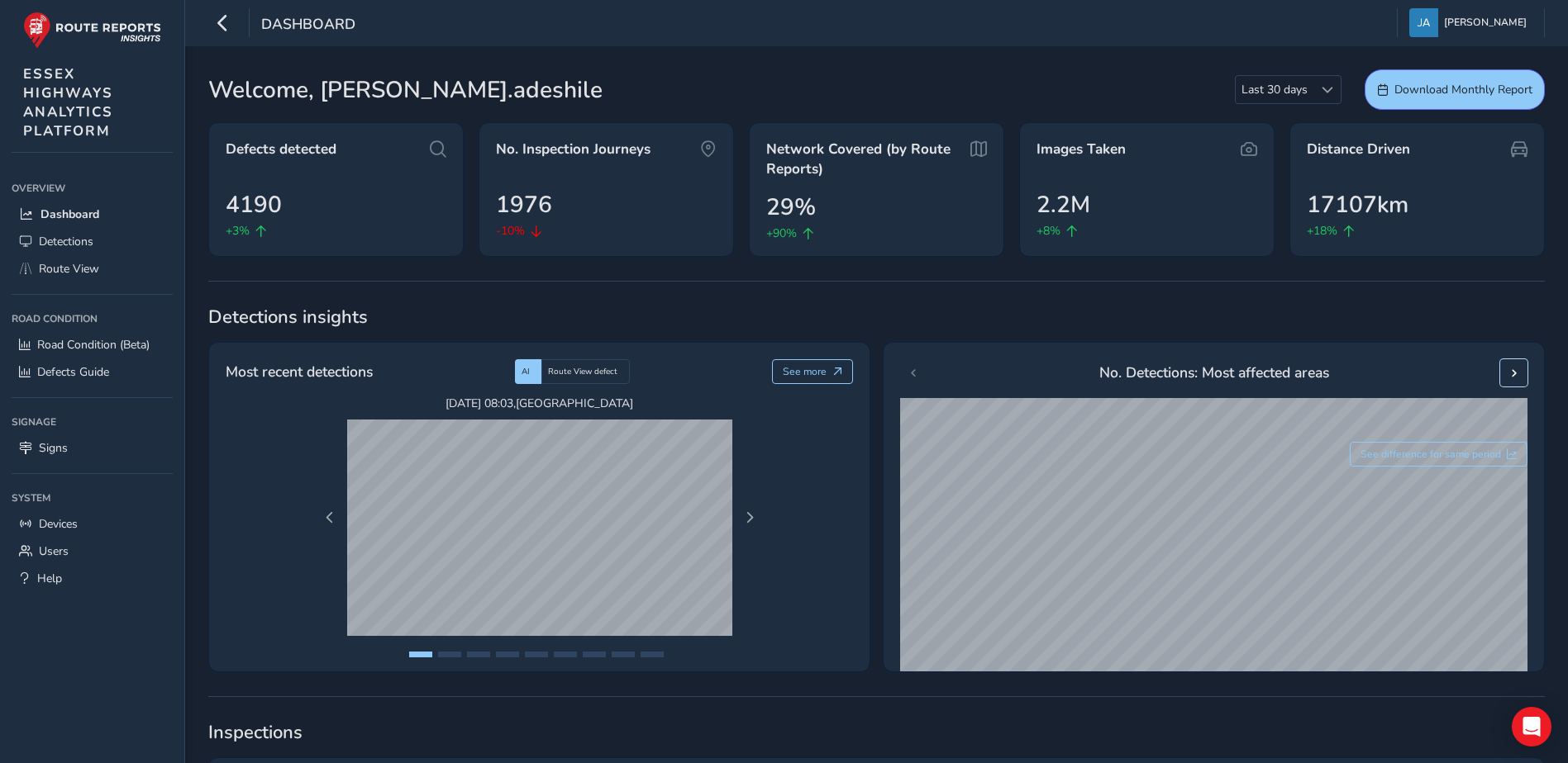
click at [1508, 376] on span at bounding box center [1514, 373] width 12 height 12
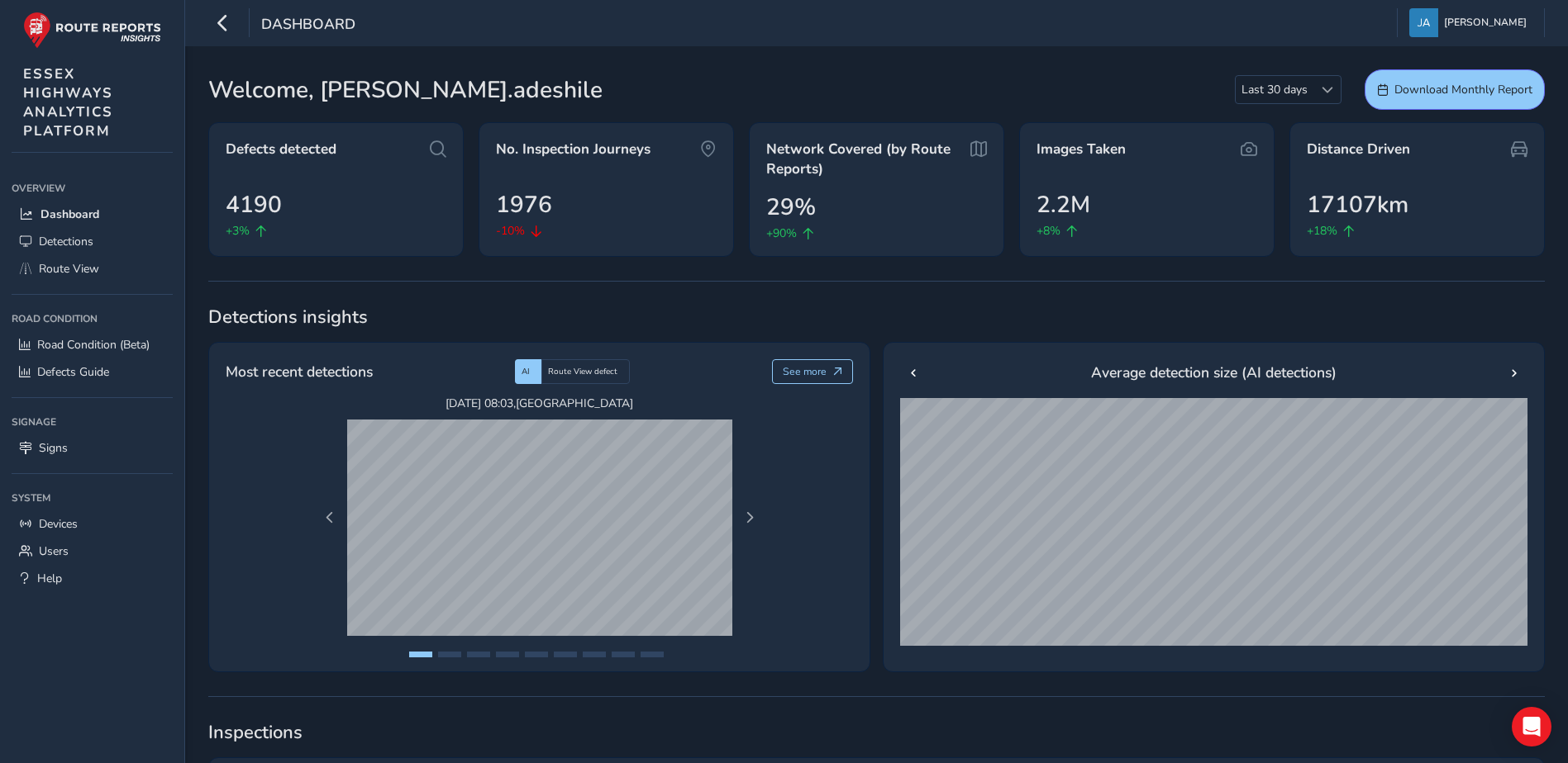
click at [1508, 376] on span at bounding box center [1514, 373] width 12 height 12
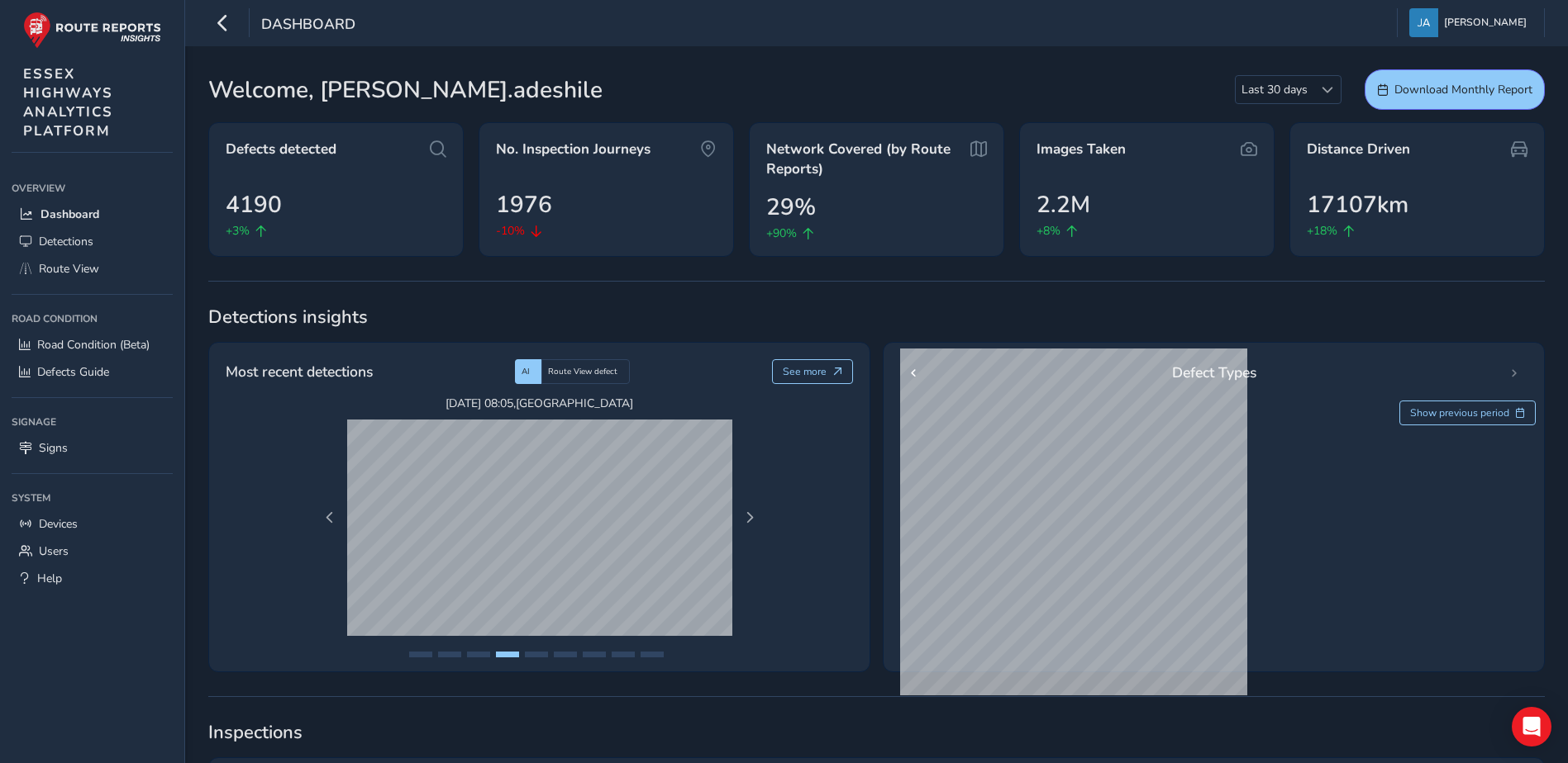
click at [288, 28] on span "Dashboard" at bounding box center [308, 25] width 94 height 23
drag, startPoint x: 288, startPoint y: 28, endPoint x: 220, endPoint y: 24, distance: 68.1
click at [220, 24] on icon "button" at bounding box center [222, 22] width 17 height 29
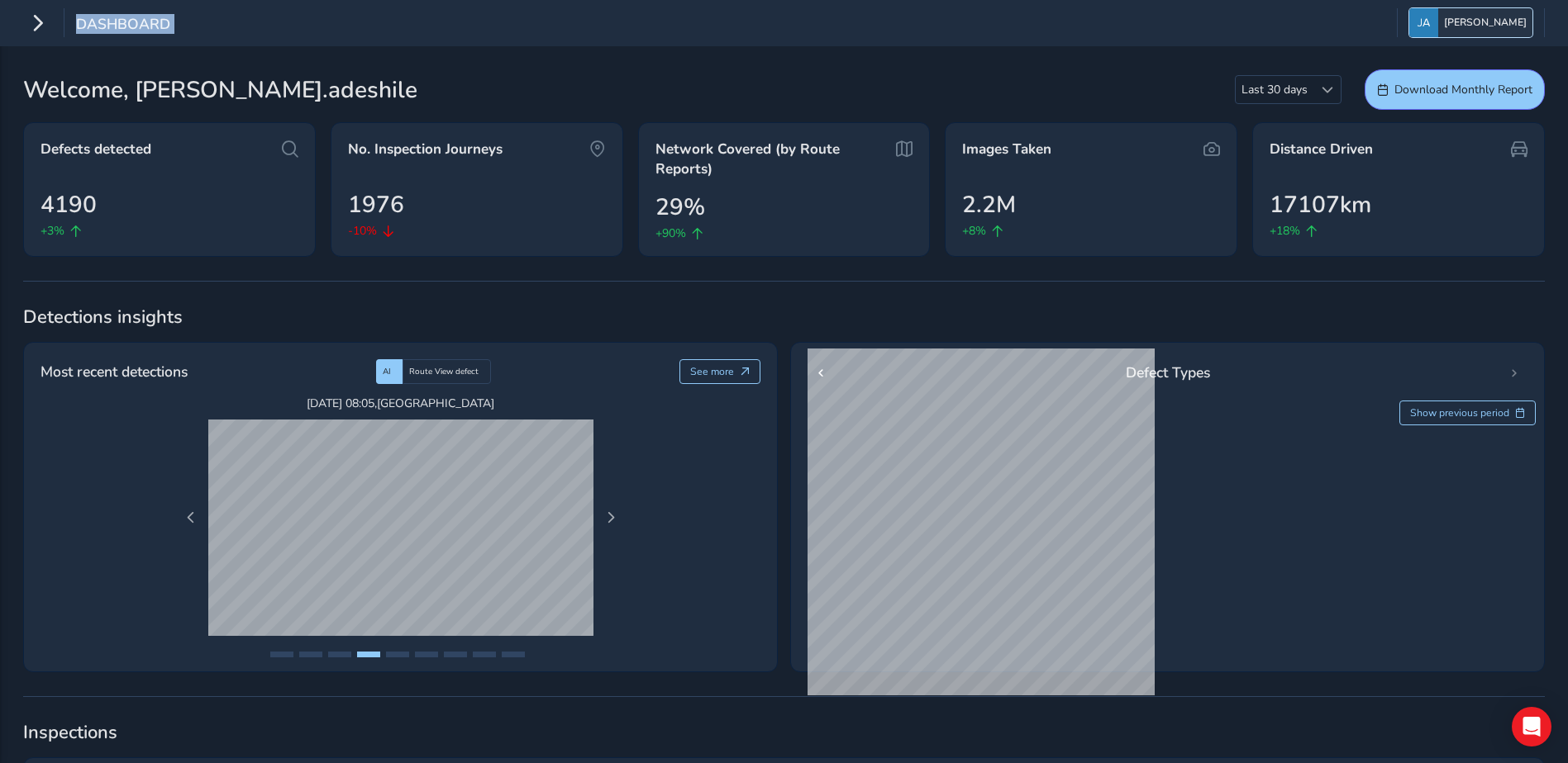
click at [1471, 16] on span "[PERSON_NAME]" at bounding box center [1485, 22] width 83 height 29
drag, startPoint x: 1471, startPoint y: 16, endPoint x: 1454, endPoint y: 29, distance: 21.4
click at [1454, 29] on button "[PERSON_NAME]" at bounding box center [1470, 22] width 123 height 29
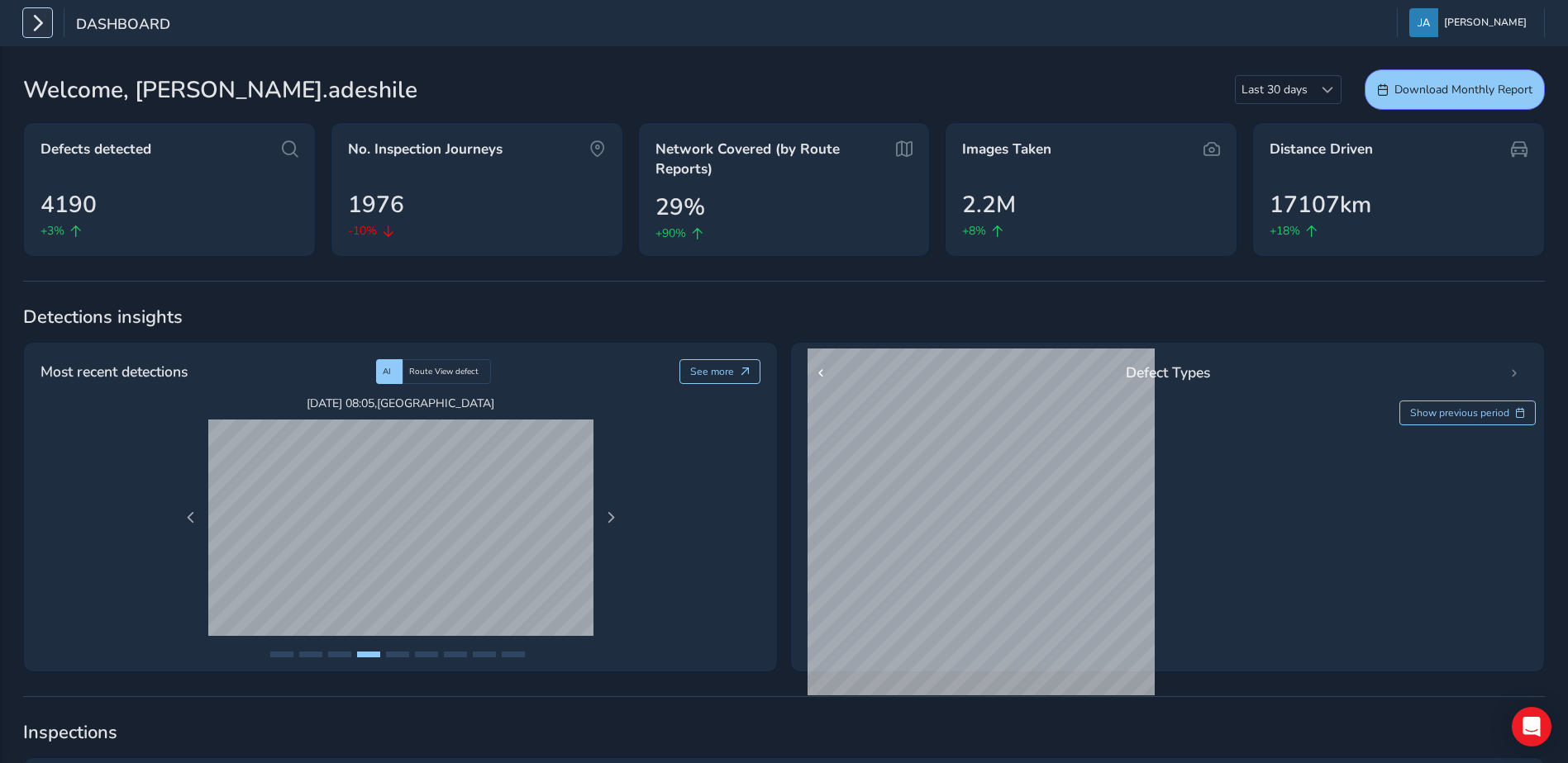
click at [35, 23] on icon "button" at bounding box center [37, 22] width 17 height 29
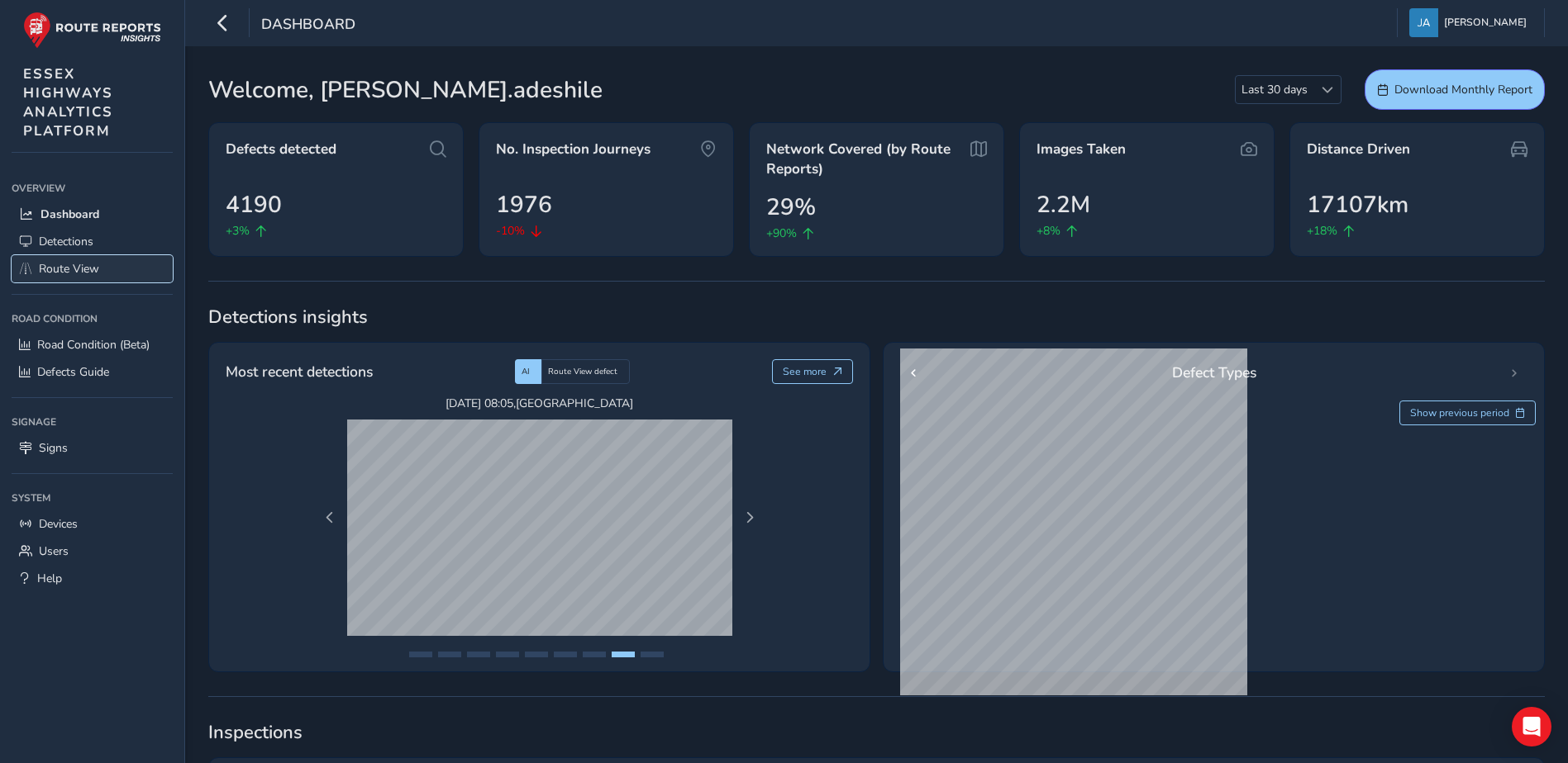
click at [55, 267] on span "Route View" at bounding box center [69, 269] width 61 height 16
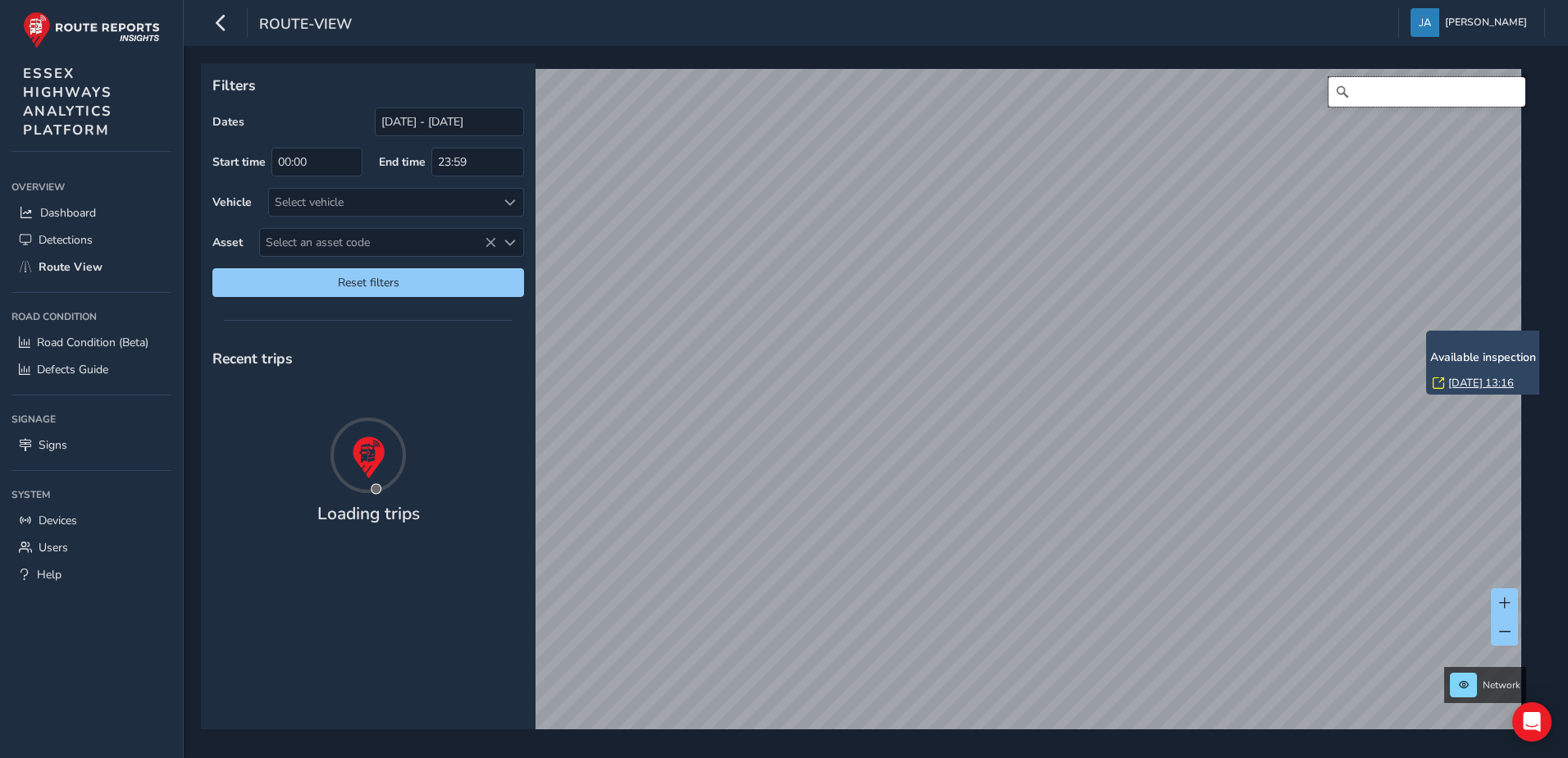
click at [1353, 90] on input "Search" at bounding box center [1426, 91] width 196 height 29
click at [1353, 101] on input "Search" at bounding box center [1426, 91] width 196 height 29
type input "3"
type input "4200799"
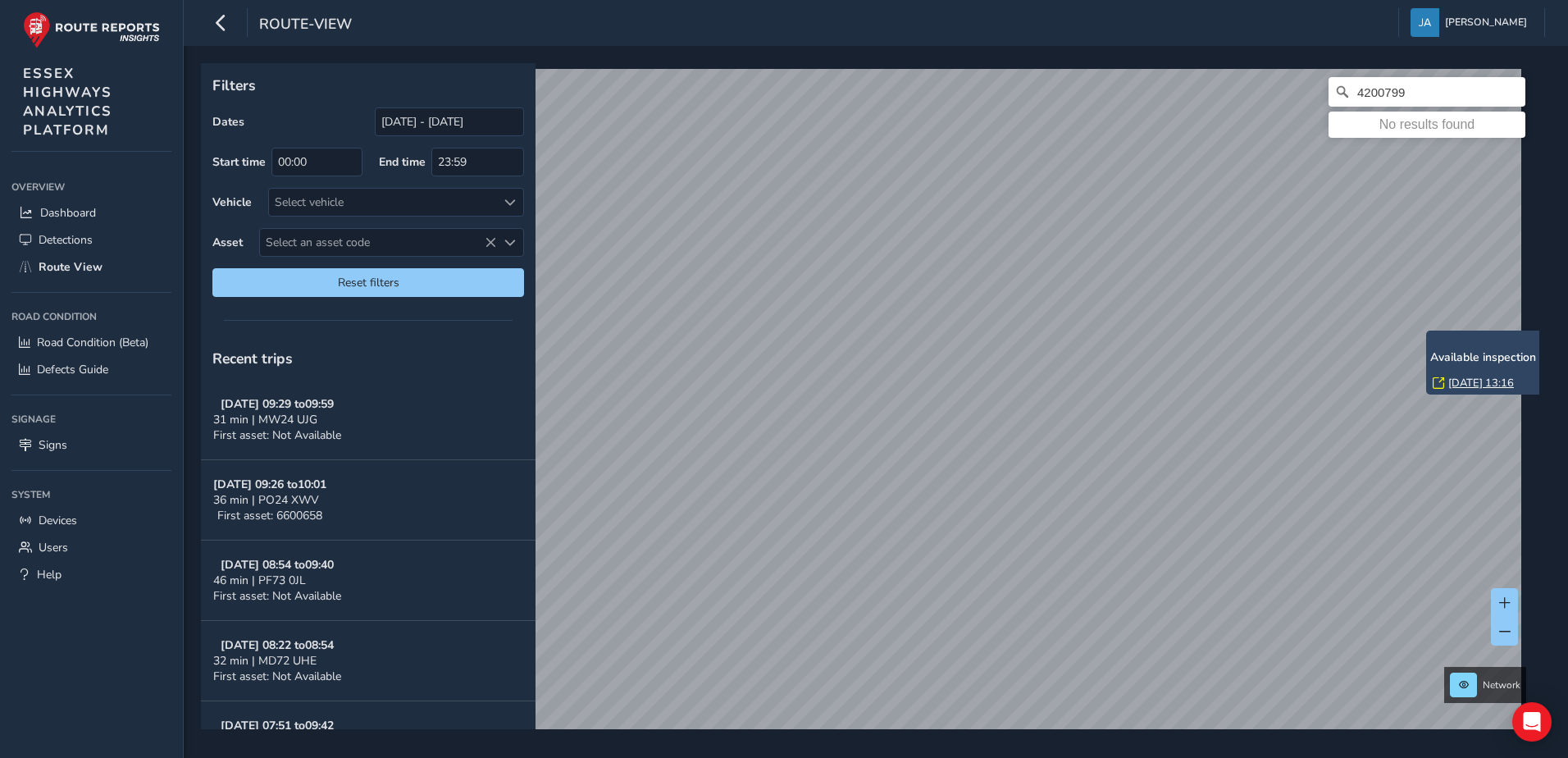
click at [333, 89] on p "Filters" at bounding box center [367, 85] width 312 height 21
click at [1422, 97] on input "4200799" at bounding box center [1426, 91] width 196 height 29
click at [1506, 91] on icon "Clear" at bounding box center [1512, 91] width 13 height 13
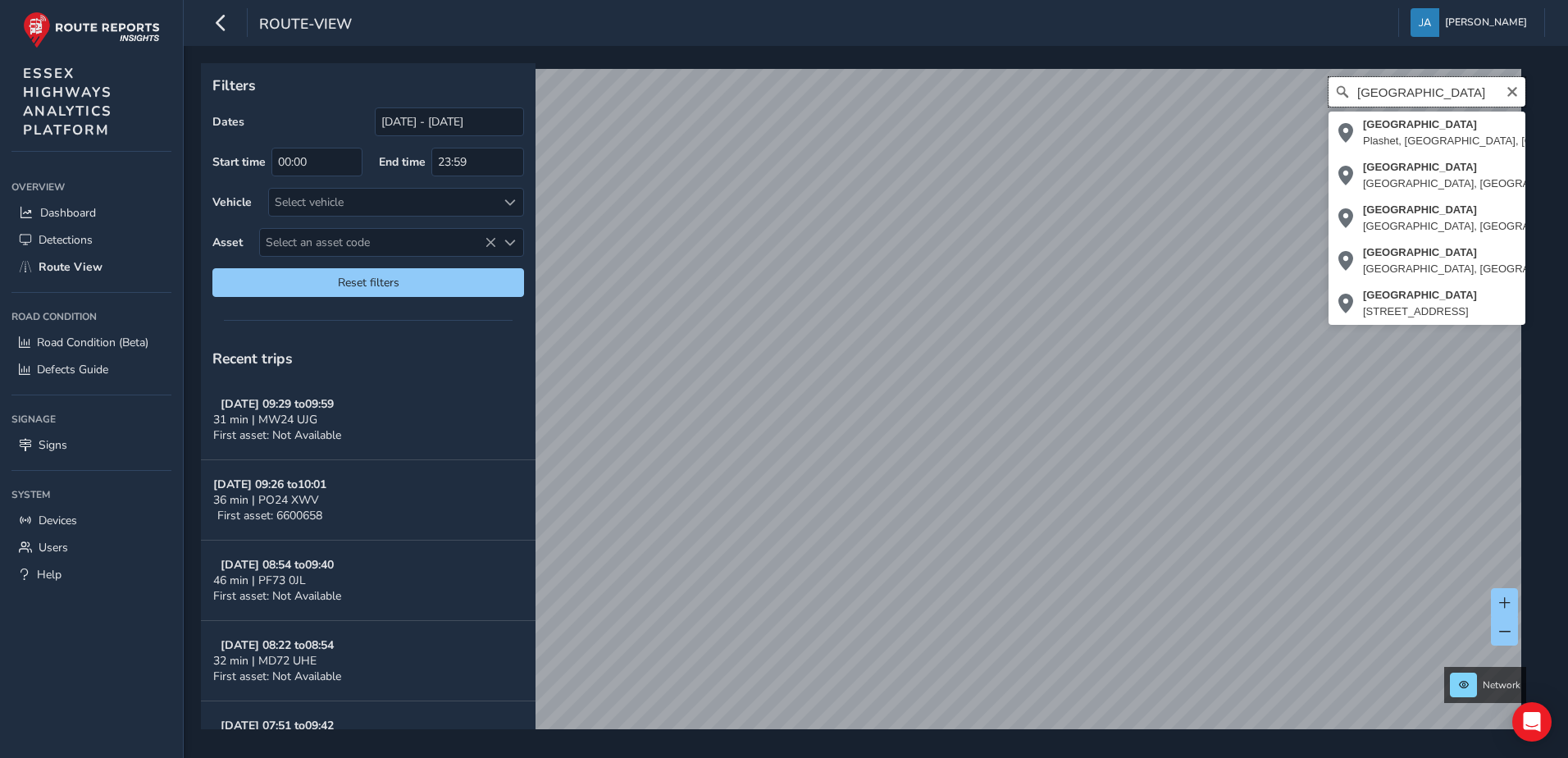
type input "[GEOGRAPHIC_DATA]"
click at [54, 374] on span "Defects Guide" at bounding box center [72, 369] width 71 height 16
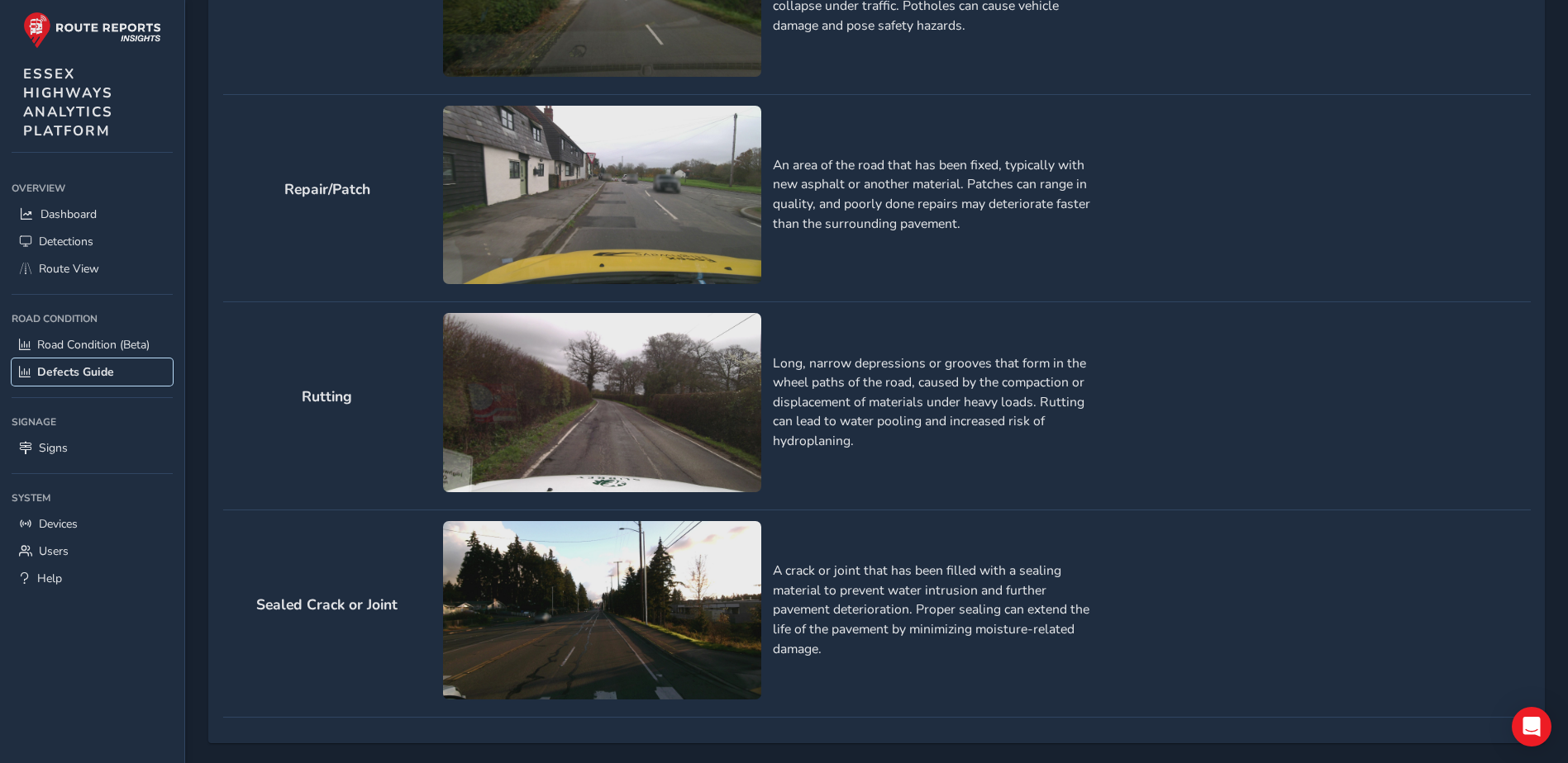
scroll to position [1751, 0]
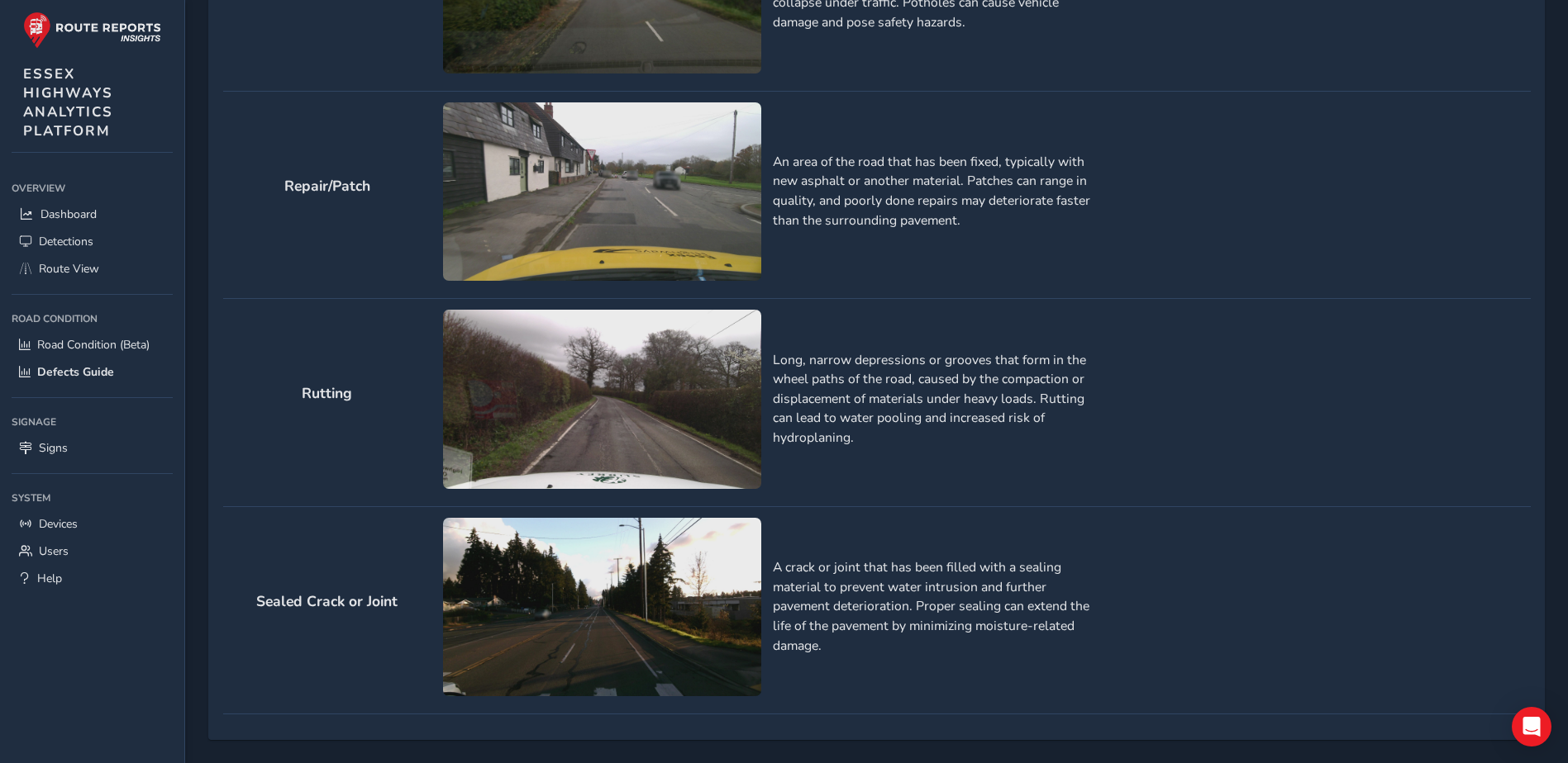
click at [369, 598] on h2 "Sealed Crack or Joint" at bounding box center [327, 601] width 208 height 17
click at [109, 351] on span "Road Condition (Beta)" at bounding box center [93, 344] width 112 height 16
